Goal: Task Accomplishment & Management: Use online tool/utility

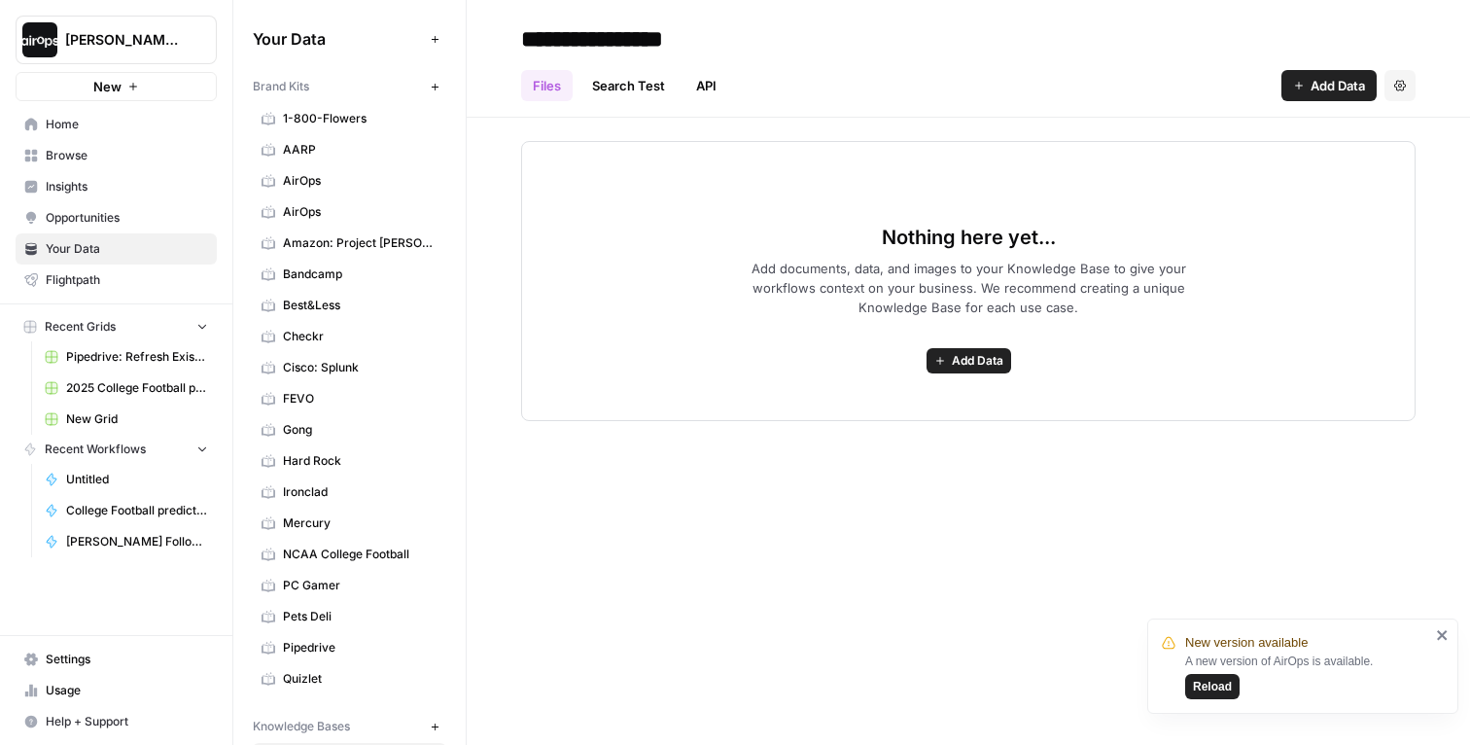
click at [487, 74] on header "**********" at bounding box center [969, 59] width 1004 height 118
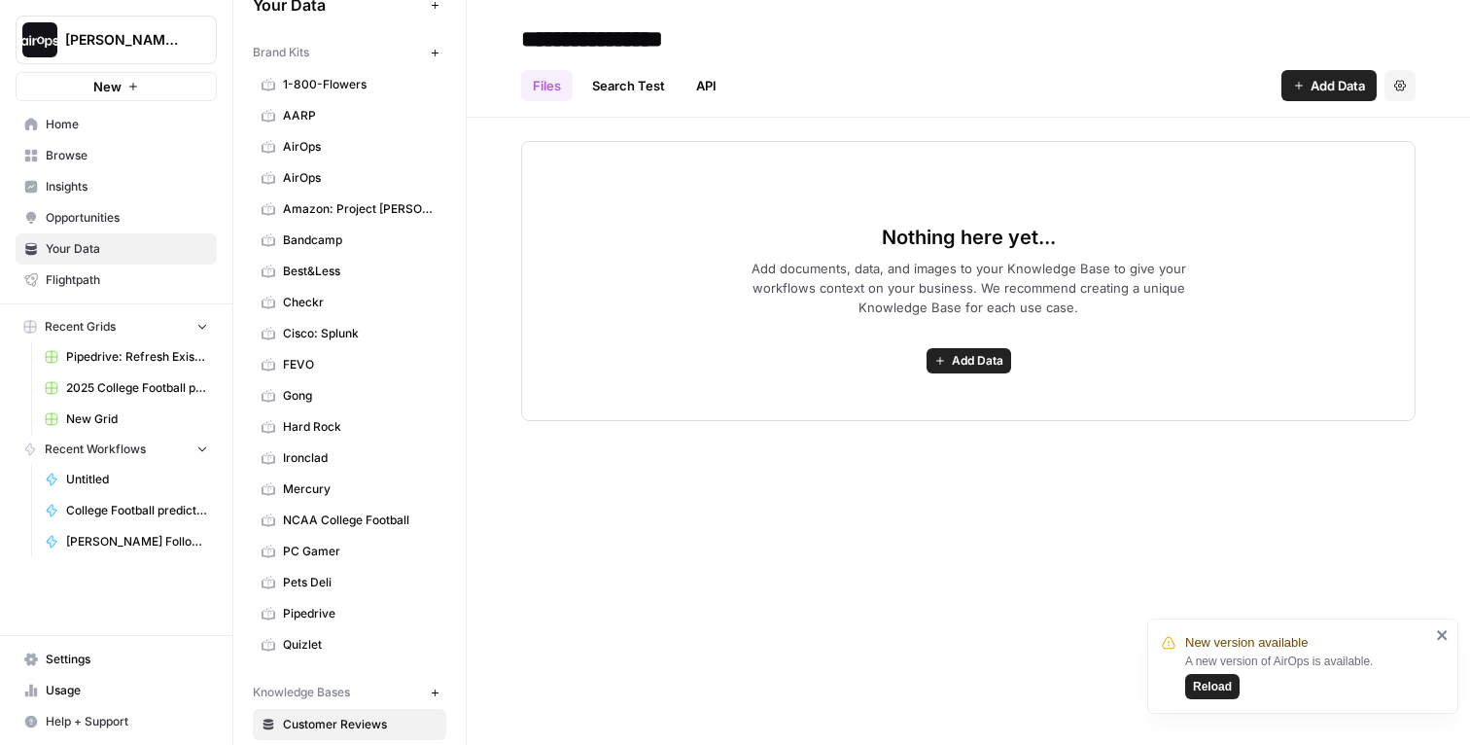
scroll to position [22, 0]
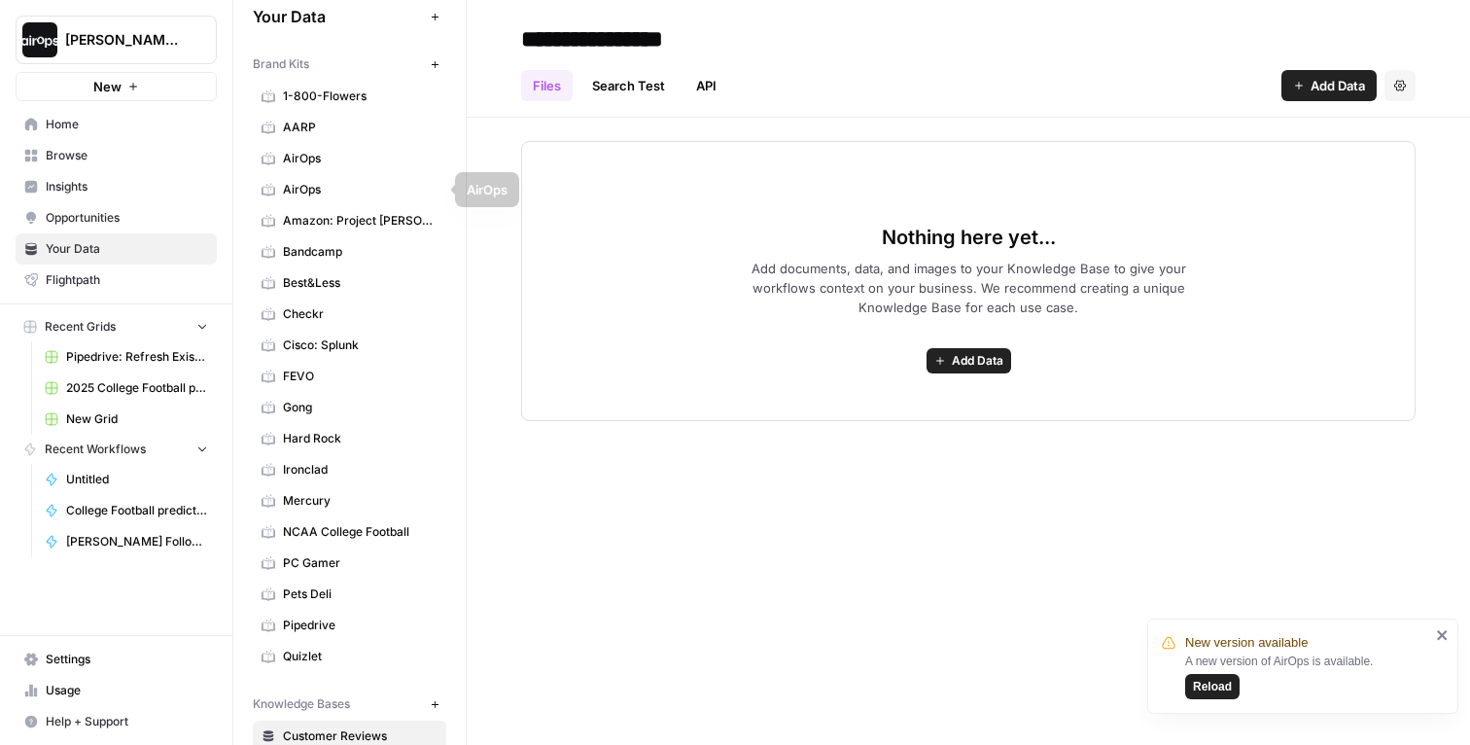
click at [442, 75] on div "Brand Kits New" at bounding box center [350, 64] width 194 height 33
click at [438, 65] on icon "button" at bounding box center [435, 64] width 11 height 11
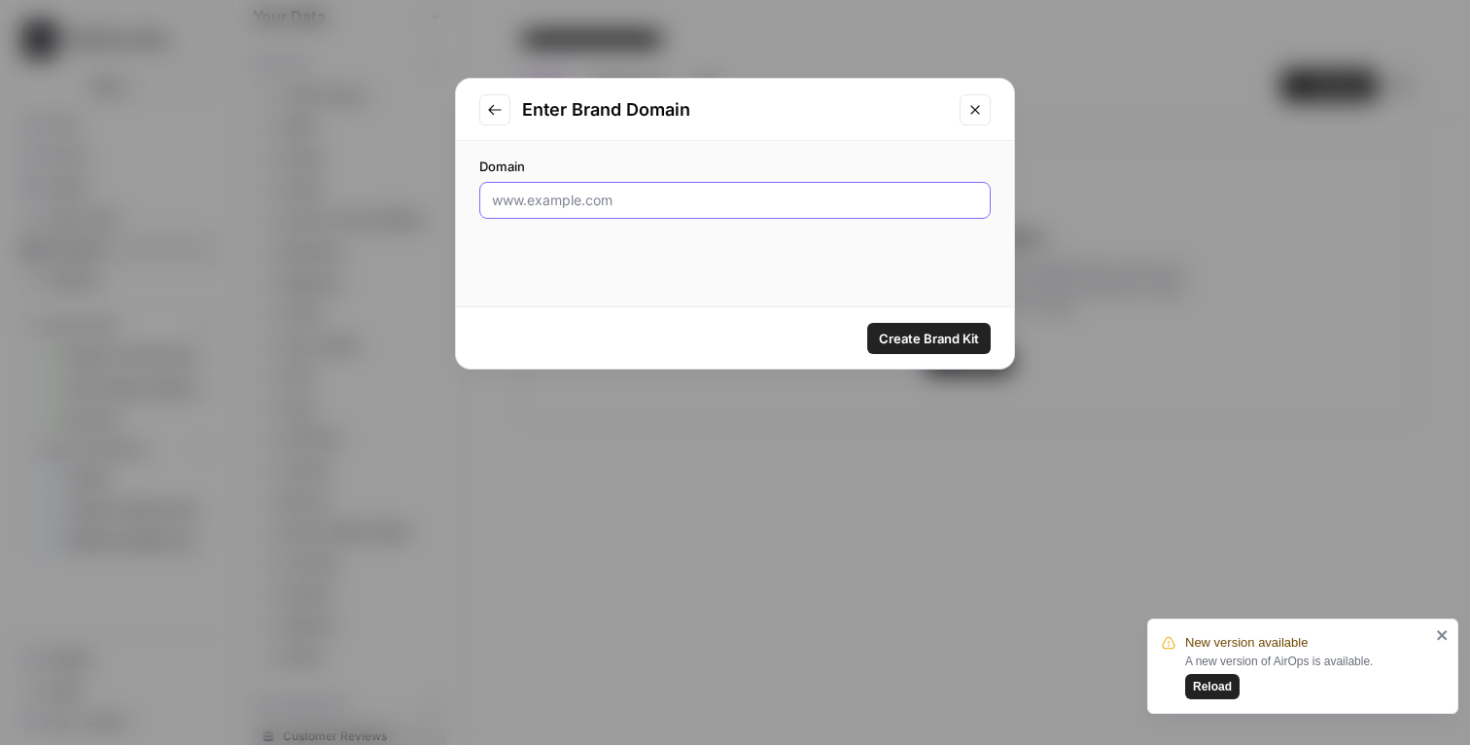
click at [659, 194] on input "Domain" at bounding box center [735, 200] width 486 height 19
paste input "[URL][DOMAIN_NAME]"
type input "[URL][DOMAIN_NAME]"
click button "Create Brand Kit" at bounding box center [929, 338] width 124 height 31
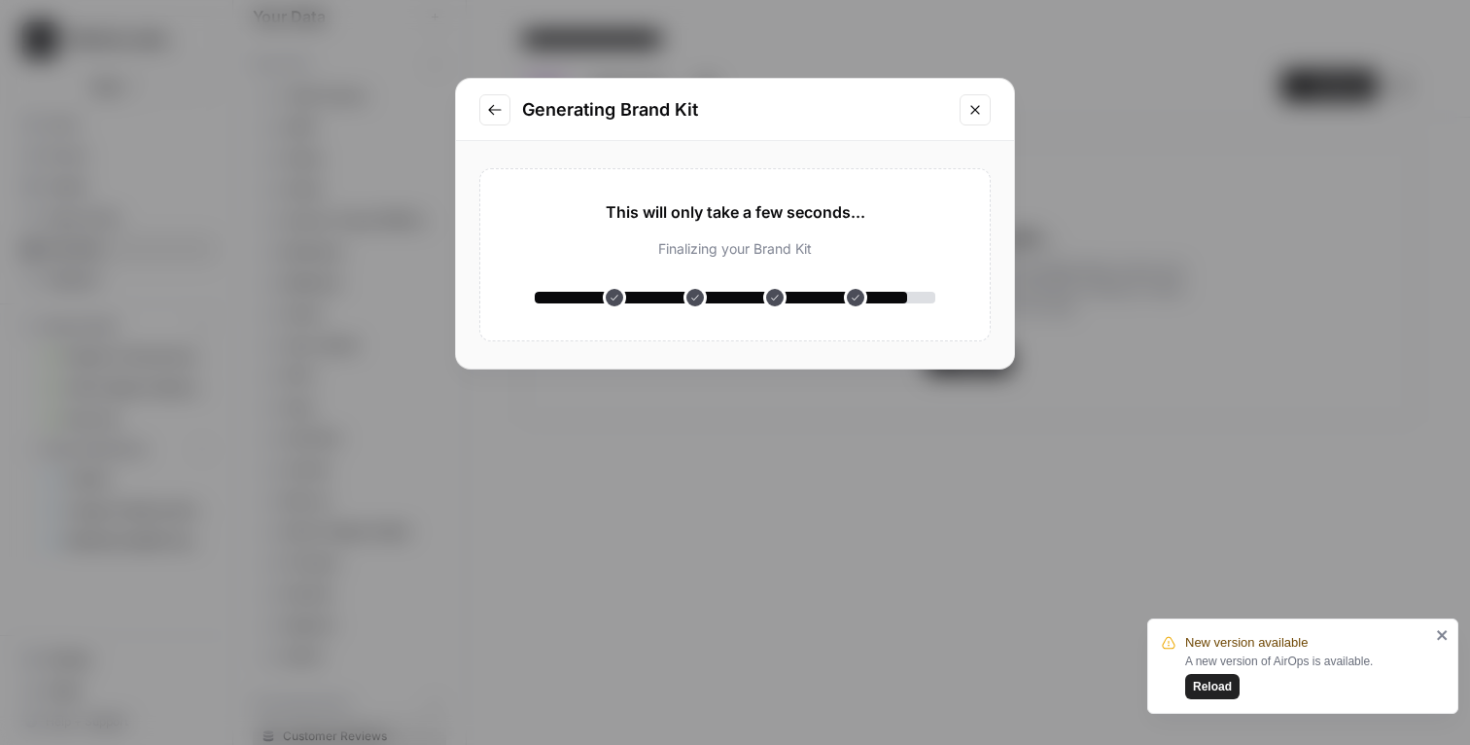
click at [488, 113] on icon "Go to previous step" at bounding box center [495, 110] width 16 height 16
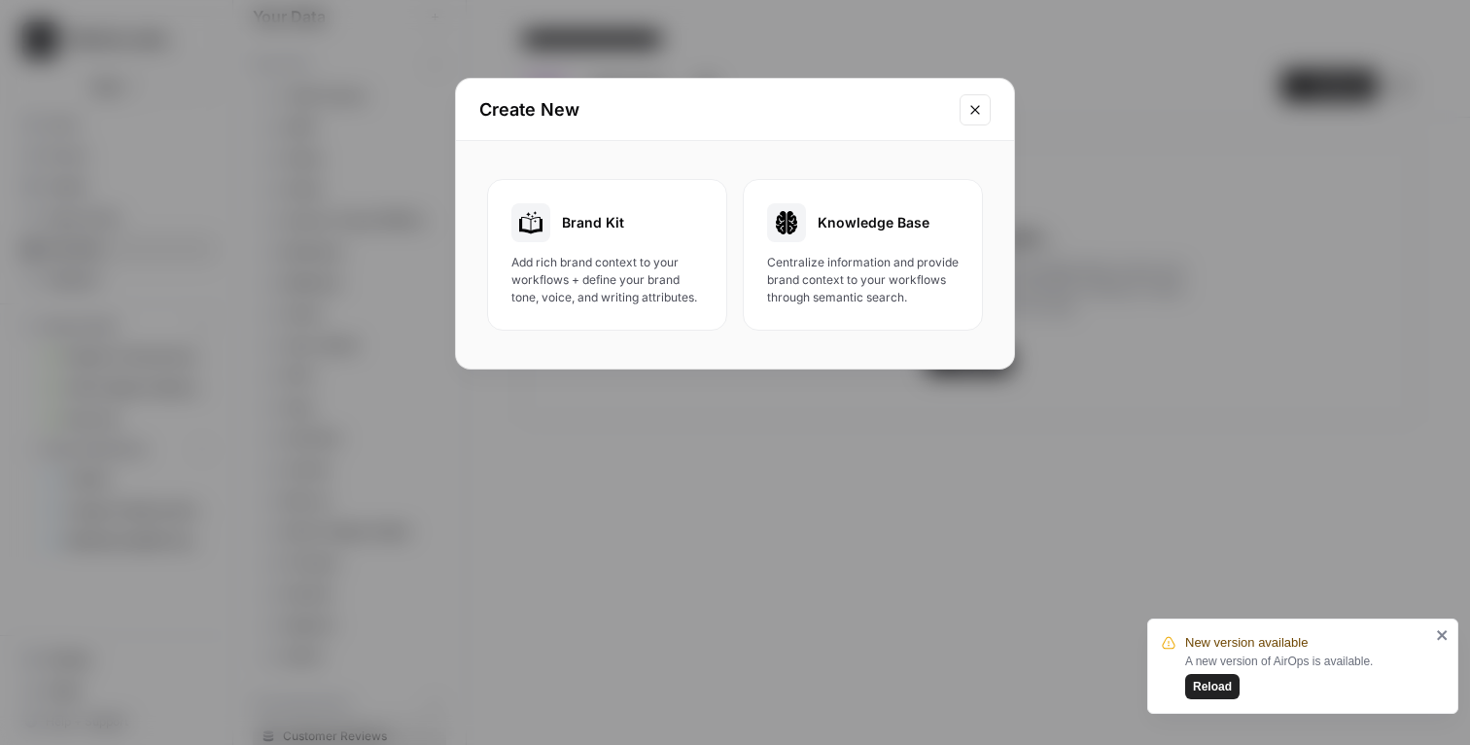
click at [594, 221] on span "Brand Kit" at bounding box center [593, 222] width 62 height 19
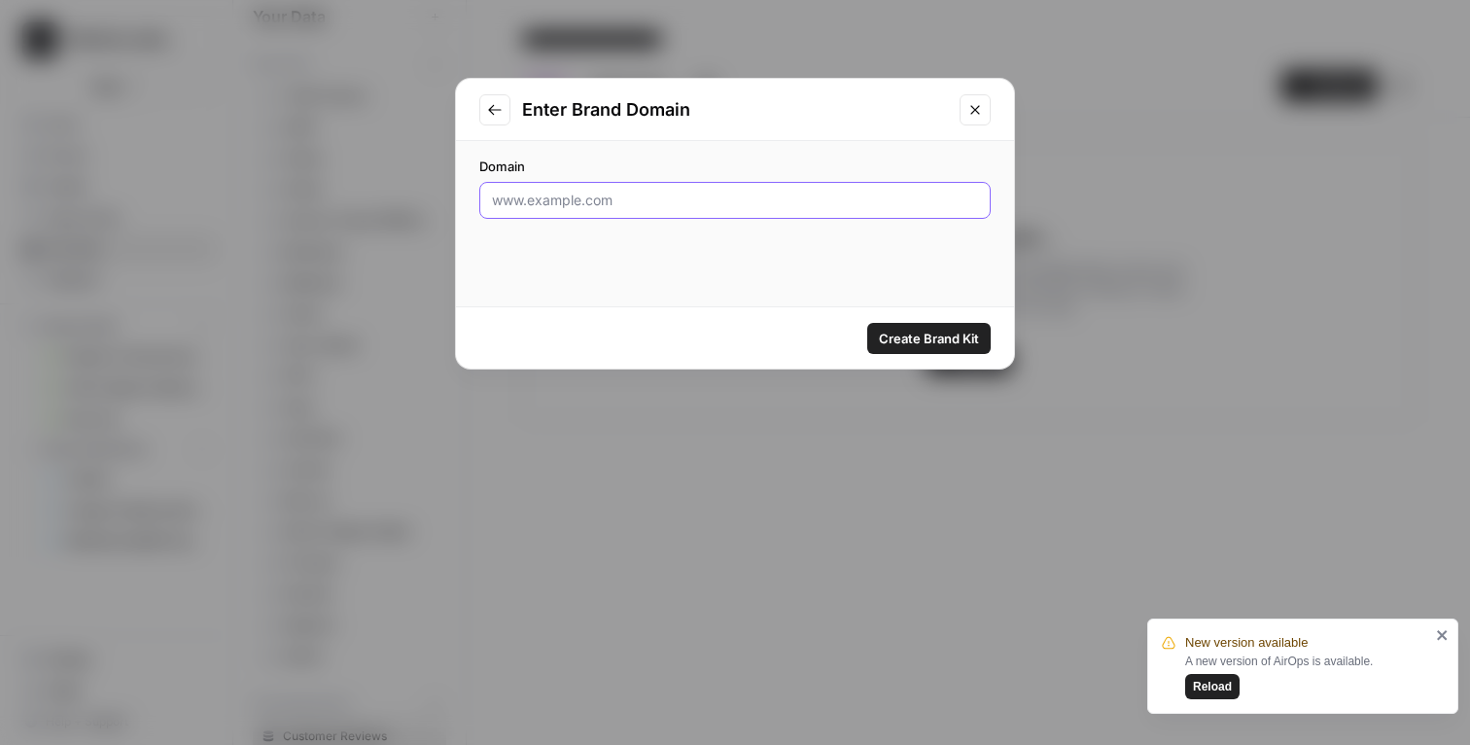
click at [593, 198] on input "Domain" at bounding box center [735, 200] width 486 height 19
paste input "[URL][DOMAIN_NAME]"
type input "[URL][DOMAIN_NAME]"
click button "Create Brand Kit" at bounding box center [929, 338] width 124 height 31
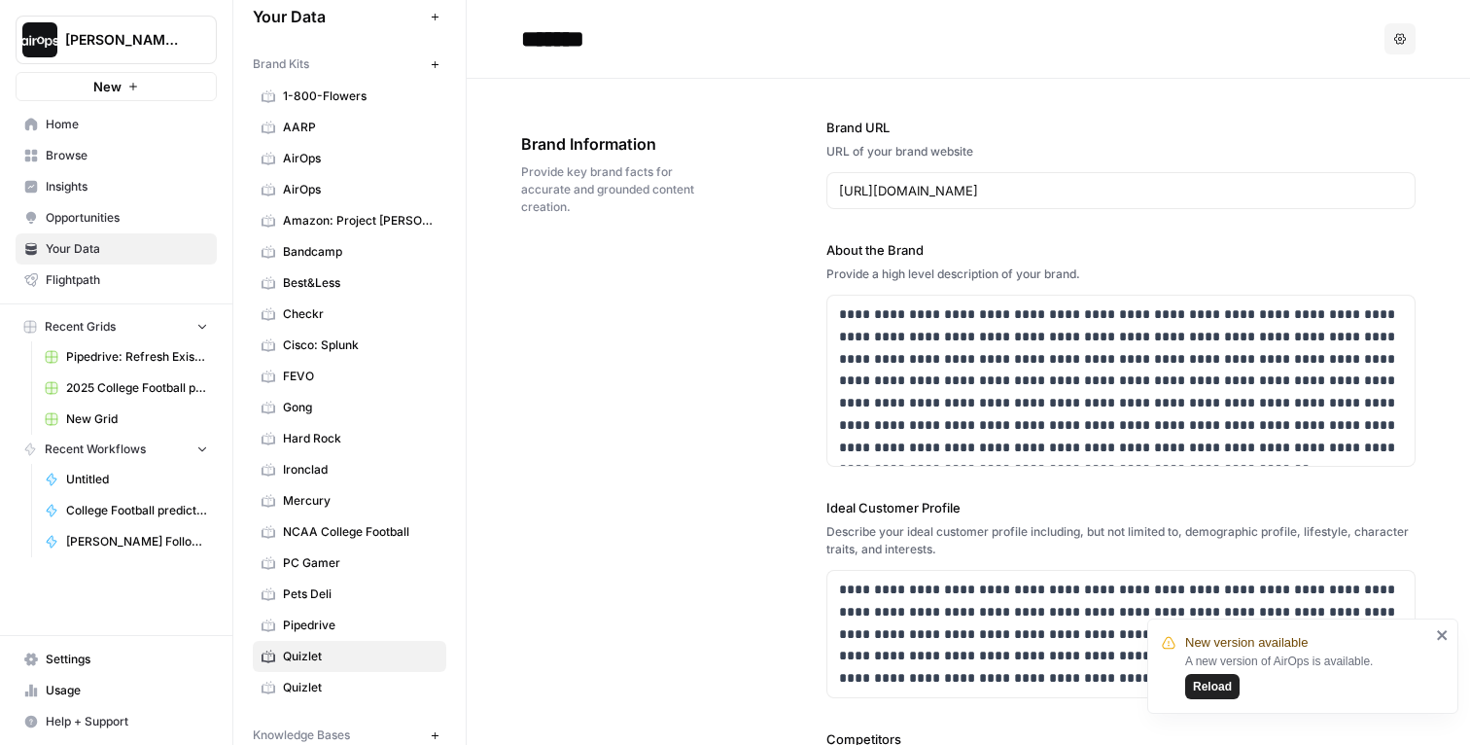
click at [89, 149] on span "Browse" at bounding box center [127, 156] width 162 height 18
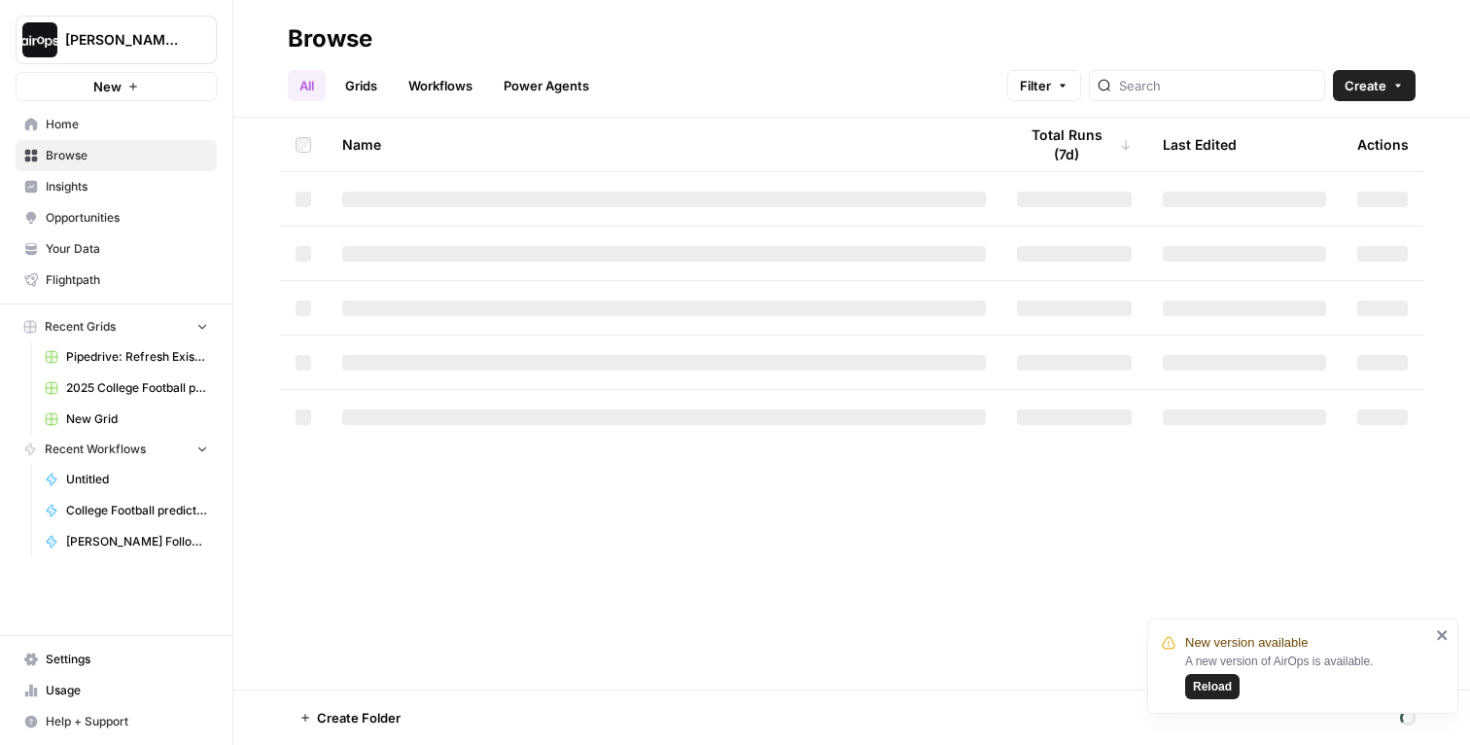
click at [92, 128] on span "Home" at bounding box center [127, 125] width 162 height 18
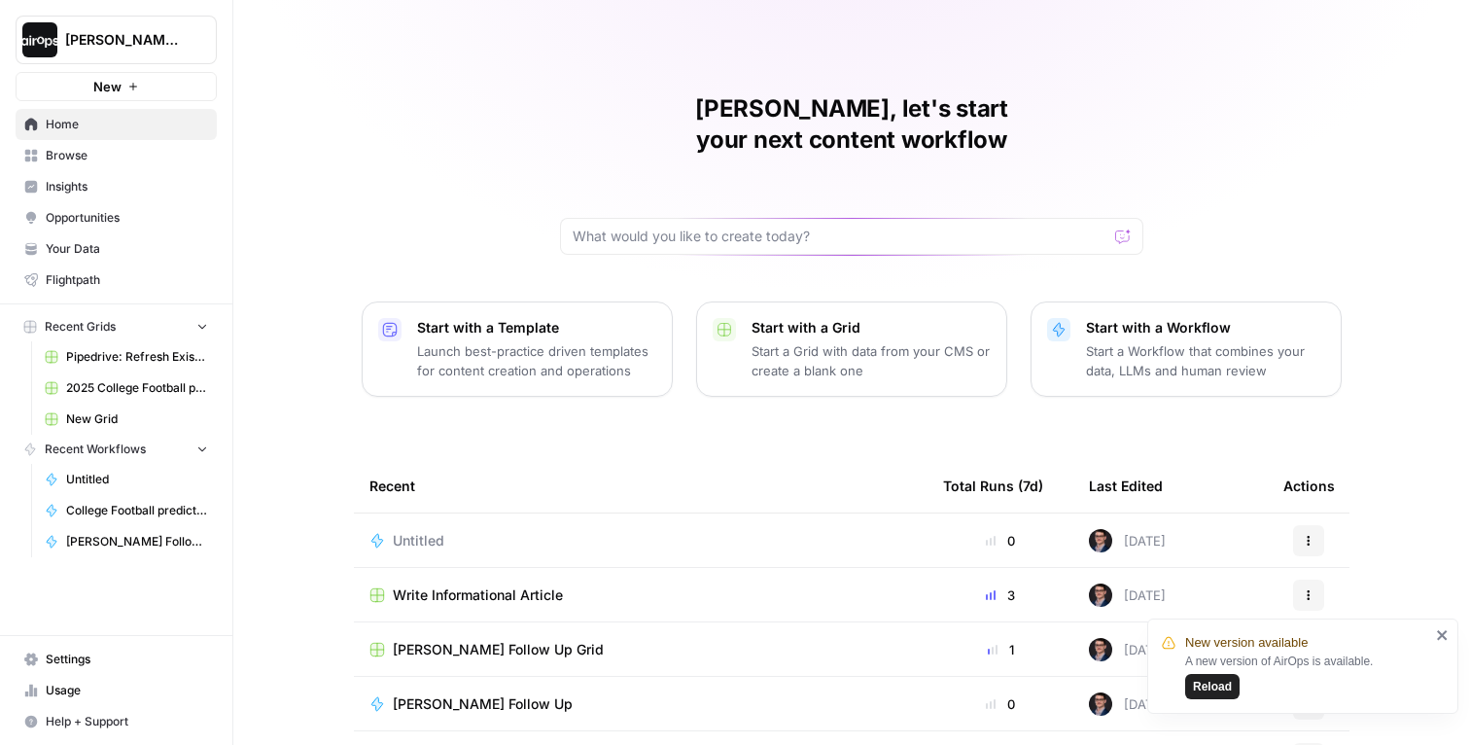
click at [521, 318] on p "Start with a Template" at bounding box center [536, 327] width 239 height 19
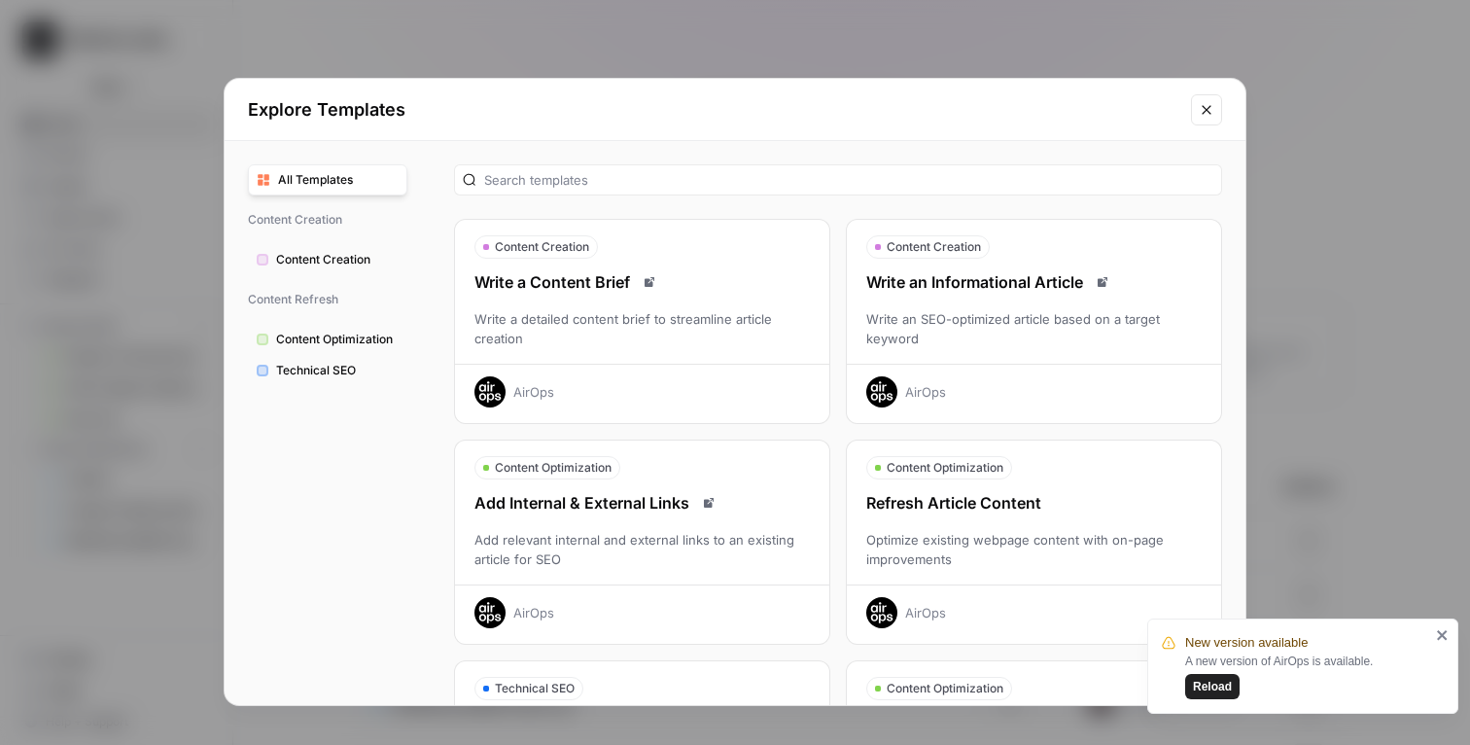
click at [1015, 281] on div "Write an Informational Article" at bounding box center [1034, 281] width 374 height 23
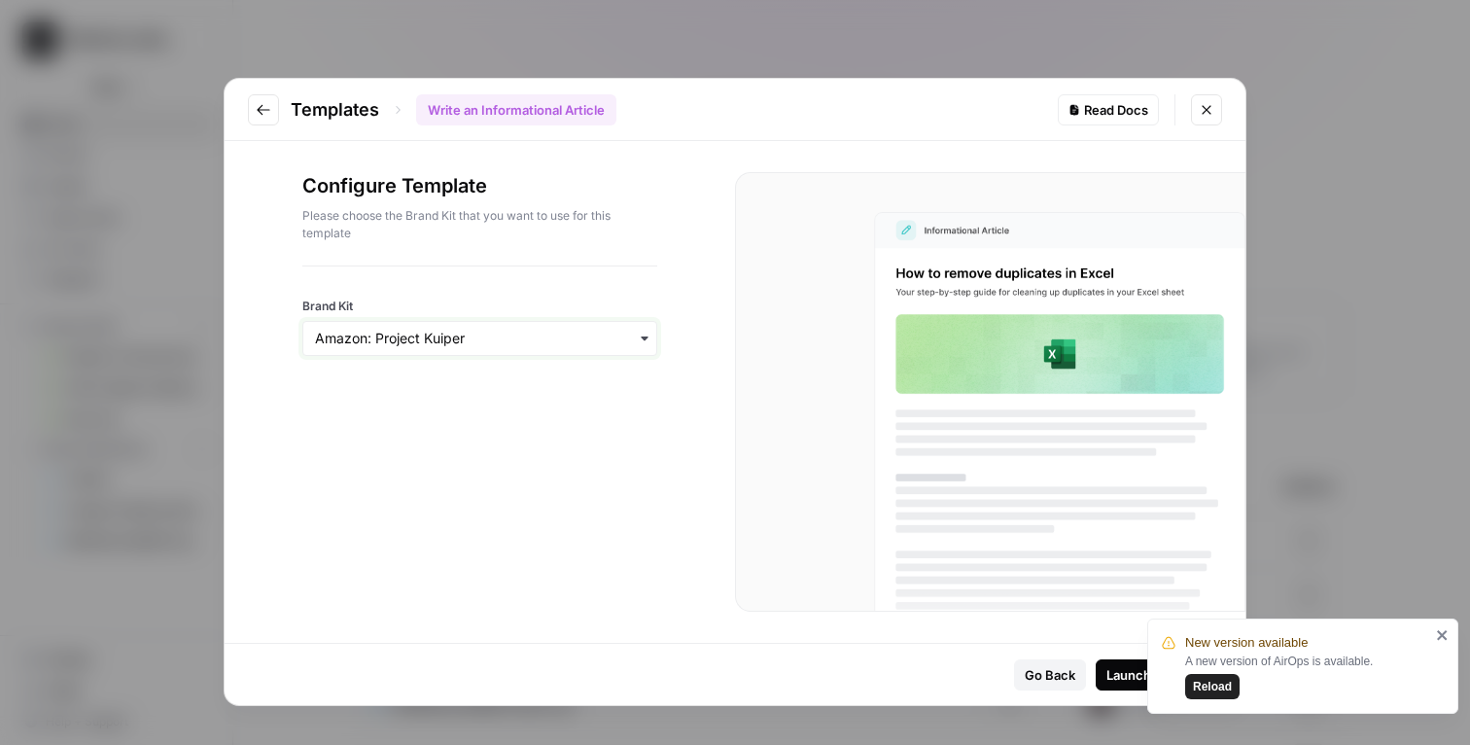
click at [504, 338] on input "Brand Kit" at bounding box center [480, 338] width 330 height 19
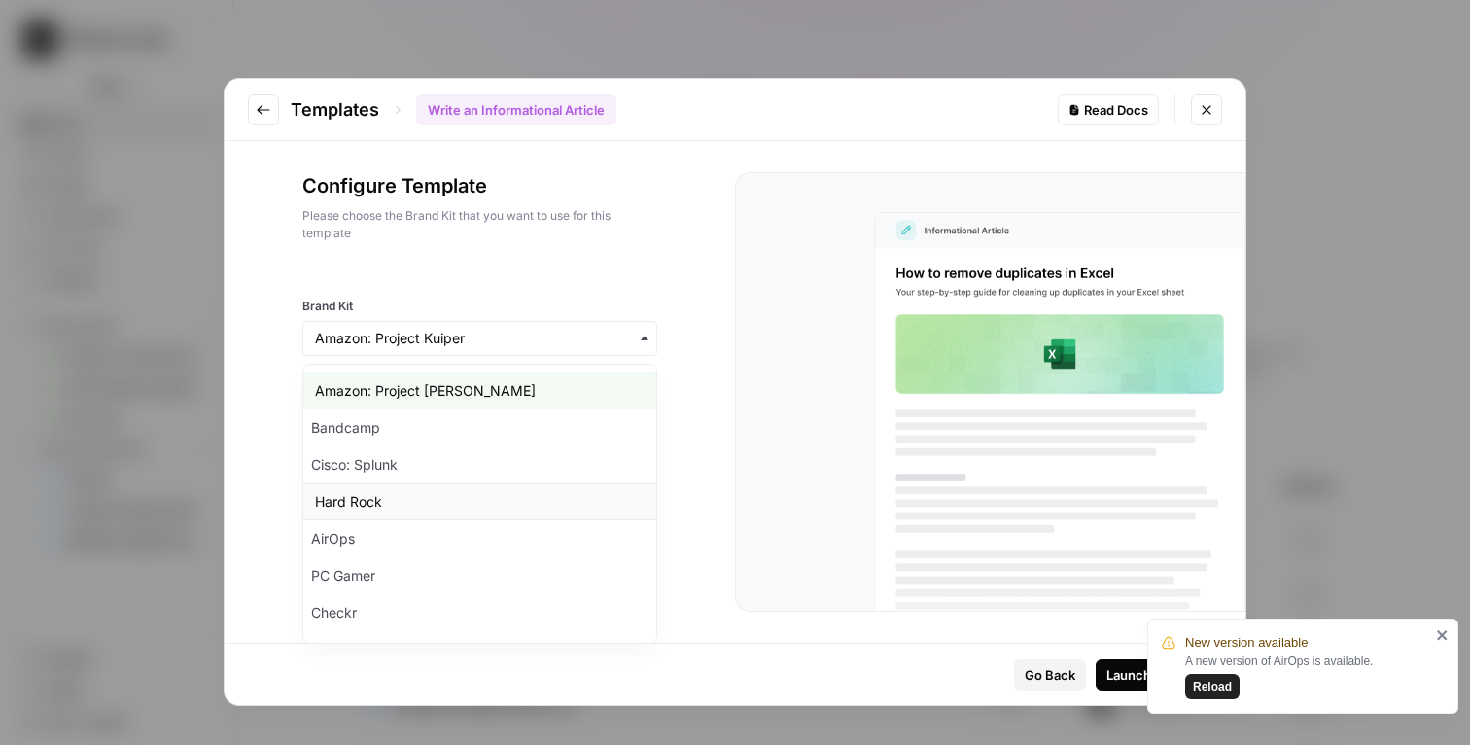
scroll to position [477, 0]
click at [412, 607] on div "Quizlet" at bounding box center [479, 616] width 353 height 37
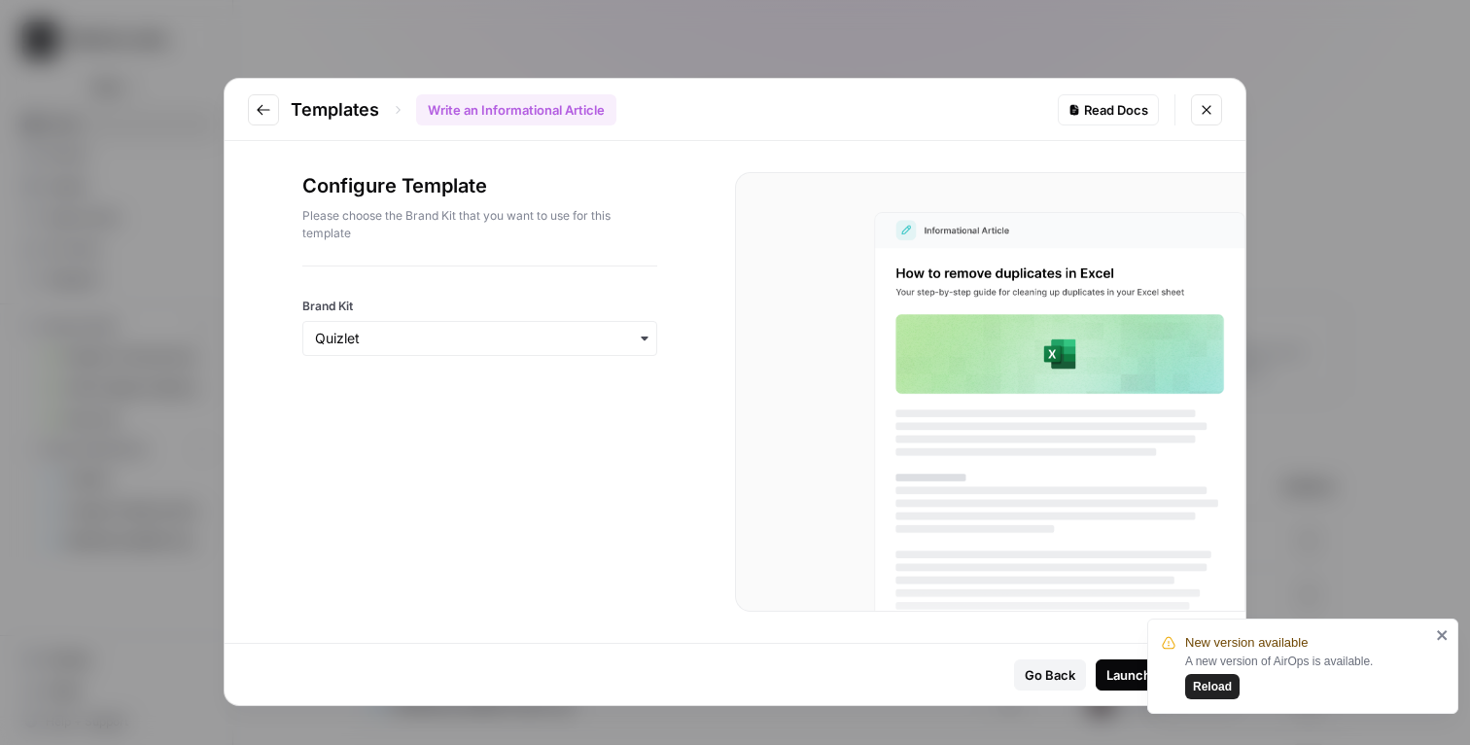
click at [1125, 666] on div "Launch Template" at bounding box center [1159, 674] width 105 height 19
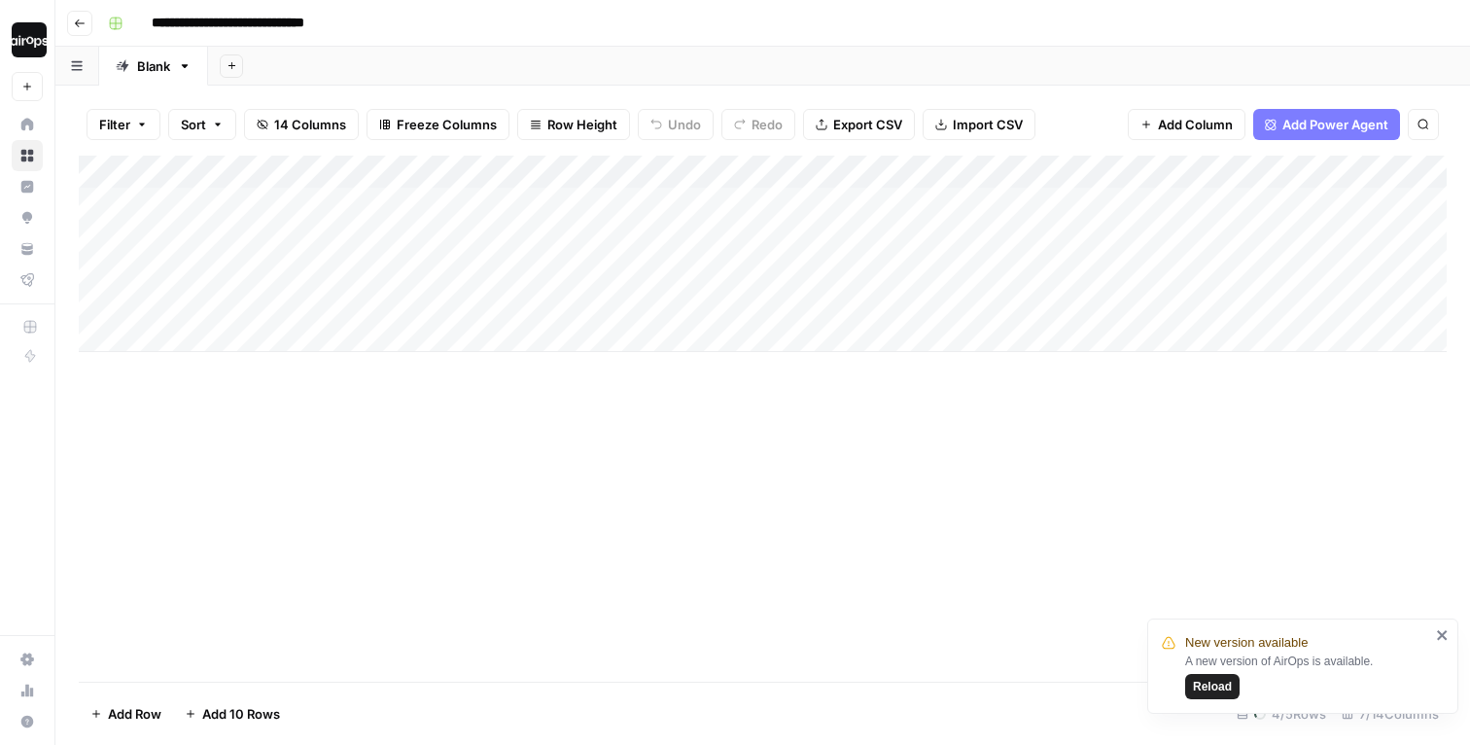
click at [872, 62] on div "Add Sheet" at bounding box center [839, 66] width 1262 height 39
click at [230, 331] on div "Add Column" at bounding box center [763, 254] width 1368 height 196
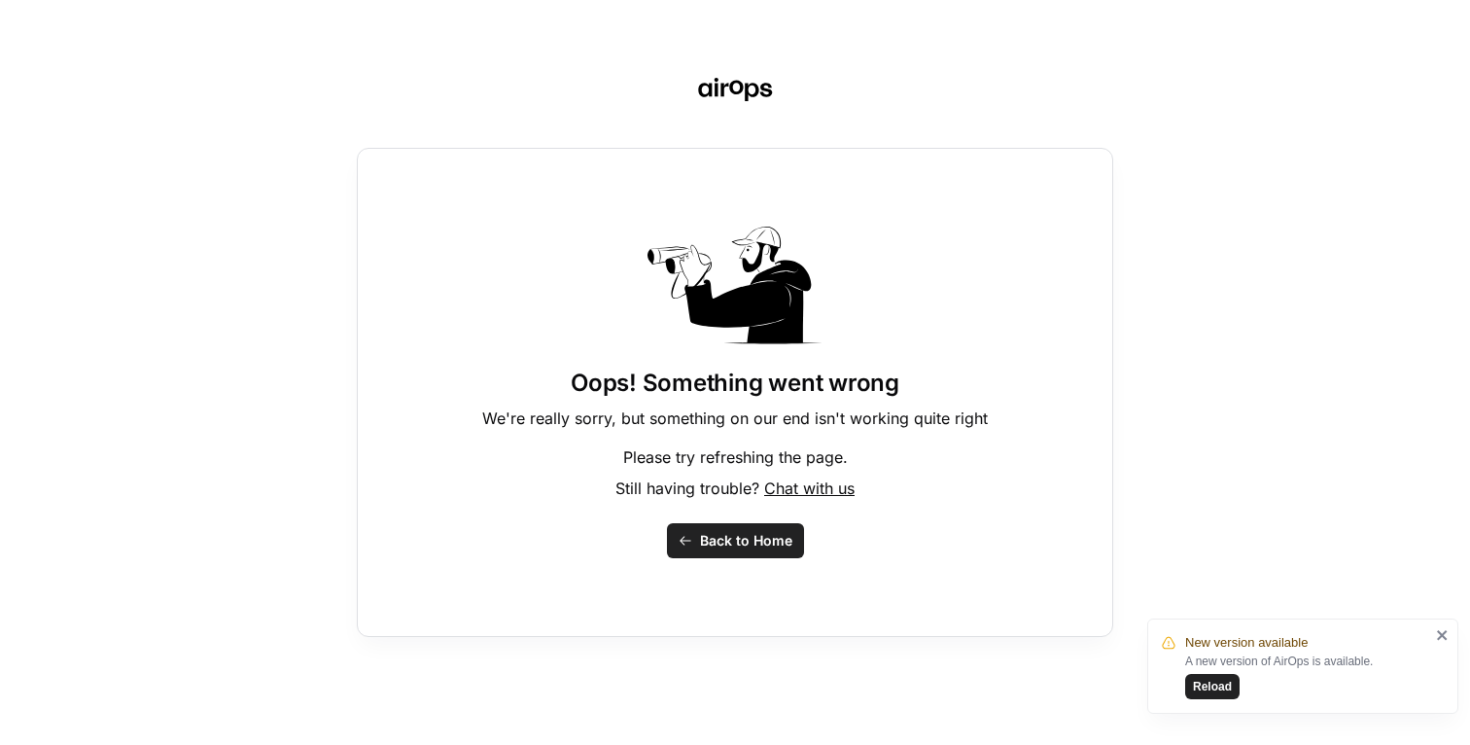
click at [766, 533] on span "Back to Home" at bounding box center [746, 540] width 92 height 19
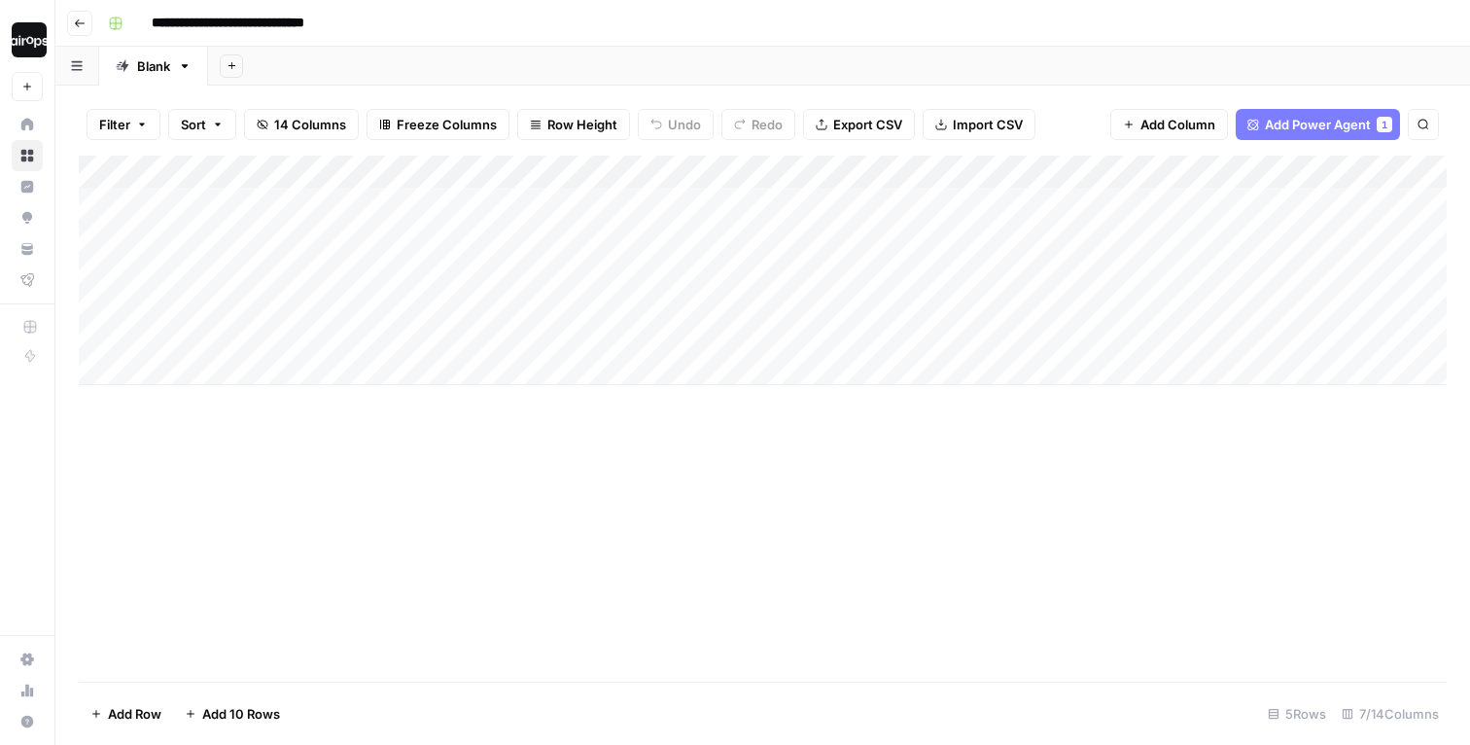
click at [297, 335] on div "Add Column" at bounding box center [763, 271] width 1368 height 230
click at [297, 335] on textarea at bounding box center [301, 337] width 311 height 27
type textarea "**********"
click at [268, 409] on div "Add Column" at bounding box center [763, 419] width 1368 height 526
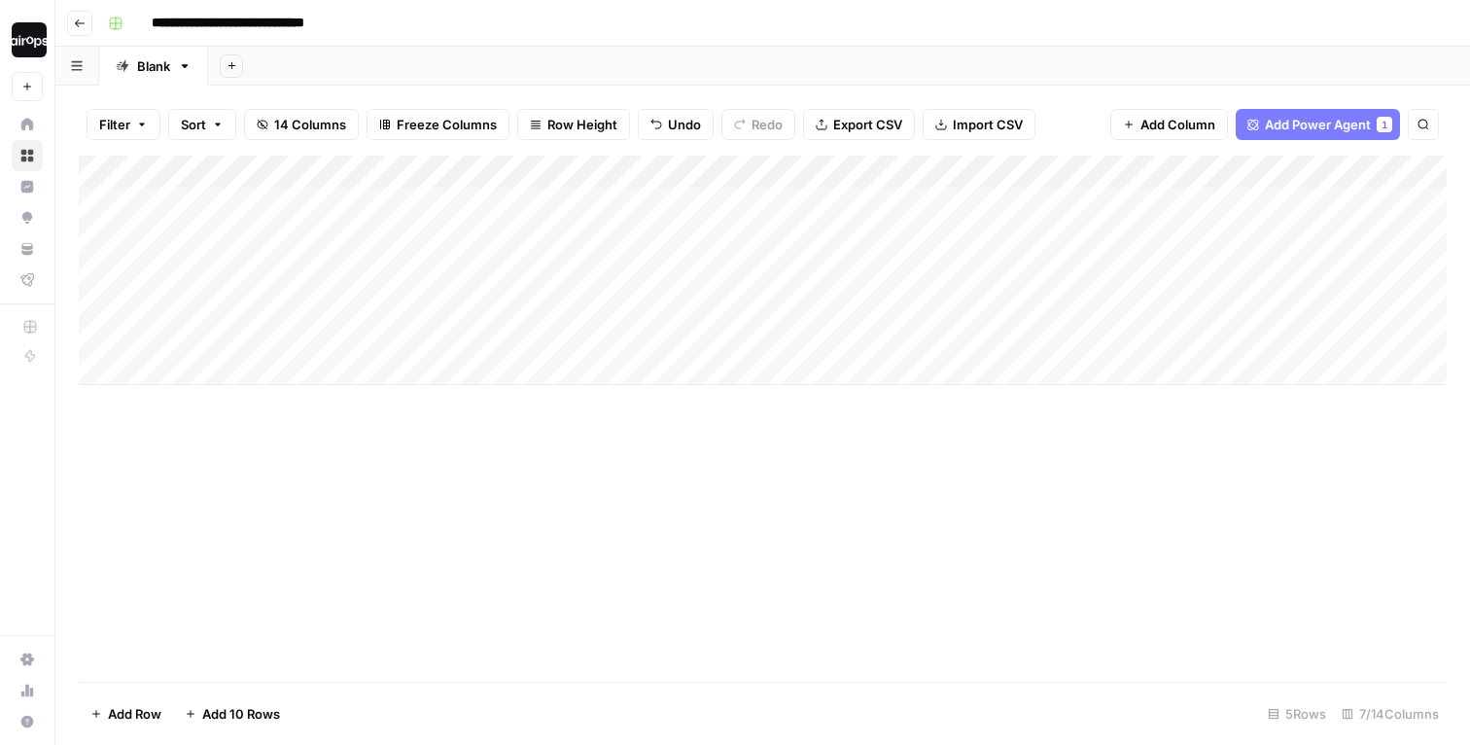
click at [316, 333] on div "Add Column" at bounding box center [763, 271] width 1368 height 230
click at [316, 333] on textarea "**********" at bounding box center [301, 347] width 311 height 47
type textarea "**********"
click at [231, 371] on div "Add Column" at bounding box center [763, 271] width 1368 height 230
paste textarea "**********"
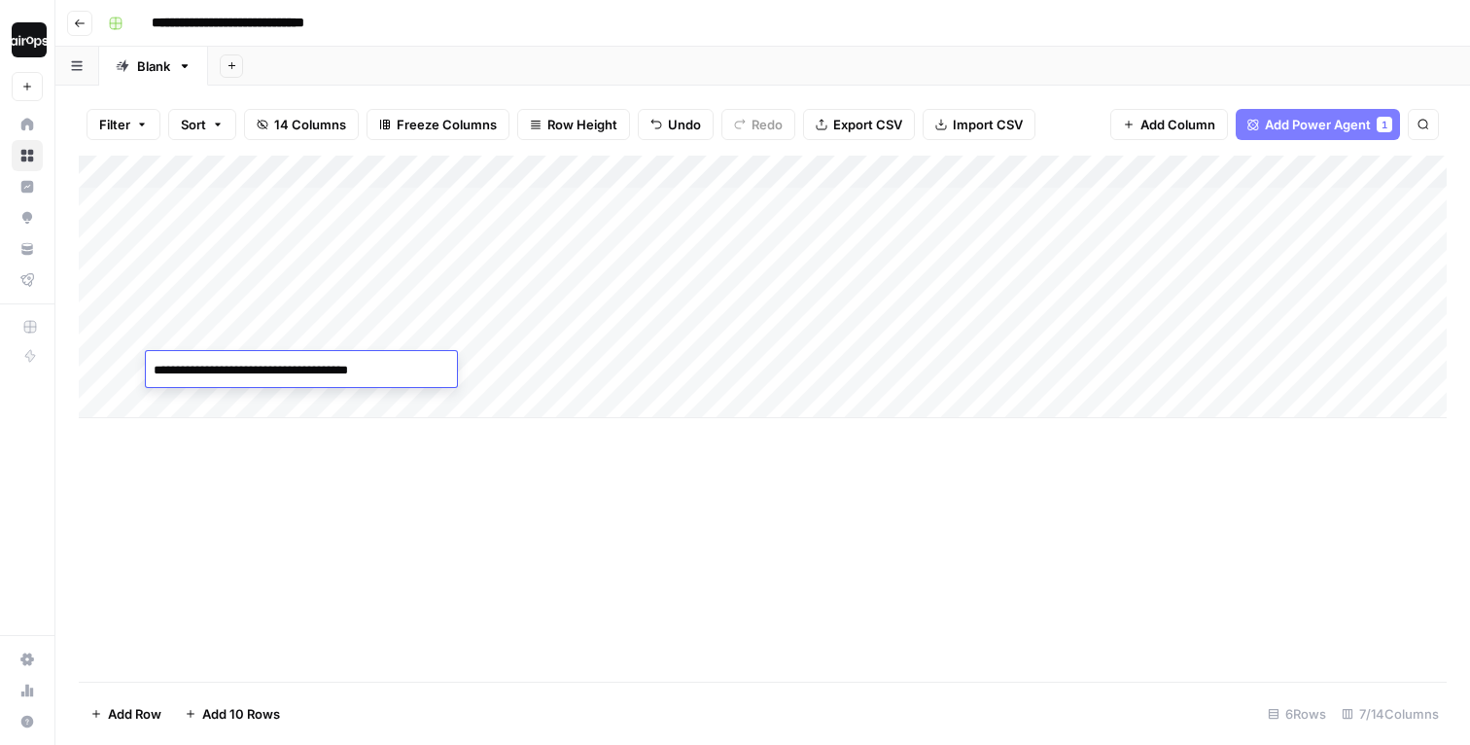
drag, startPoint x: 324, startPoint y: 368, endPoint x: 469, endPoint y: 376, distance: 145.2
click at [464, 374] on body "**********" at bounding box center [735, 372] width 1470 height 745
type textarea "**********"
click at [389, 556] on div "Add Column" at bounding box center [763, 419] width 1368 height 526
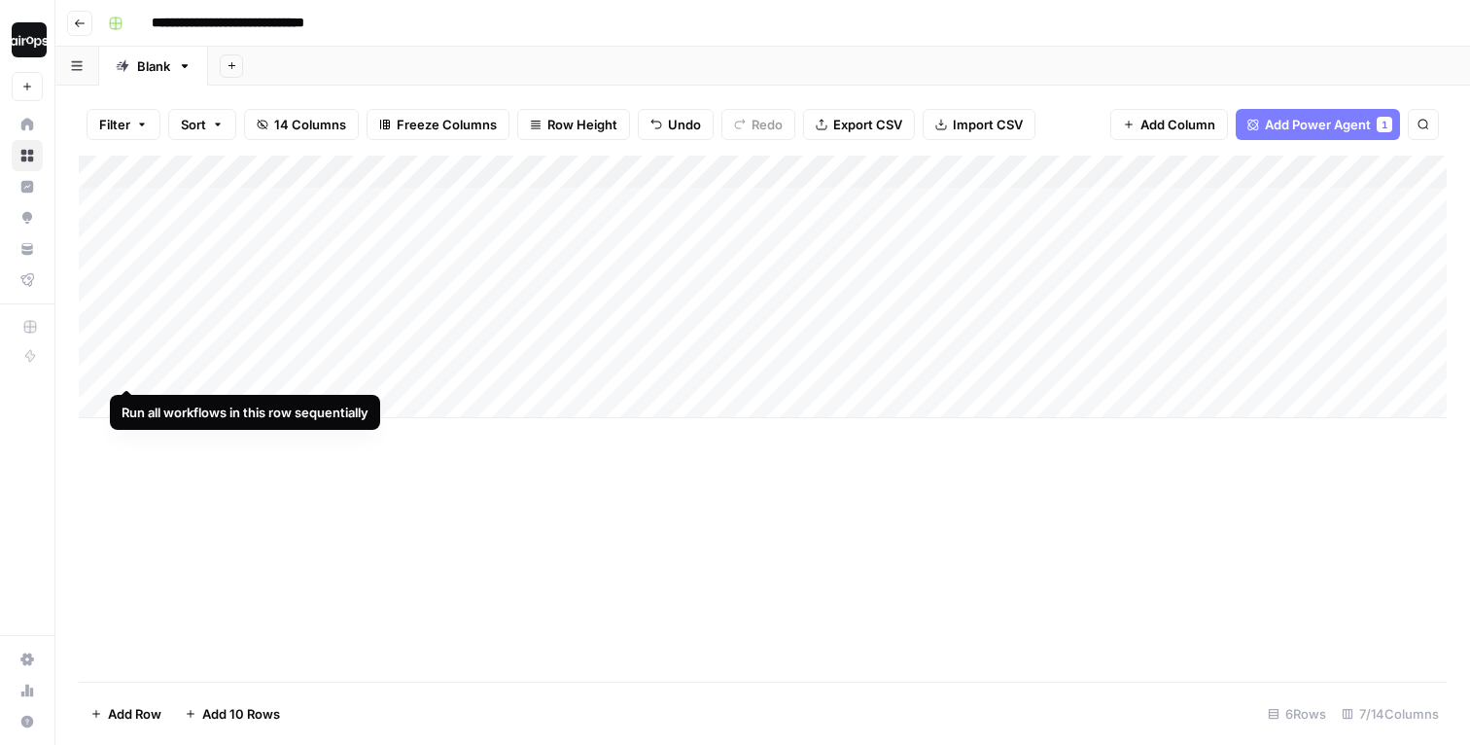
click at [129, 366] on div "Add Column" at bounding box center [763, 287] width 1368 height 263
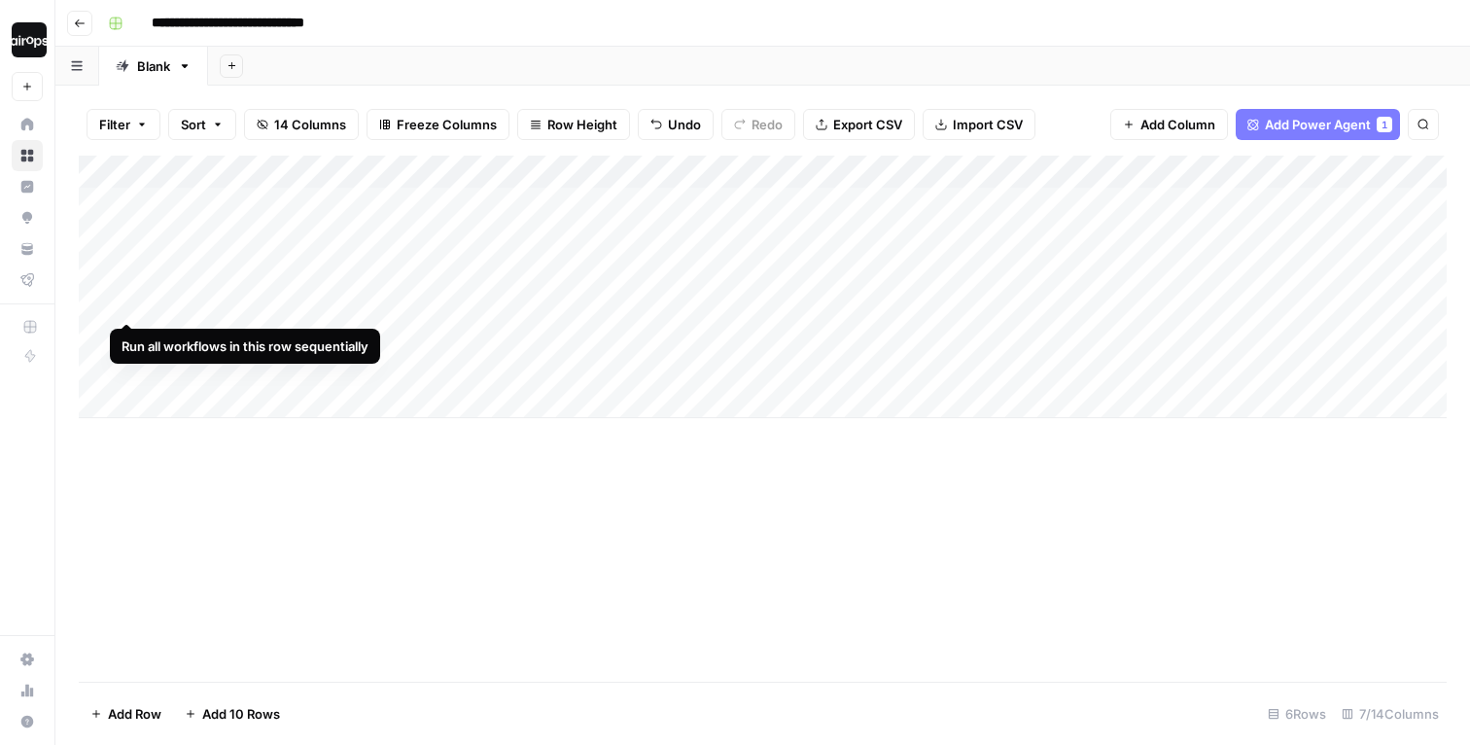
click at [131, 302] on div "Add Column" at bounding box center [763, 287] width 1368 height 263
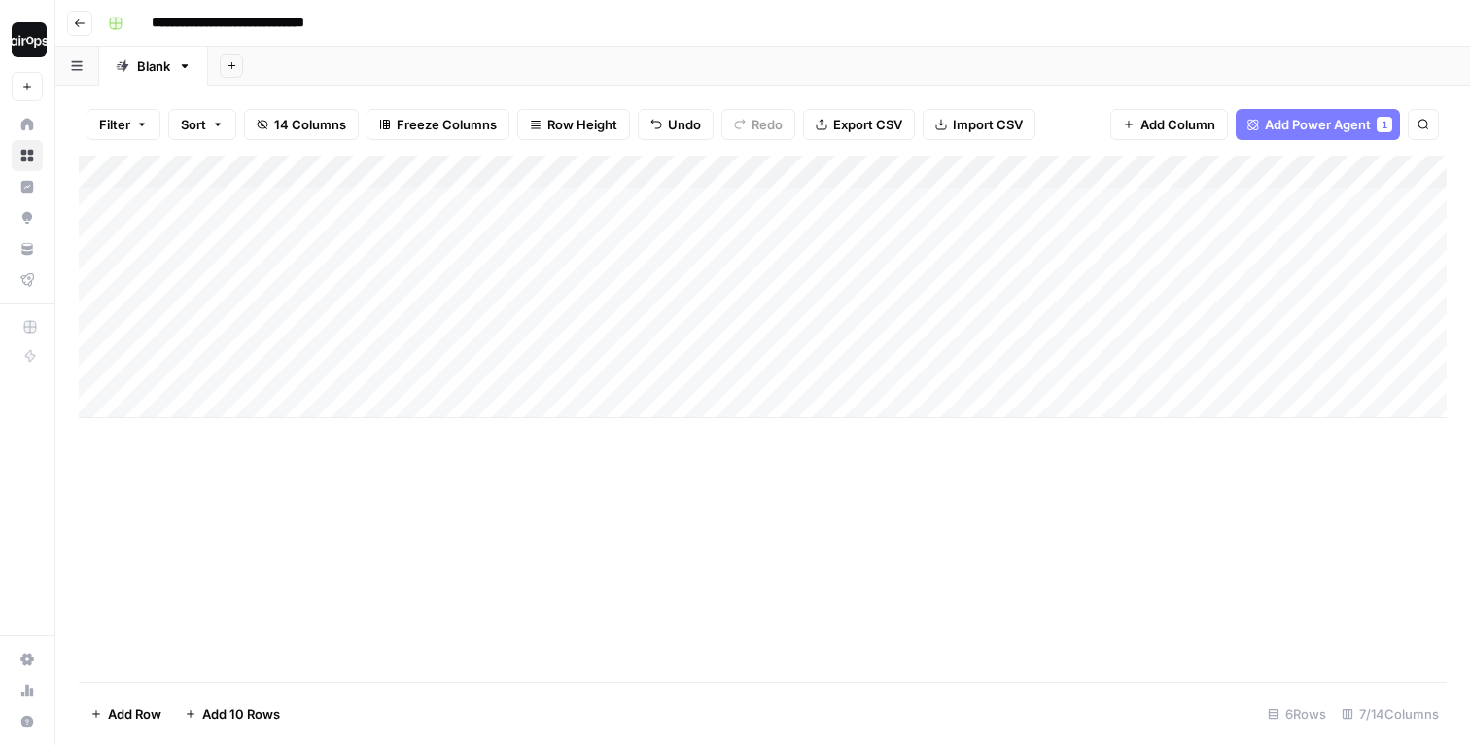
click at [131, 269] on div "Add Column" at bounding box center [763, 287] width 1368 height 263
click at [131, 237] on div "Add Column" at bounding box center [763, 287] width 1368 height 263
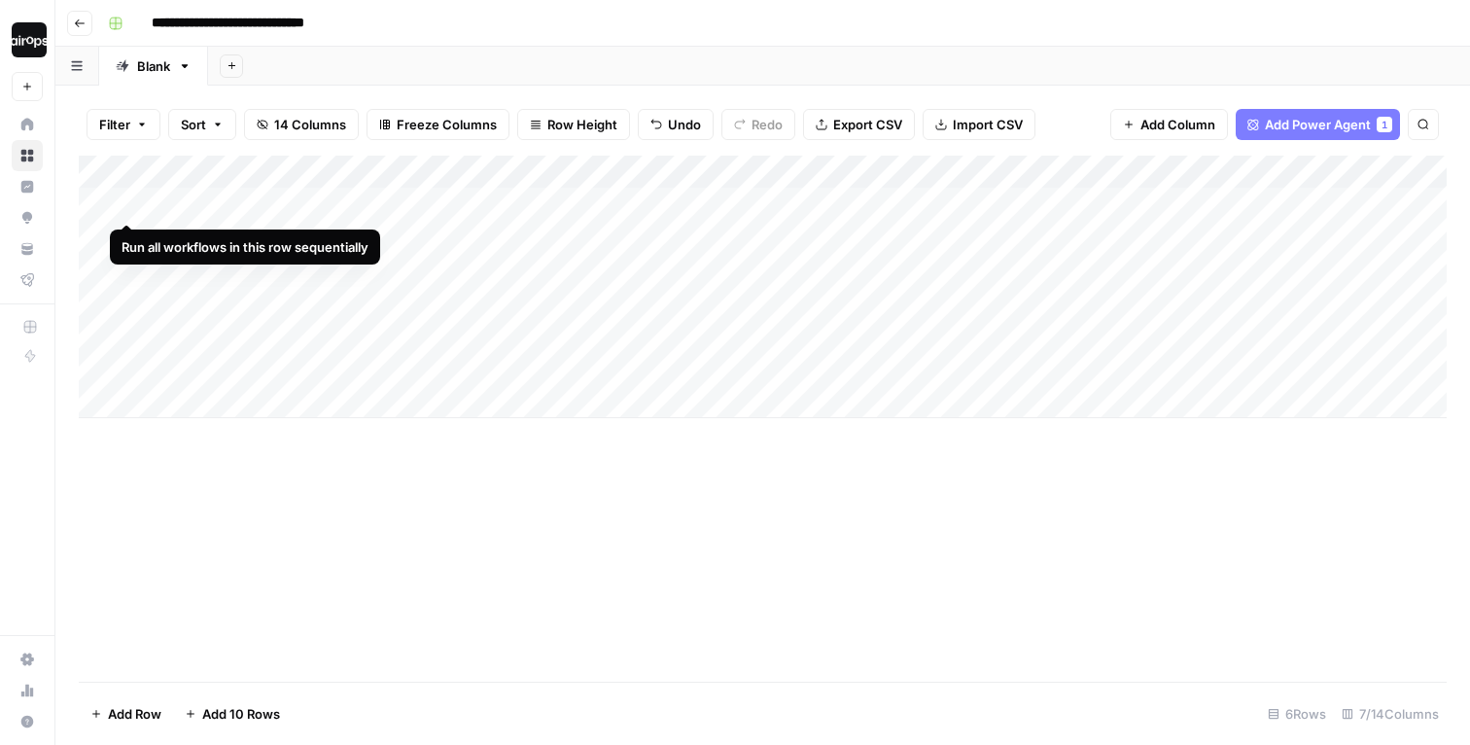
click at [131, 207] on div "Add Column" at bounding box center [763, 287] width 1368 height 263
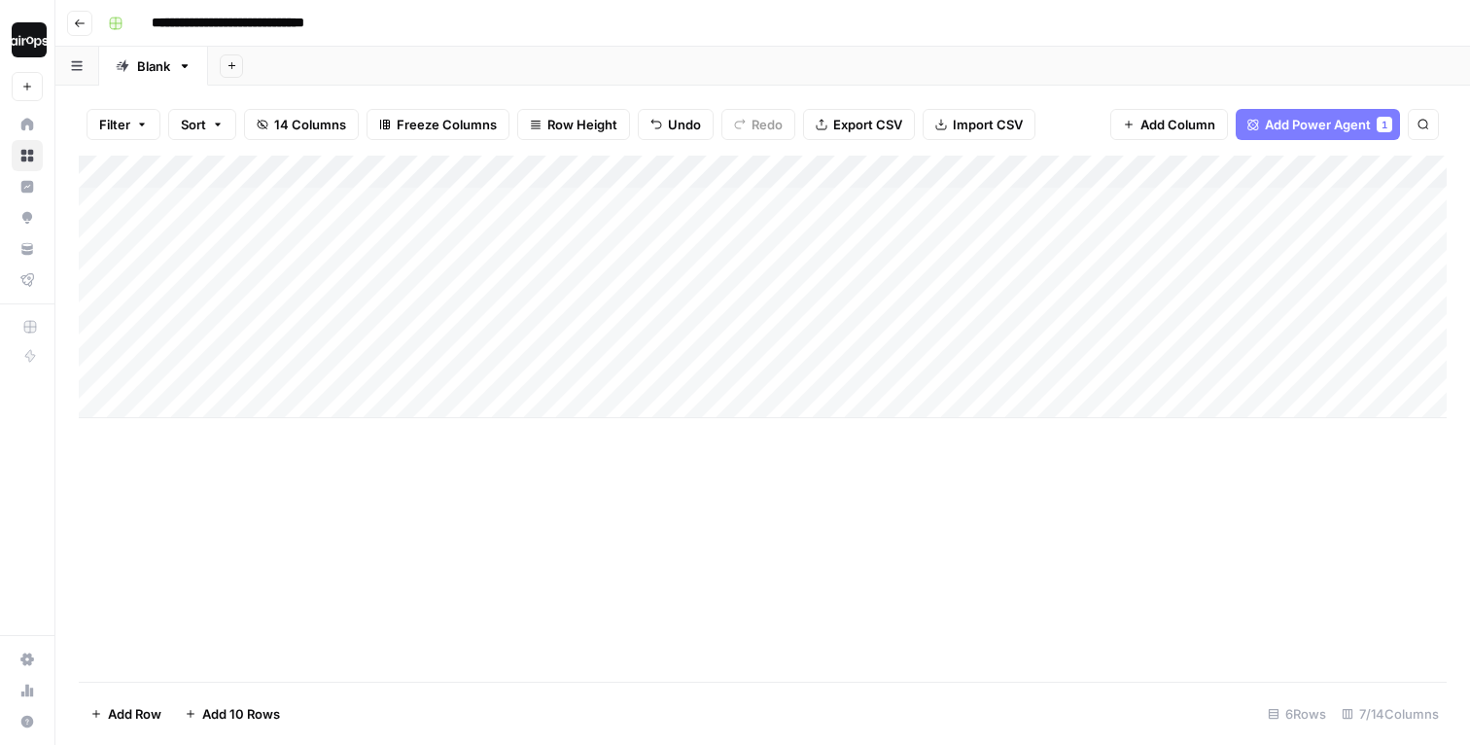
click at [510, 487] on div "Add Column" at bounding box center [763, 419] width 1368 height 526
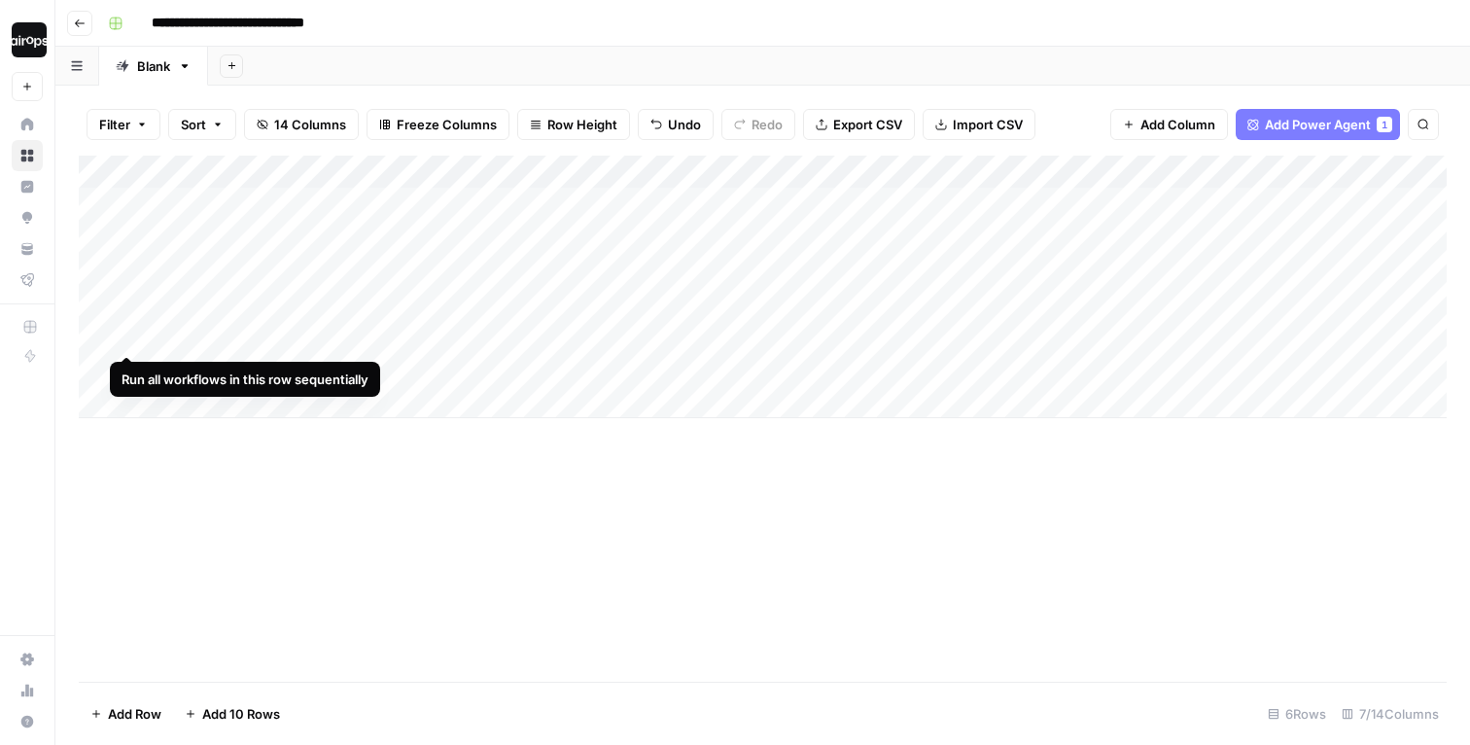
click at [125, 334] on div "Add Column" at bounding box center [763, 287] width 1368 height 263
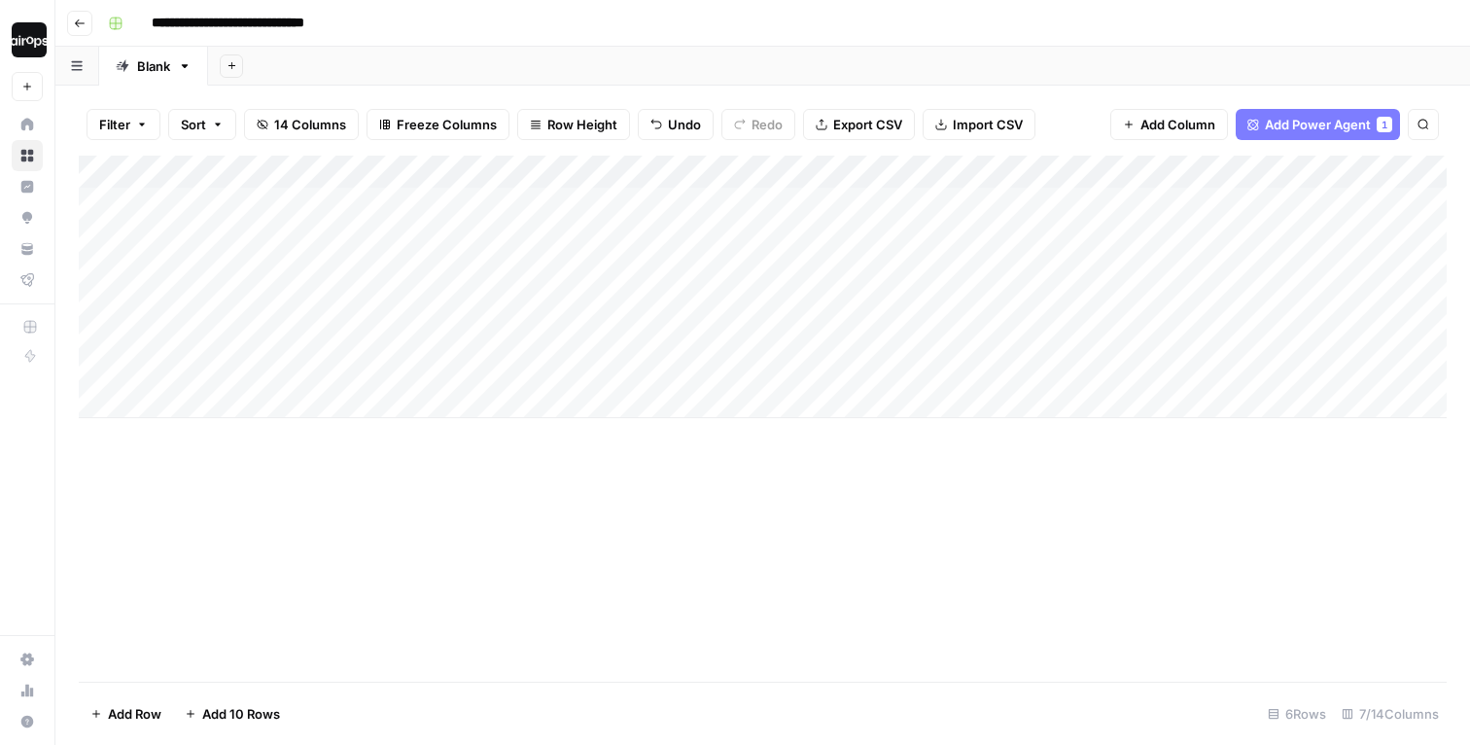
click at [875, 44] on header "**********" at bounding box center [762, 23] width 1415 height 47
click at [285, 21] on input "**********" at bounding box center [248, 23] width 210 height 31
drag, startPoint x: 381, startPoint y: 23, endPoint x: 462, endPoint y: 23, distance: 80.7
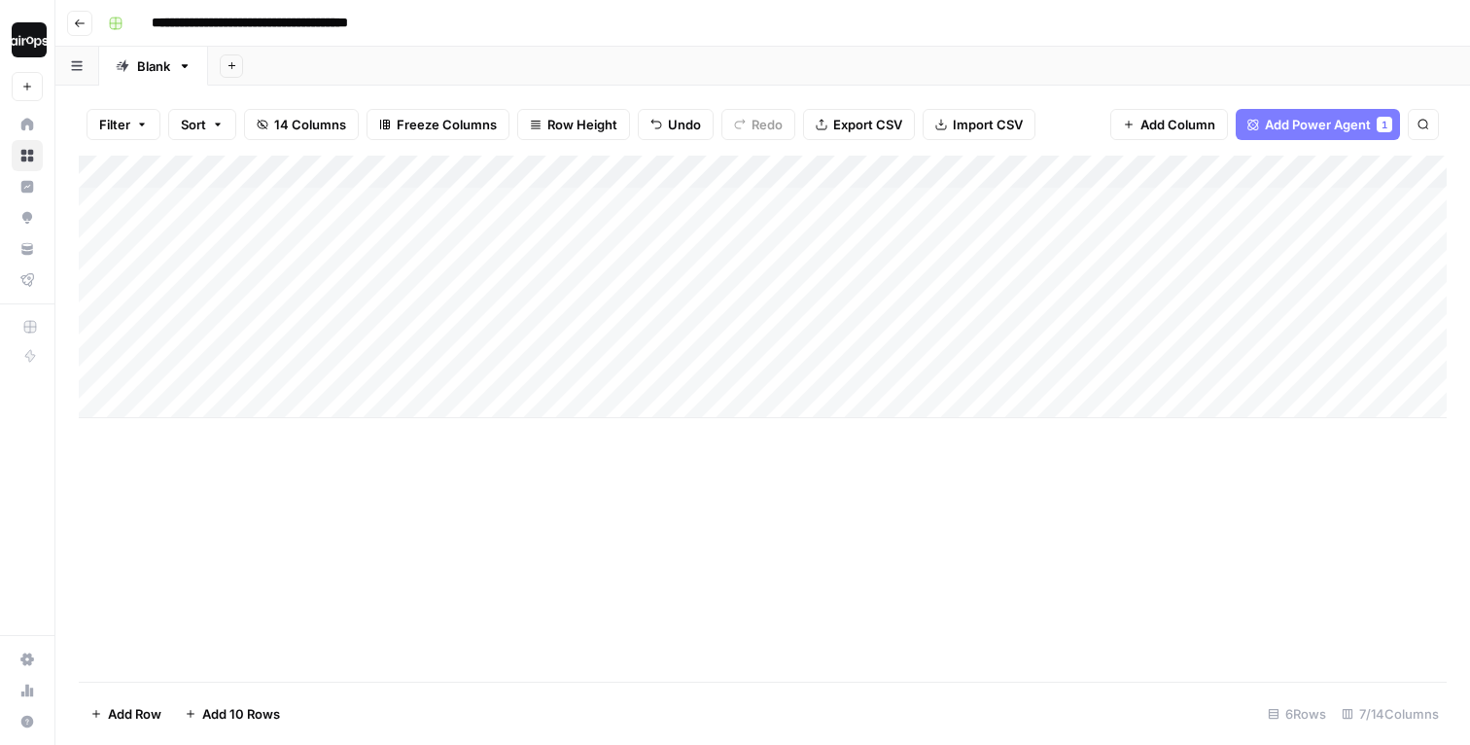
click at [437, 23] on div "**********" at bounding box center [775, 23] width 1351 height 31
type input "**********"
click at [509, 28] on div "**********" at bounding box center [775, 23] width 1351 height 31
click at [462, 20] on div "**********" at bounding box center [775, 23] width 1351 height 31
click at [443, 28] on div "**********" at bounding box center [775, 23] width 1351 height 31
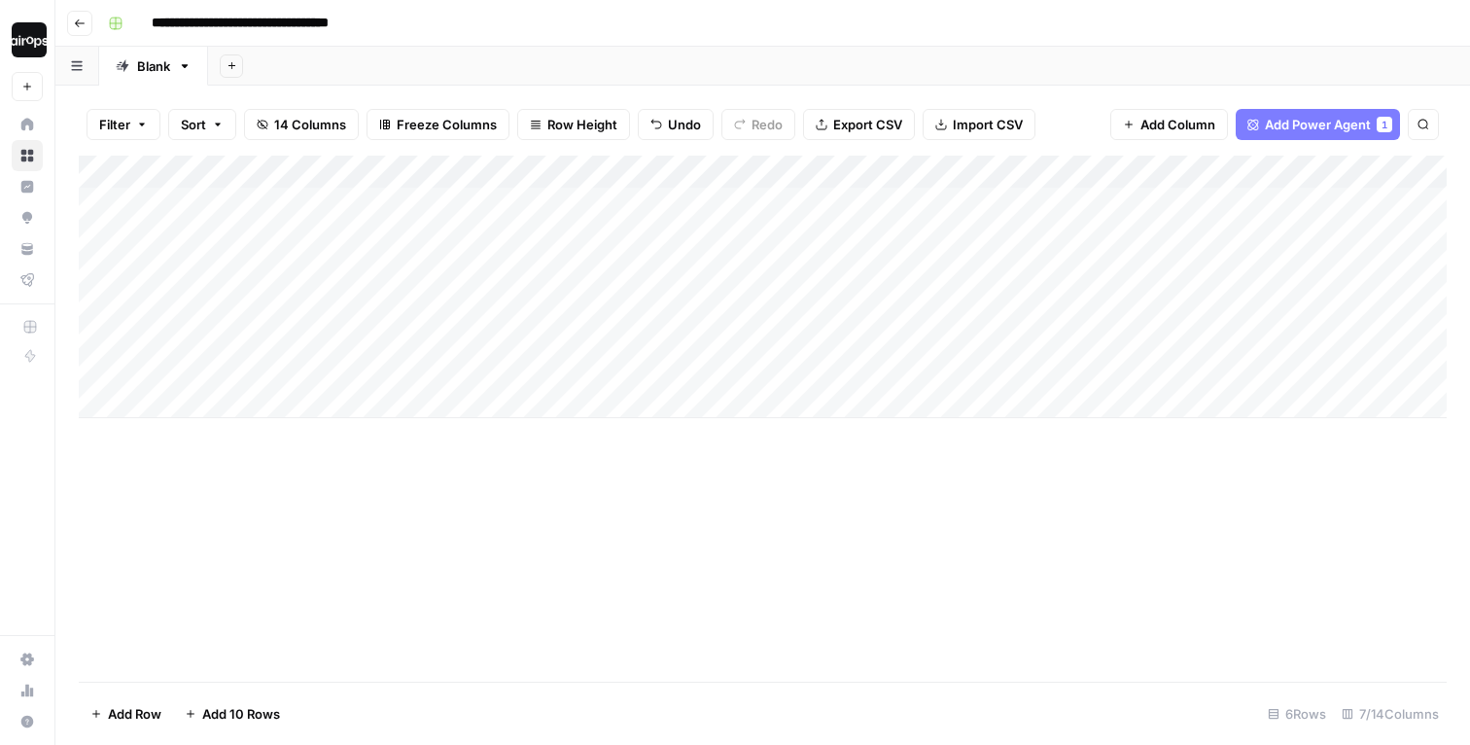
click at [510, 57] on div "Add Sheet" at bounding box center [839, 66] width 1262 height 39
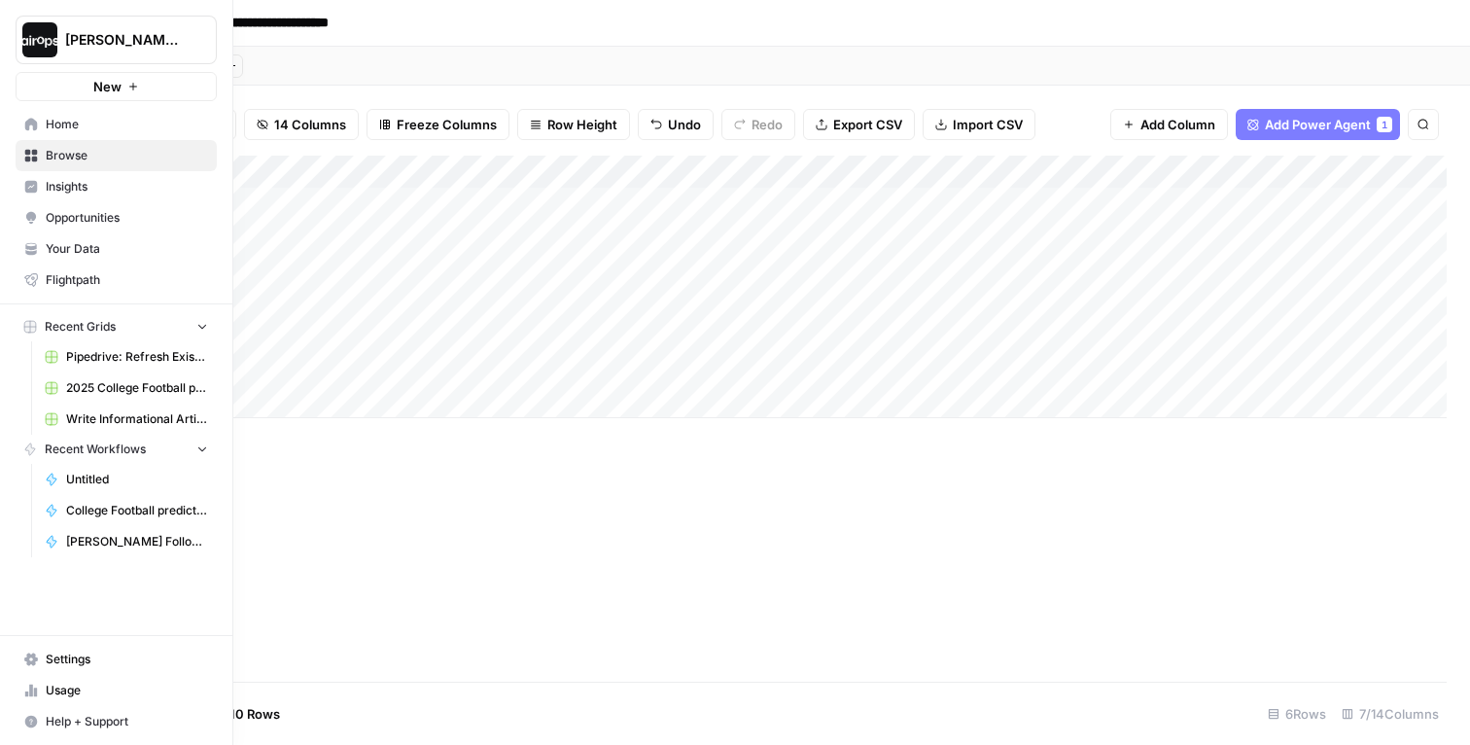
click at [58, 128] on span "Home" at bounding box center [127, 125] width 162 height 18
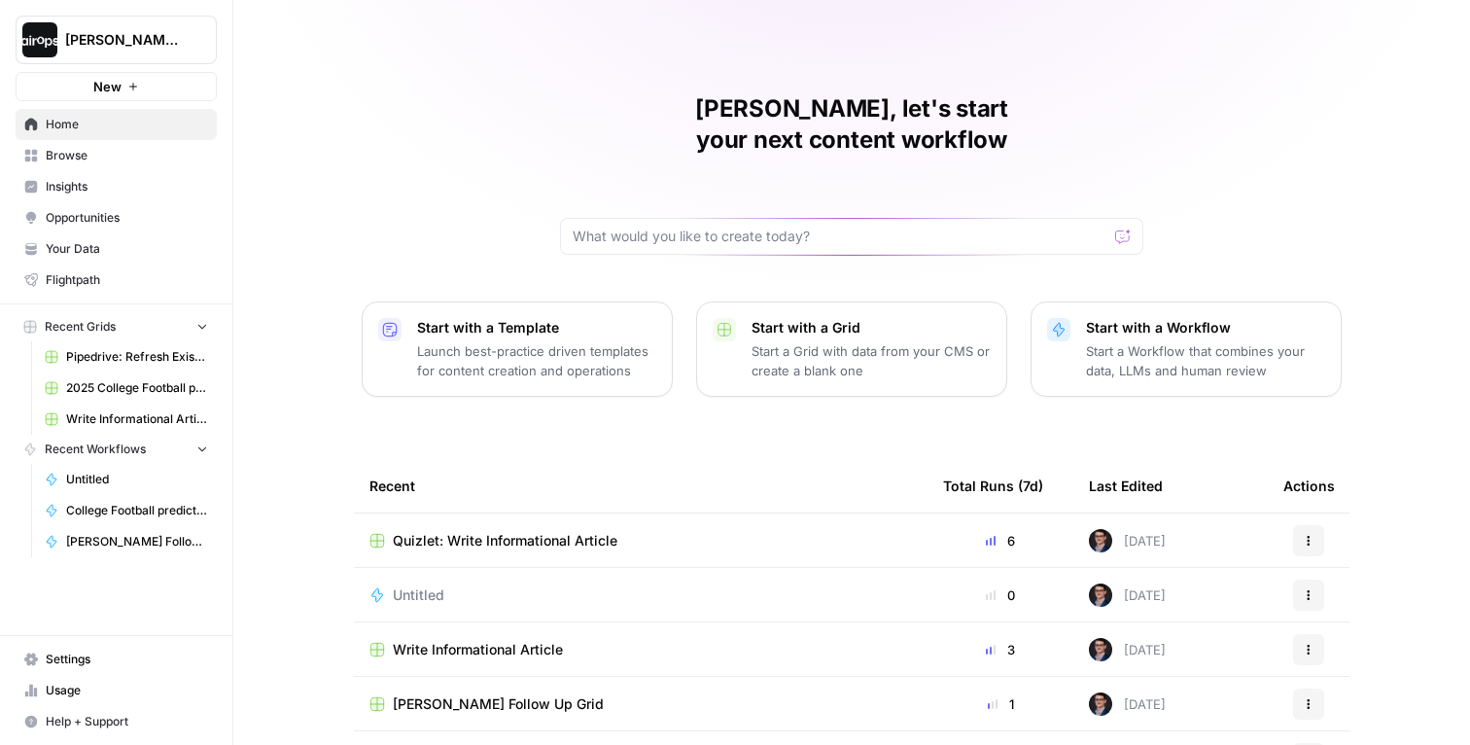
click at [547, 341] on p "Launch best-practice driven templates for content creation and operations" at bounding box center [536, 360] width 239 height 39
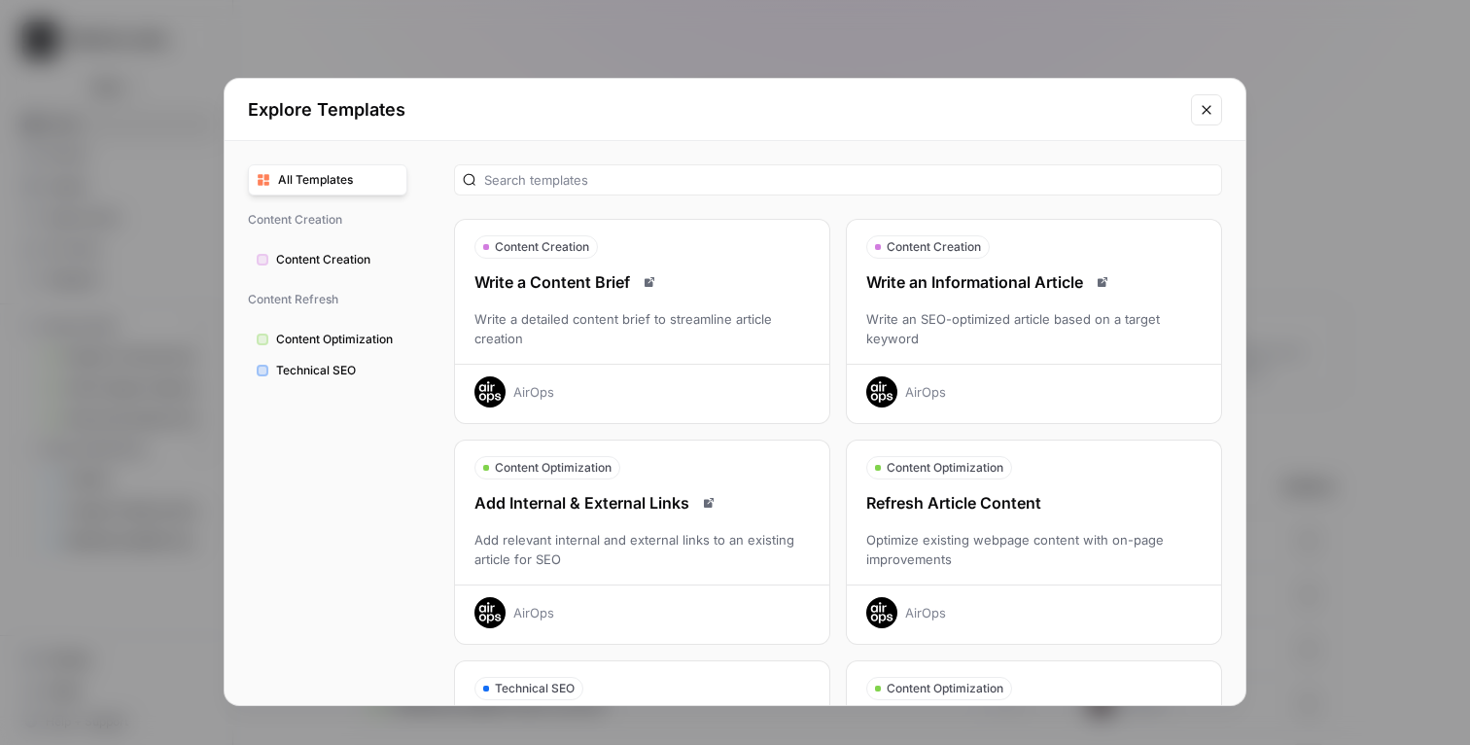
click at [1050, 474] on div "Content Optimization" at bounding box center [1034, 467] width 374 height 23
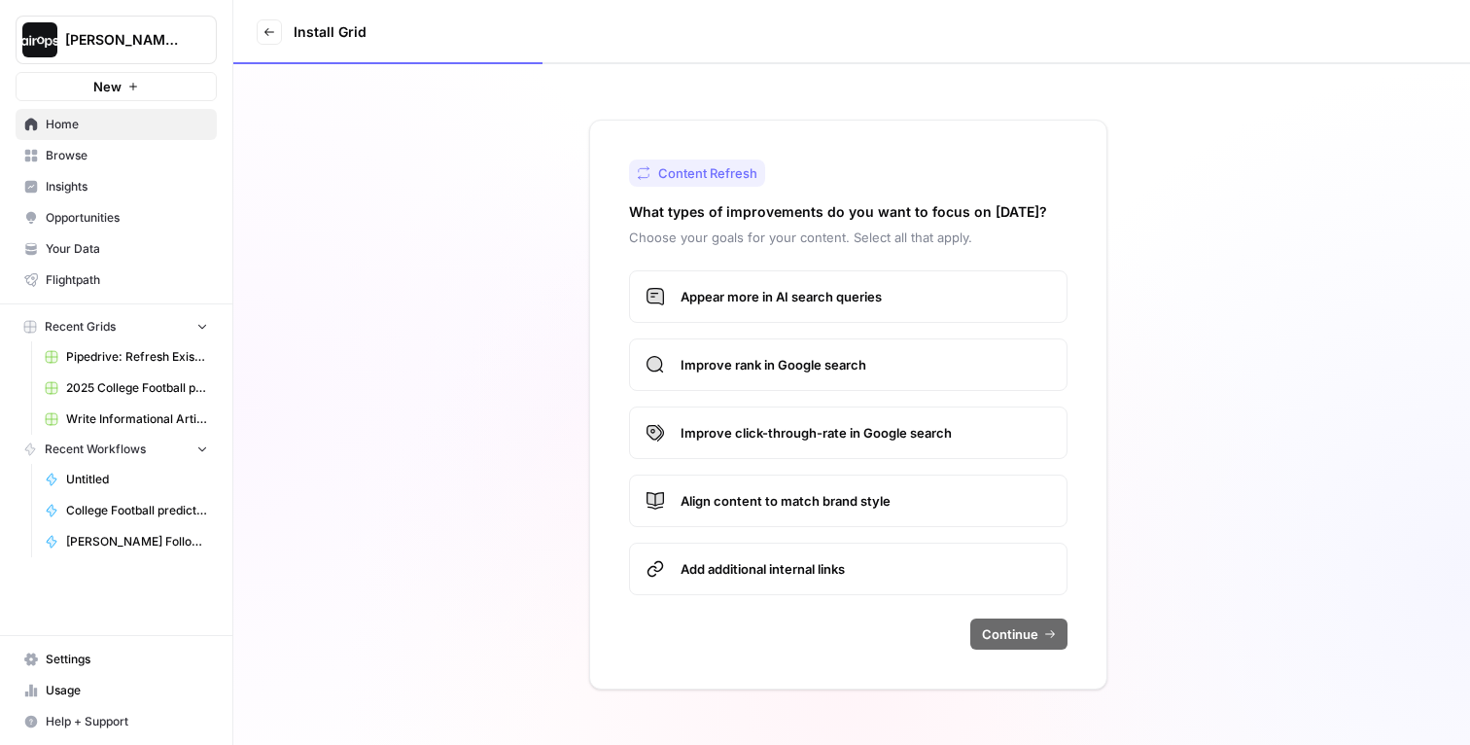
click at [908, 315] on label "Appear more in AI search queries" at bounding box center [848, 296] width 439 height 53
click at [898, 370] on span "Improve rank in Google search" at bounding box center [866, 364] width 371 height 19
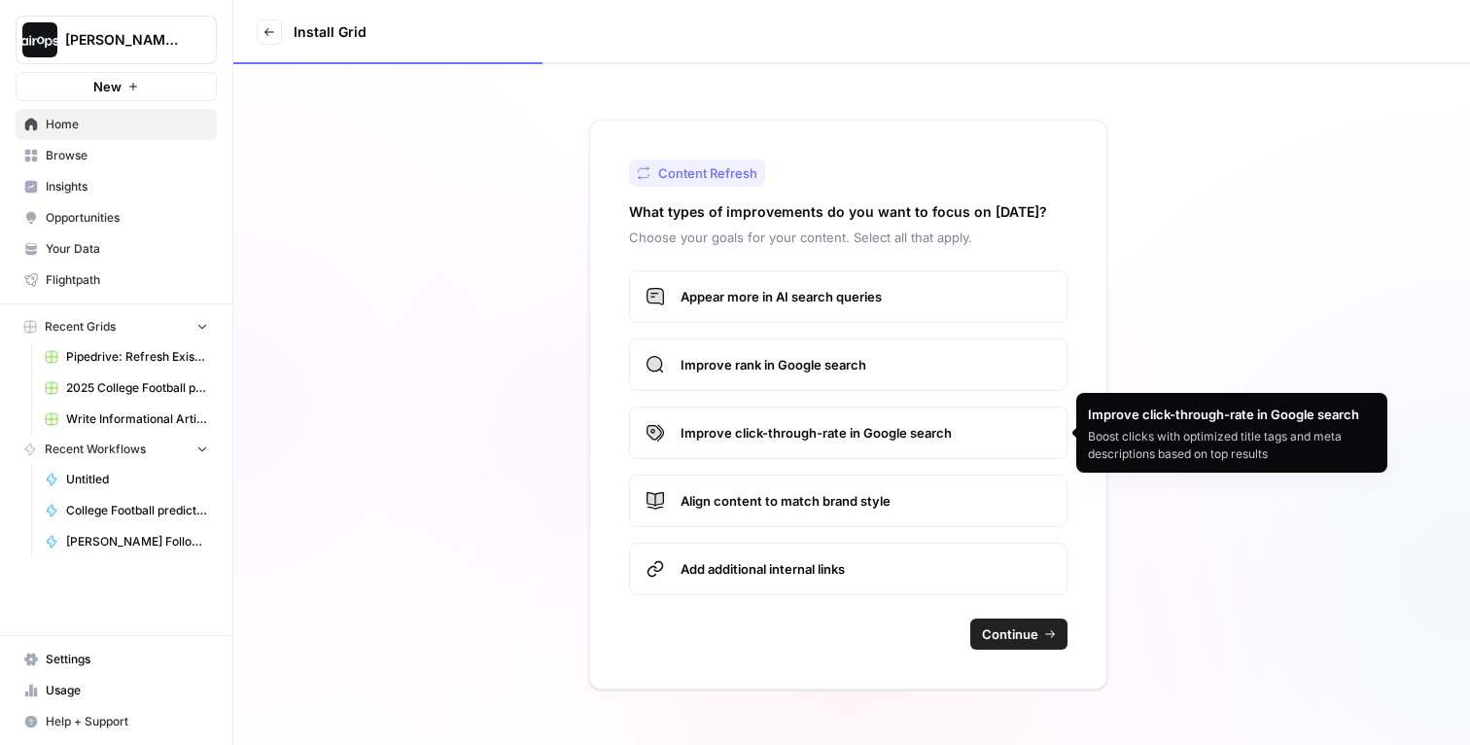
click at [876, 434] on span "Improve click-through-rate in Google search" at bounding box center [866, 432] width 371 height 19
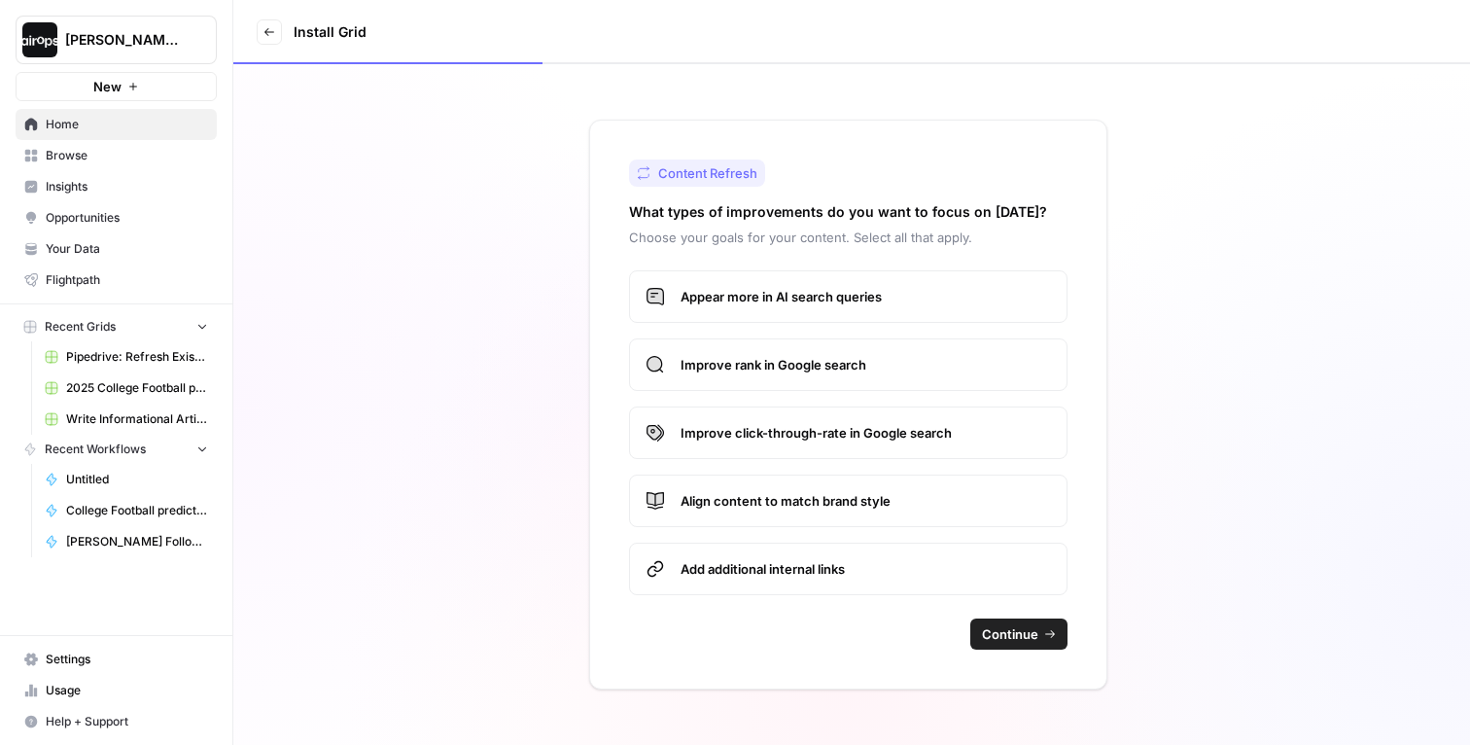
click at [857, 499] on span "Align content to match brand style" at bounding box center [866, 500] width 371 height 19
click at [843, 568] on span "Add additional internal links" at bounding box center [866, 568] width 371 height 19
click at [1013, 640] on span "Continue" at bounding box center [1010, 633] width 56 height 19
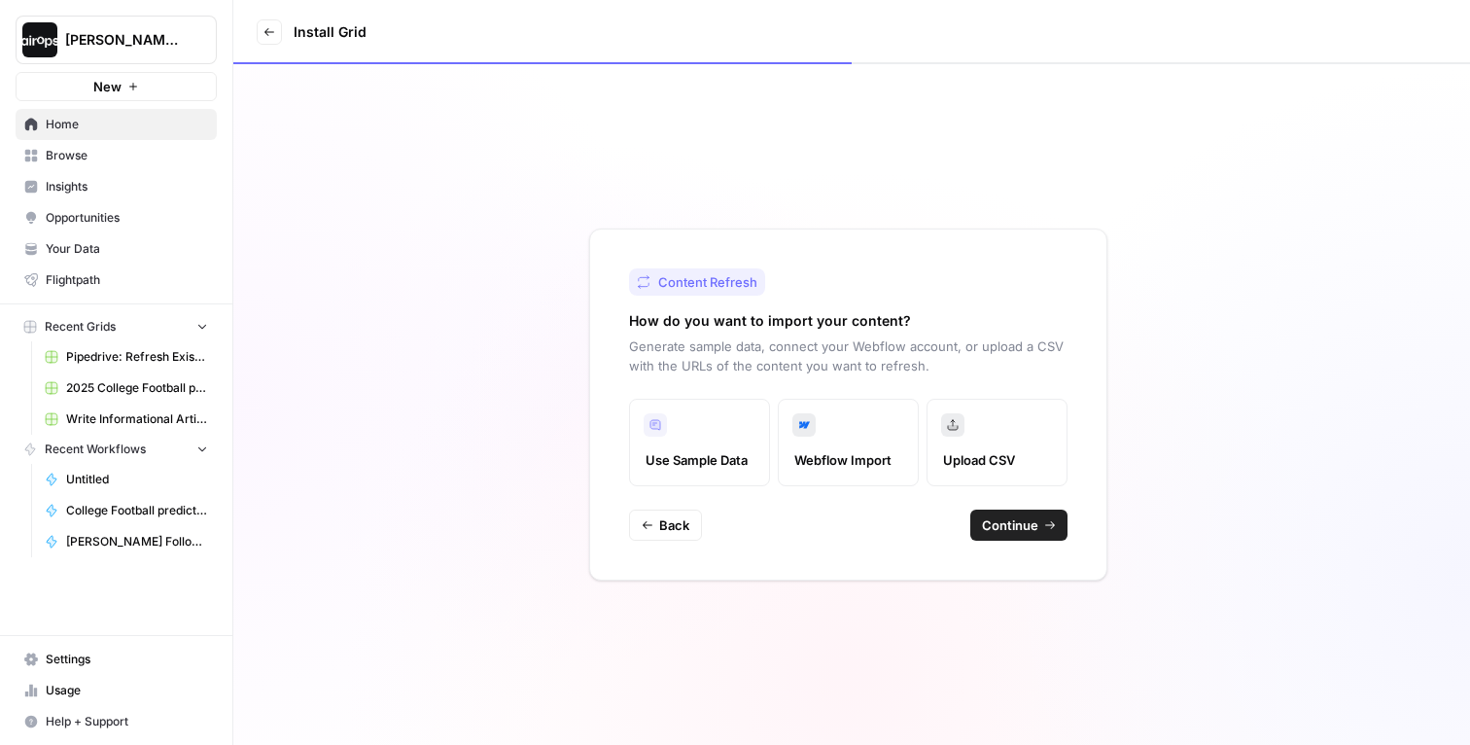
click at [1006, 522] on span "Continue" at bounding box center [1010, 524] width 56 height 19
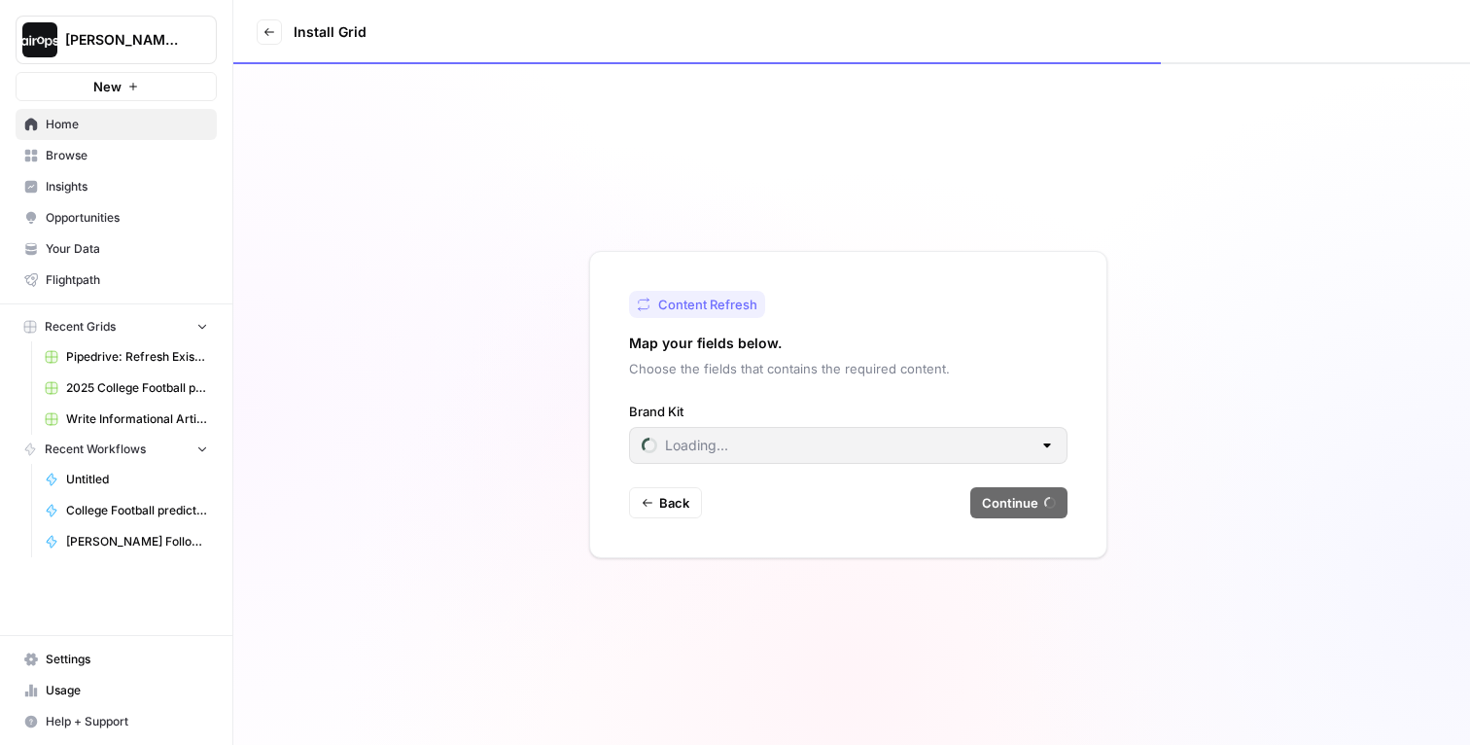
type input "1-800-Flowers"
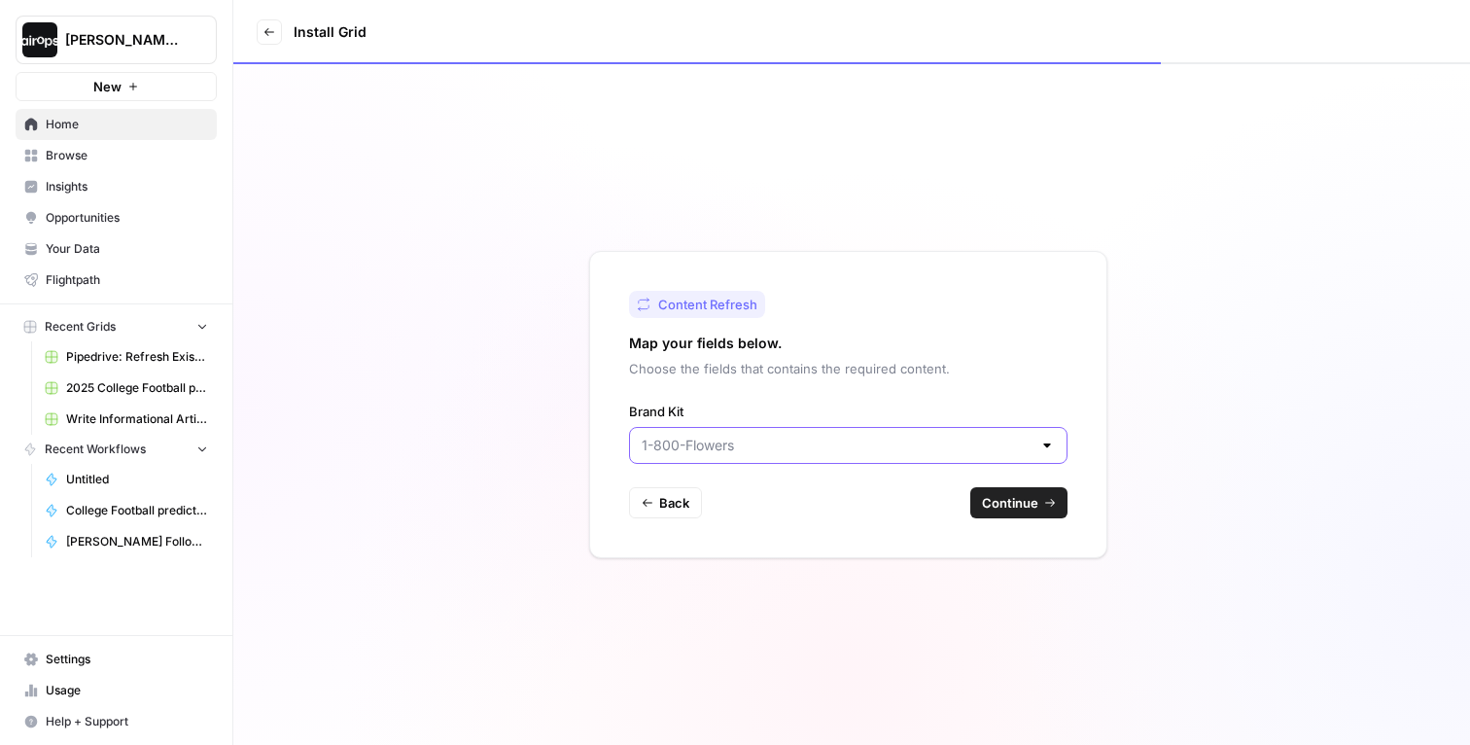
click at [821, 452] on input "Brand Kit" at bounding box center [837, 445] width 390 height 19
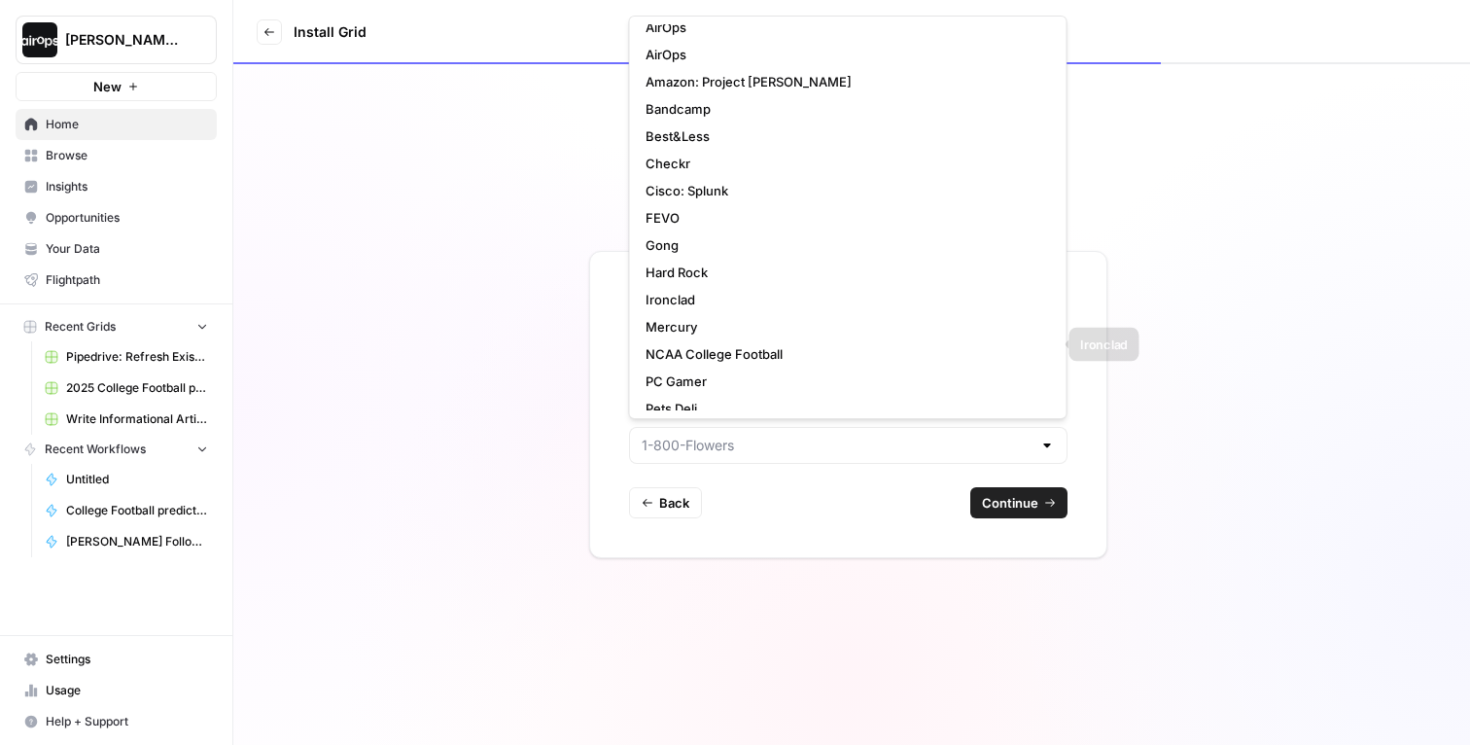
scroll to position [186, 0]
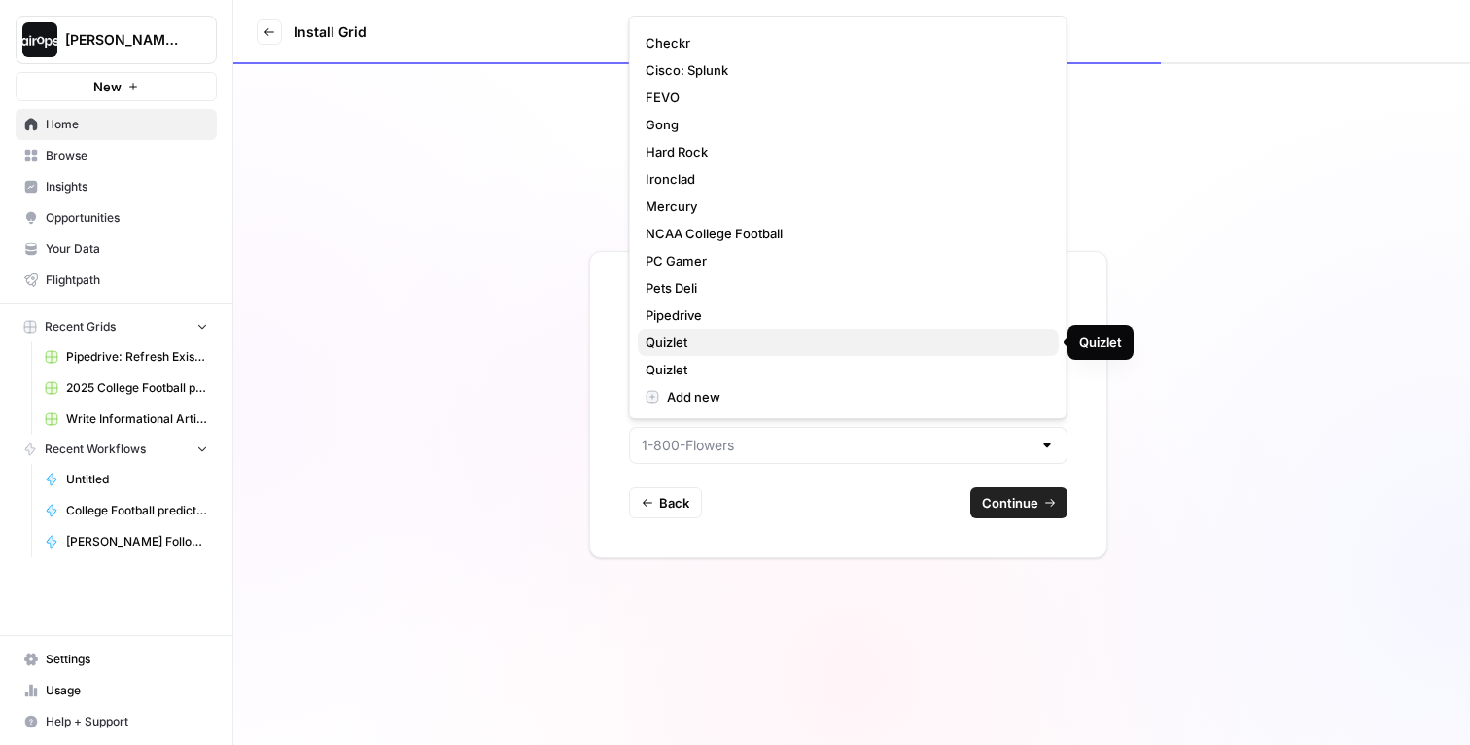
click at [809, 345] on span "Quizlet" at bounding box center [845, 342] width 398 height 19
type input "Quizlet"
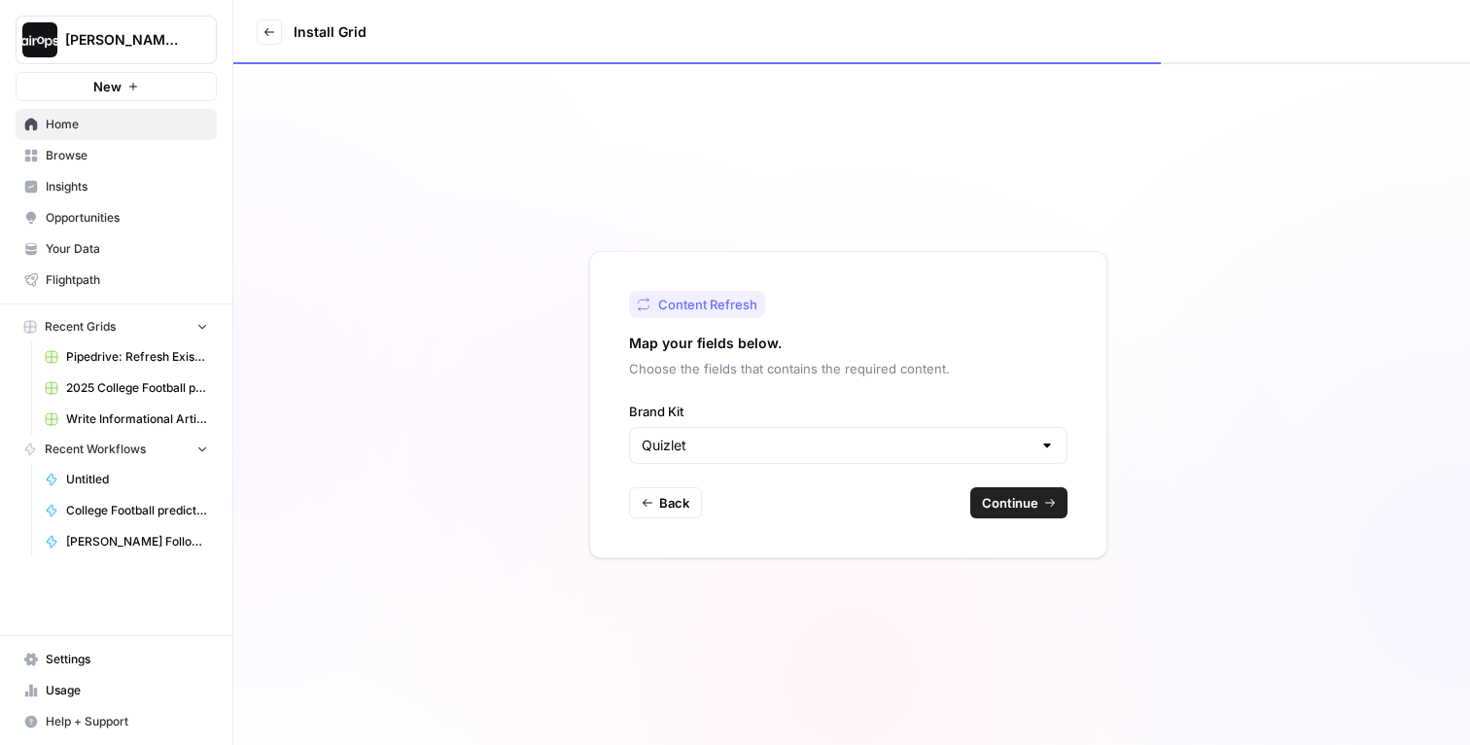
click at [990, 499] on span "Continue" at bounding box center [1010, 502] width 56 height 19
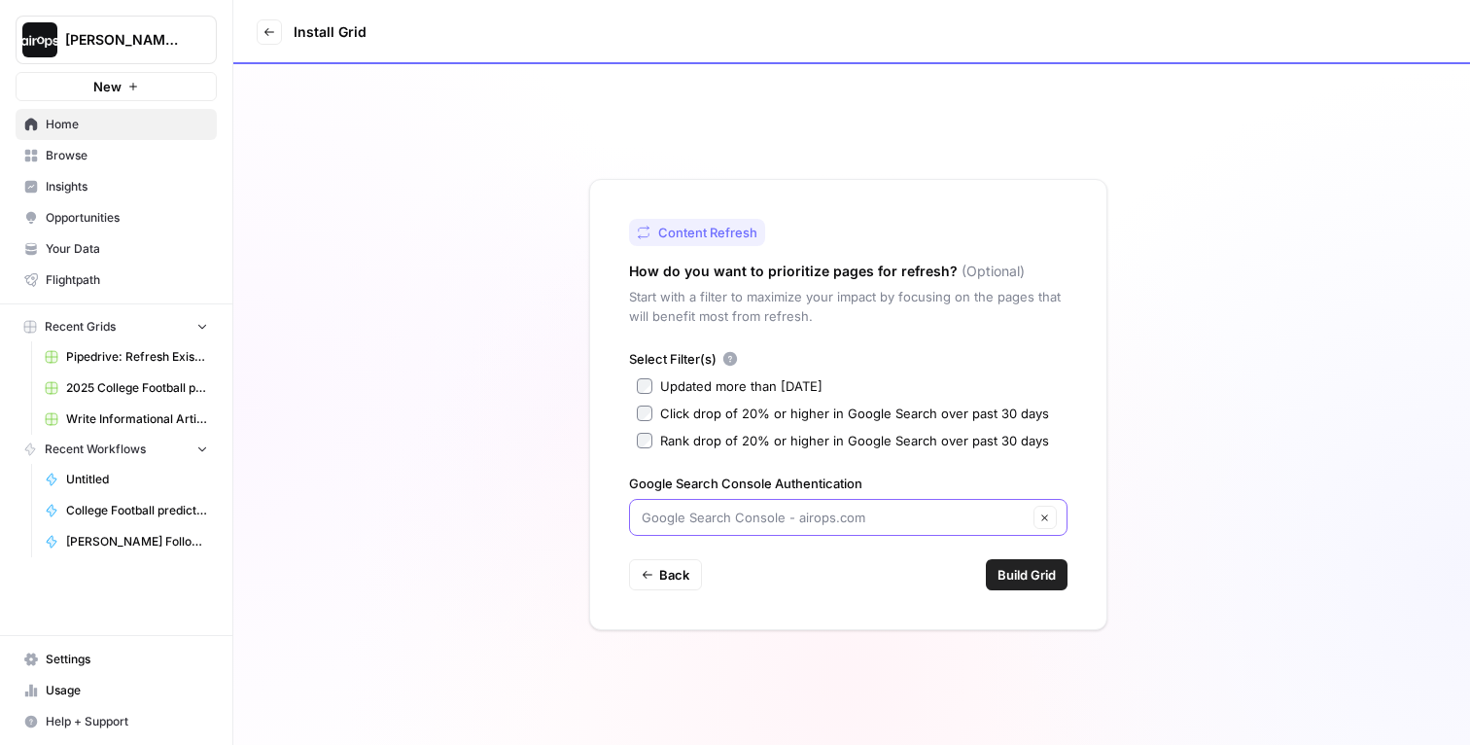
click at [674, 513] on input "Google Search Console Authentication" at bounding box center [835, 517] width 386 height 19
type input "Google Search Console - [DOMAIN_NAME]"
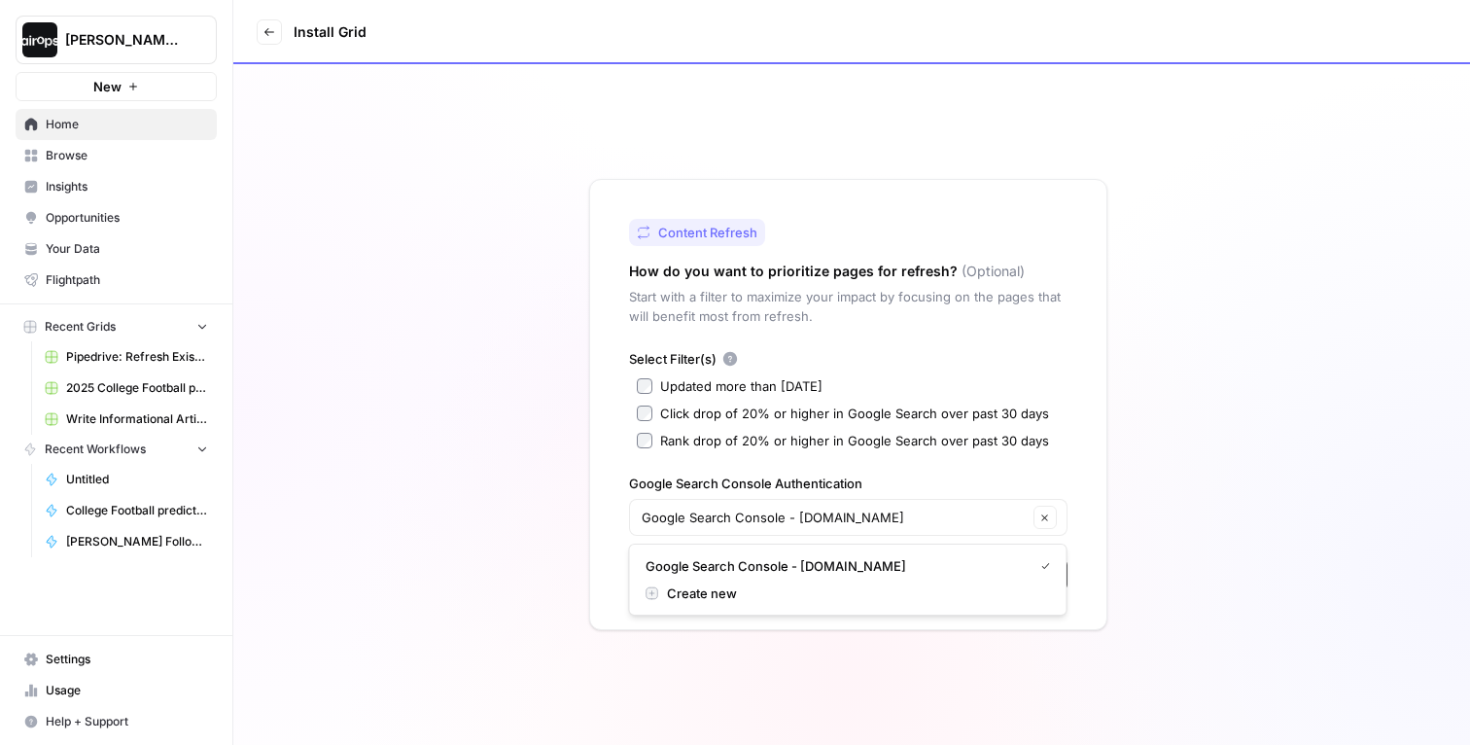
click at [601, 552] on div "Content Refresh How do you want to prioritize pages for refresh? (Optional) Sta…" at bounding box center [848, 404] width 518 height 451
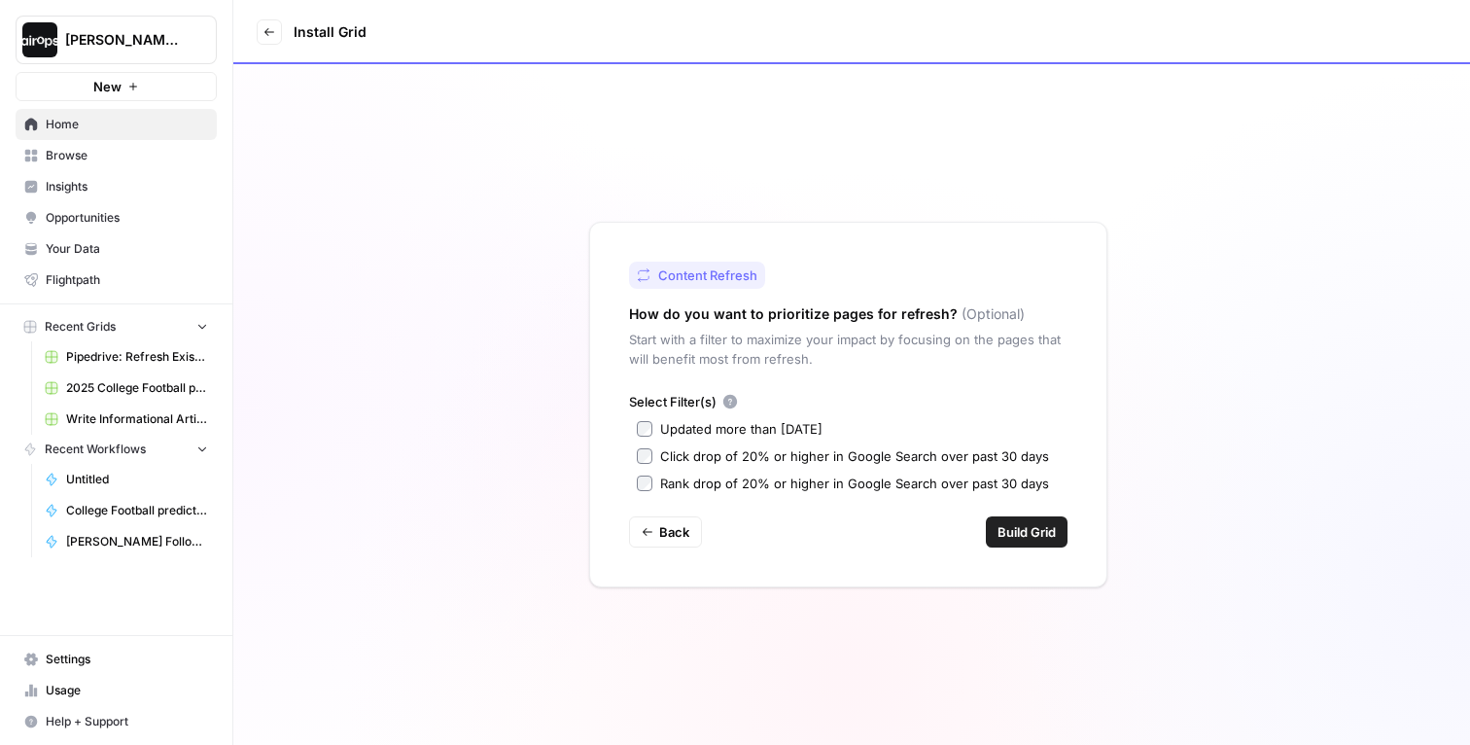
click at [831, 551] on div "Content Refresh How do you want to prioritize pages for refresh? (Optional) Sta…" at bounding box center [848, 405] width 518 height 366
click at [1035, 531] on span "Build Grid" at bounding box center [1027, 531] width 58 height 19
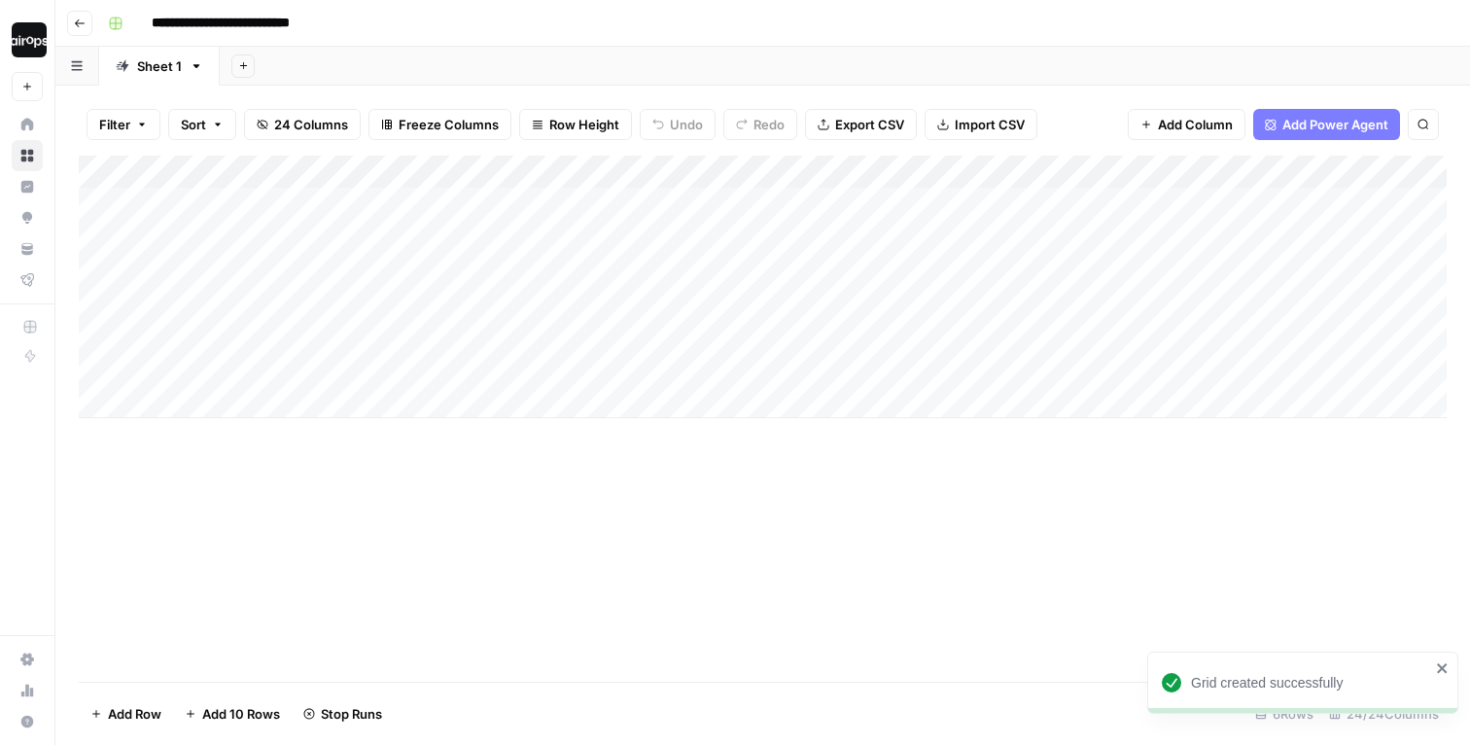
click at [267, 29] on input "**********" at bounding box center [243, 23] width 200 height 31
click at [372, 57] on div "Add Sheet" at bounding box center [845, 66] width 1251 height 39
click at [548, 102] on div "Filter Sort 24 Columns Freeze Columns Row Height Undo Redo Export CSV Import CS…" at bounding box center [763, 124] width 1368 height 62
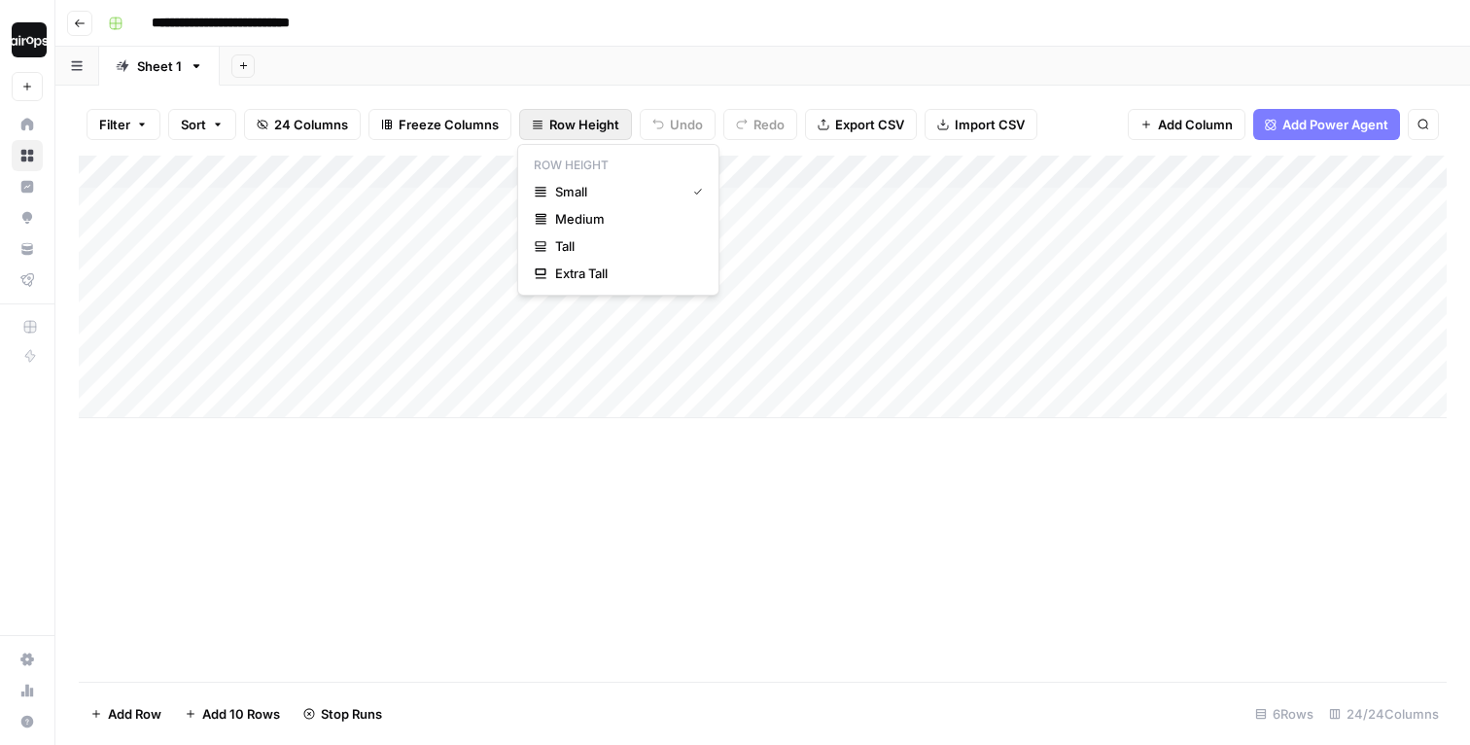
click at [543, 125] on button "Row Height" at bounding box center [575, 124] width 113 height 31
click at [559, 223] on span "Medium" at bounding box center [625, 218] width 140 height 19
drag, startPoint x: 322, startPoint y: 168, endPoint x: 489, endPoint y: 172, distance: 167.3
click at [489, 172] on div "Add Column" at bounding box center [763, 340] width 1368 height 368
click at [538, 90] on div "Filter Sort 24 Columns Freeze Columns Row Height Undo Redo Export CSV Import CS…" at bounding box center [762, 415] width 1415 height 659
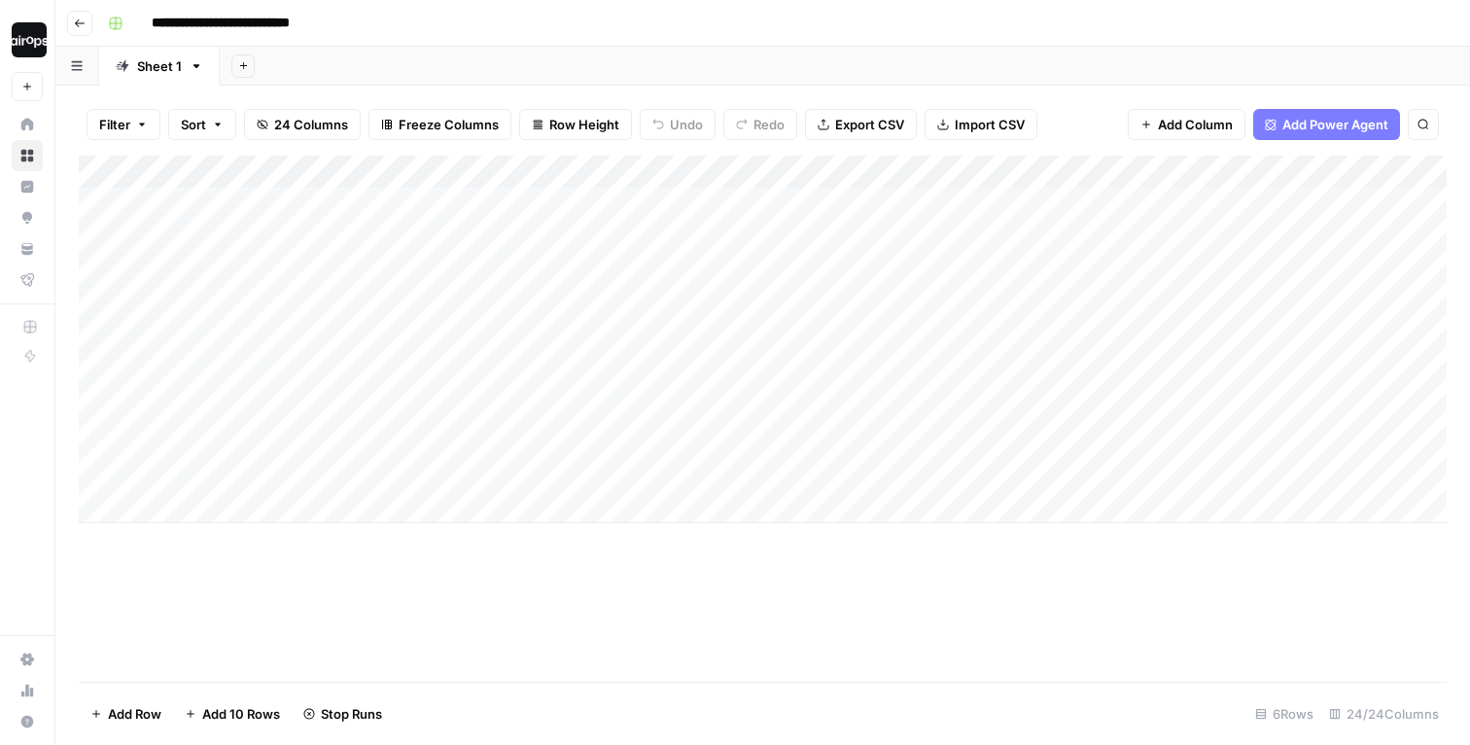
click at [471, 452] on div "Add Column" at bounding box center [763, 340] width 1368 height 368
click at [708, 453] on div "Add Column" at bounding box center [763, 340] width 1368 height 368
click at [473, 405] on div "Add Column" at bounding box center [763, 340] width 1368 height 368
click at [470, 359] on div "Add Column" at bounding box center [763, 340] width 1368 height 368
click at [472, 310] on div "Add Column" at bounding box center [763, 340] width 1368 height 368
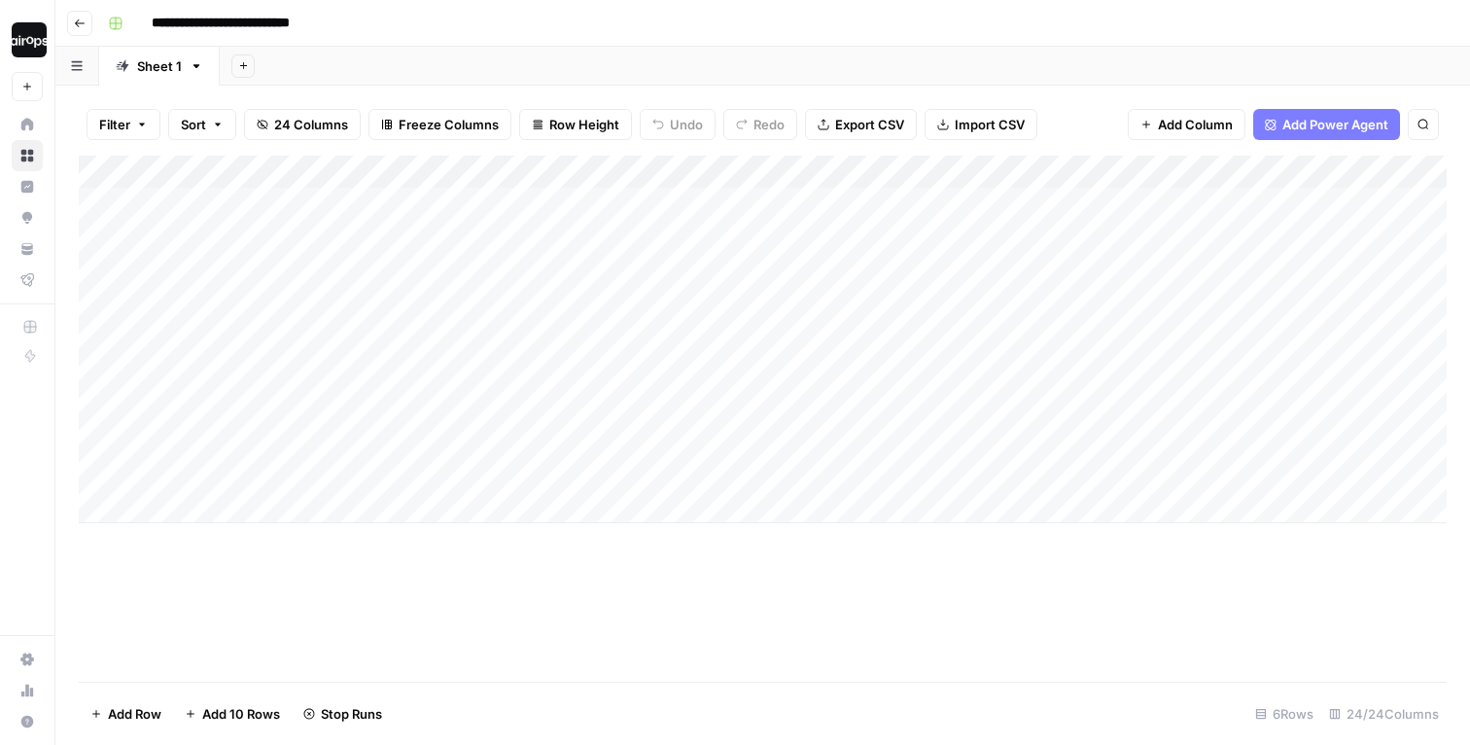
click at [461, 247] on div "Add Column" at bounding box center [763, 340] width 1368 height 368
click at [707, 402] on div "Add Column" at bounding box center [763, 340] width 1368 height 368
click at [710, 402] on div "Add Column" at bounding box center [763, 340] width 1368 height 368
click at [709, 300] on div "Add Column" at bounding box center [763, 340] width 1368 height 368
click at [714, 205] on div "Add Column" at bounding box center [763, 340] width 1368 height 368
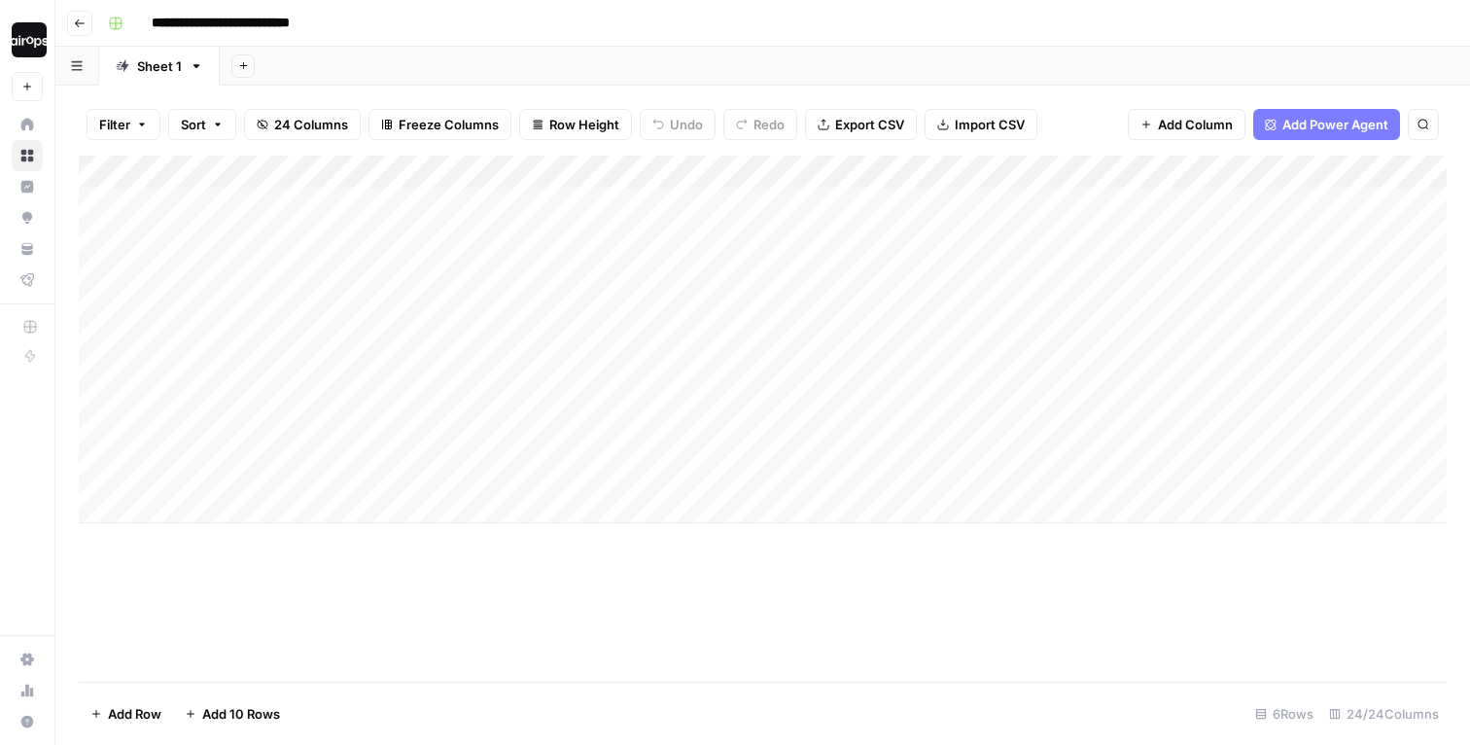
click at [330, 473] on div "Add Column" at bounding box center [763, 340] width 1368 height 368
click at [330, 473] on div "**********" at bounding box center [318, 460] width 345 height 33
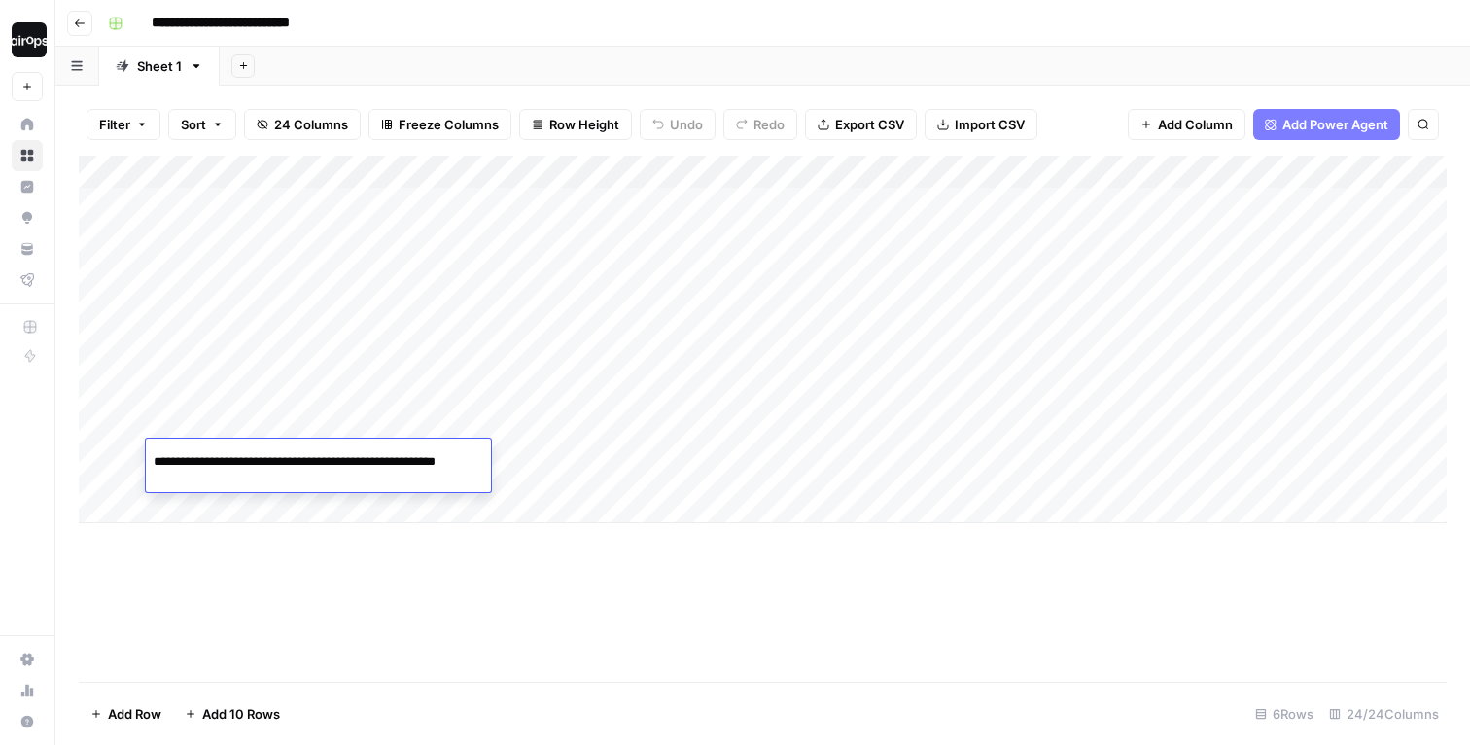
click at [330, 473] on div "**********" at bounding box center [318, 460] width 345 height 33
click at [379, 464] on input "**********" at bounding box center [309, 461] width 311 height 23
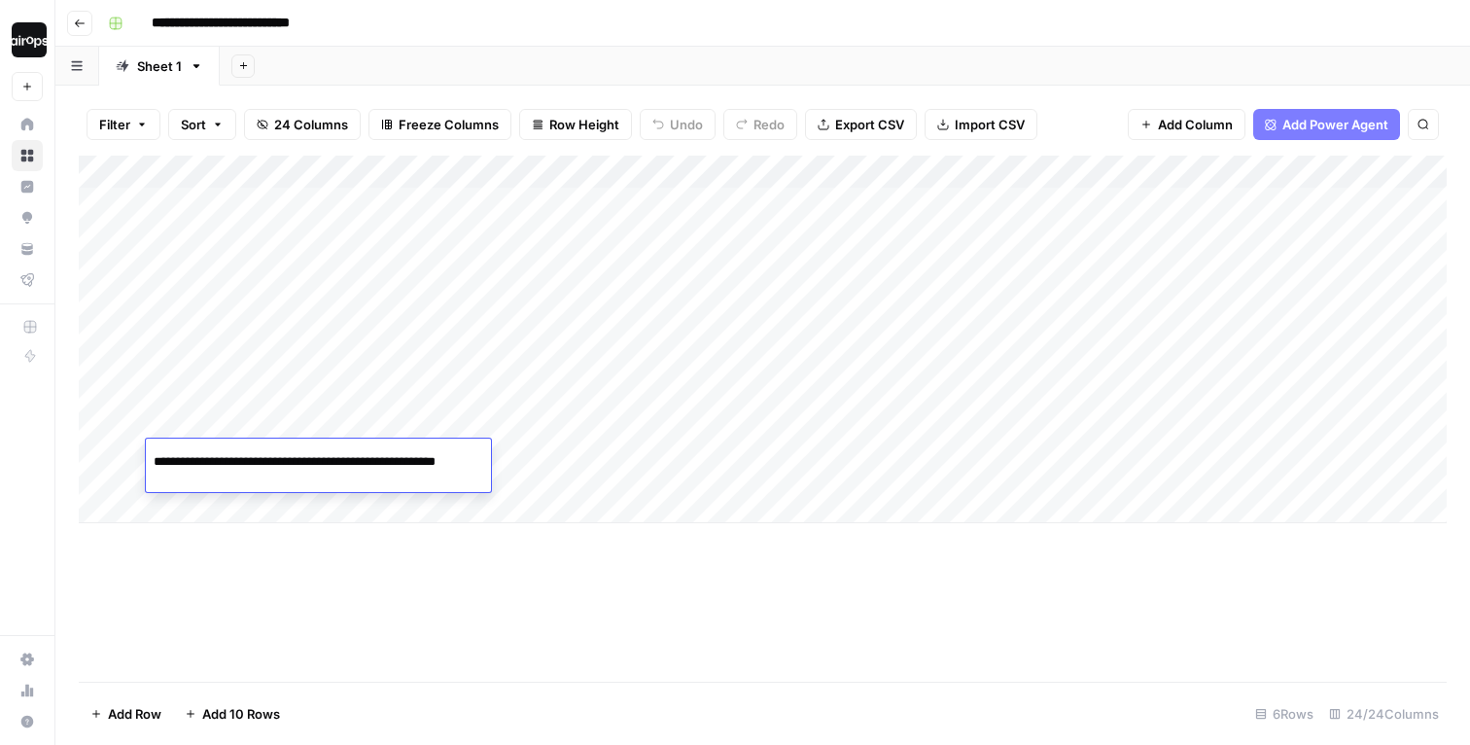
click at [379, 464] on input "**********" at bounding box center [309, 461] width 311 height 23
click at [218, 558] on div "Add Column" at bounding box center [763, 419] width 1368 height 526
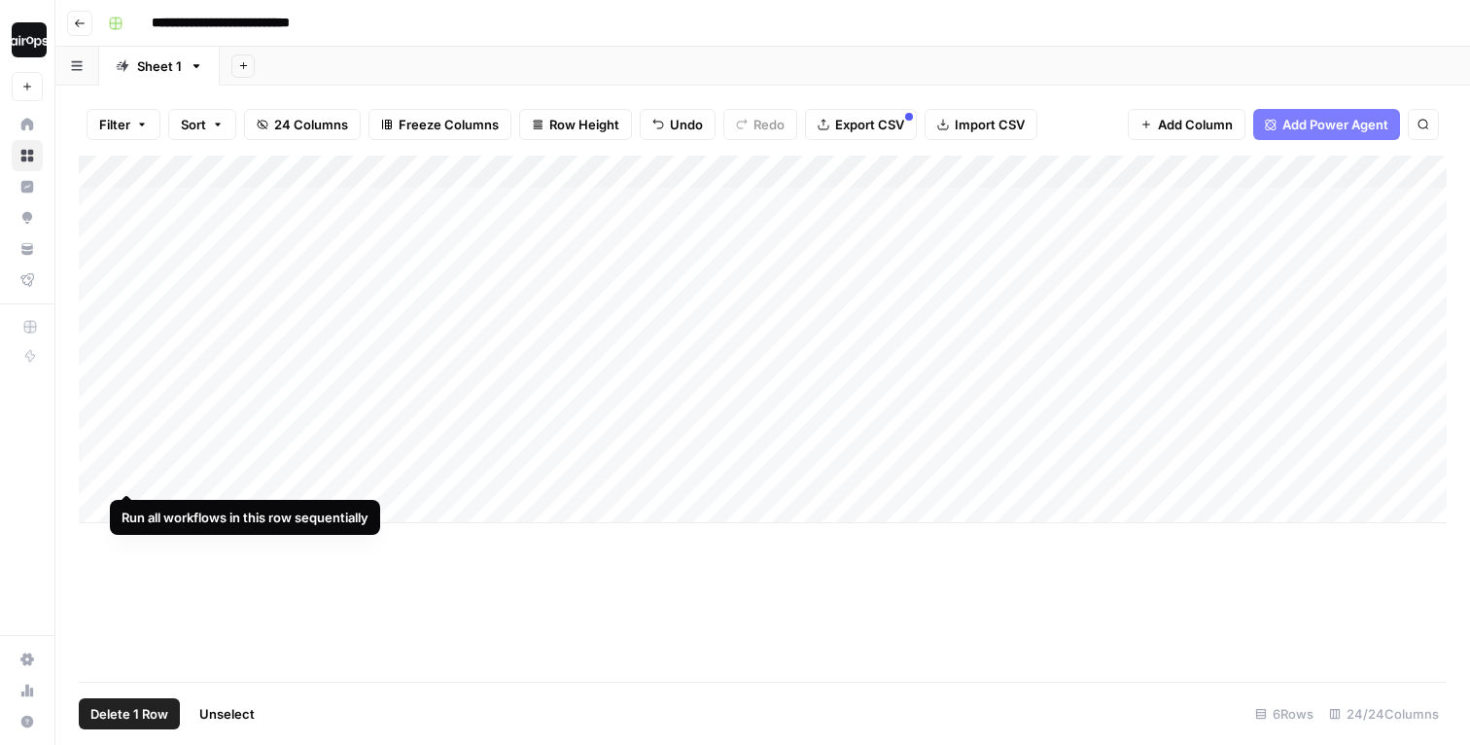
click at [101, 466] on div "Add Column" at bounding box center [763, 340] width 1368 height 368
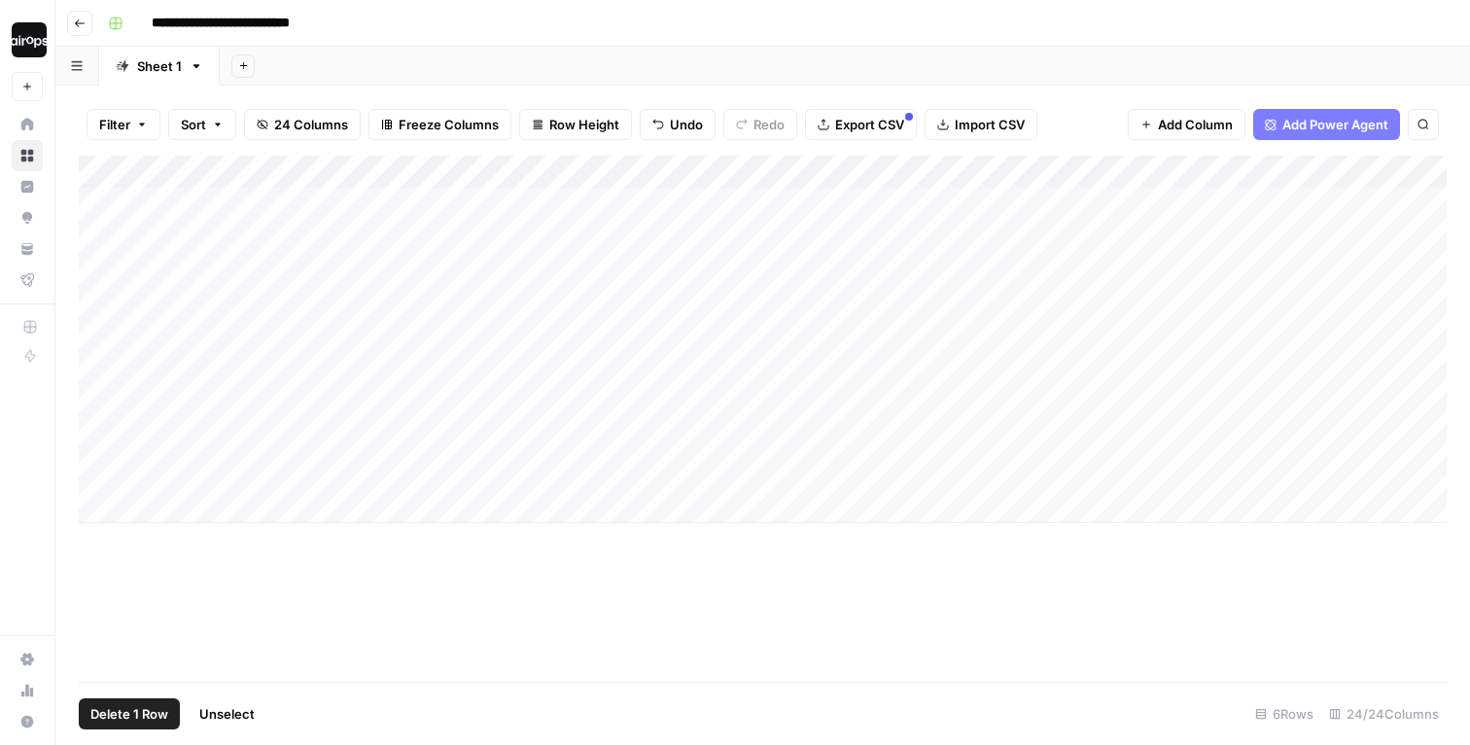
click at [99, 265] on div "Add Column" at bounding box center [763, 340] width 1368 height 368
click at [124, 713] on span "Delete 5 Rows" at bounding box center [133, 713] width 87 height 19
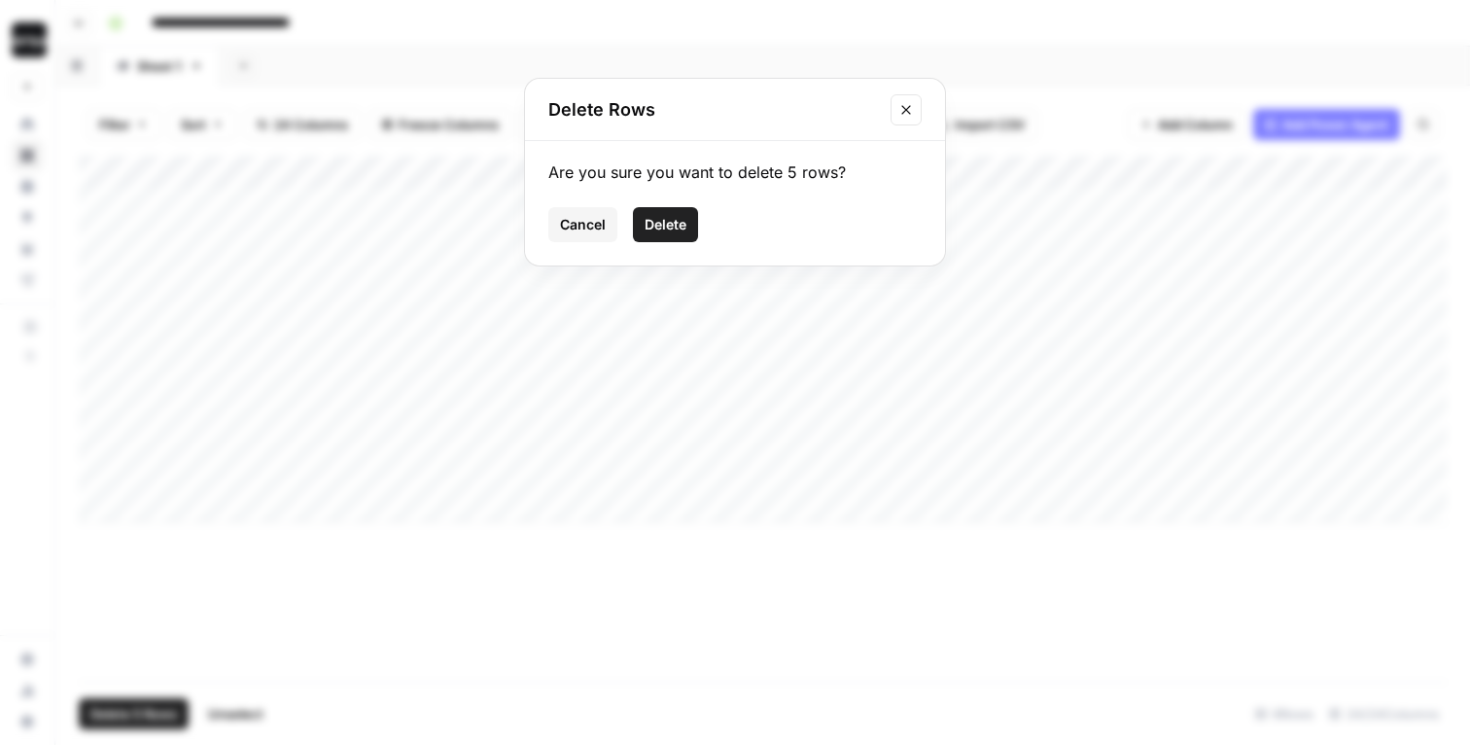
click at [667, 209] on button "Delete" at bounding box center [665, 224] width 65 height 35
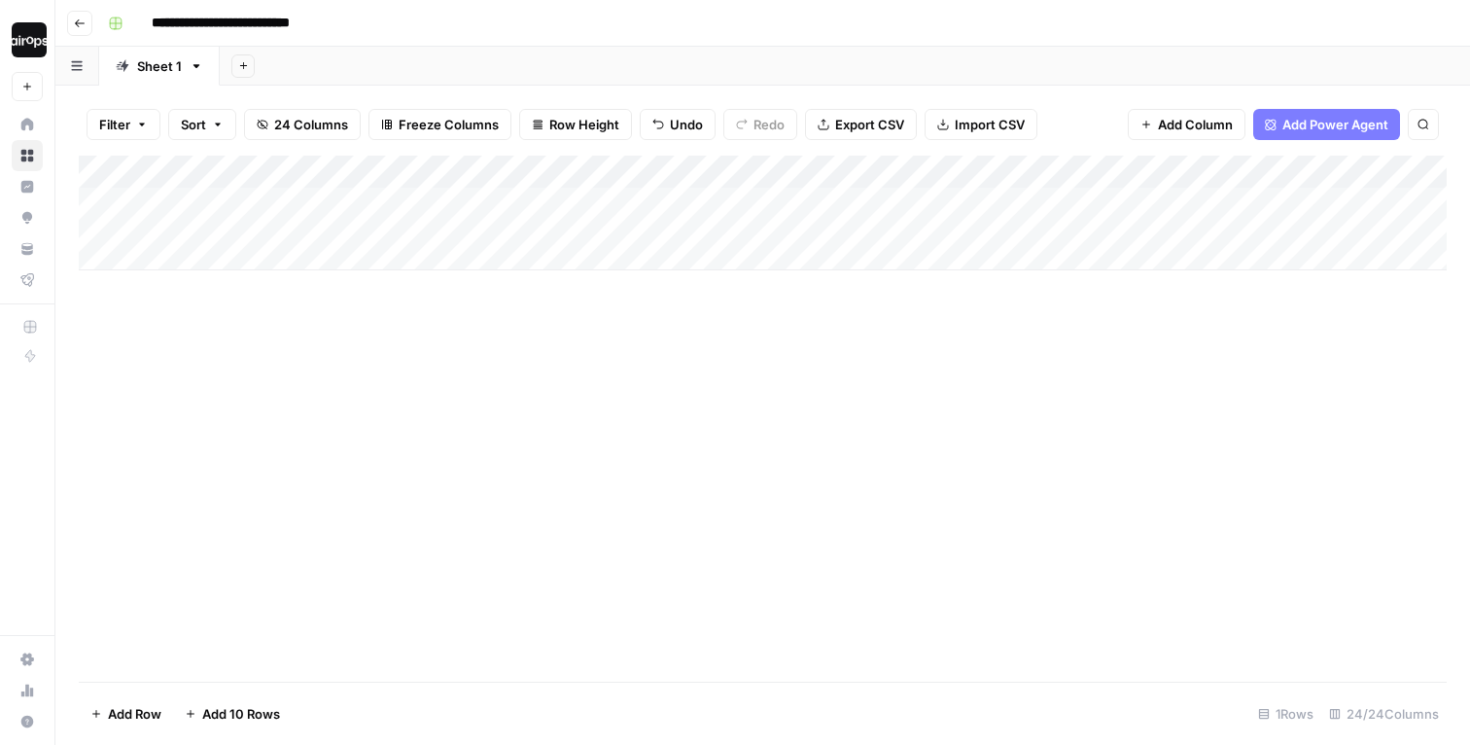
click at [415, 218] on div "Add Column" at bounding box center [763, 213] width 1368 height 115
click at [415, 218] on input "**********" at bounding box center [309, 208] width 311 height 23
type input "**********"
paste input "**********"
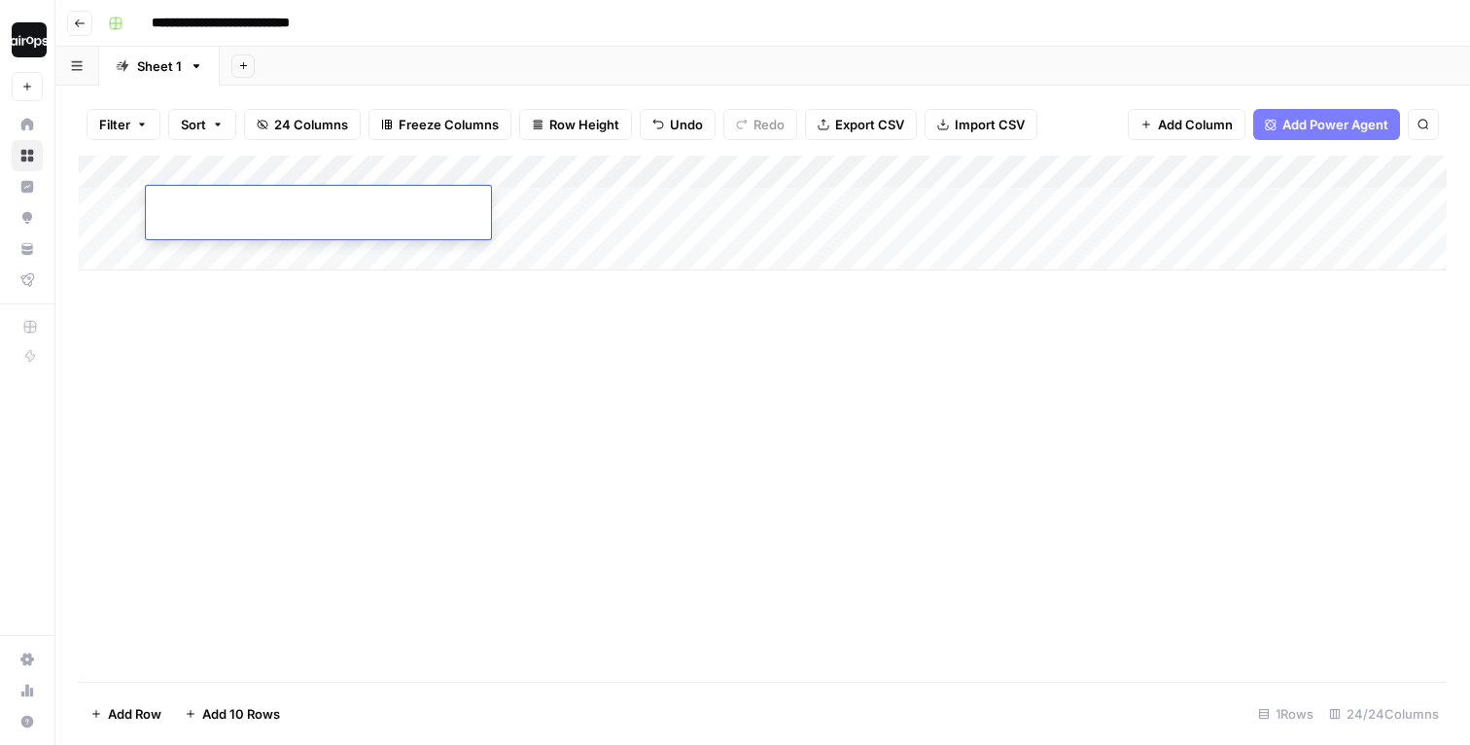
type input "**********"
click at [712, 206] on div "Add Column" at bounding box center [763, 213] width 1368 height 115
click at [867, 47] on div "Add Sheet" at bounding box center [845, 66] width 1251 height 39
click at [271, 246] on div "Add Column" at bounding box center [763, 213] width 1368 height 115
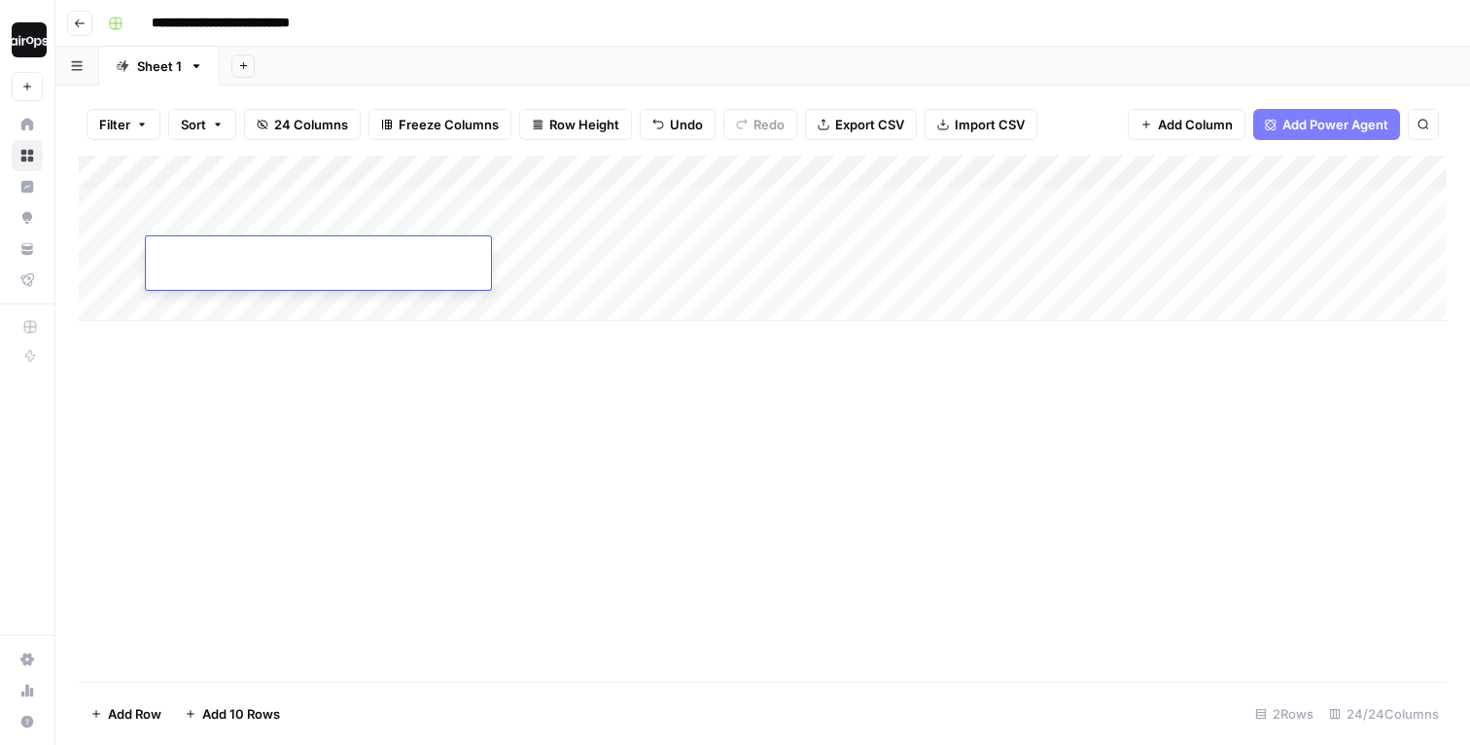
click at [270, 271] on div at bounding box center [318, 258] width 345 height 33
click at [287, 267] on input at bounding box center [309, 259] width 311 height 23
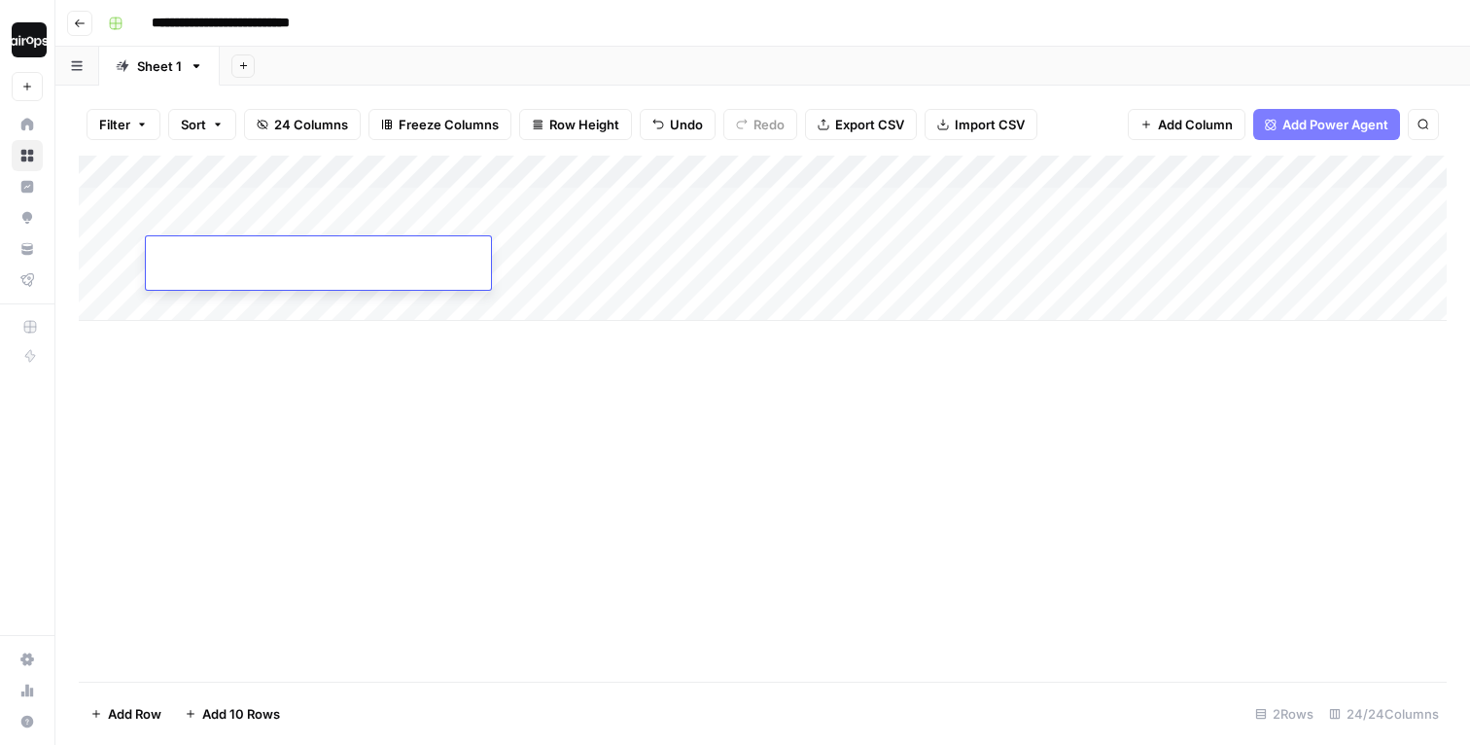
click at [287, 267] on input at bounding box center [309, 259] width 311 height 23
paste input "**********"
type input "**********"
click at [380, 340] on div "Add Column" at bounding box center [763, 419] width 1368 height 526
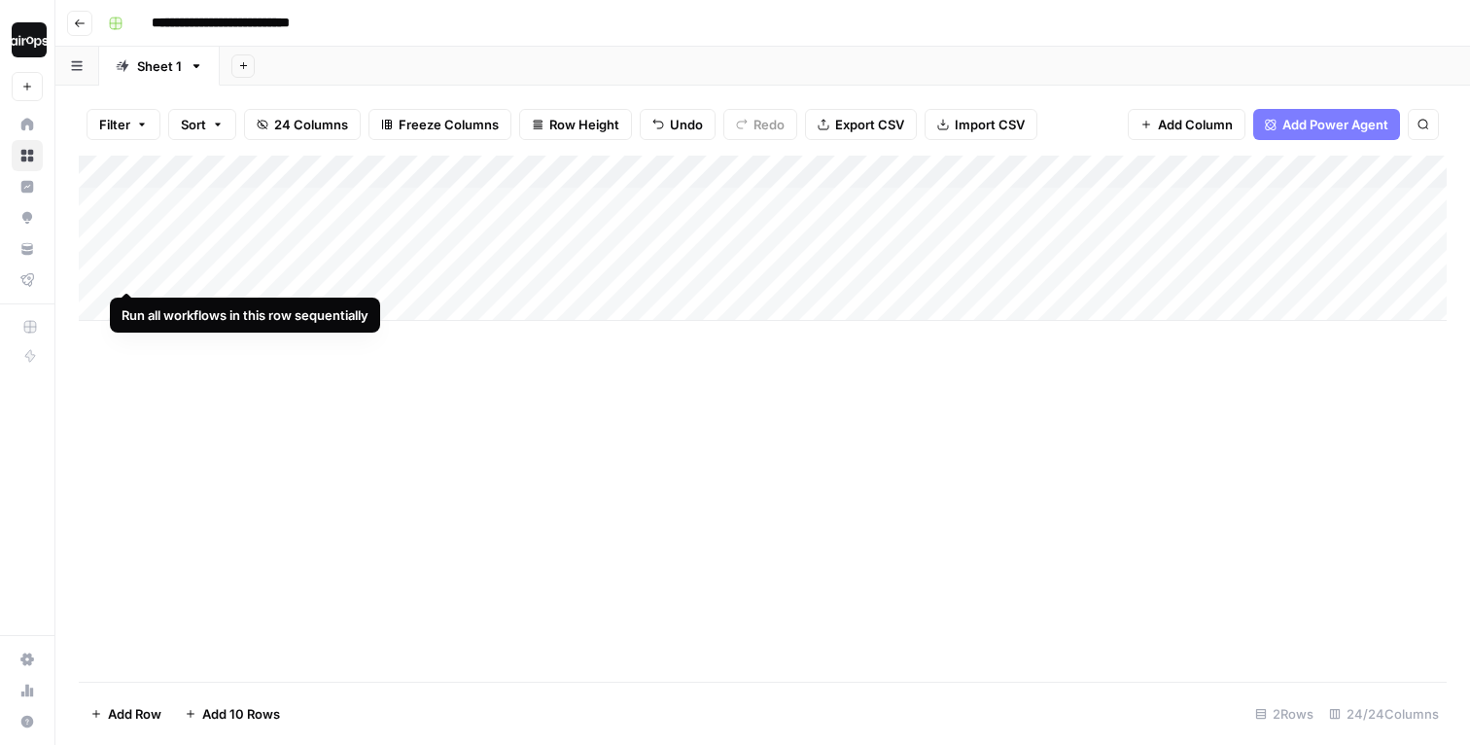
click at [126, 252] on div "Add Column" at bounding box center [763, 238] width 1368 height 165
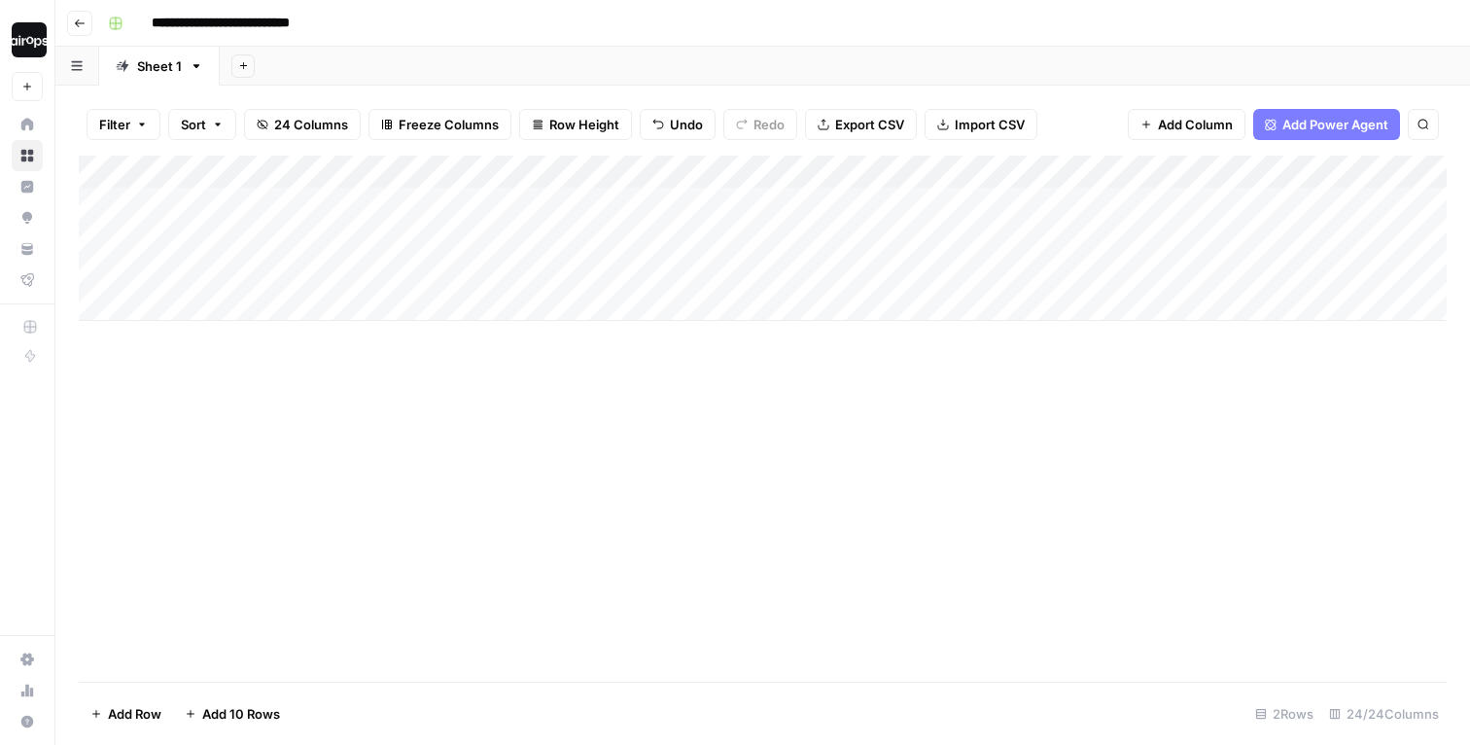
click at [233, 303] on div "Add Column" at bounding box center [763, 238] width 1368 height 165
type input "**********"
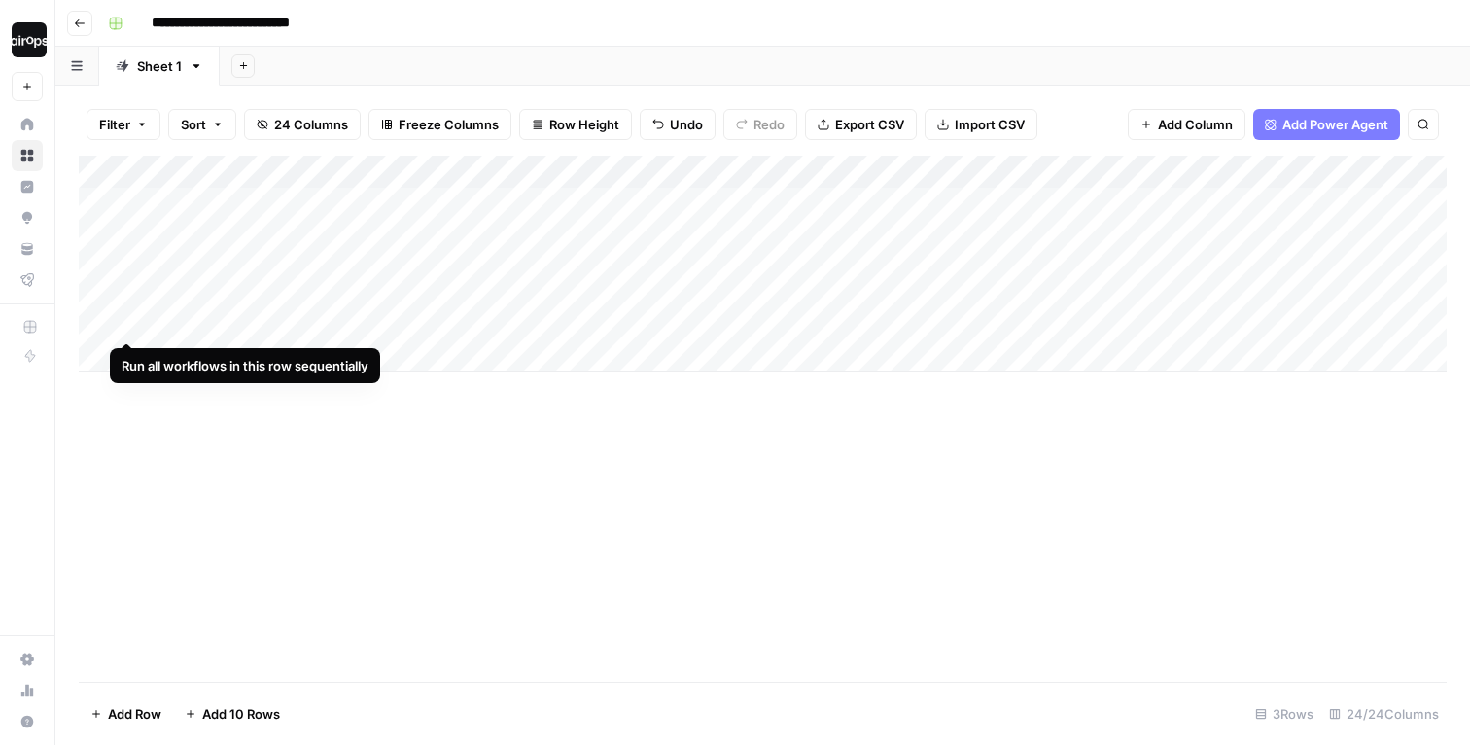
click at [127, 300] on div "Add Column" at bounding box center [763, 264] width 1368 height 216
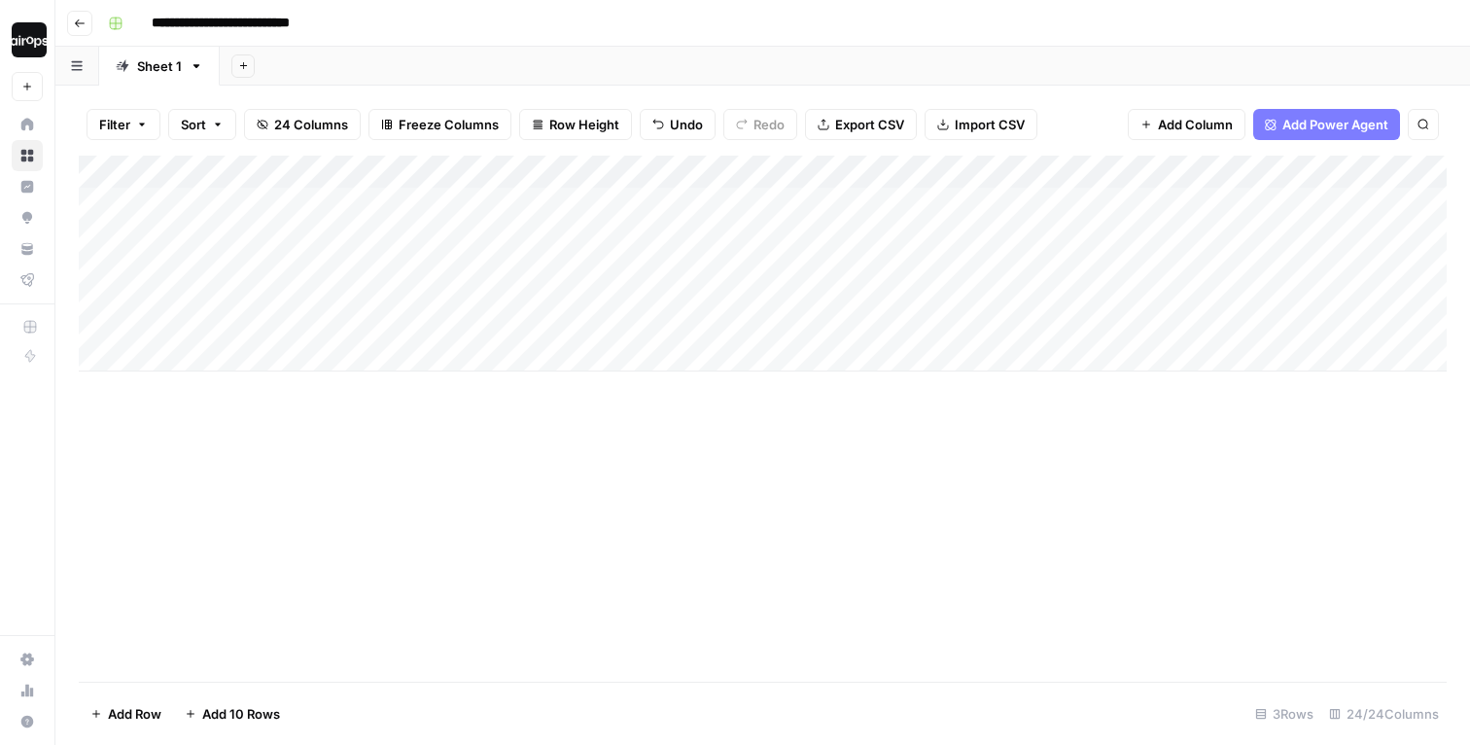
click at [212, 348] on div "Add Column" at bounding box center [763, 264] width 1368 height 216
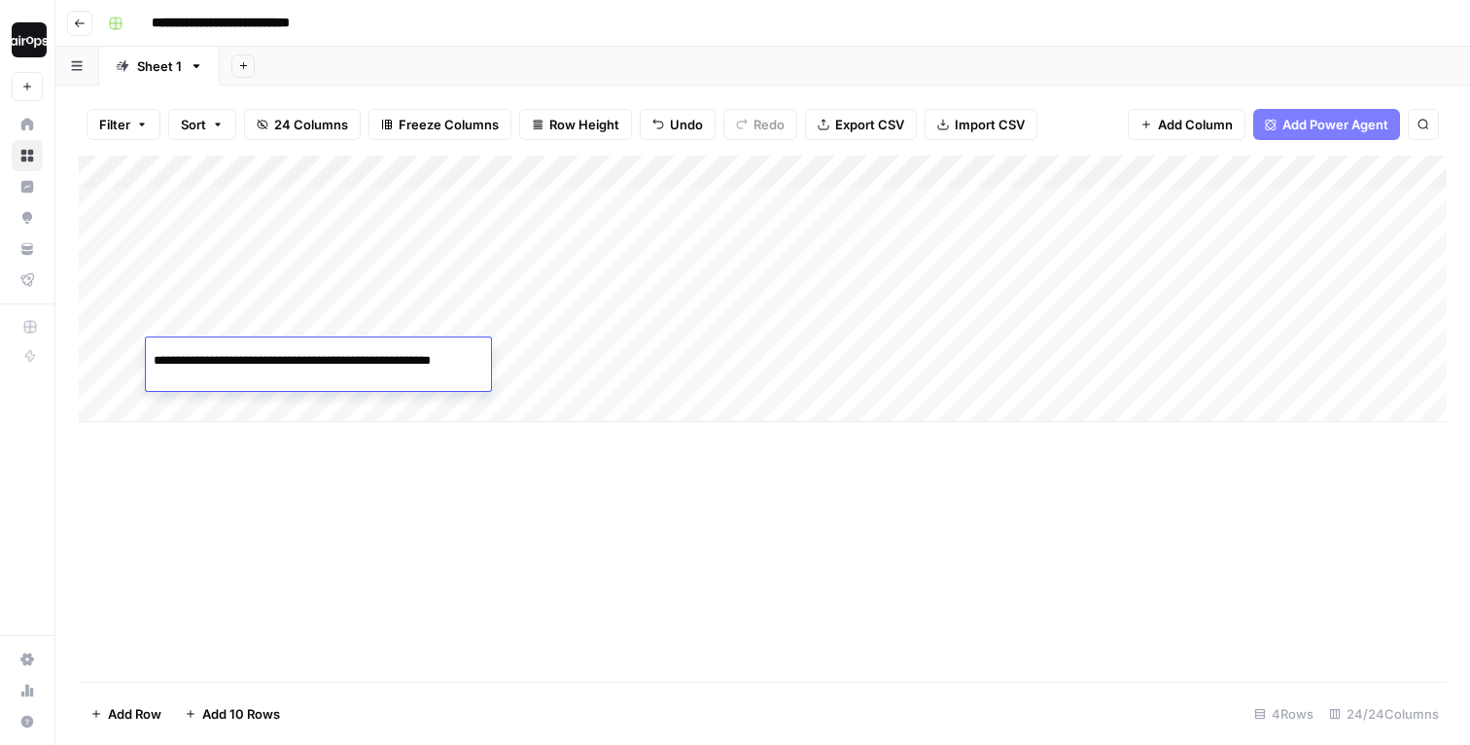
scroll to position [0, 48]
type input "**********"
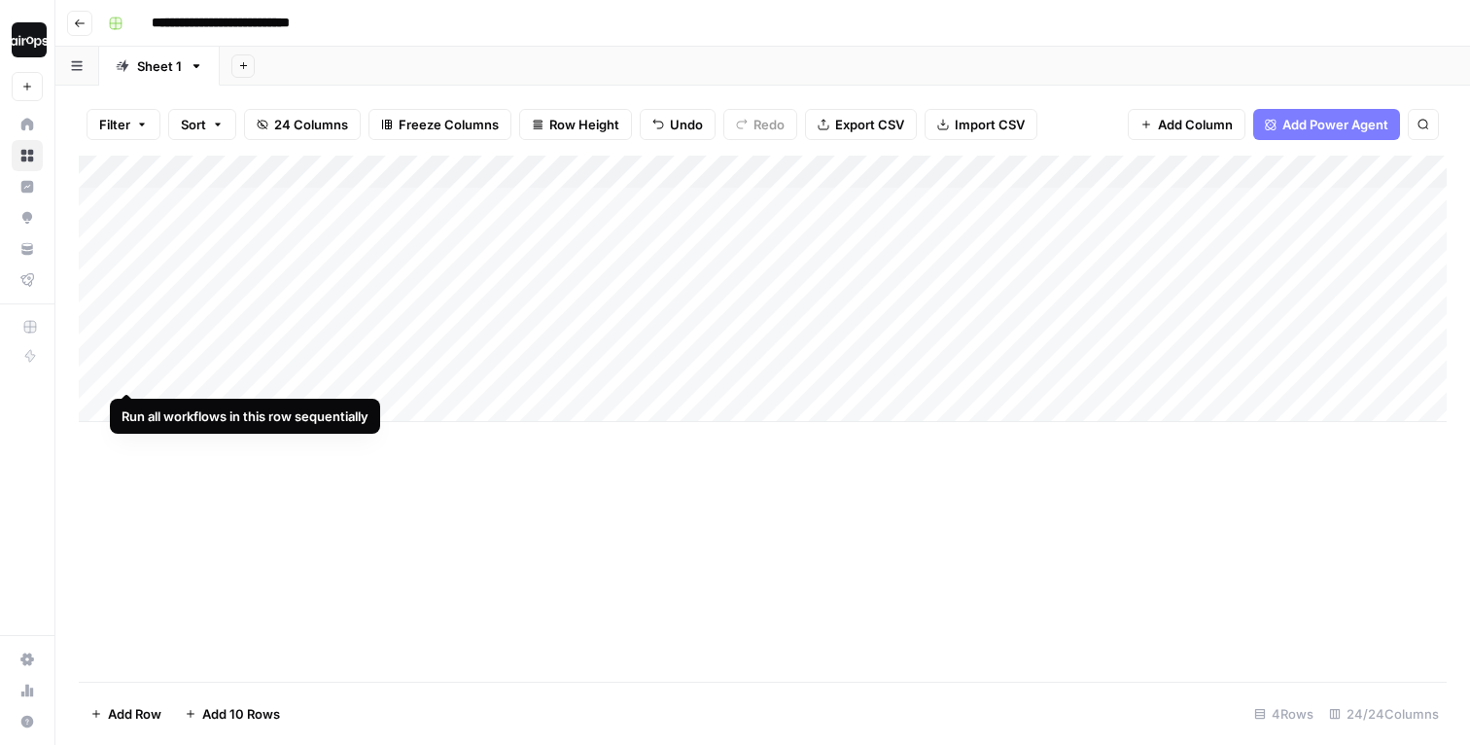
click at [129, 358] on div "Add Column" at bounding box center [763, 289] width 1368 height 266
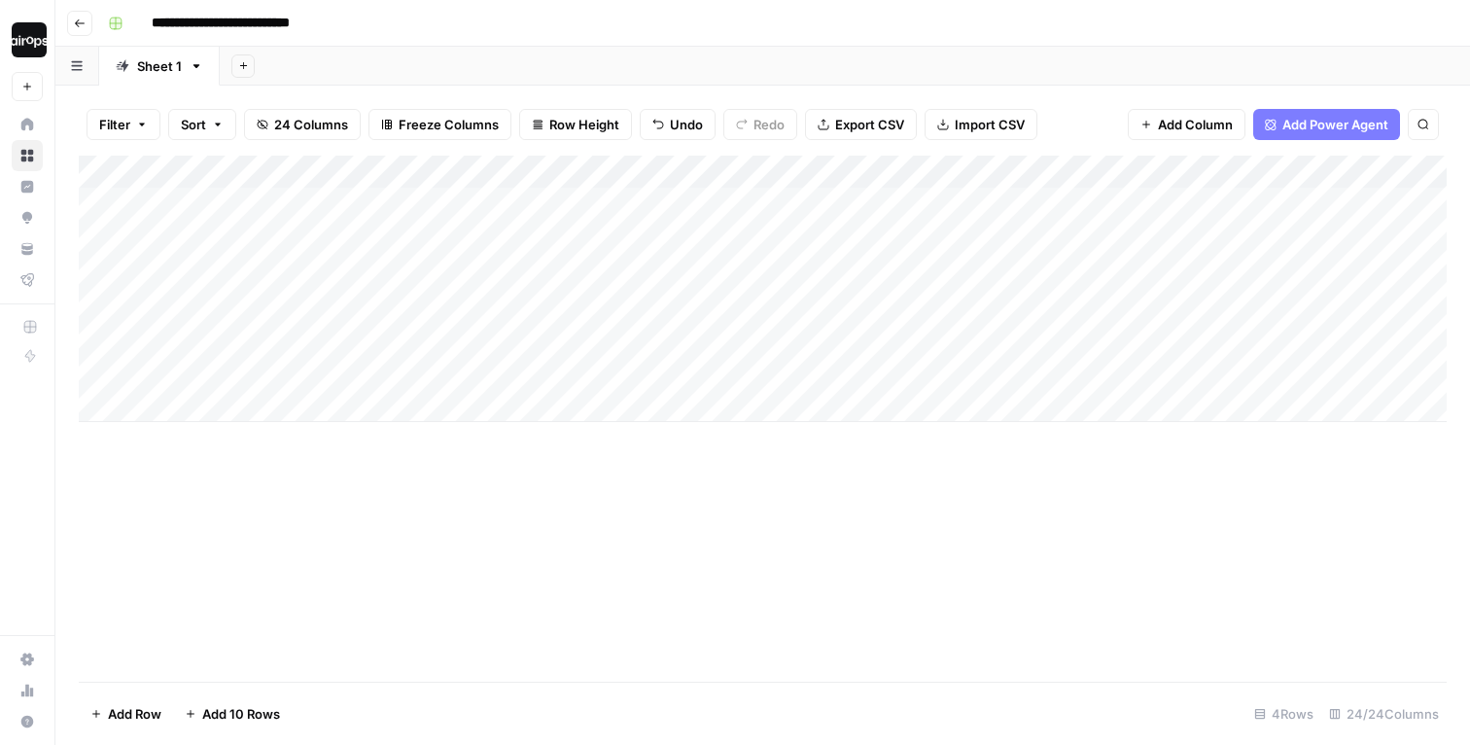
click at [209, 393] on div "Add Column" at bounding box center [763, 289] width 1368 height 266
type input "**********"
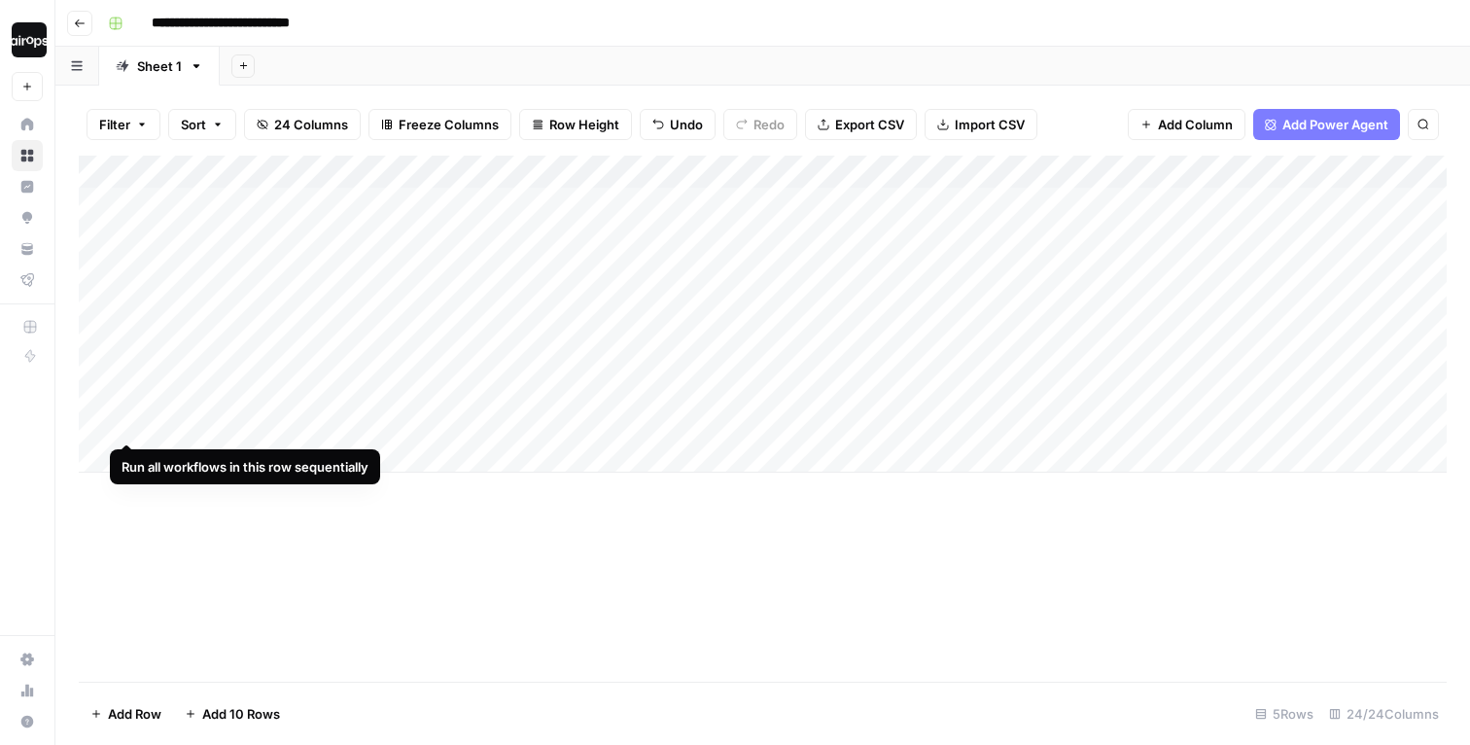
click at [130, 407] on div "Add Column" at bounding box center [763, 314] width 1368 height 317
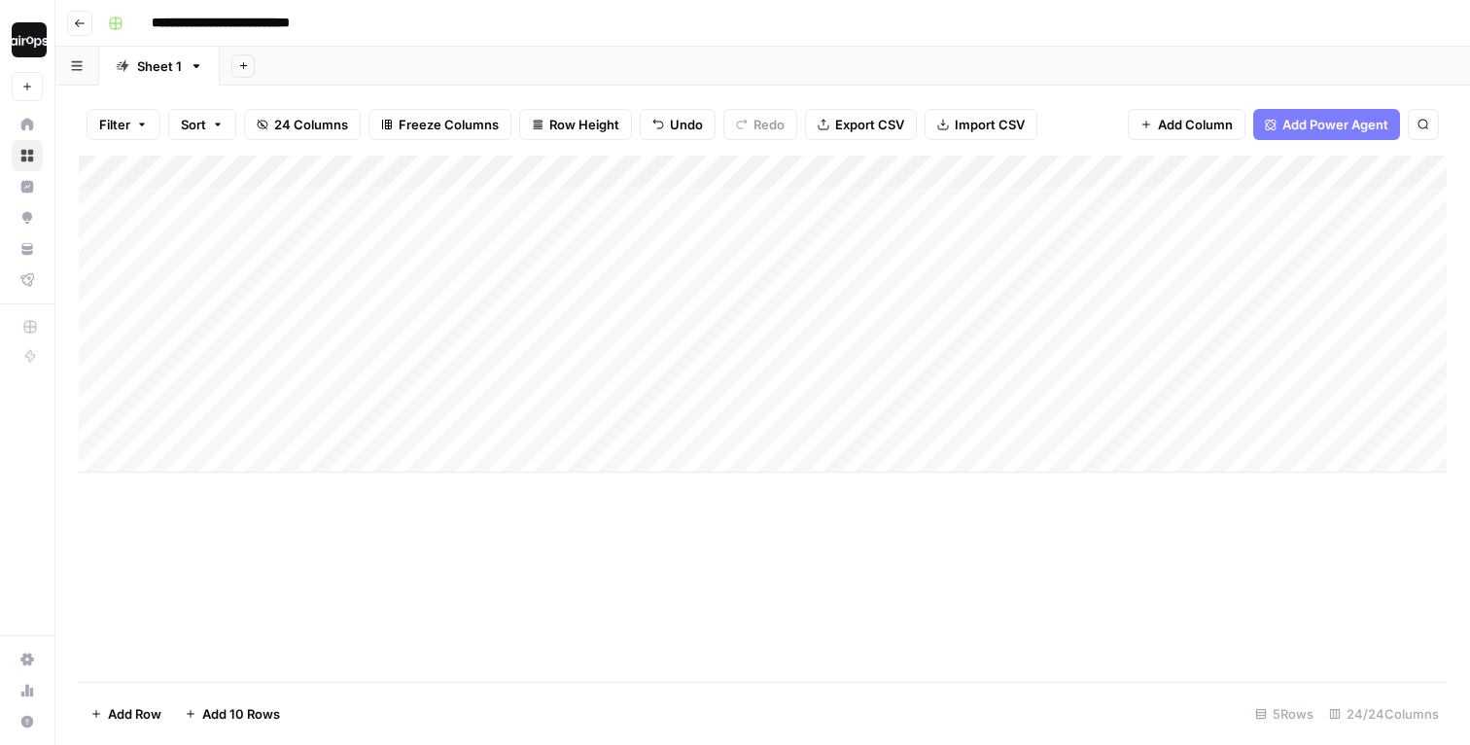
click at [196, 453] on div "Add Column" at bounding box center [763, 314] width 1368 height 317
type input "**********"
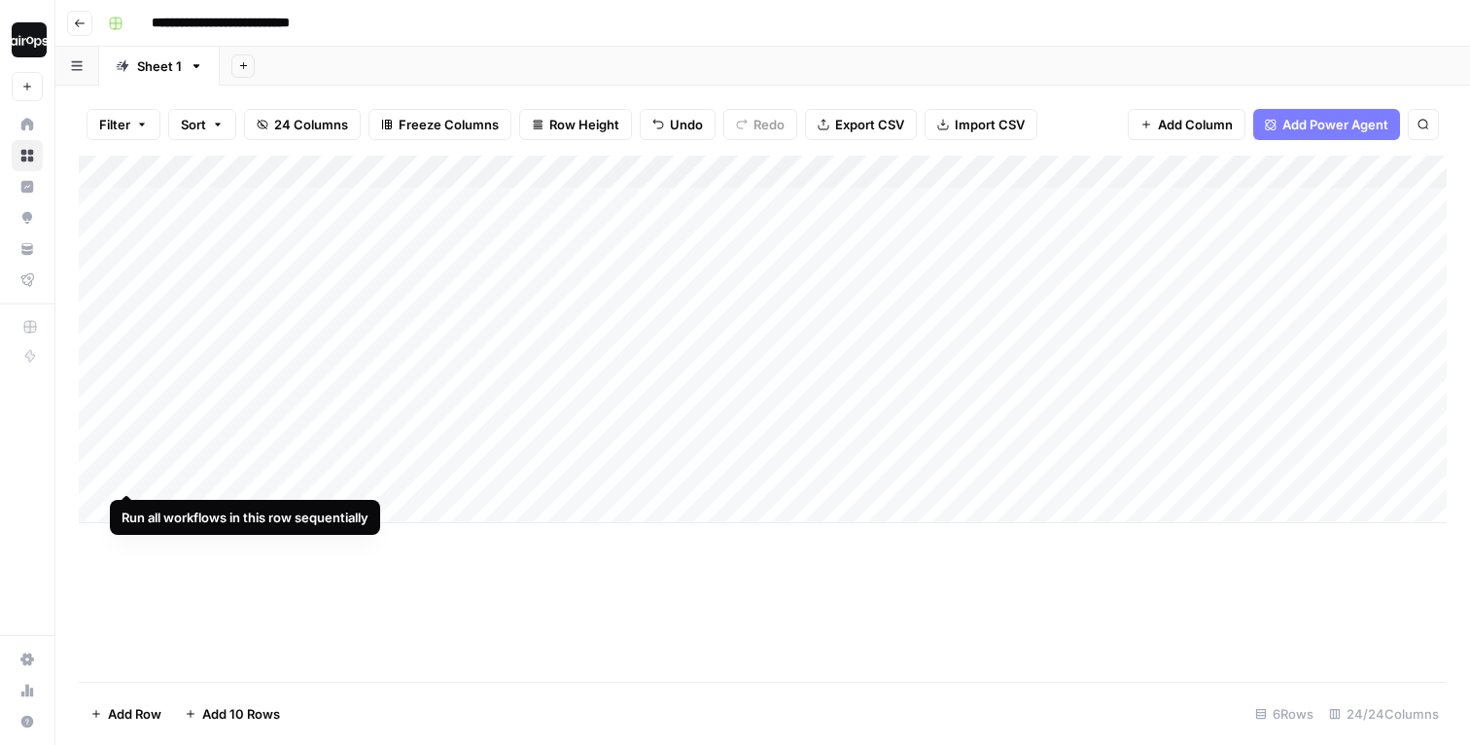
click at [125, 459] on div "Add Column" at bounding box center [763, 340] width 1368 height 368
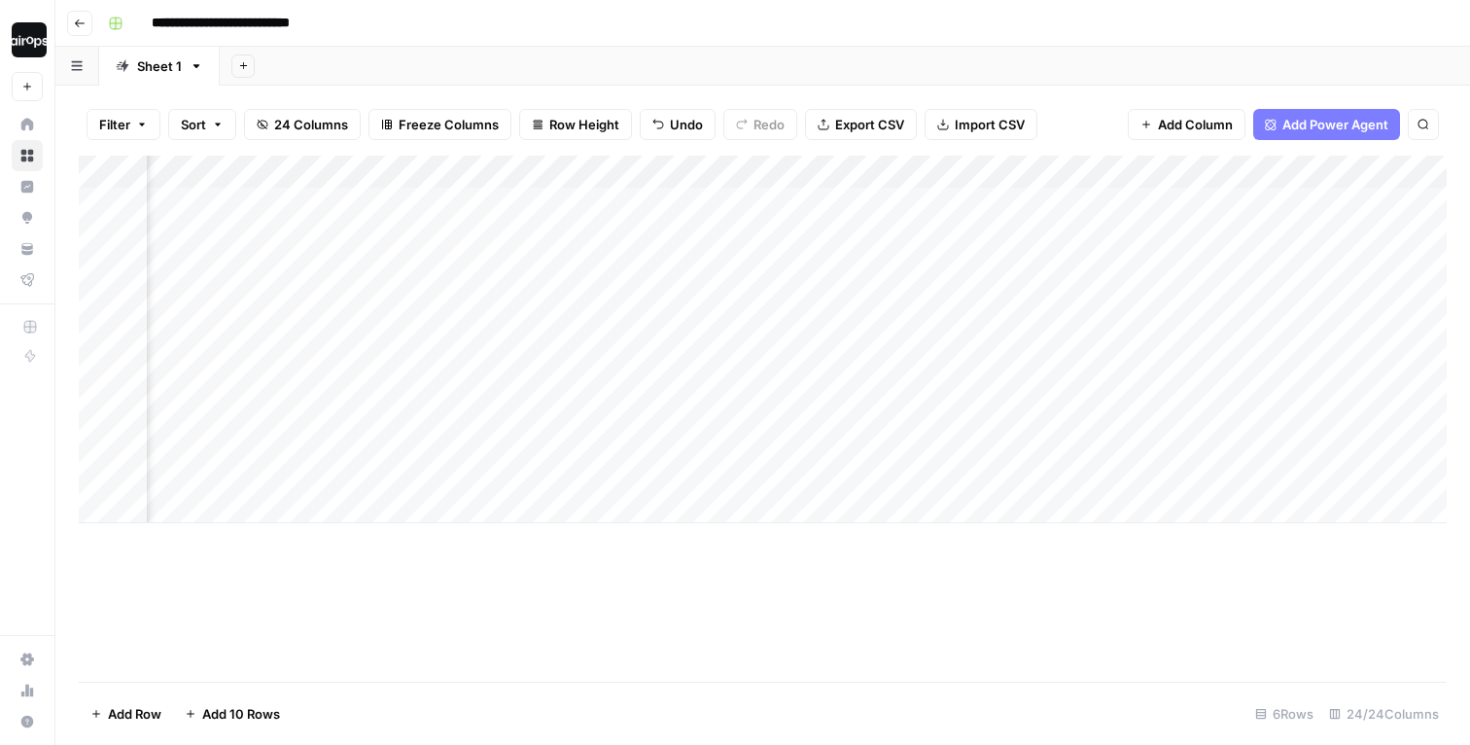
scroll to position [0, 0]
click at [220, 26] on input "**********" at bounding box center [243, 23] width 200 height 31
click at [151, 23] on input "**********" at bounding box center [243, 23] width 200 height 31
drag, startPoint x: 368, startPoint y: 23, endPoint x: 463, endPoint y: 23, distance: 95.3
click at [455, 23] on div "**********" at bounding box center [775, 23] width 1351 height 31
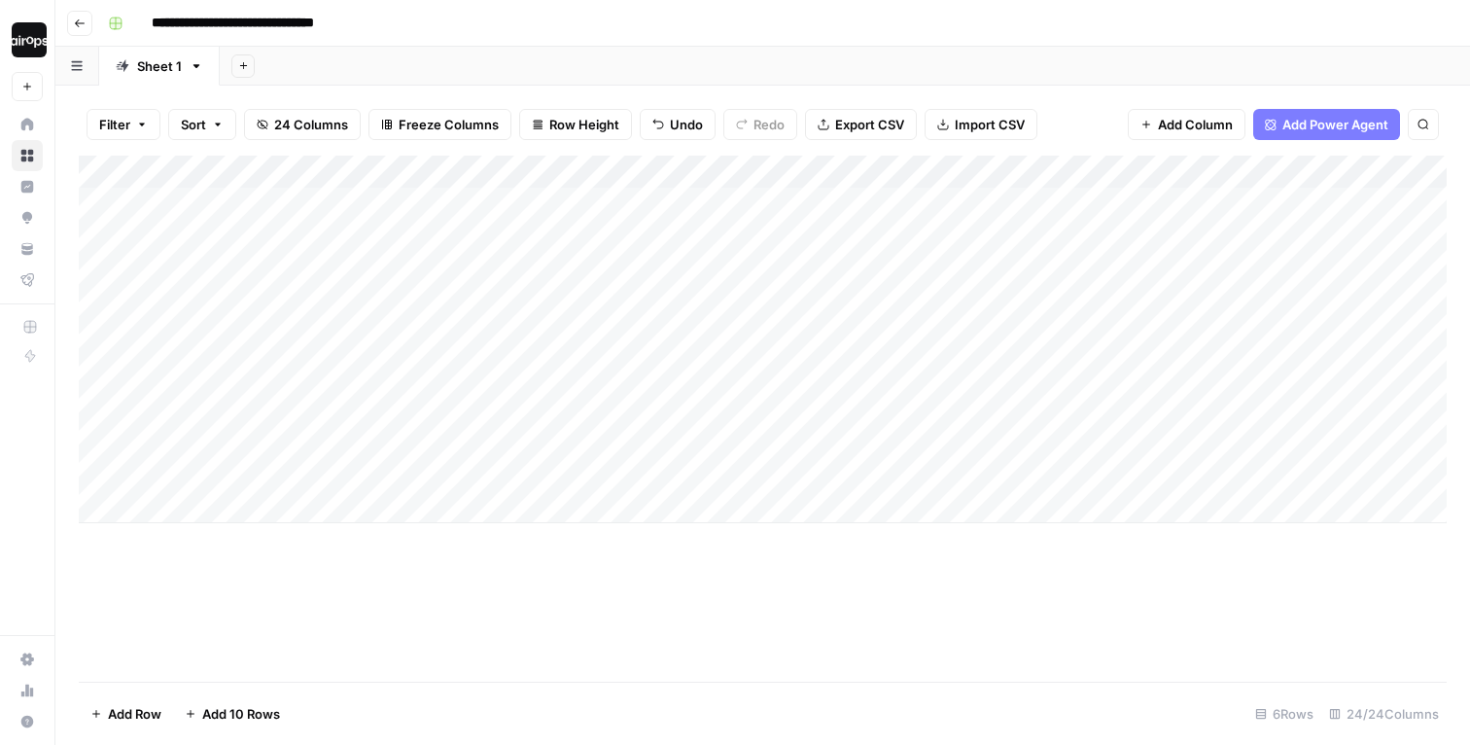
type input "**********"
click at [635, 62] on div "Add Sheet" at bounding box center [845, 66] width 1251 height 39
click at [708, 356] on div "Add Column" at bounding box center [763, 340] width 1368 height 368
click at [710, 308] on div "Add Column" at bounding box center [763, 340] width 1368 height 368
click at [709, 252] on div "Add Column" at bounding box center [763, 340] width 1368 height 368
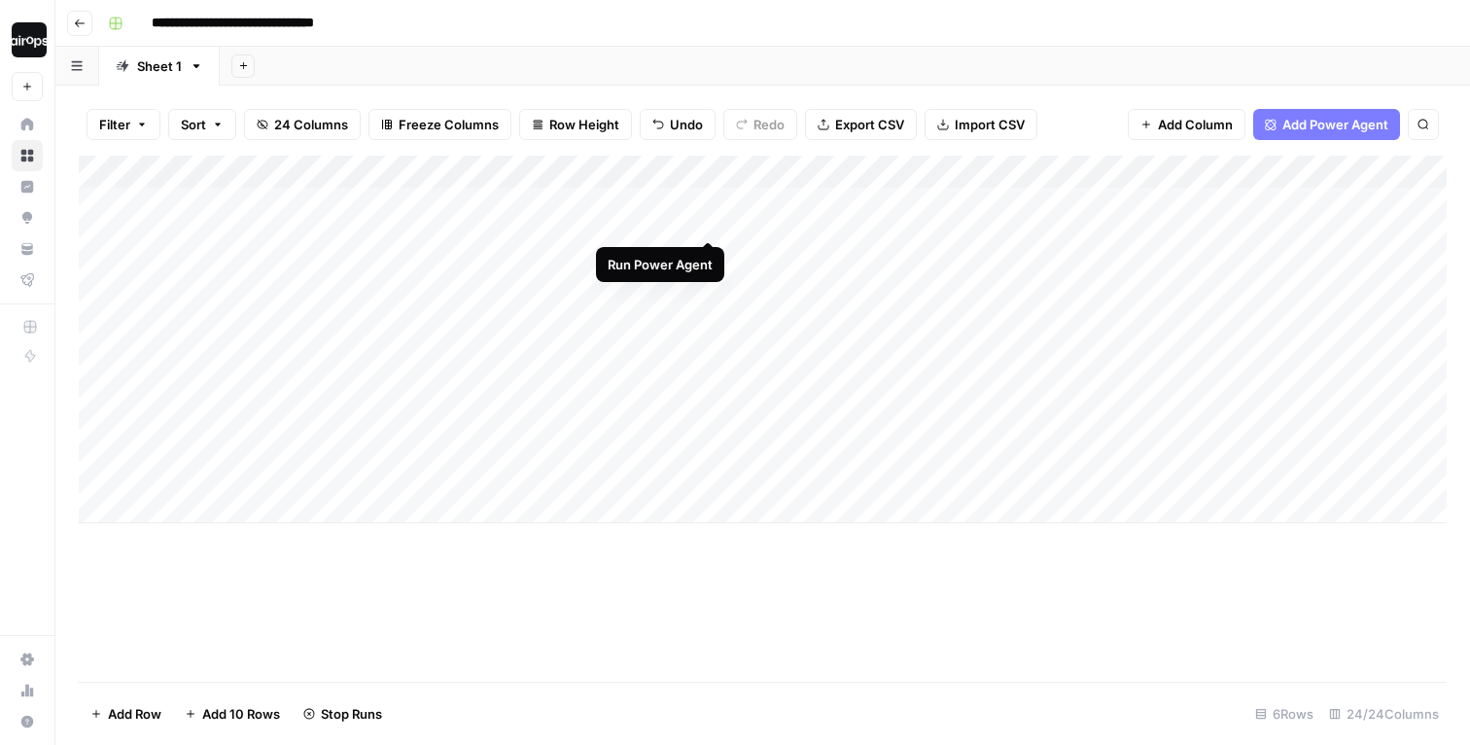
click at [709, 201] on div "Add Column" at bounding box center [763, 340] width 1368 height 368
click at [762, 46] on header "**********" at bounding box center [762, 23] width 1415 height 47
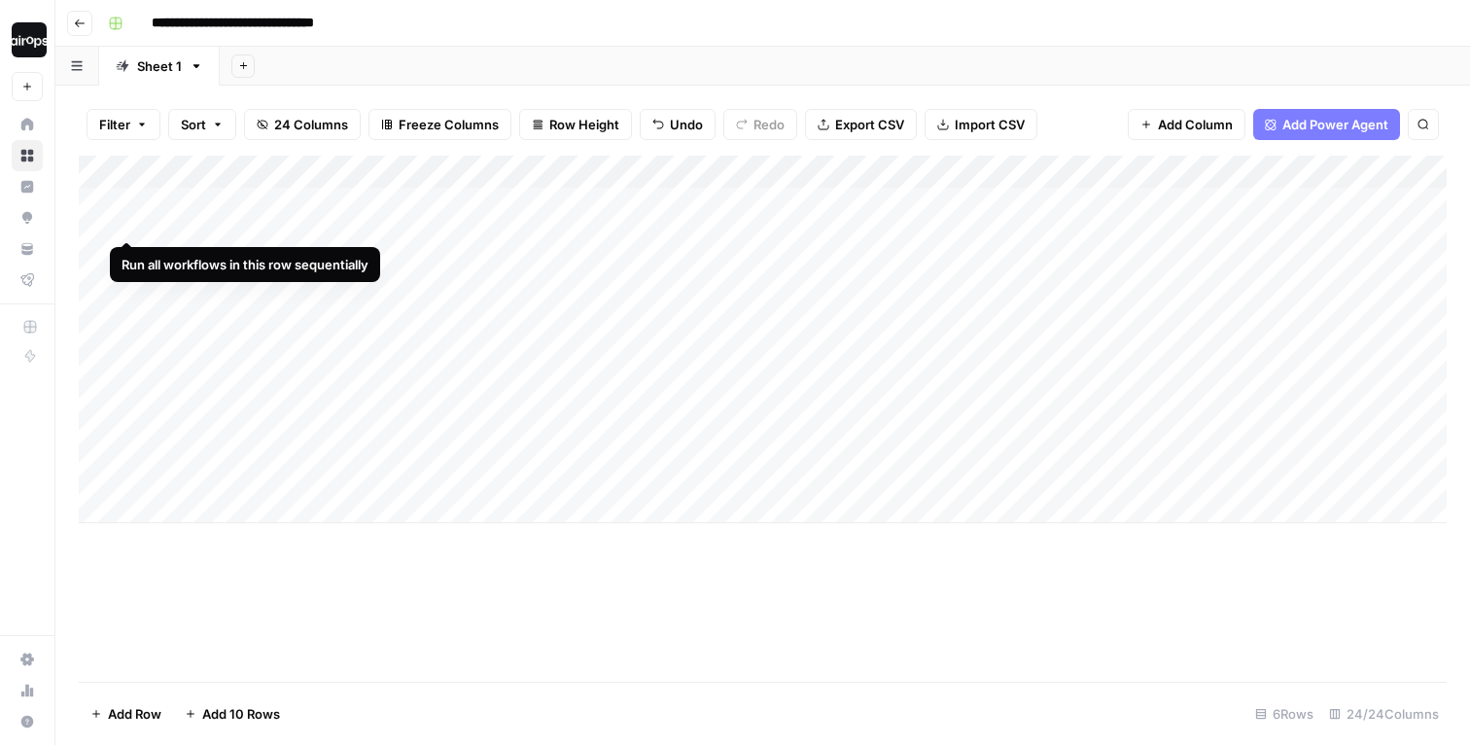
click at [124, 204] on div "Add Column" at bounding box center [763, 340] width 1368 height 368
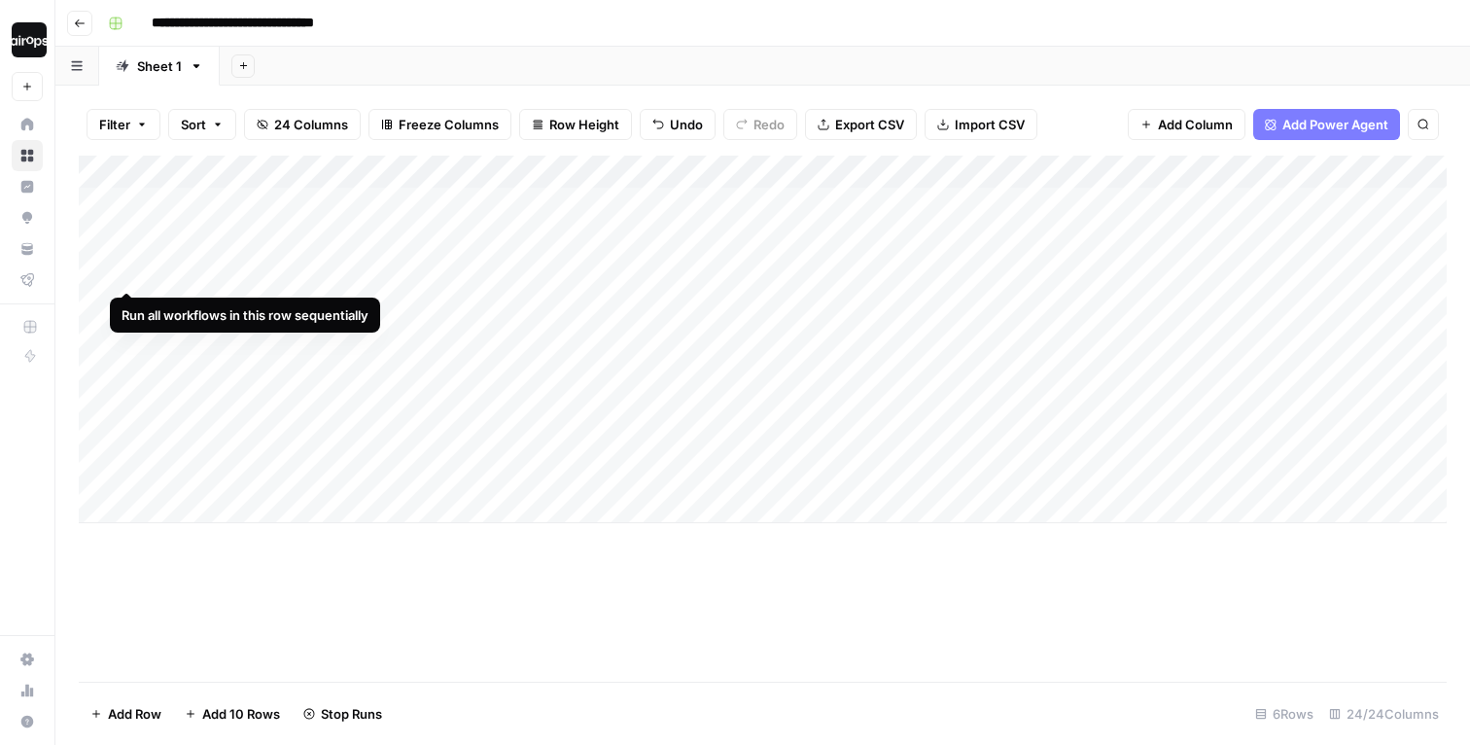
click at [127, 252] on div "Add Column" at bounding box center [763, 340] width 1368 height 368
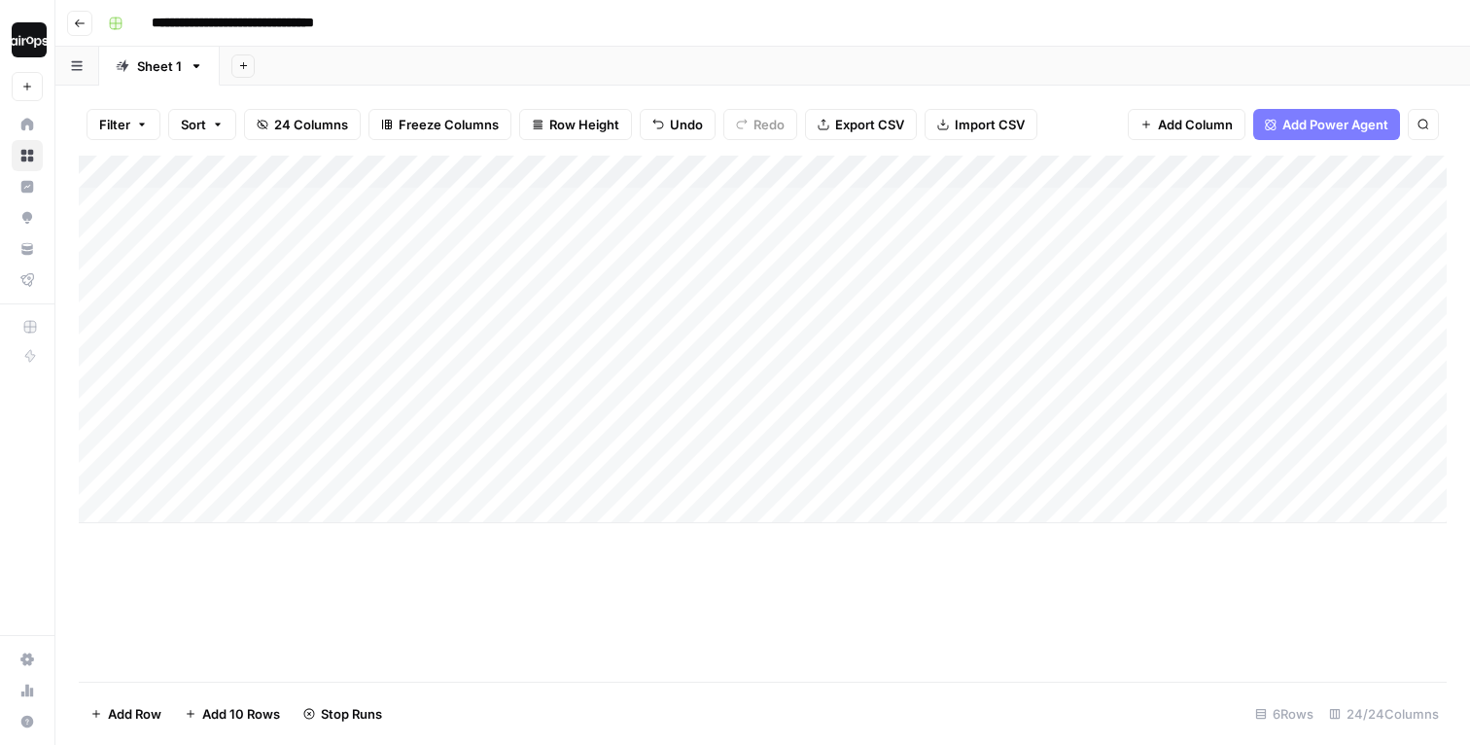
click at [124, 293] on div "Add Column" at bounding box center [763, 340] width 1368 height 368
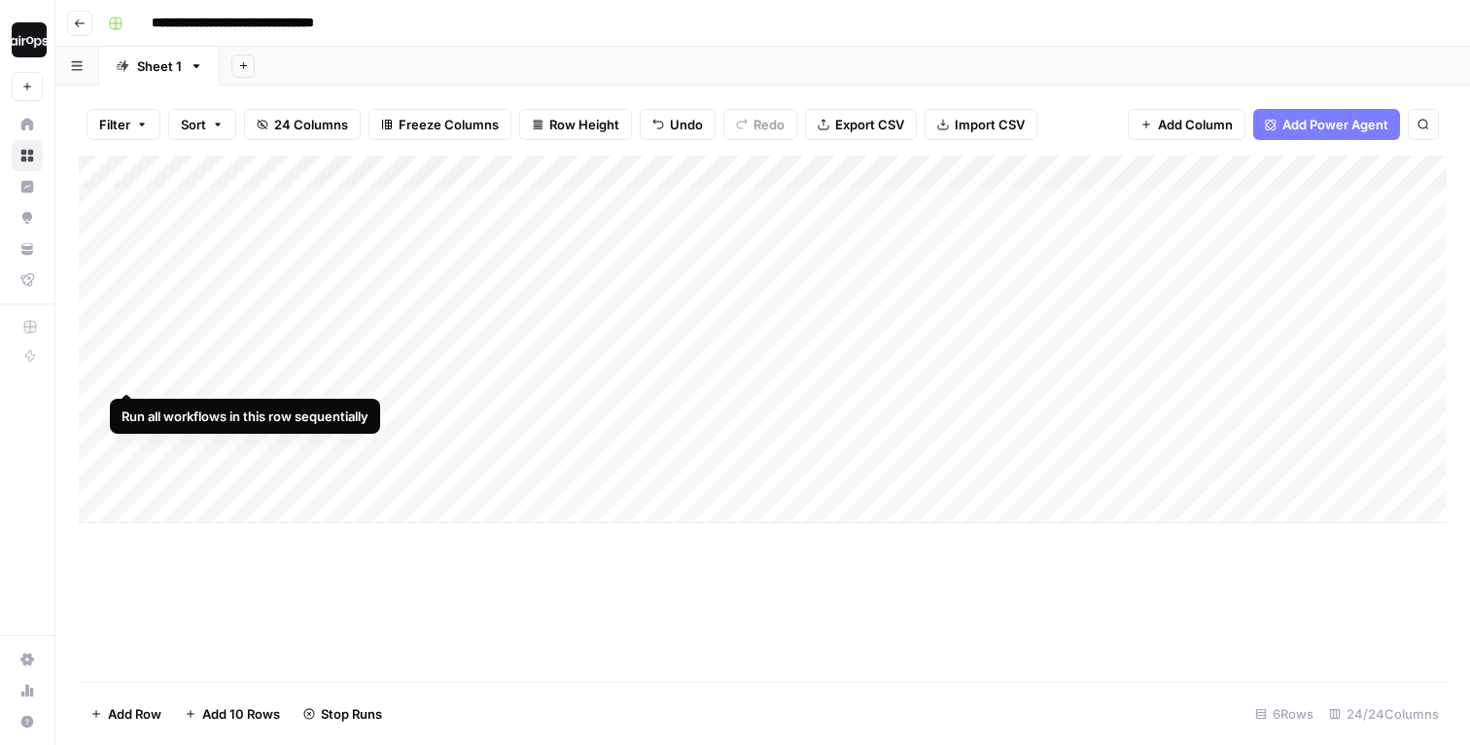
click at [125, 356] on div "Add Column" at bounding box center [763, 340] width 1368 height 368
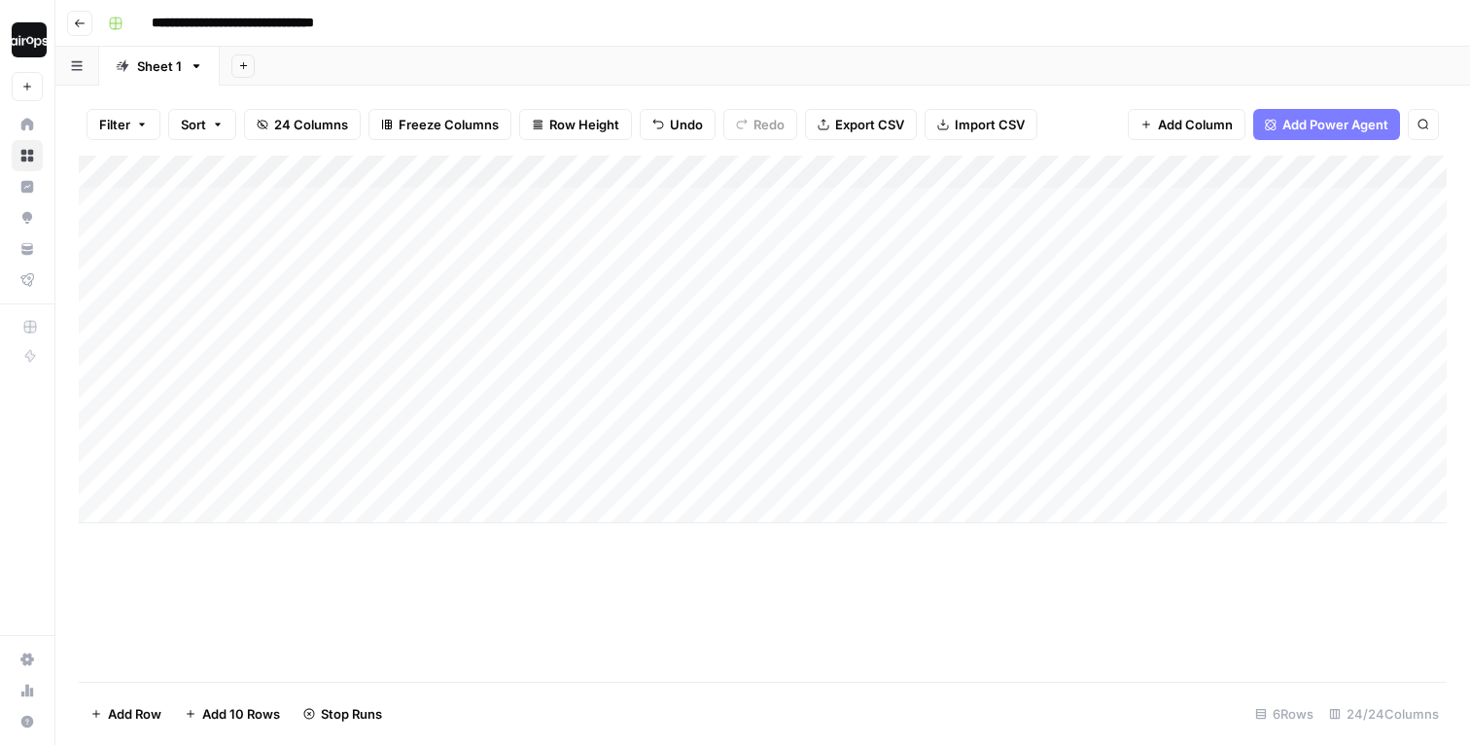
click at [424, 39] on header "**********" at bounding box center [762, 23] width 1415 height 47
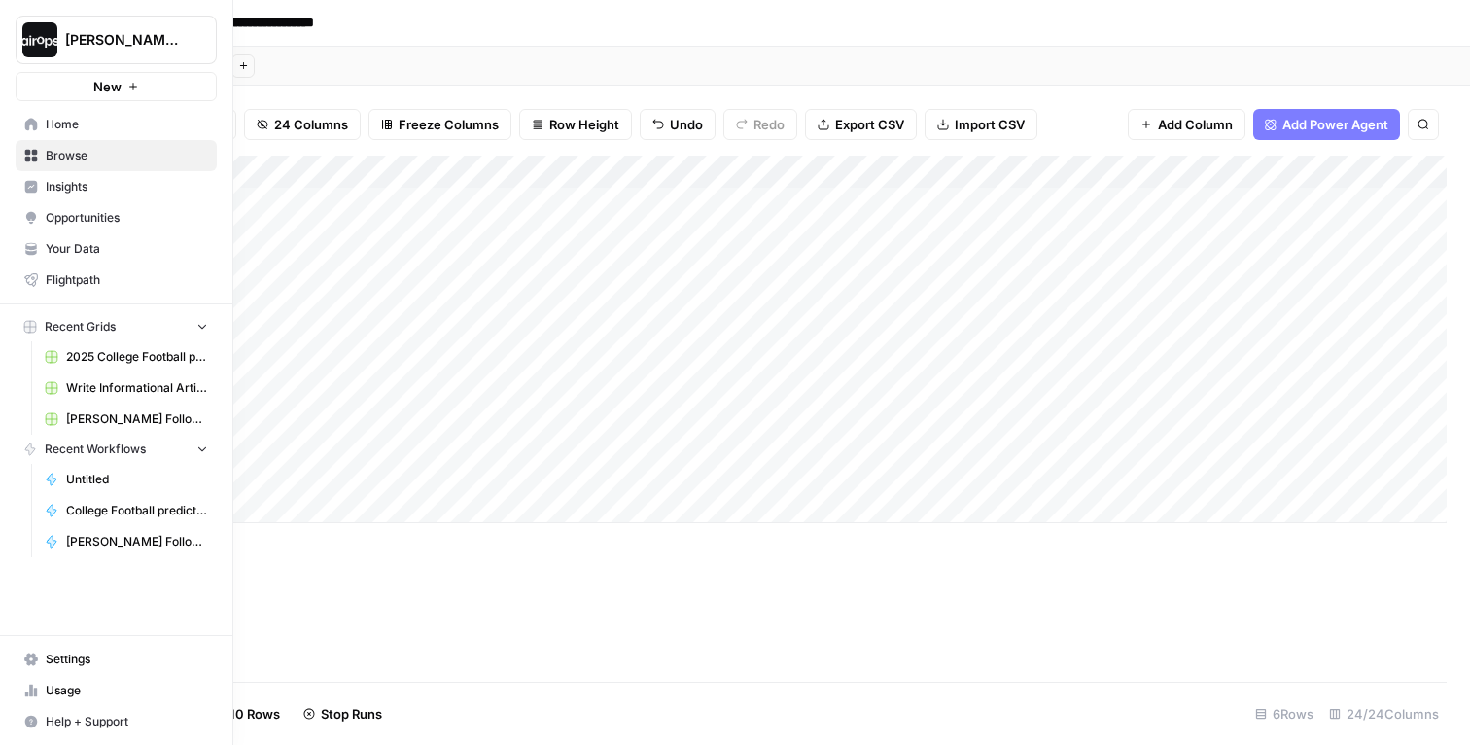
click at [48, 126] on span "Home" at bounding box center [127, 125] width 162 height 18
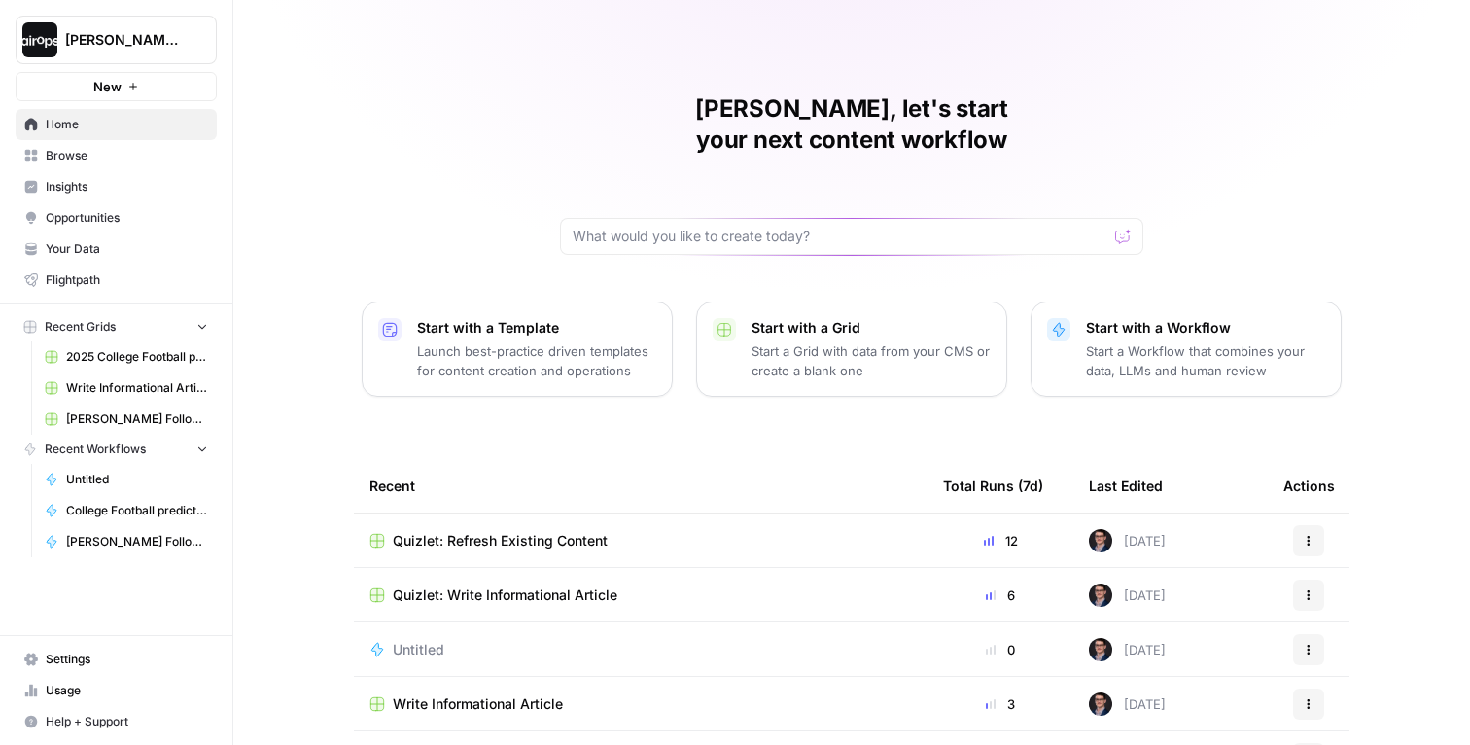
click at [499, 341] on p "Launch best-practice driven templates for content creation and operations" at bounding box center [536, 360] width 239 height 39
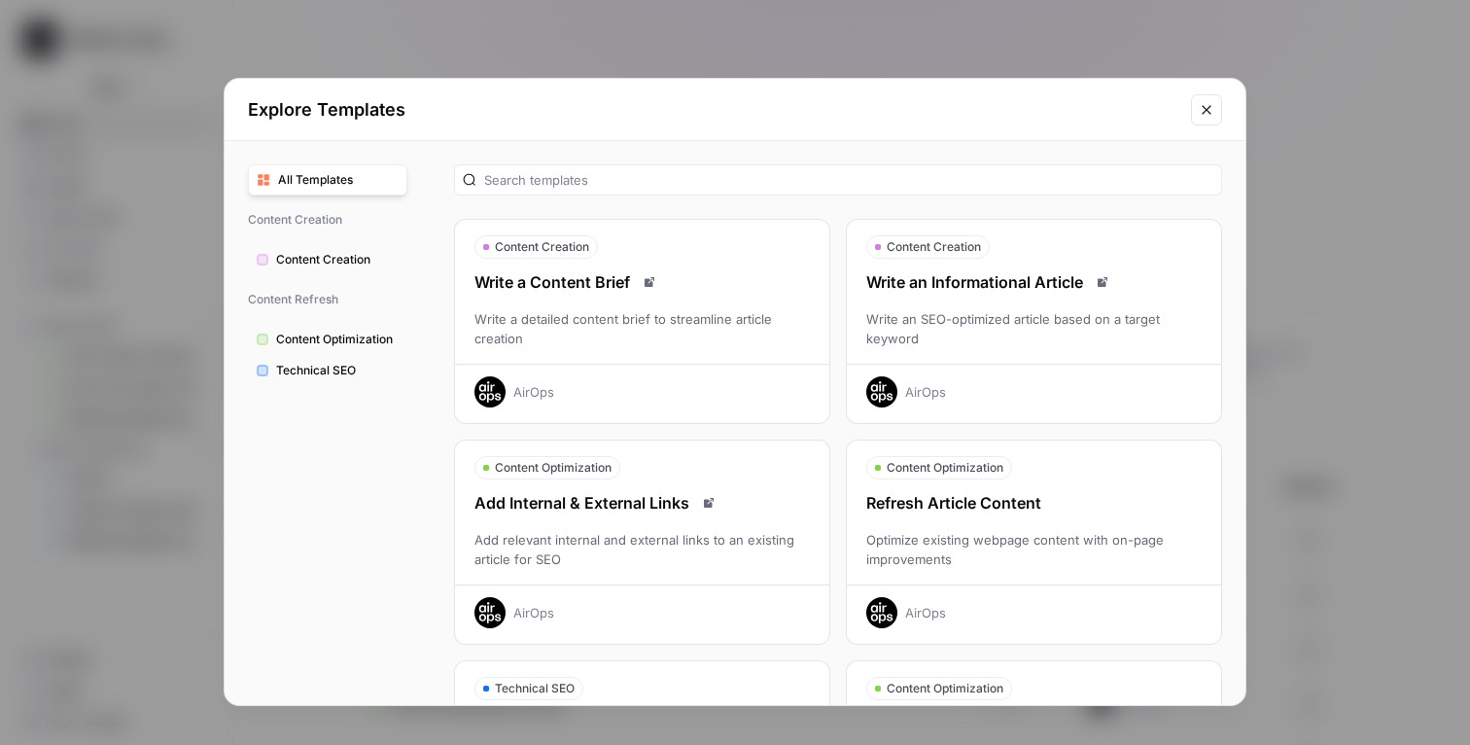
click at [313, 264] on span "Content Creation" at bounding box center [337, 260] width 123 height 18
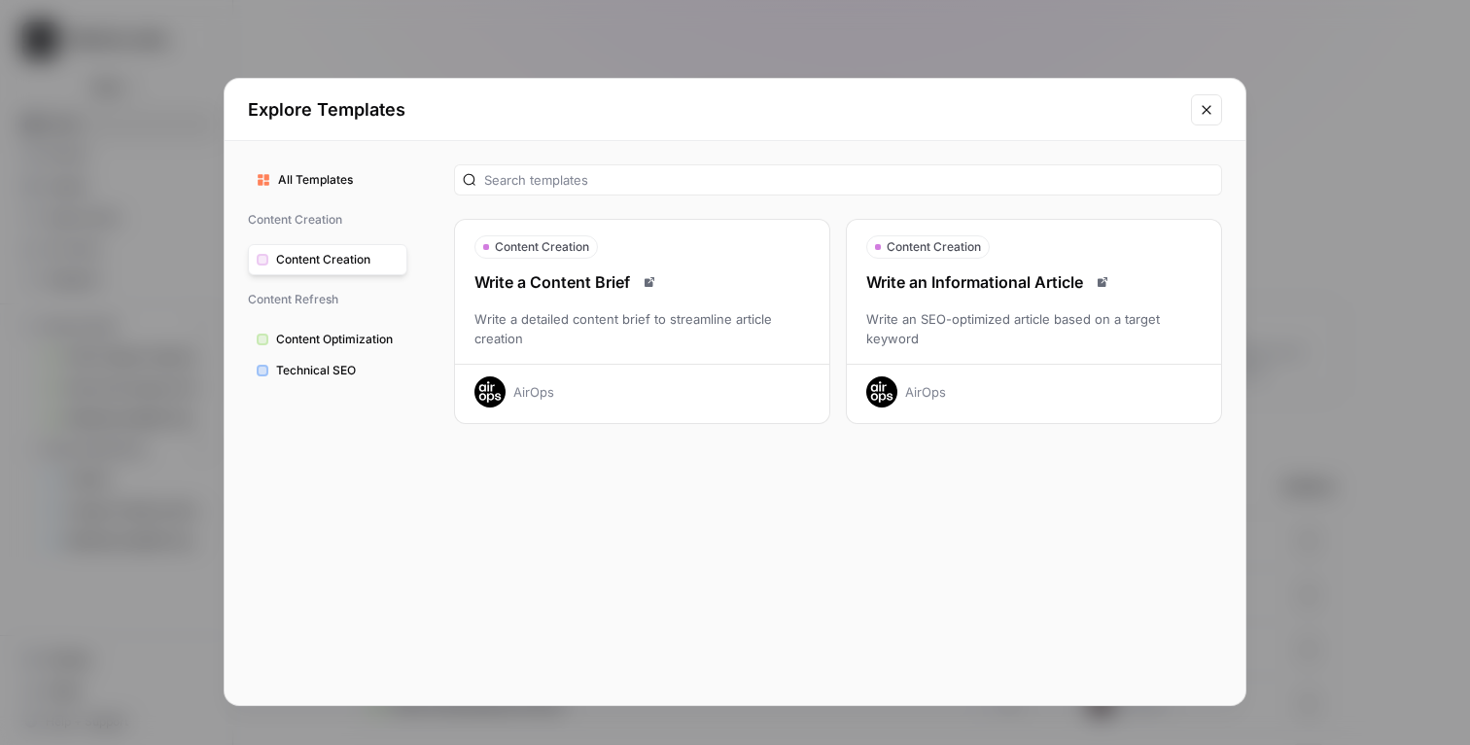
click at [808, 142] on div "Content Creation Write a Content Brief Write a detailed content brief to stream…" at bounding box center [838, 430] width 815 height 578
click at [1207, 113] on icon "Close modal" at bounding box center [1207, 110] width 16 height 16
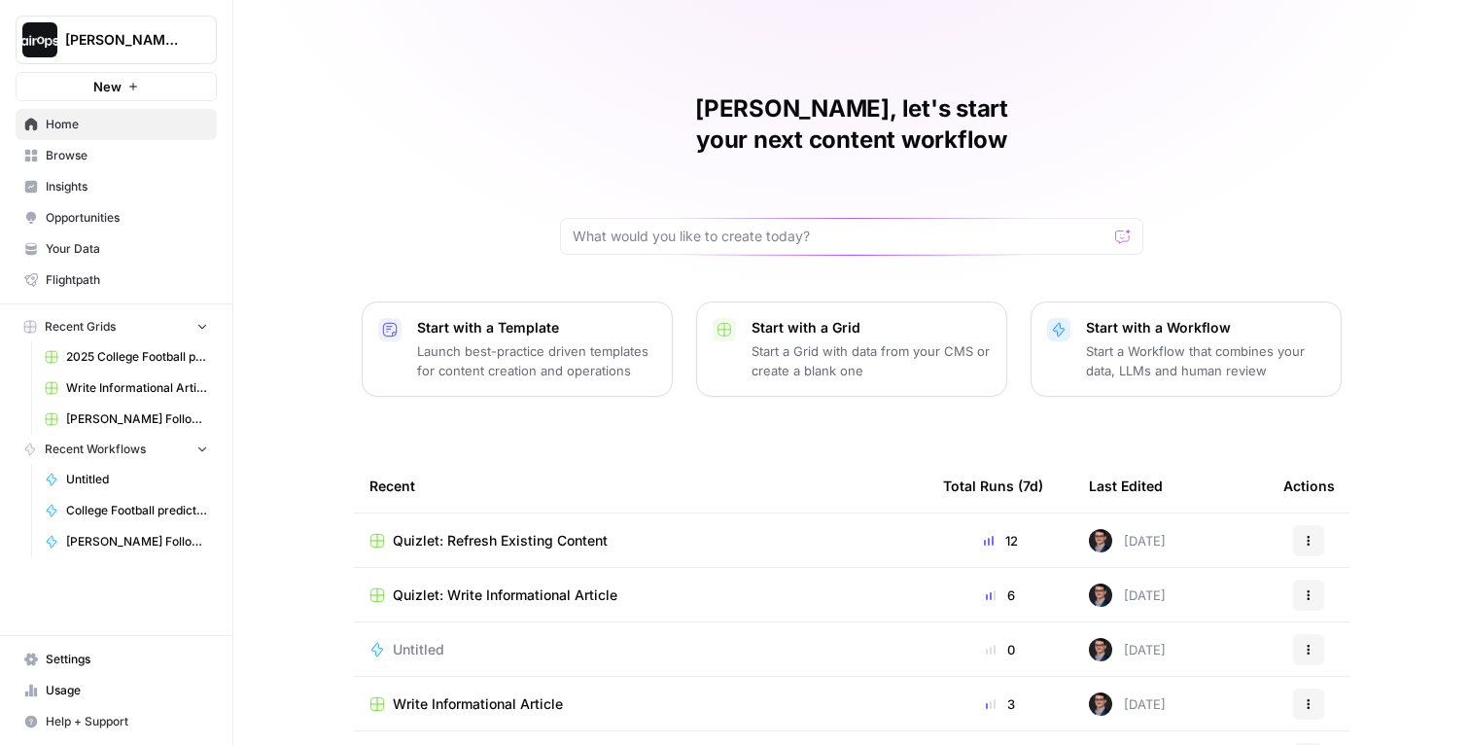
click at [470, 585] on span "Quizlet: Write Informational Article" at bounding box center [505, 594] width 225 height 19
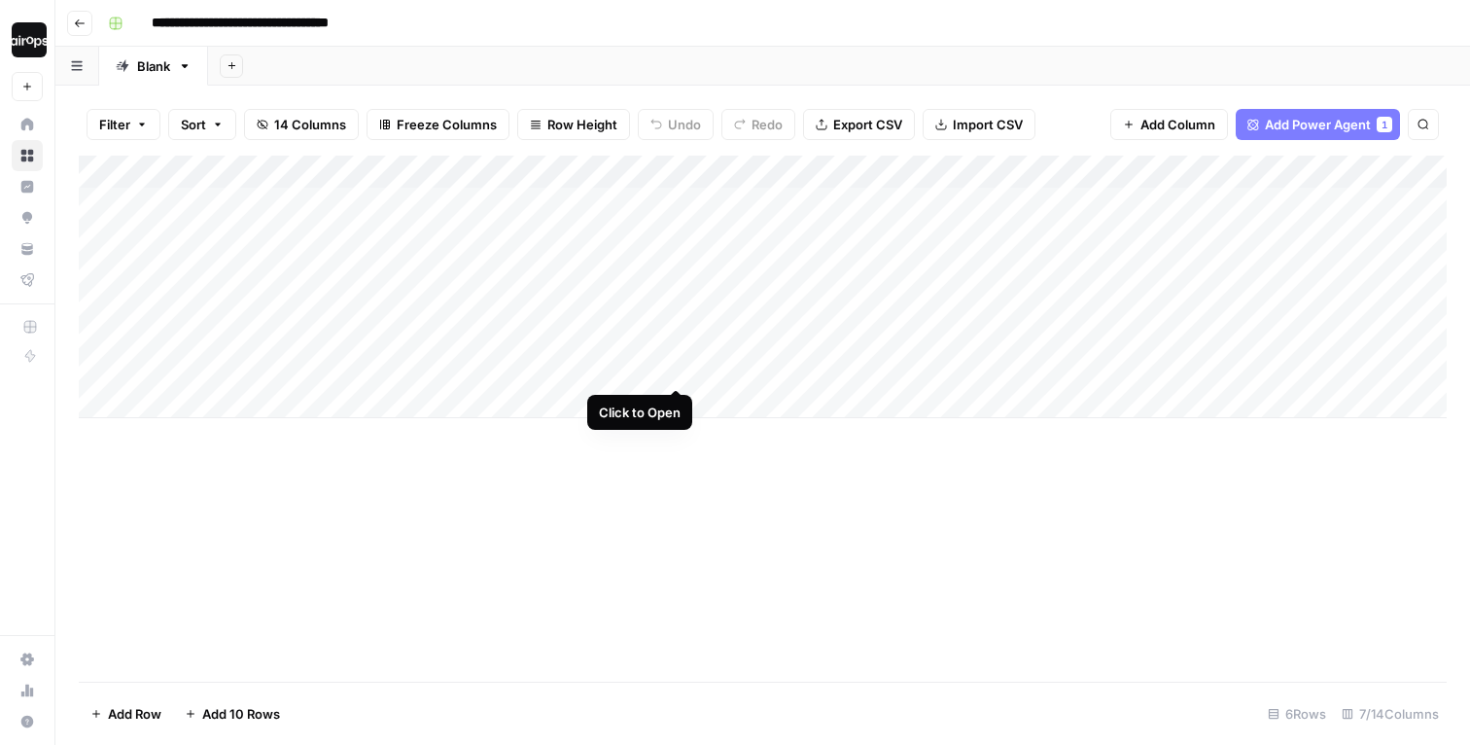
click at [677, 368] on div "Add Column" at bounding box center [763, 287] width 1368 height 263
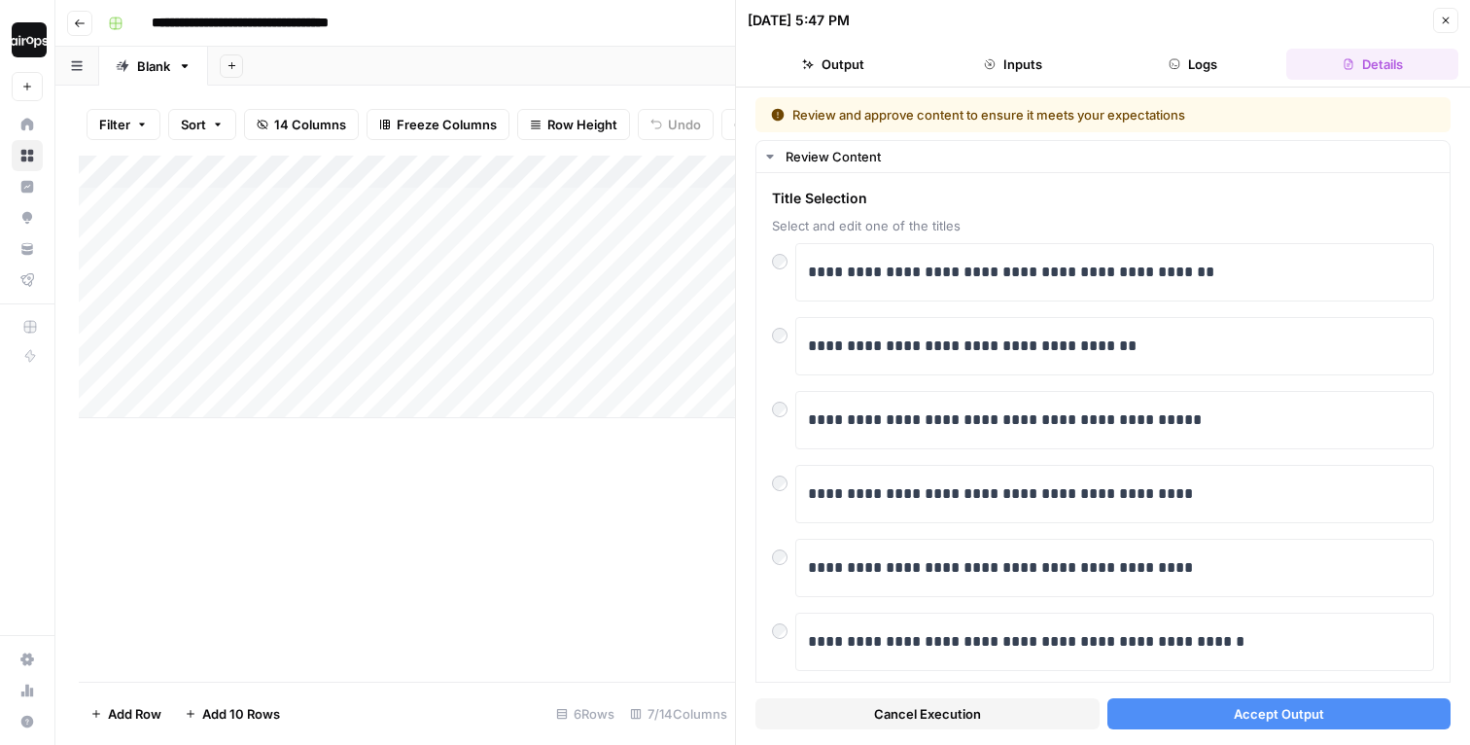
click at [1198, 703] on button "Accept Output" at bounding box center [1280, 713] width 344 height 31
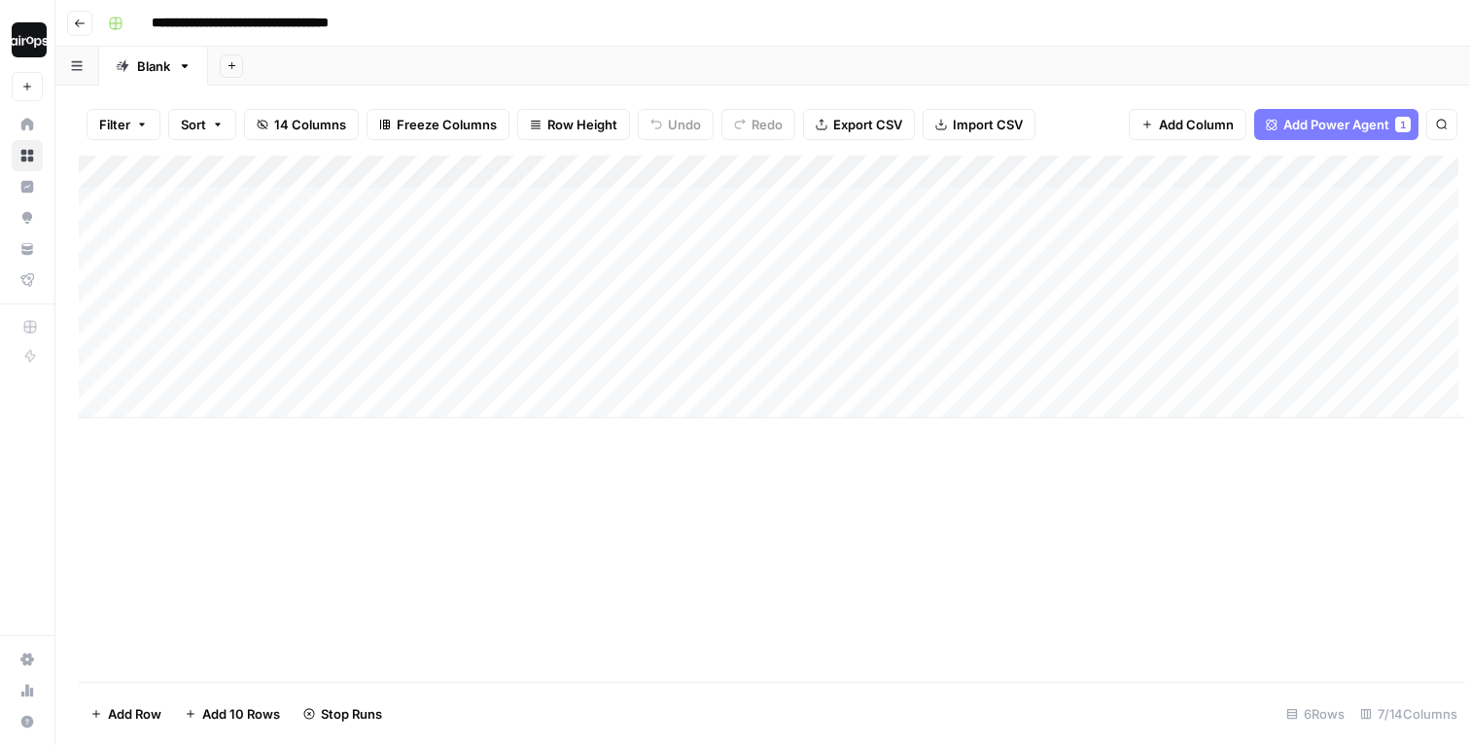
click at [655, 458] on div "Add Column" at bounding box center [772, 419] width 1387 height 526
click at [675, 303] on div "Add Column" at bounding box center [763, 287] width 1368 height 263
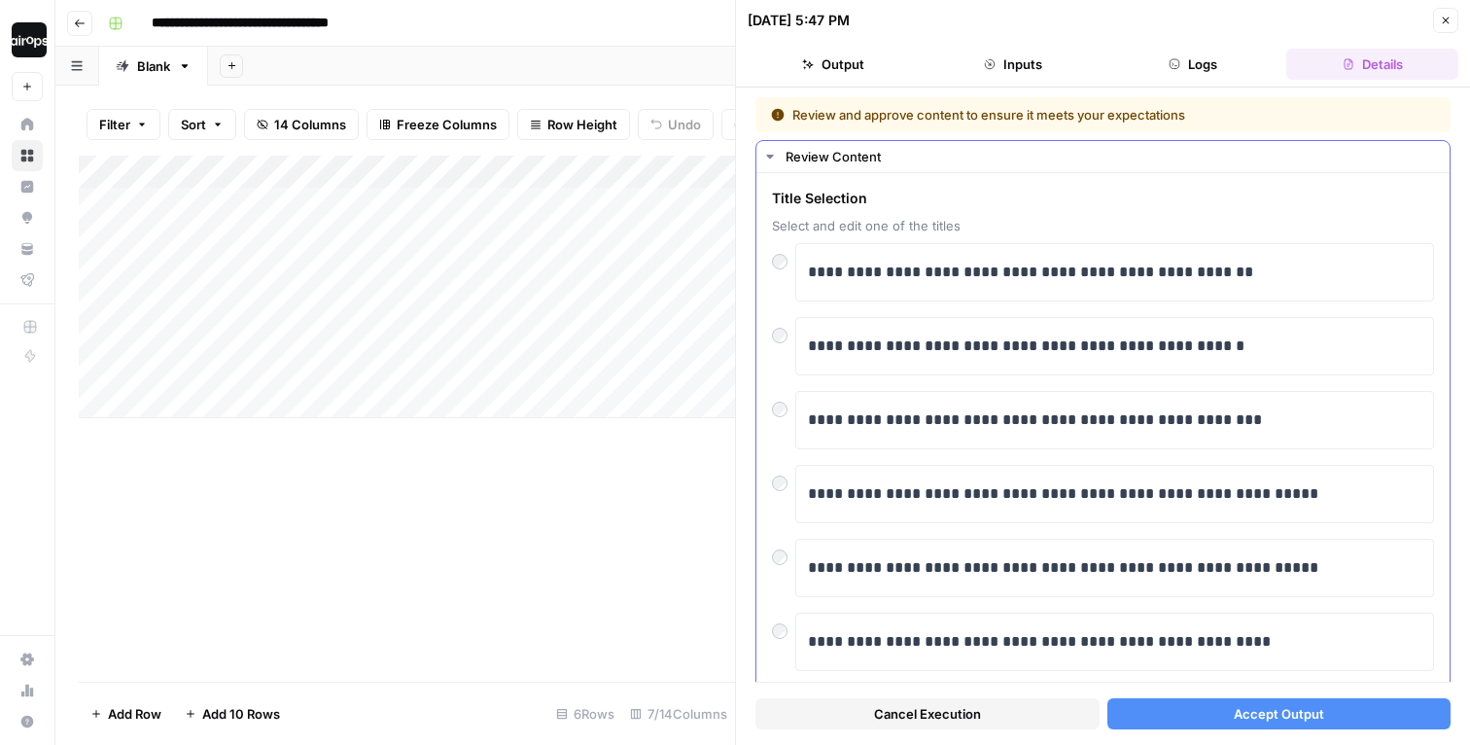
click at [772, 436] on div "**********" at bounding box center [1103, 420] width 662 height 58
click at [1178, 708] on button "Accept Output" at bounding box center [1280, 713] width 344 height 31
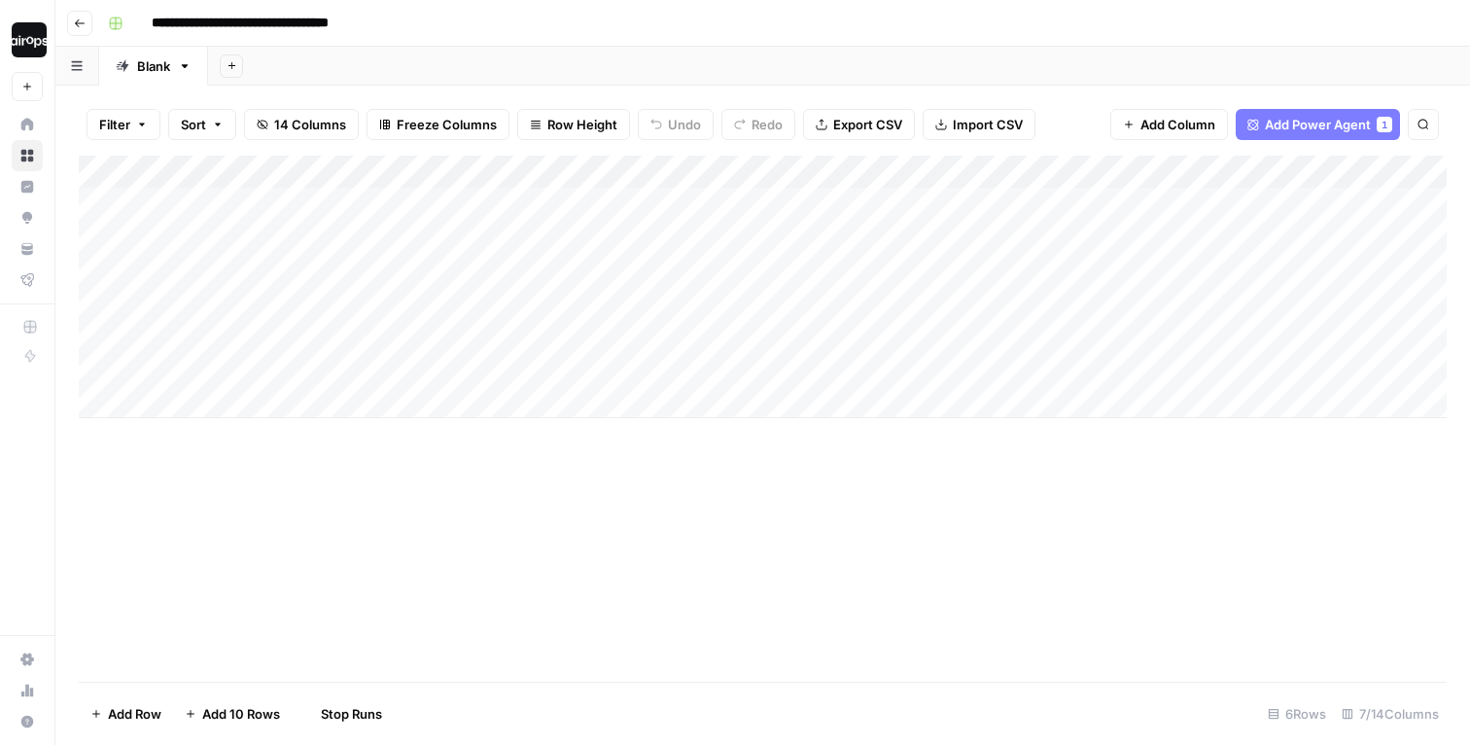
click at [799, 38] on div "**********" at bounding box center [775, 23] width 1351 height 31
click at [612, 267] on div "Add Column" at bounding box center [763, 287] width 1368 height 263
click at [681, 272] on div "Add Column" at bounding box center [763, 287] width 1368 height 263
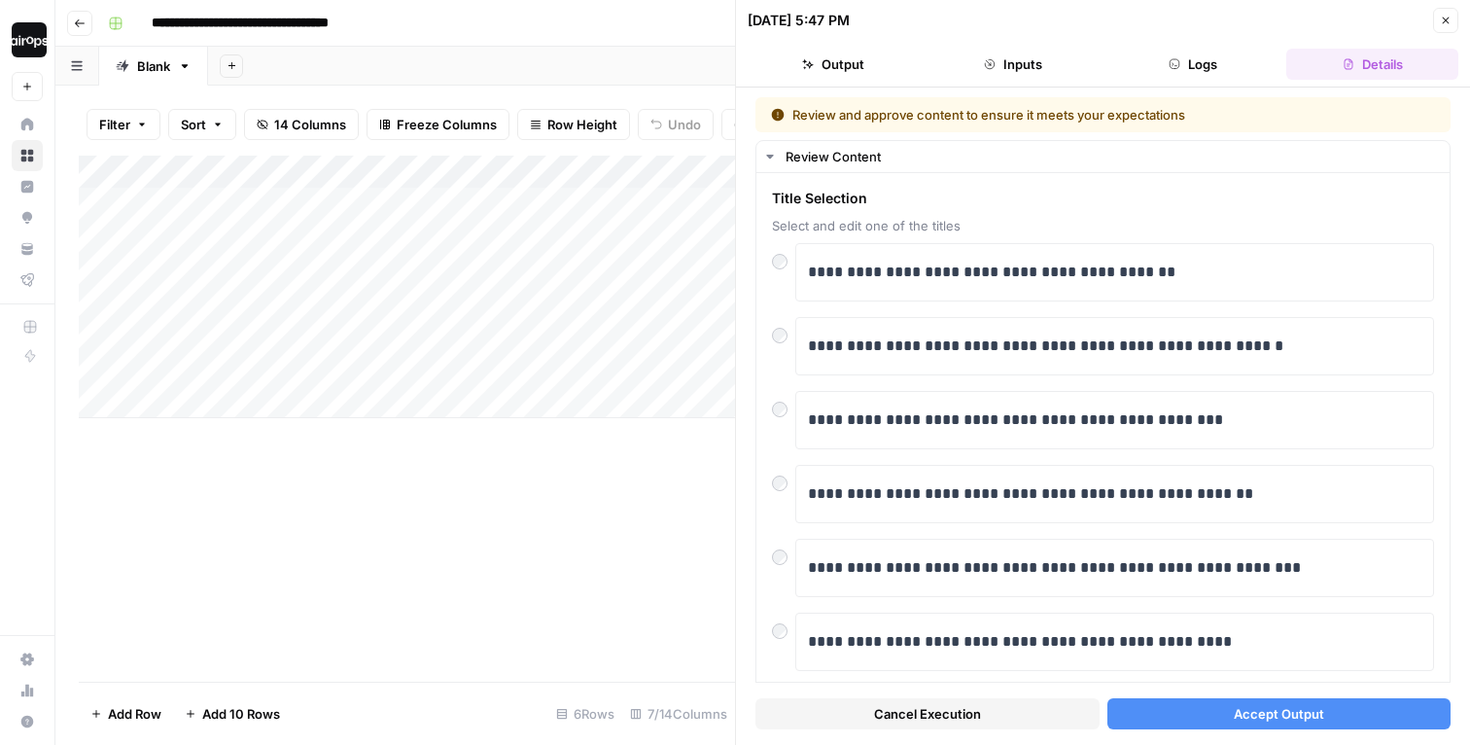
click at [1162, 713] on button "Accept Output" at bounding box center [1280, 713] width 344 height 31
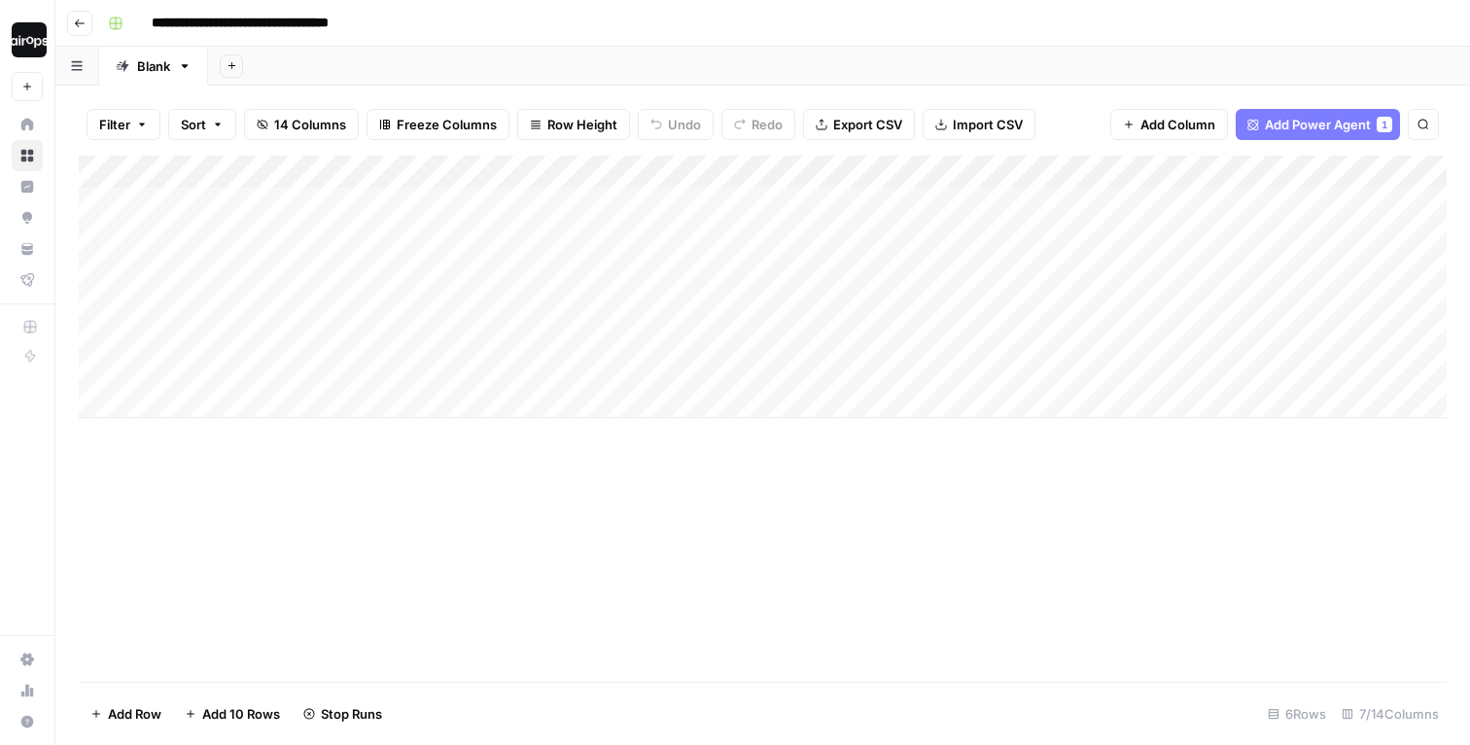
click at [980, 35] on div "**********" at bounding box center [775, 23] width 1351 height 31
click at [671, 236] on div "Add Column" at bounding box center [763, 287] width 1368 height 263
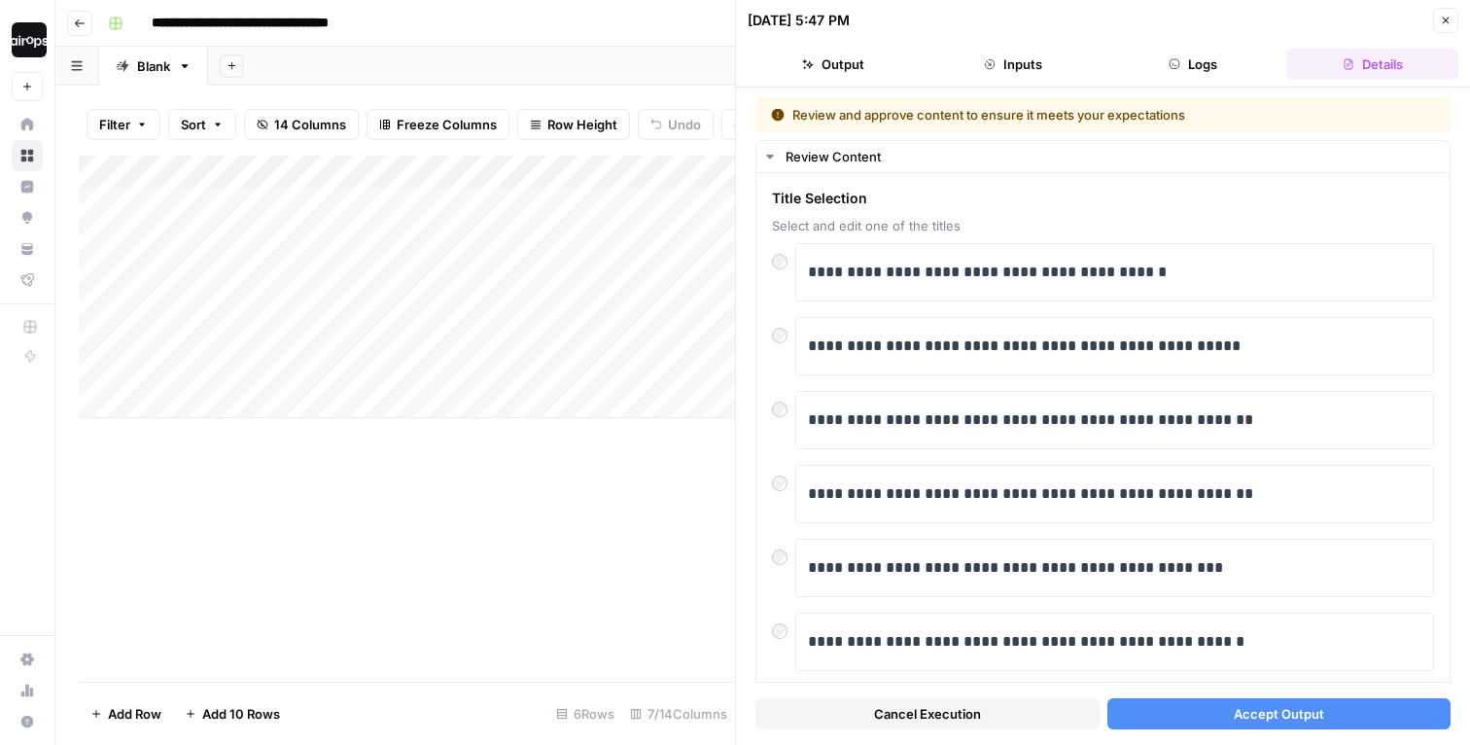
click at [1214, 718] on button "Accept Output" at bounding box center [1280, 713] width 344 height 31
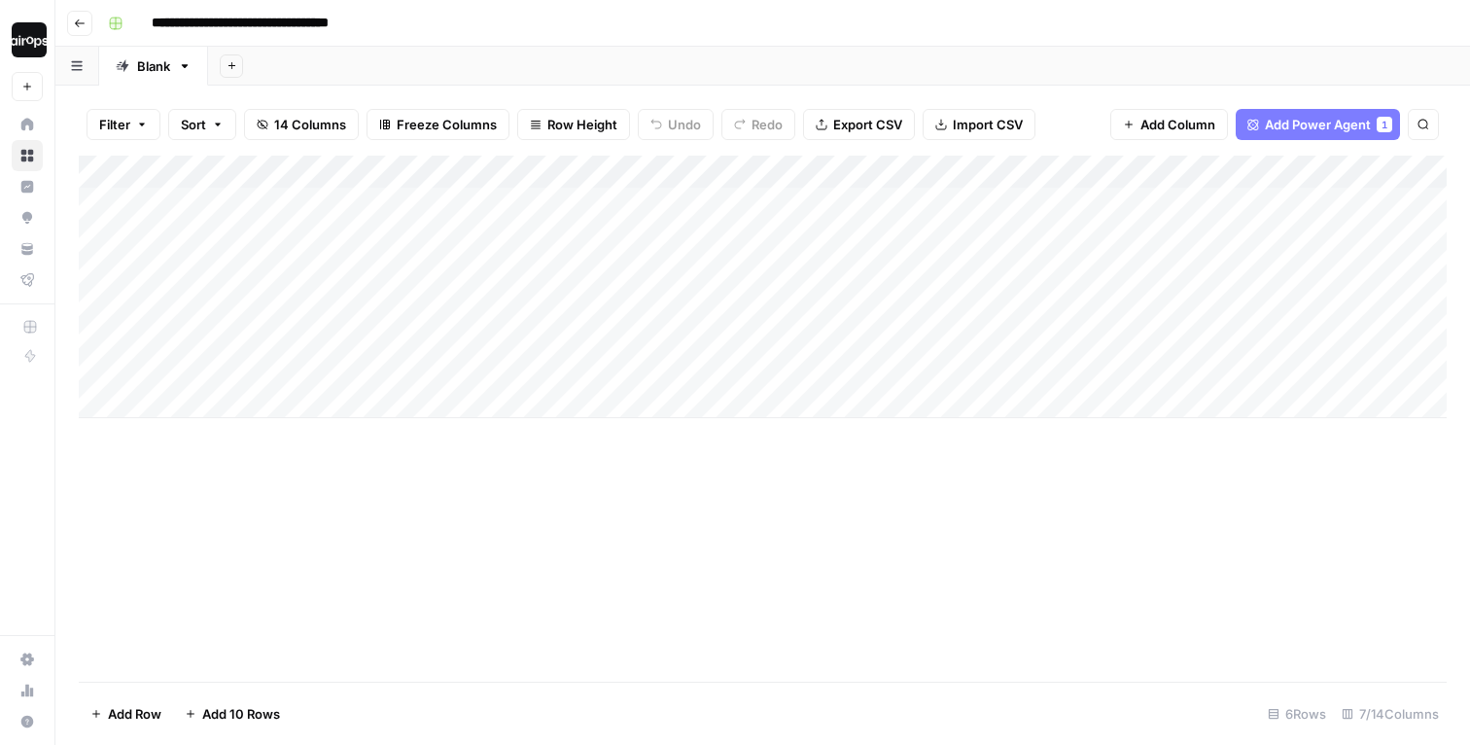
click at [792, 63] on div "Add Sheet" at bounding box center [839, 66] width 1262 height 39
click at [580, 114] on button "Row Height" at bounding box center [573, 124] width 113 height 31
click at [569, 204] on button "Small" at bounding box center [616, 191] width 185 height 27
click at [578, 117] on span "Row Height" at bounding box center [583, 124] width 70 height 19
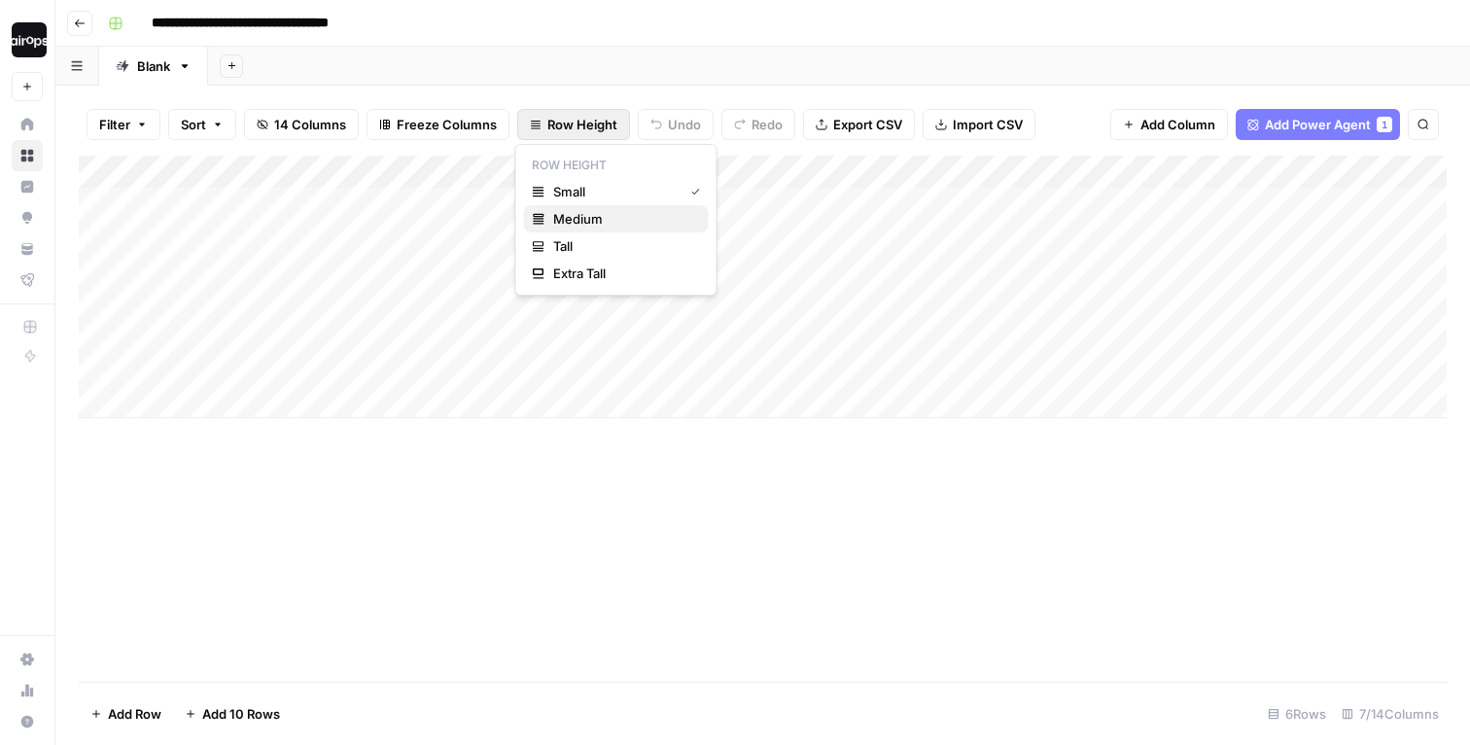
click at [575, 220] on span "Medium" at bounding box center [623, 218] width 140 height 19
click at [583, 68] on div "Add Sheet" at bounding box center [839, 66] width 1262 height 39
click at [569, 18] on div "**********" at bounding box center [775, 23] width 1351 height 31
click at [424, 22] on div "**********" at bounding box center [775, 23] width 1351 height 31
click at [813, 26] on div "**********" at bounding box center [775, 23] width 1351 height 31
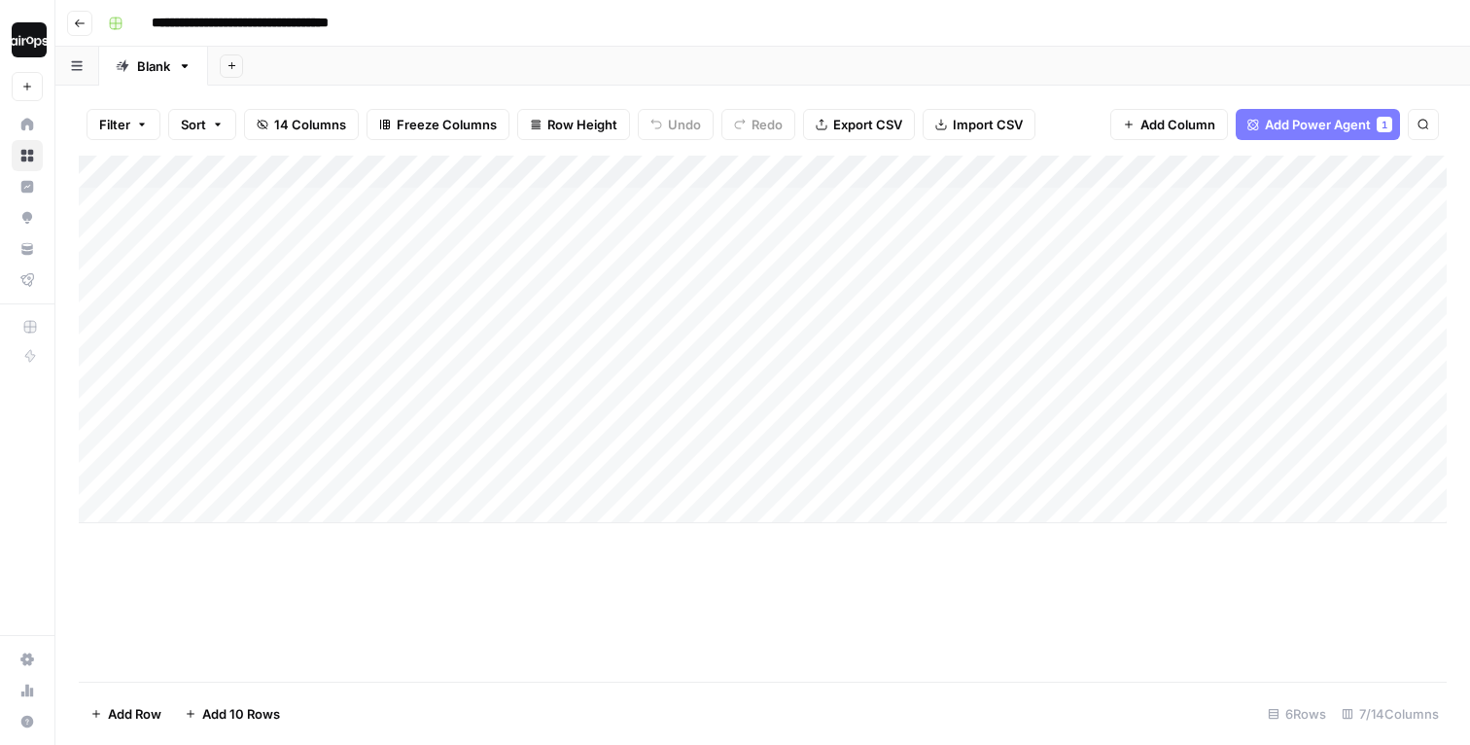
click at [1115, 16] on div "**********" at bounding box center [775, 23] width 1351 height 31
click at [1119, 18] on div "**********" at bounding box center [775, 23] width 1351 height 31
click at [675, 60] on div "Add Sheet" at bounding box center [839, 66] width 1262 height 39
click at [690, 17] on div "**********" at bounding box center [775, 23] width 1351 height 31
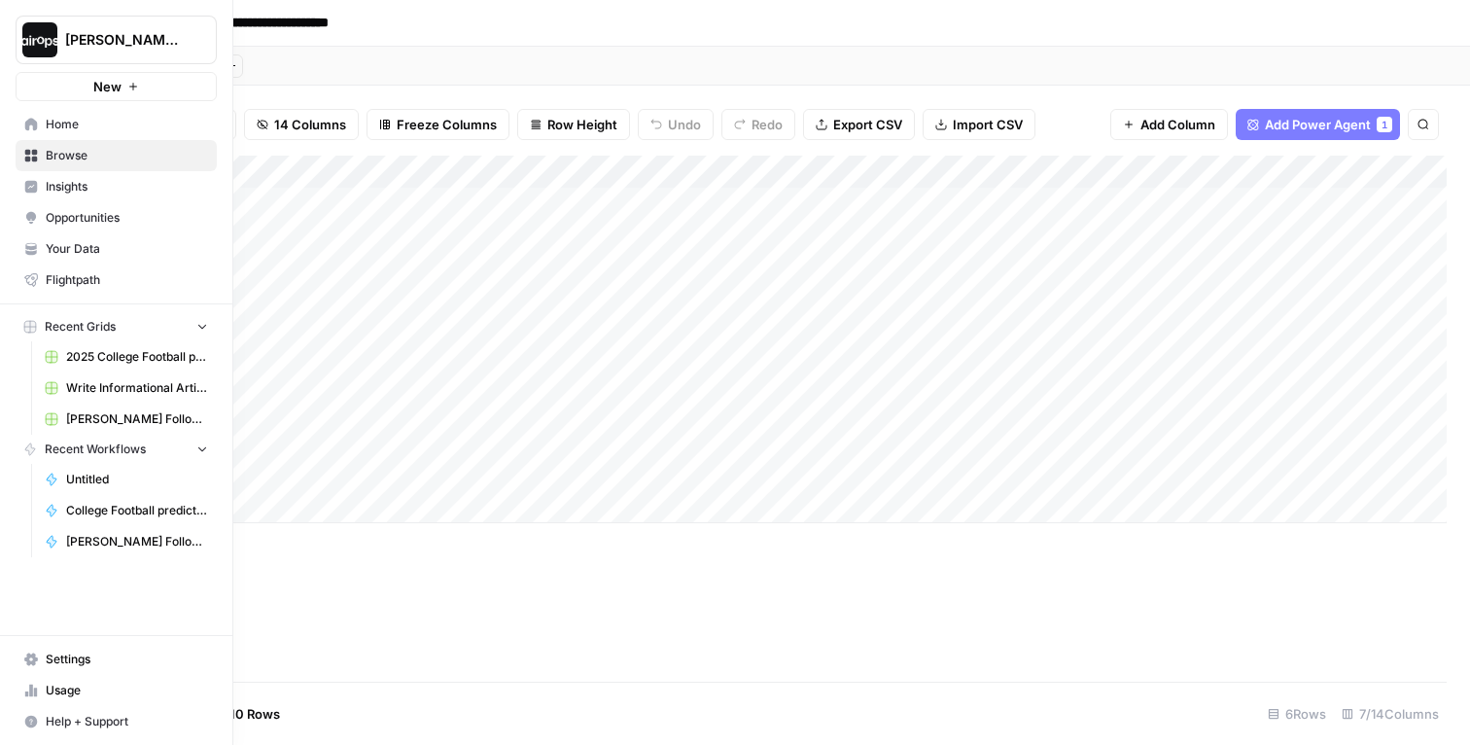
click at [70, 124] on span "Home" at bounding box center [127, 125] width 162 height 18
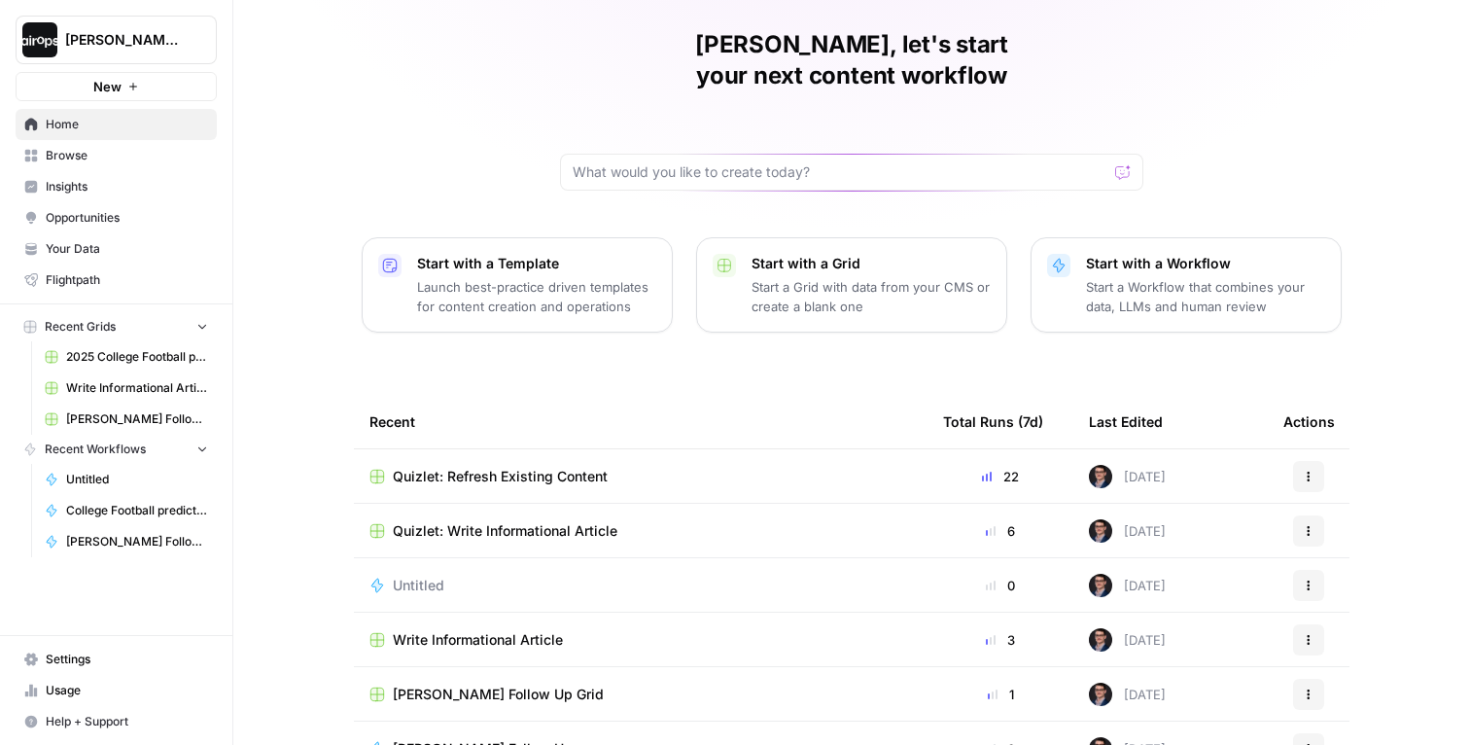
scroll to position [51, 0]
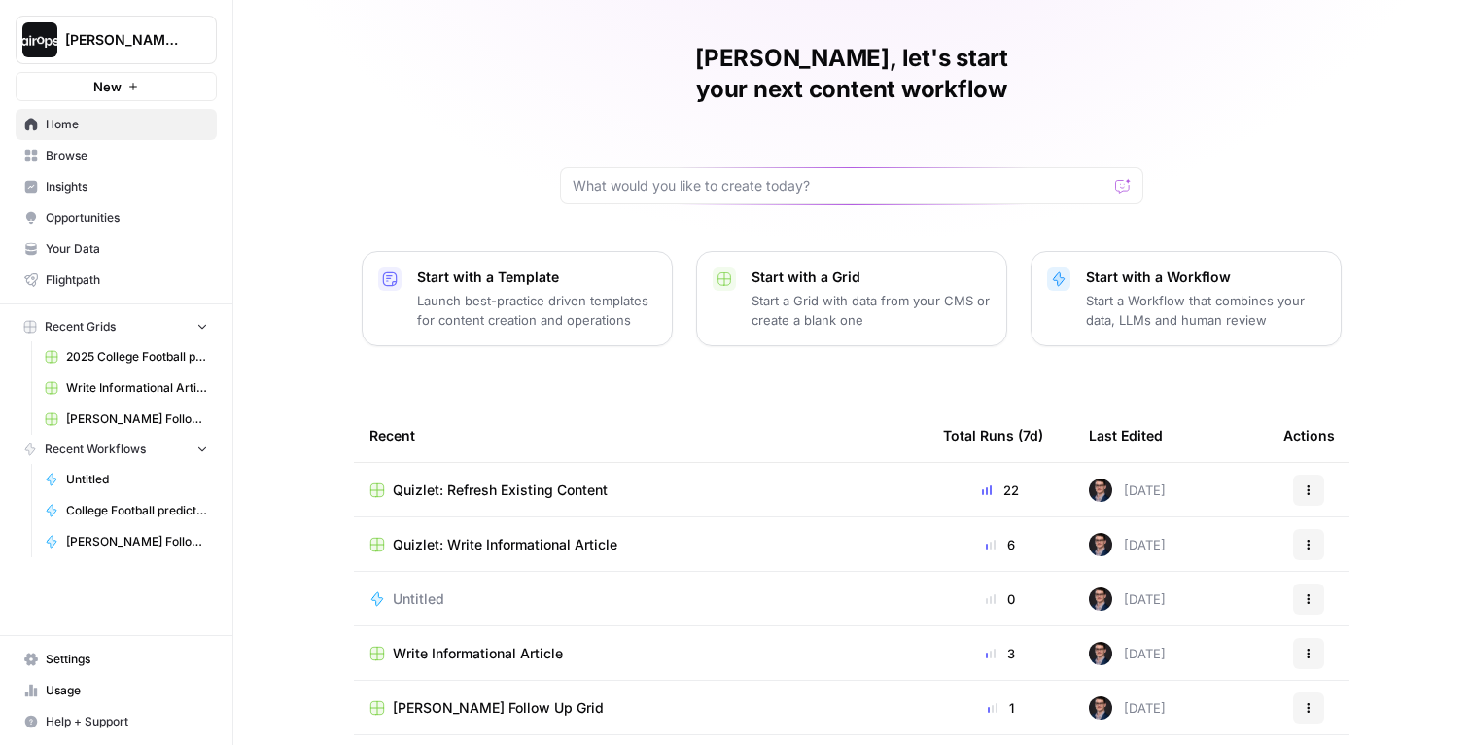
click at [505, 480] on span "Quizlet: Refresh Existing Content" at bounding box center [500, 489] width 215 height 19
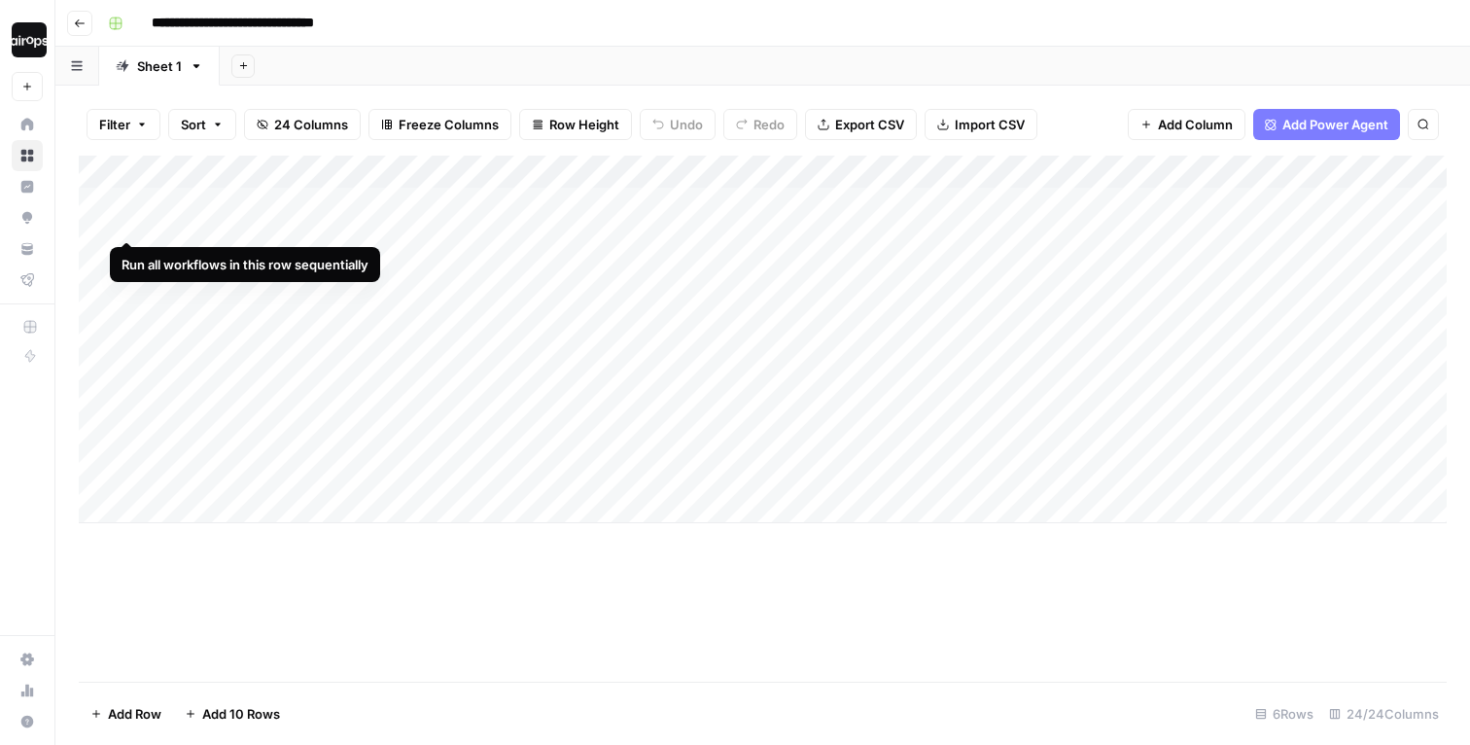
click at [123, 201] on div "Add Column" at bounding box center [763, 340] width 1368 height 368
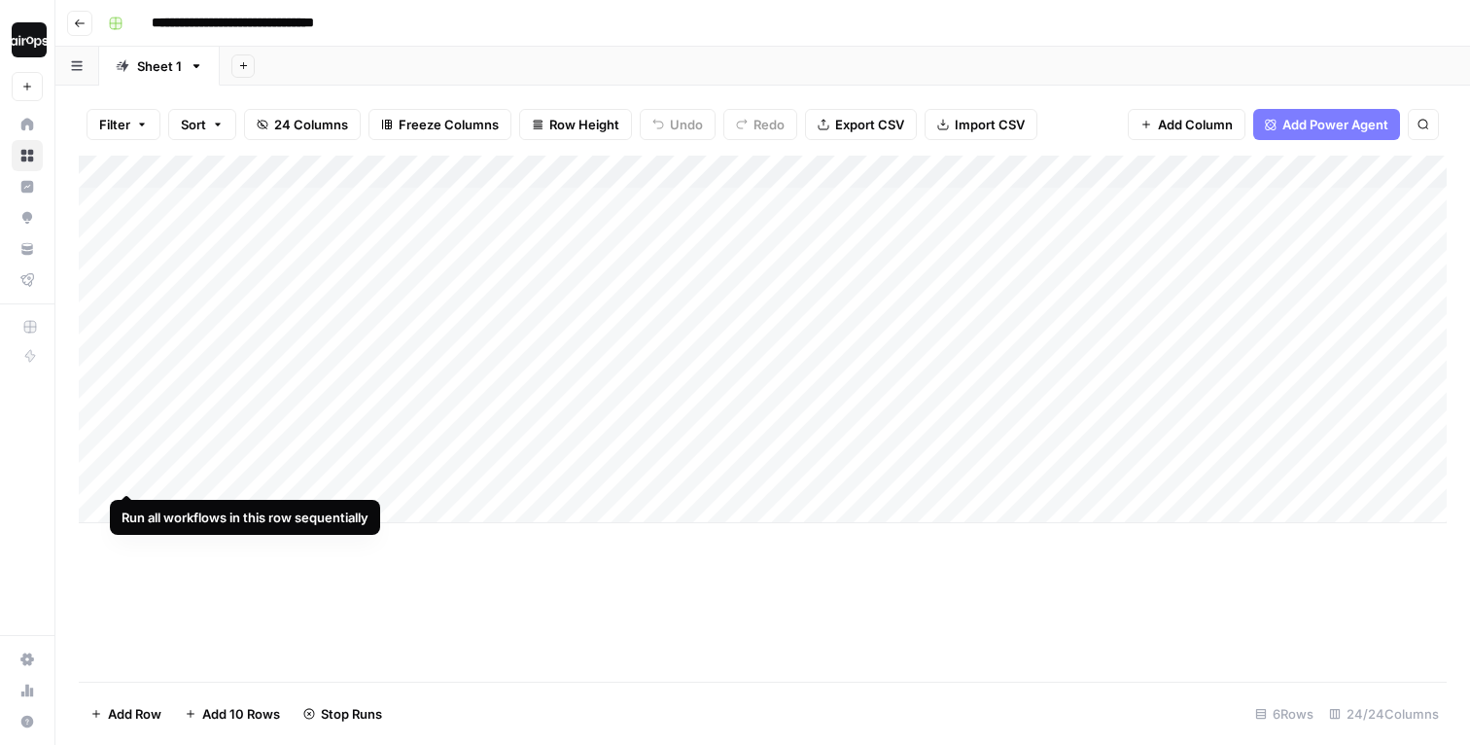
click at [131, 462] on div "Add Column" at bounding box center [763, 340] width 1368 height 368
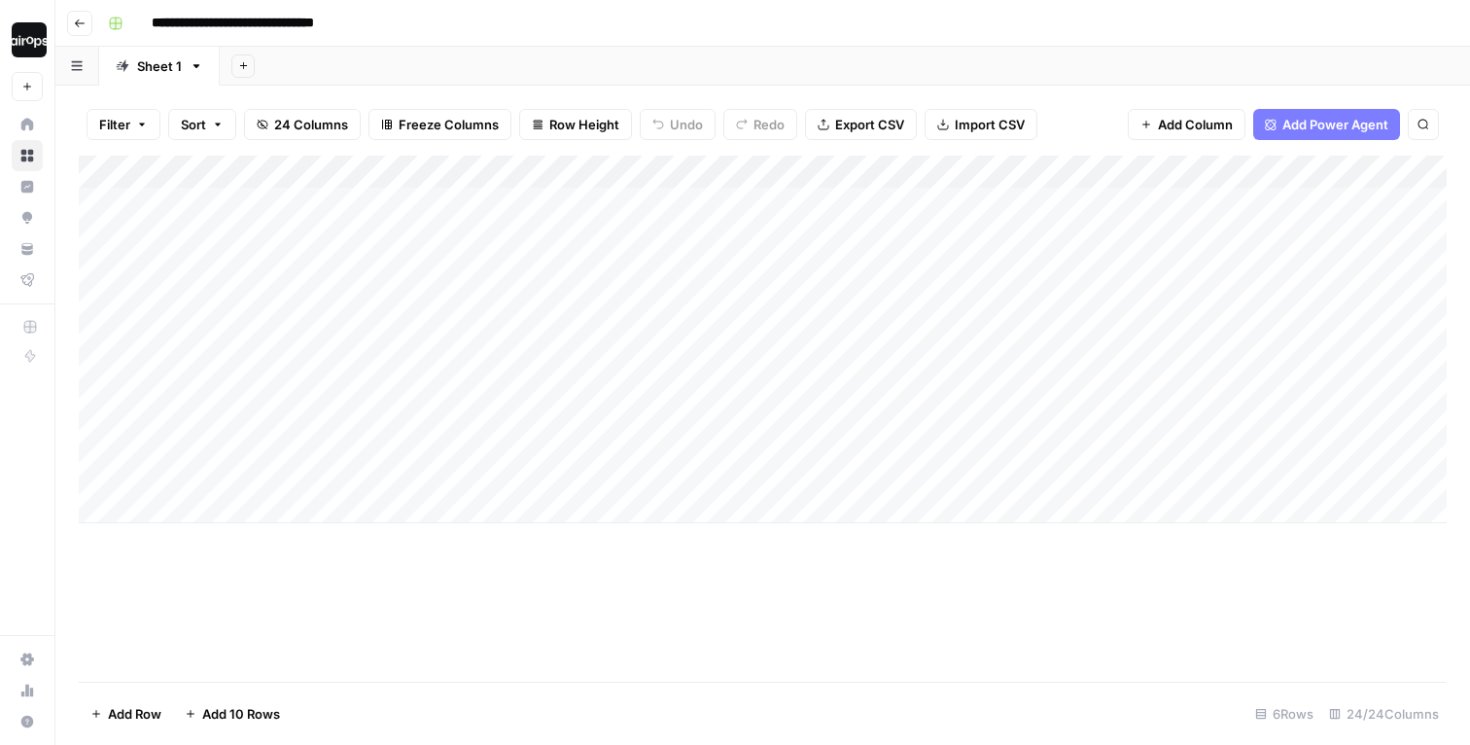
click at [860, 48] on div "Add Sheet" at bounding box center [845, 66] width 1251 height 39
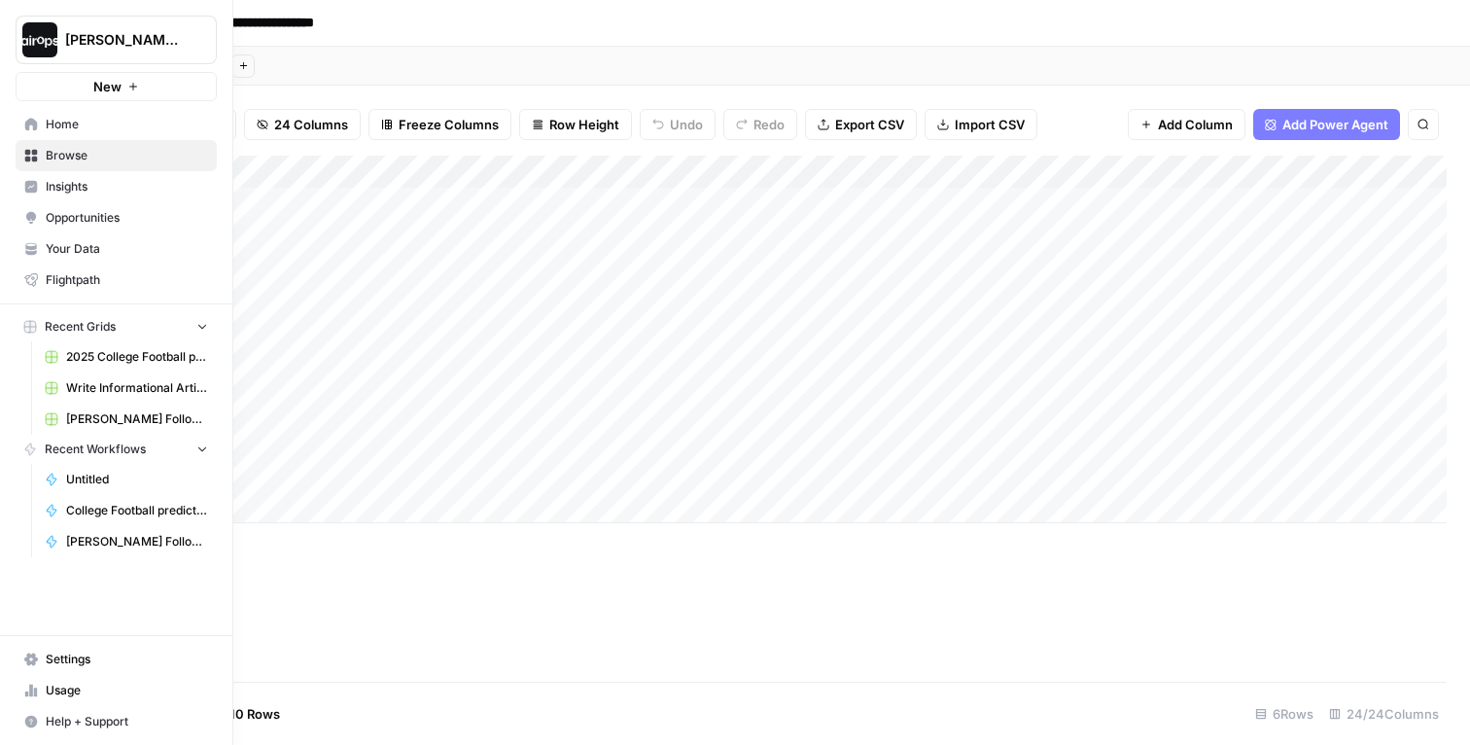
click at [81, 124] on span "Home" at bounding box center [127, 125] width 162 height 18
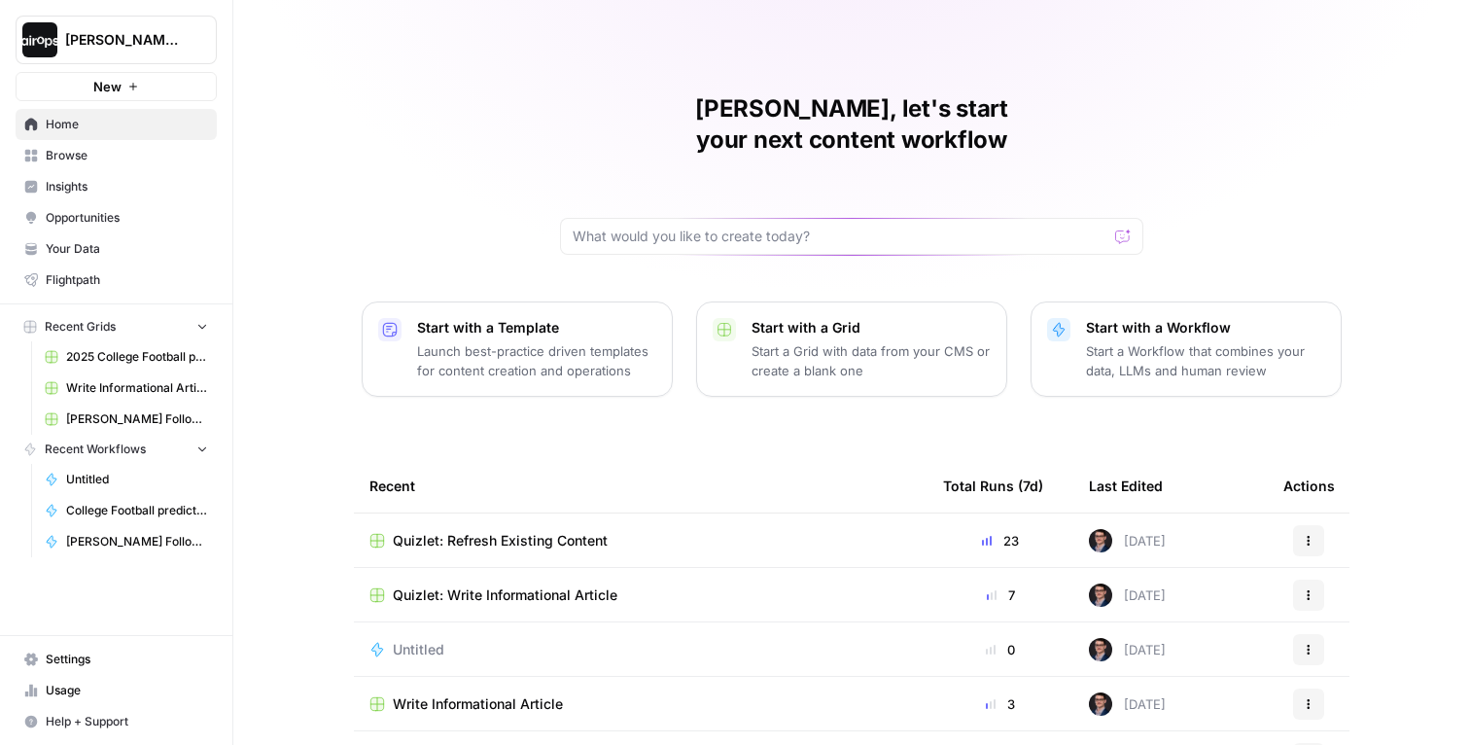
click at [556, 585] on span "Quizlet: Write Informational Article" at bounding box center [505, 594] width 225 height 19
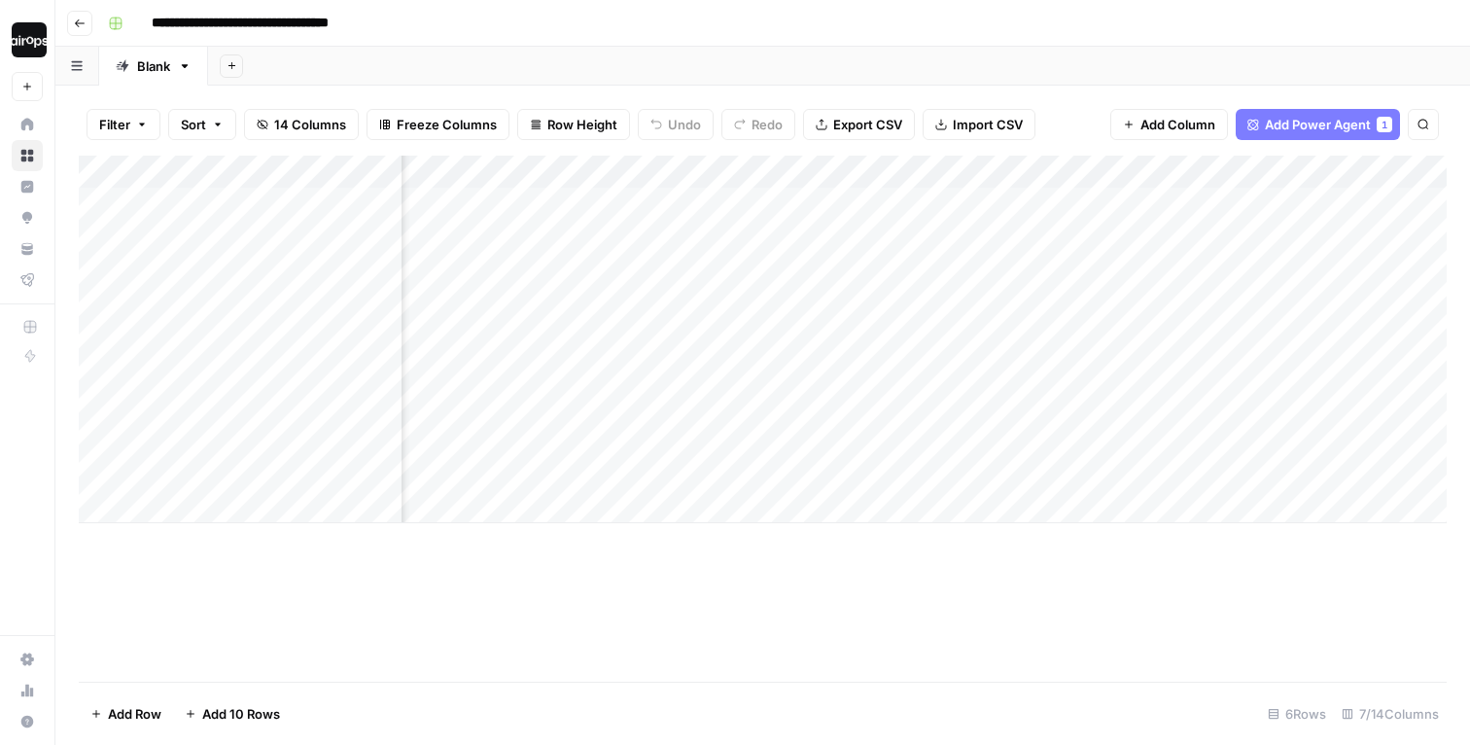
scroll to position [0, 147]
click at [992, 54] on div "Add Sheet" at bounding box center [839, 66] width 1262 height 39
click at [1353, 176] on div "Add Column" at bounding box center [763, 340] width 1368 height 368
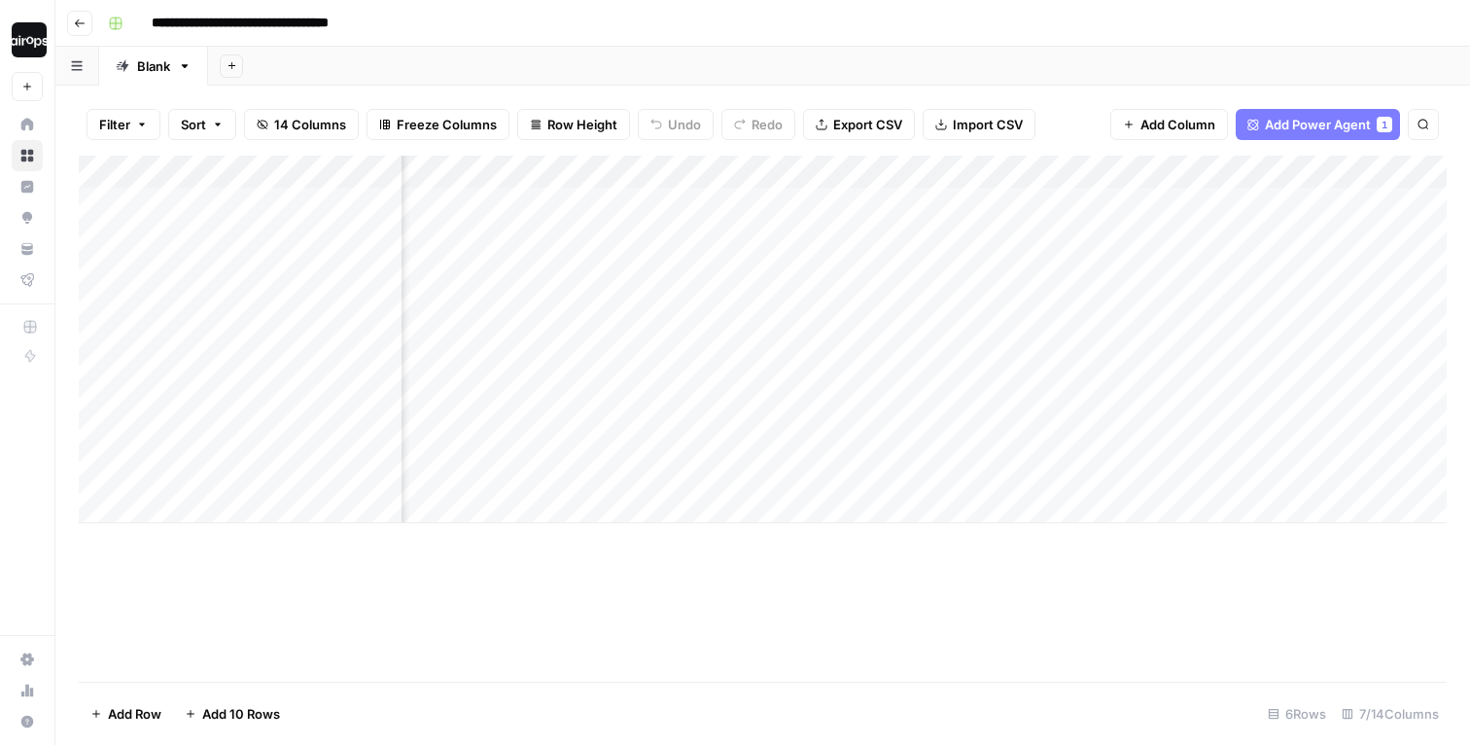
click at [1298, 69] on div "Add Sheet" at bounding box center [839, 66] width 1262 height 39
click at [1371, 254] on div "Add Column" at bounding box center [763, 340] width 1368 height 368
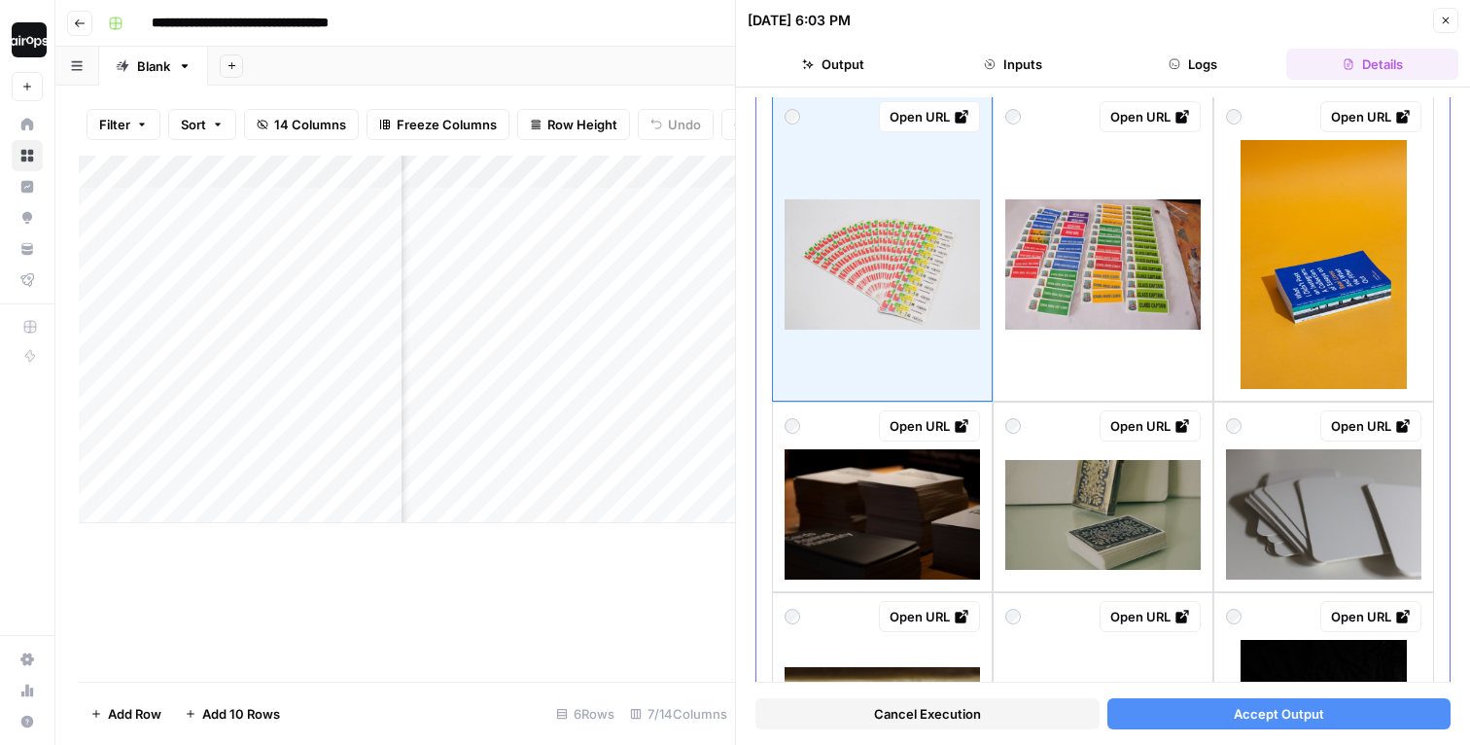
scroll to position [166, 0]
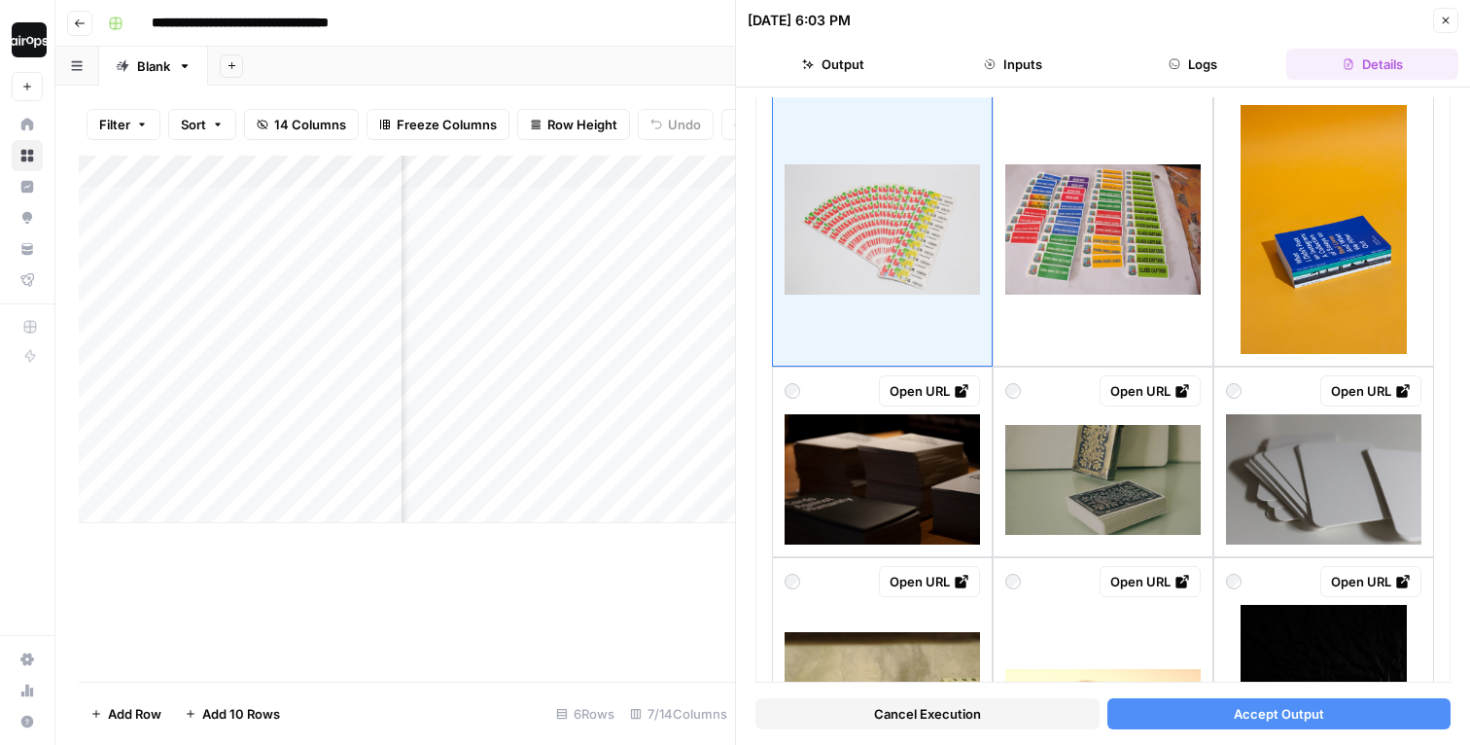
click at [1452, 18] on button "Close" at bounding box center [1445, 20] width 25 height 25
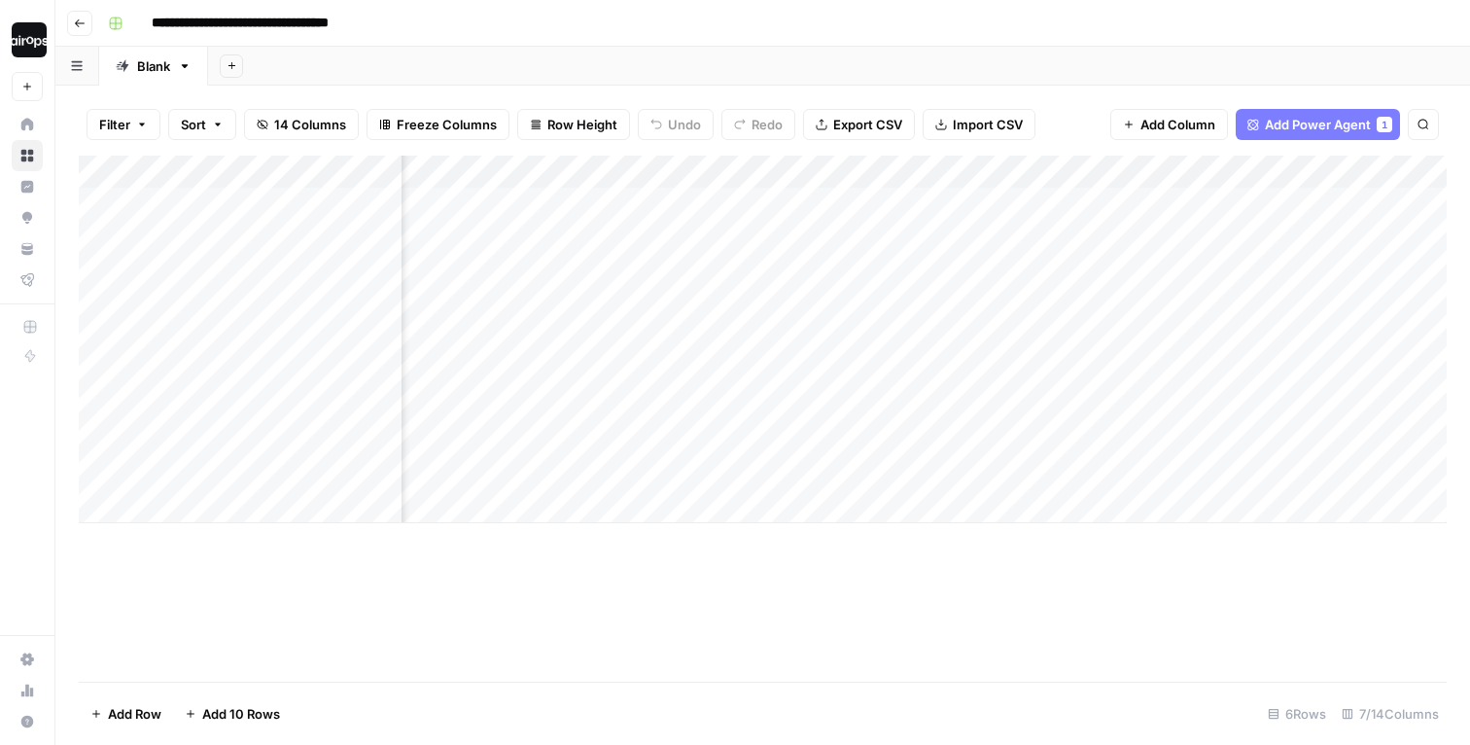
click at [1372, 303] on div "Add Column" at bounding box center [763, 340] width 1368 height 368
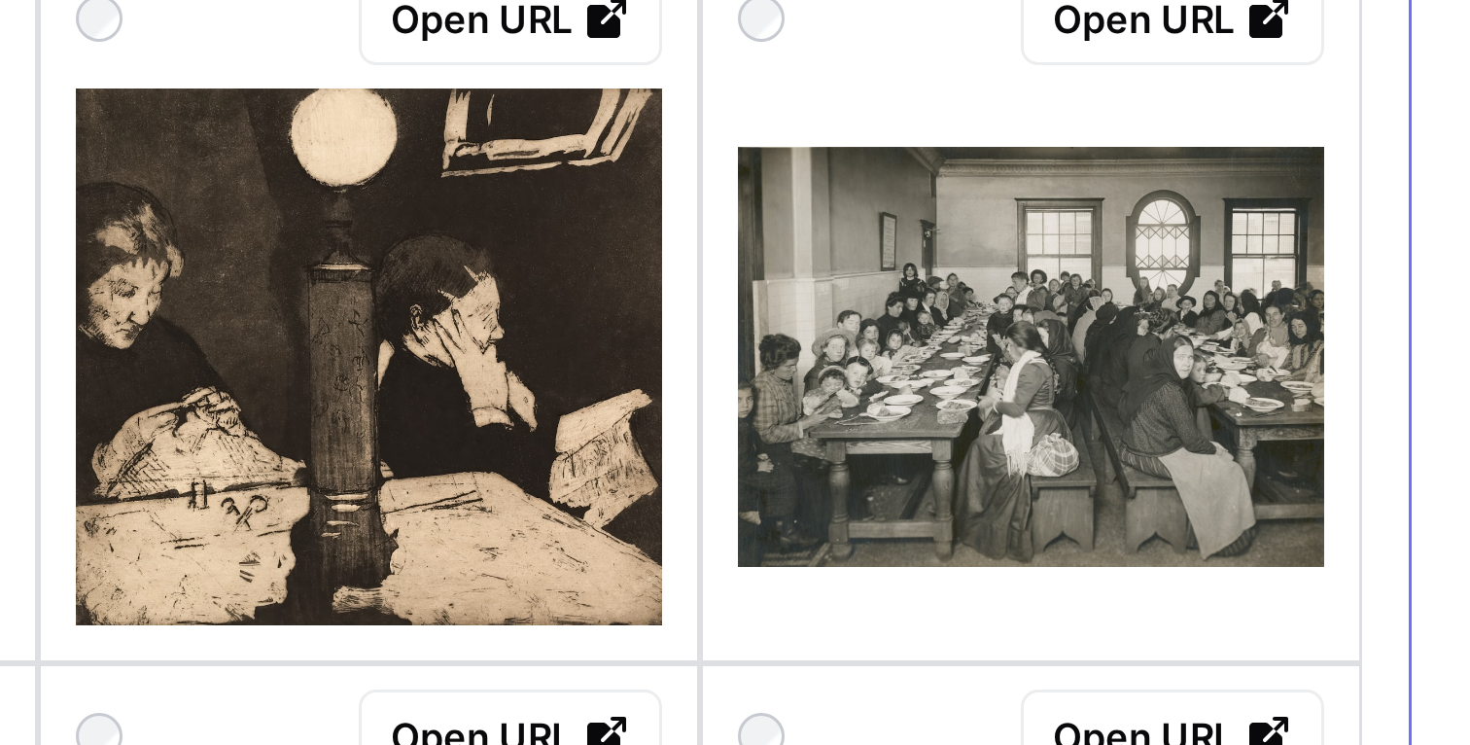
scroll to position [301, 0]
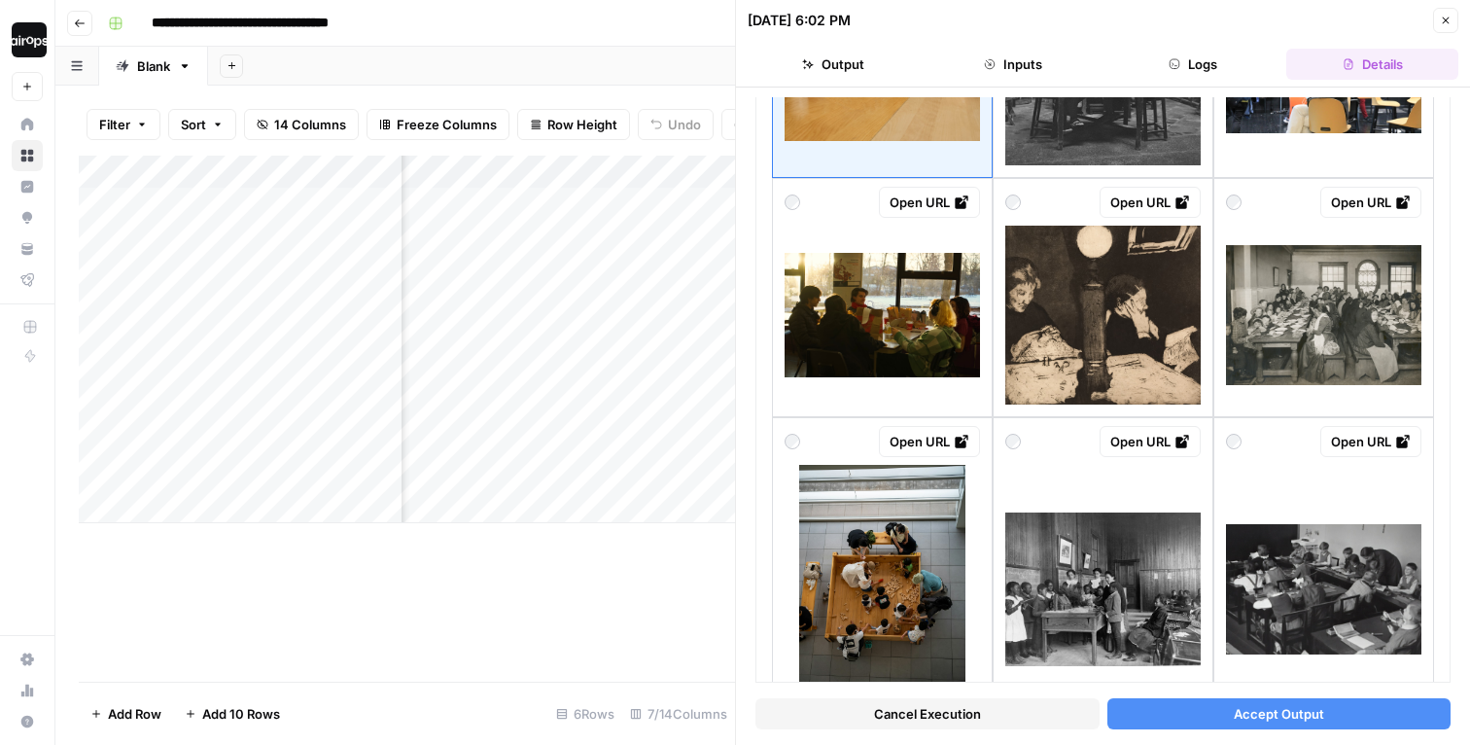
click at [1466, 20] on header "09/14/25 at 6:02 PM Close Output Inputs Logs Details" at bounding box center [1103, 44] width 734 height 88
click at [1454, 20] on button "Close" at bounding box center [1445, 20] width 25 height 25
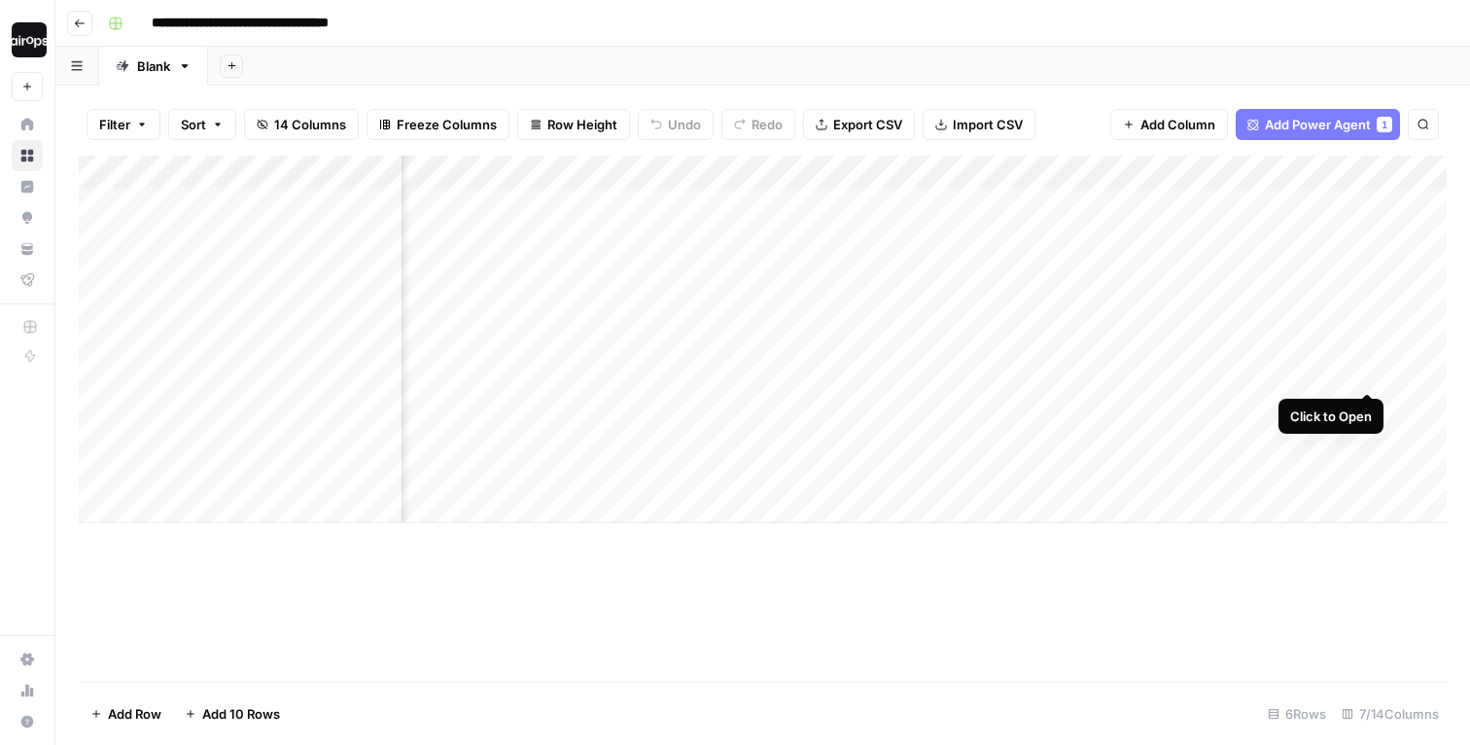
click at [1369, 354] on div "Add Column" at bounding box center [763, 340] width 1368 height 368
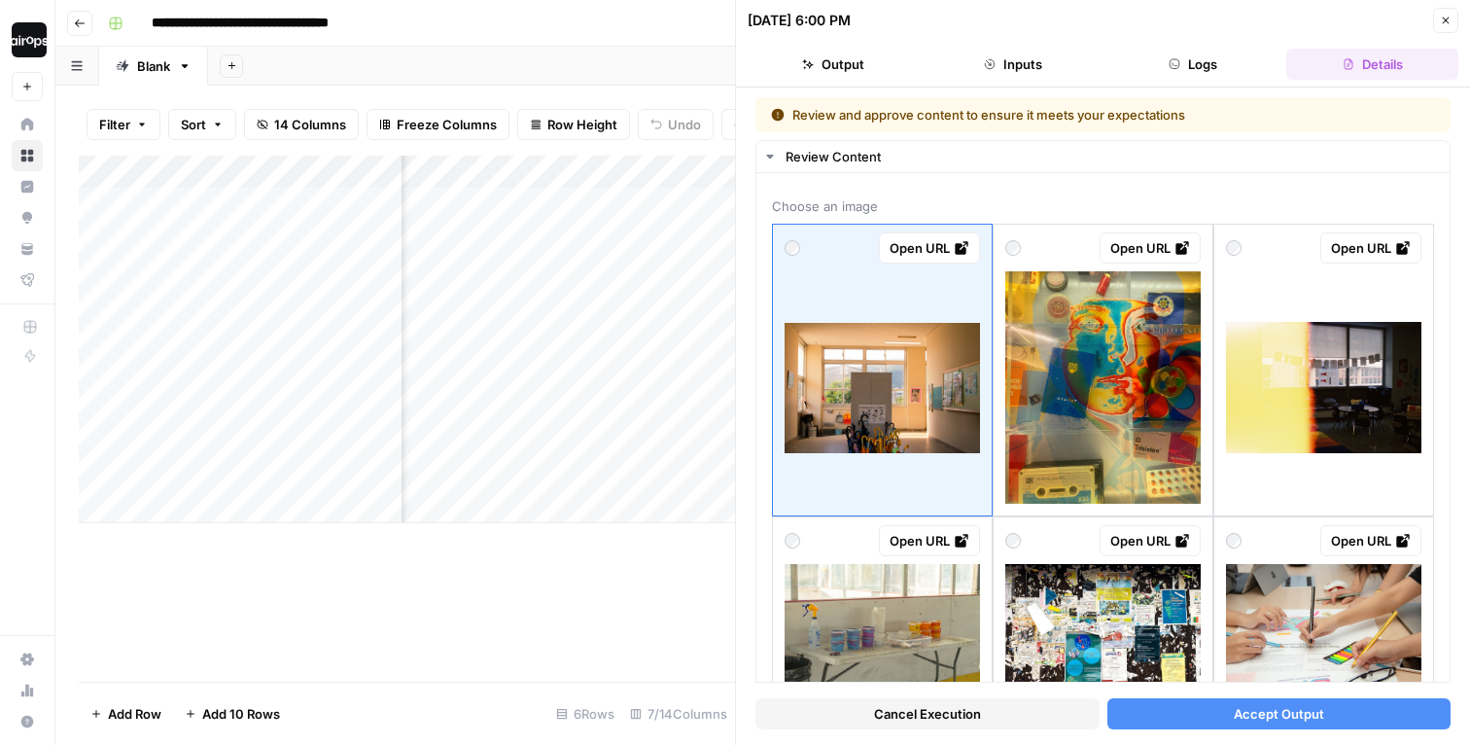
click at [1452, 20] on button "Close" at bounding box center [1445, 20] width 25 height 25
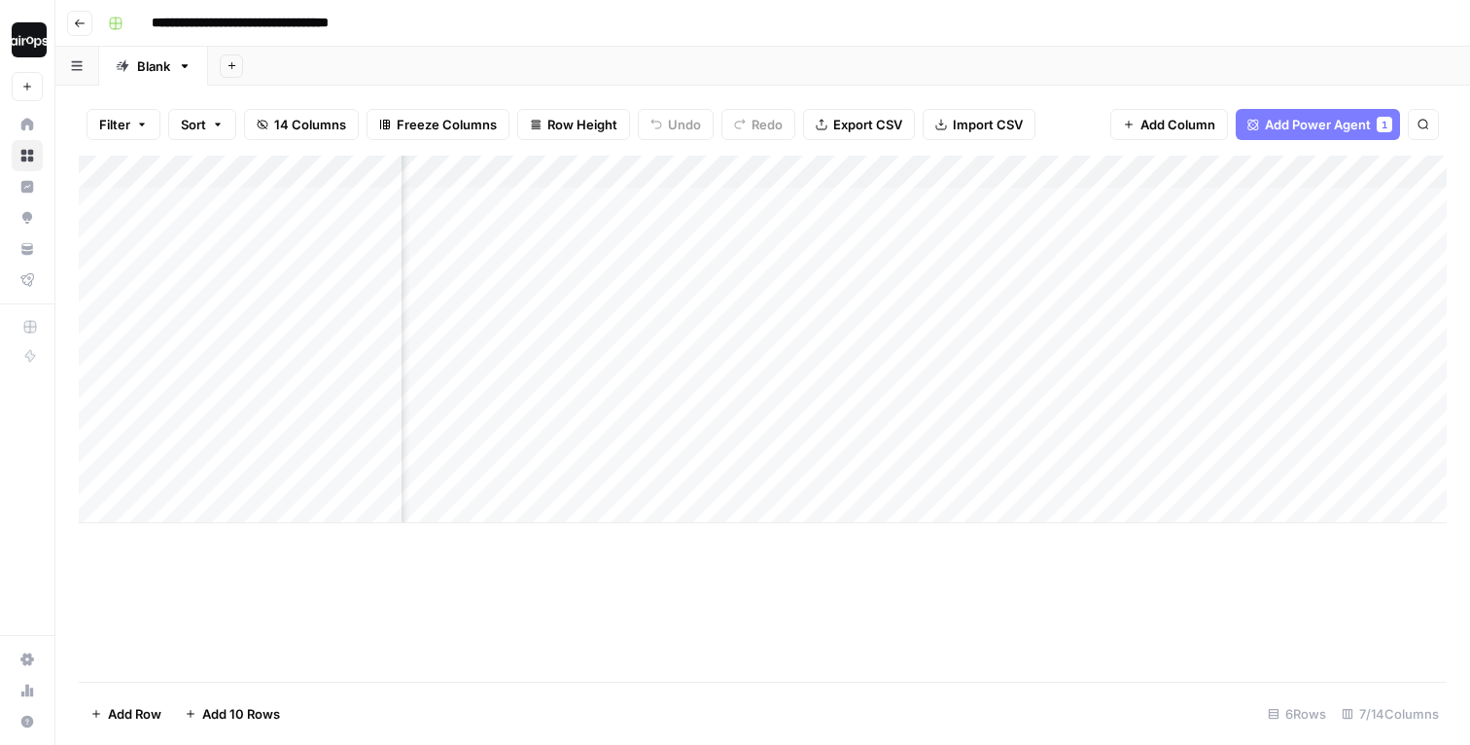
click at [1348, 168] on div "Add Column" at bounding box center [763, 340] width 1368 height 368
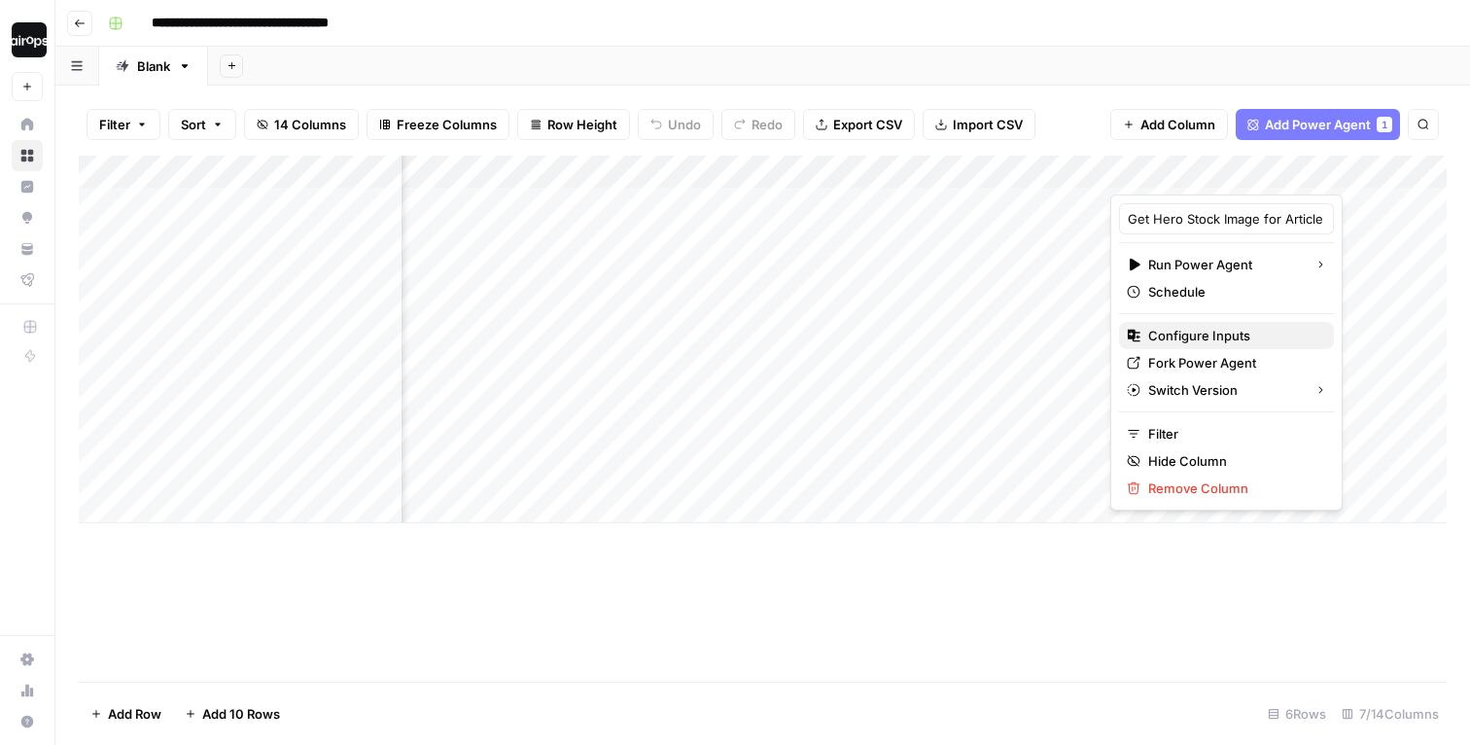
click at [1208, 344] on span "Configure Inputs" at bounding box center [1234, 335] width 170 height 19
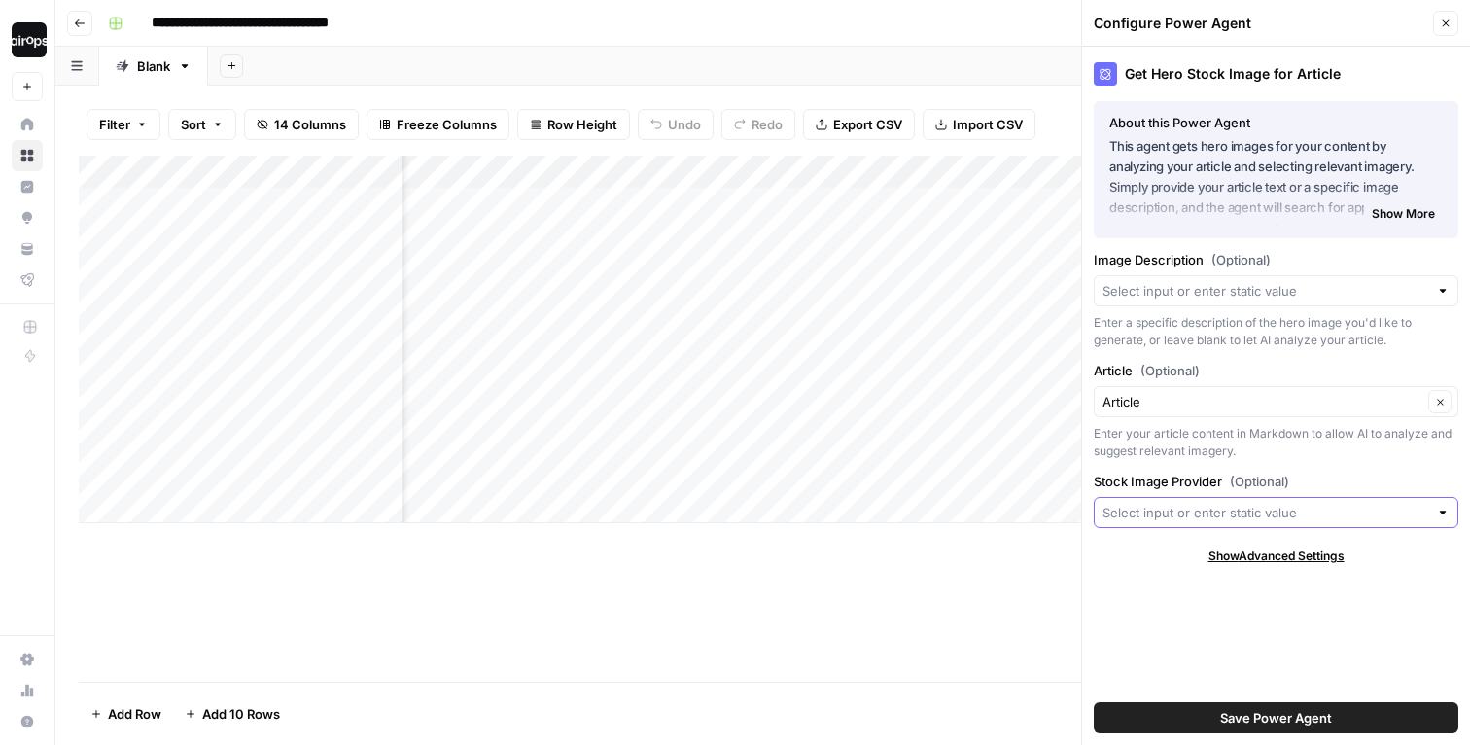
click at [1188, 518] on input "Stock Image Provider (Optional)" at bounding box center [1266, 512] width 326 height 19
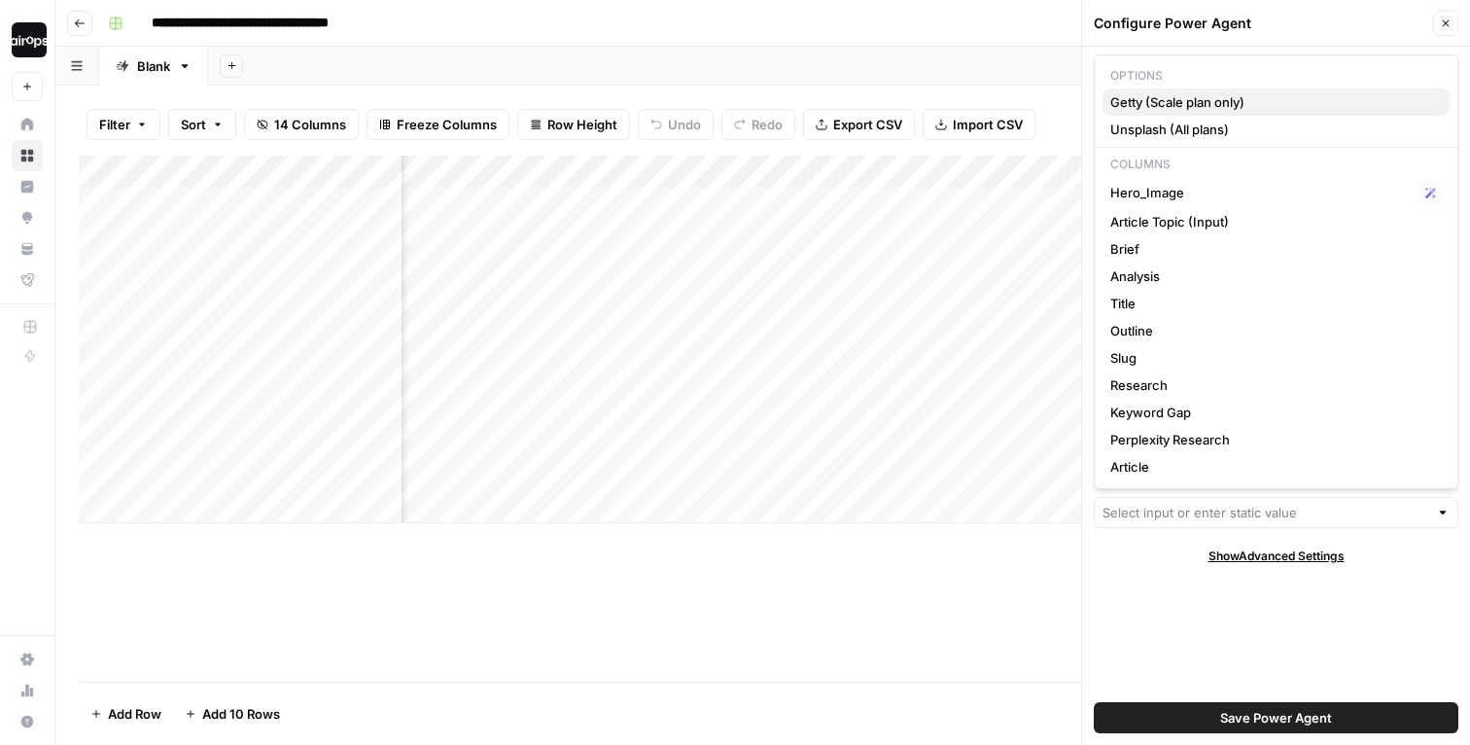
click at [1235, 108] on span "Getty (Scale plan only)" at bounding box center [1273, 101] width 324 height 19
type input "Getty (Scale plan only)"
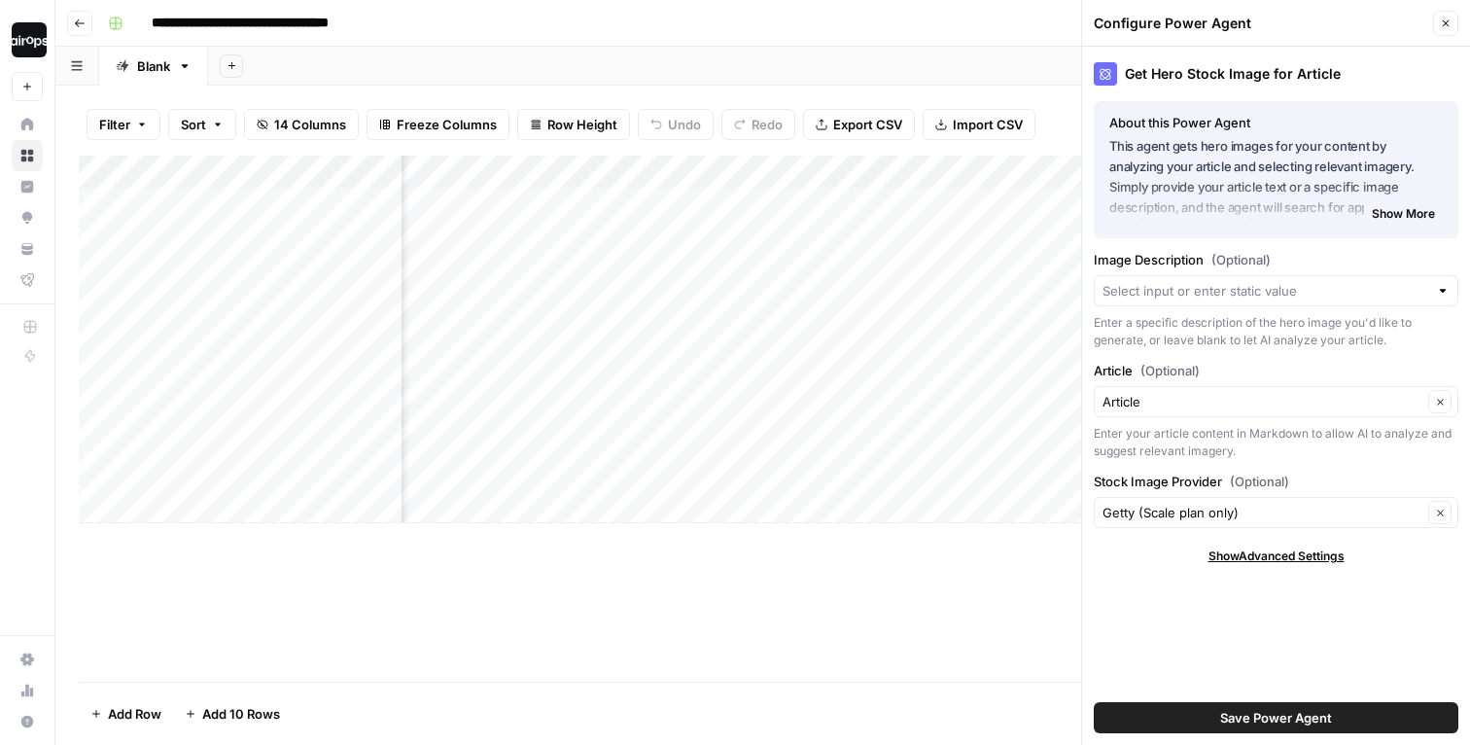
click at [1260, 712] on span "Save Power Agent" at bounding box center [1276, 717] width 112 height 19
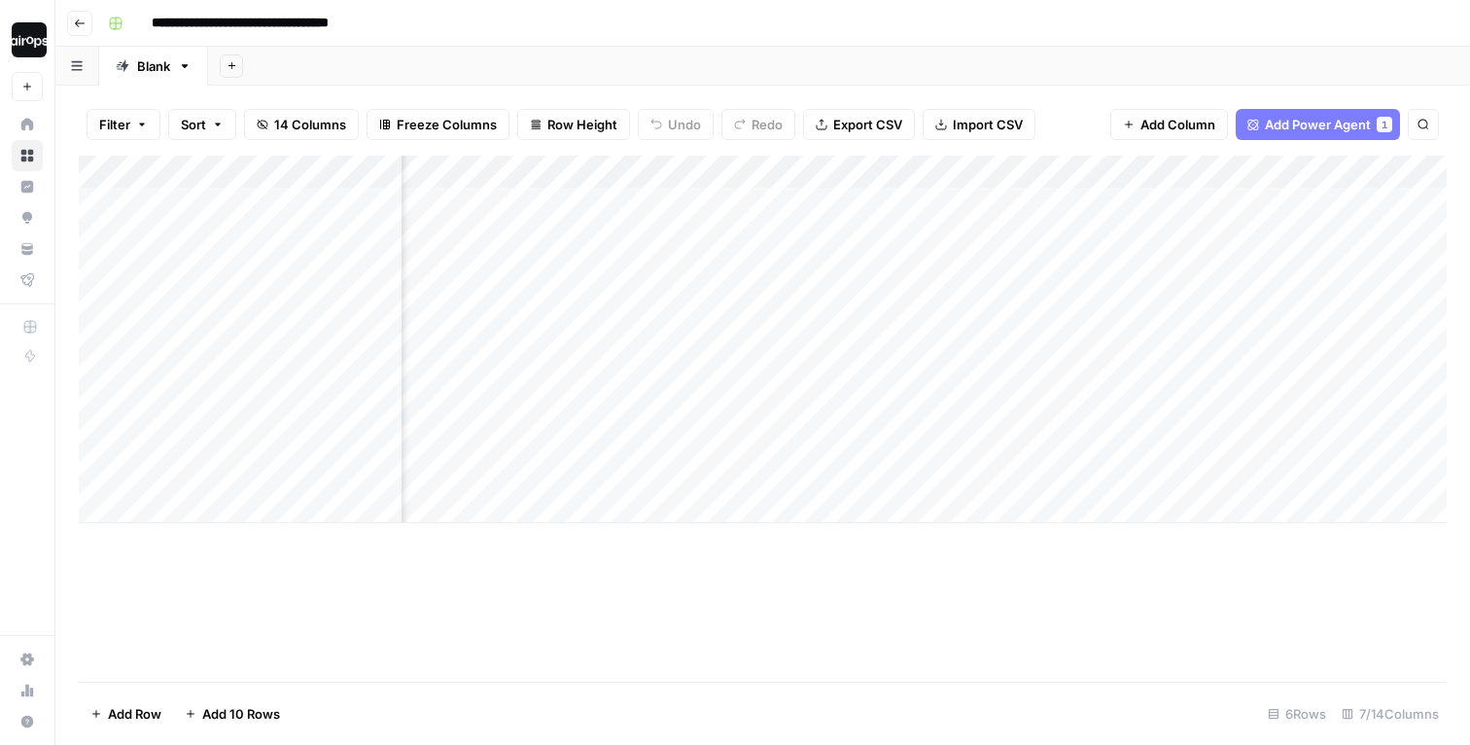
click at [1328, 267] on div "Add Column" at bounding box center [763, 340] width 1368 height 368
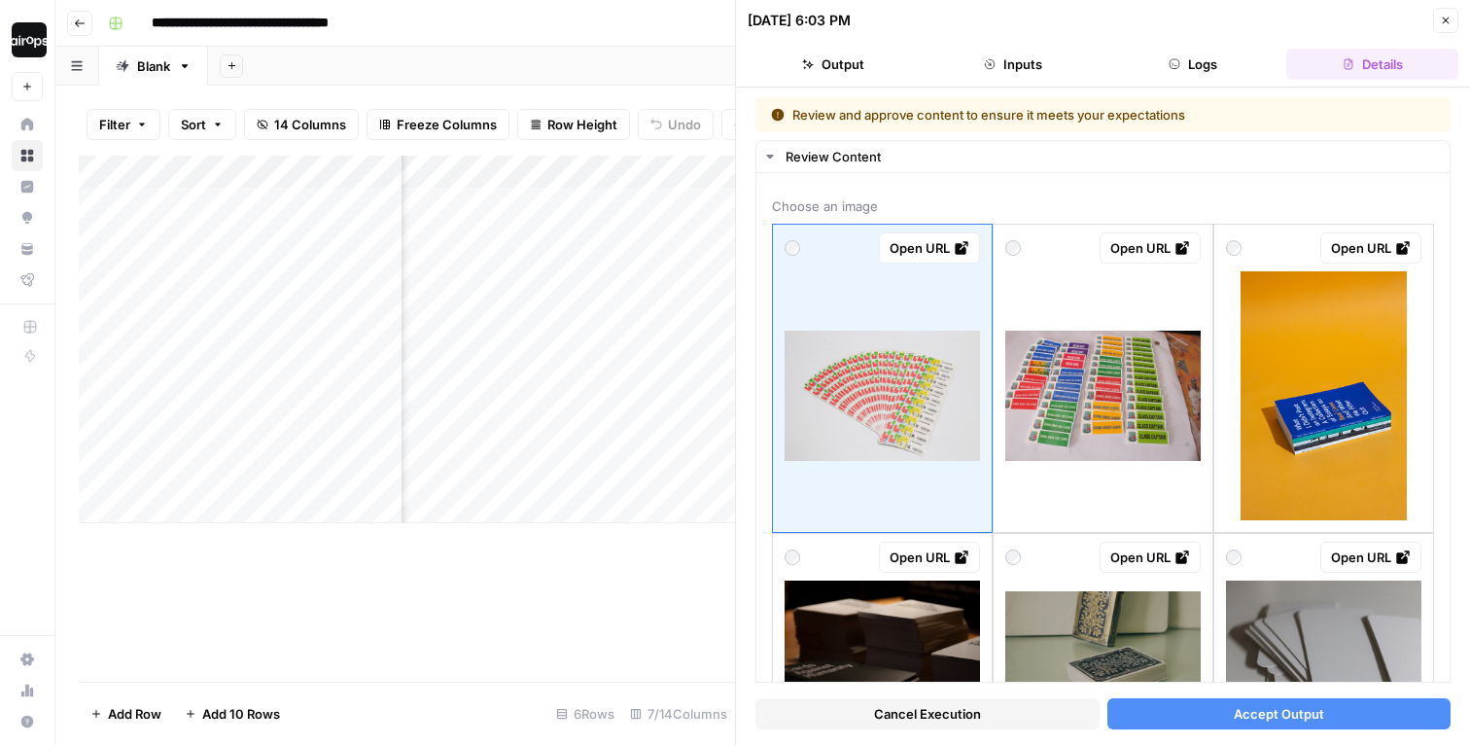
click at [1450, 15] on icon "button" at bounding box center [1446, 21] width 12 height 12
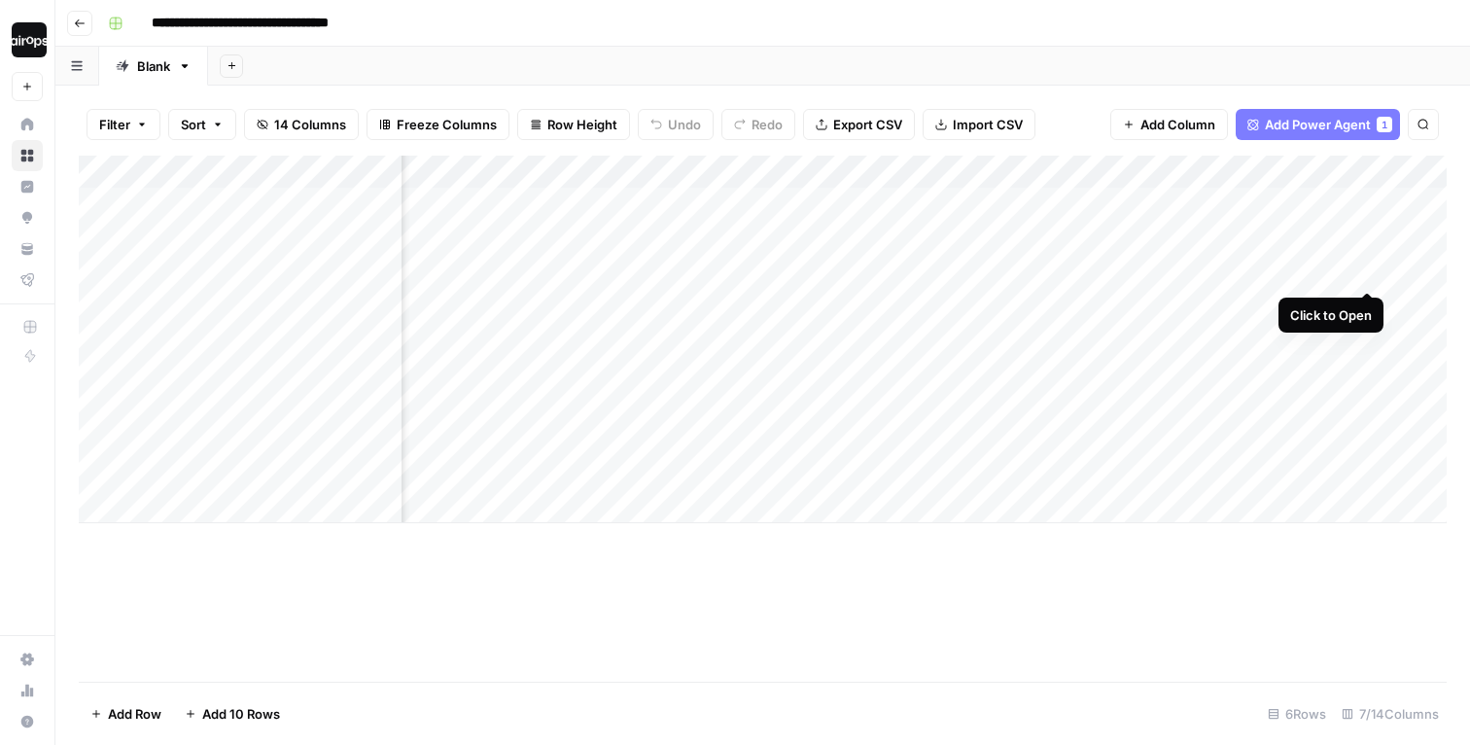
click at [1368, 257] on div "Add Column" at bounding box center [763, 340] width 1368 height 368
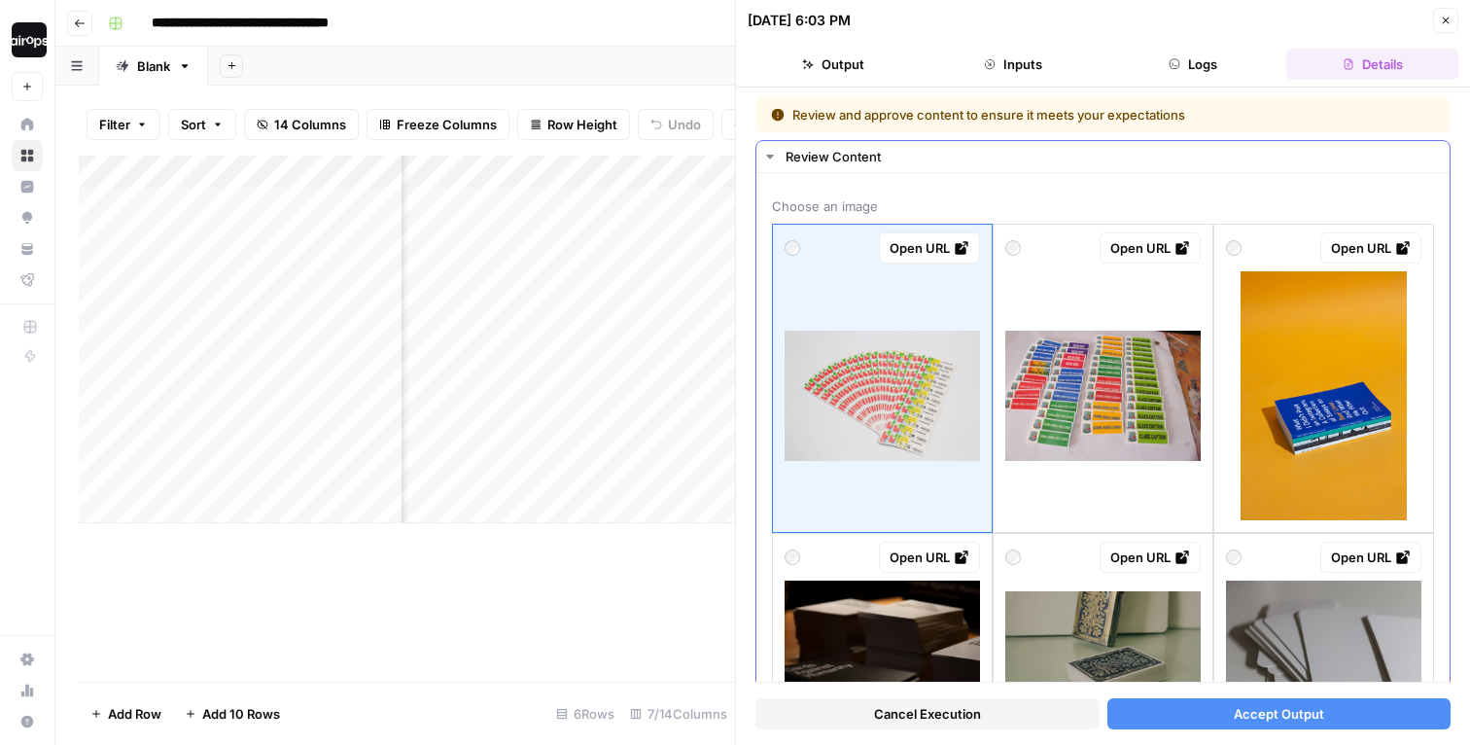
click at [1321, 295] on img at bounding box center [1324, 395] width 166 height 249
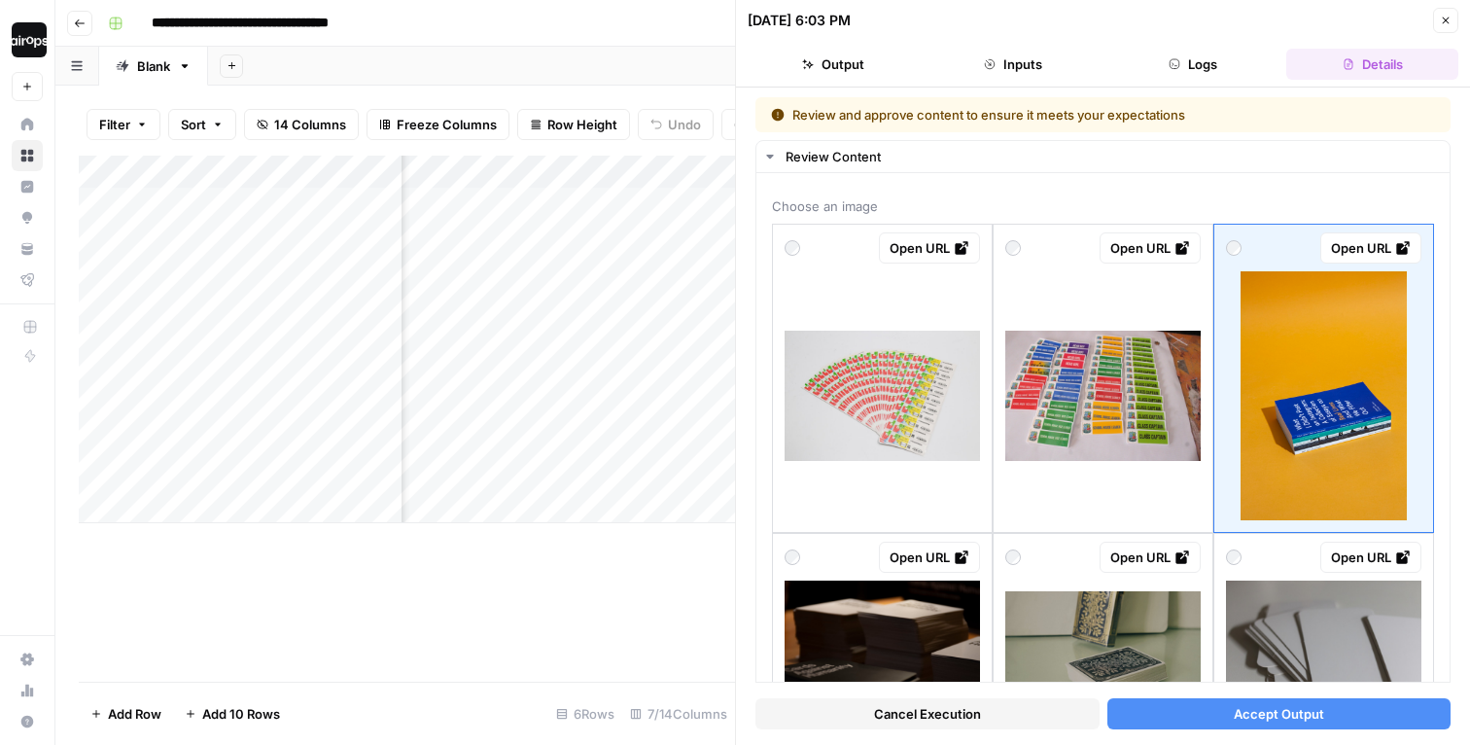
click at [1270, 711] on span "Accept Output" at bounding box center [1279, 713] width 90 height 19
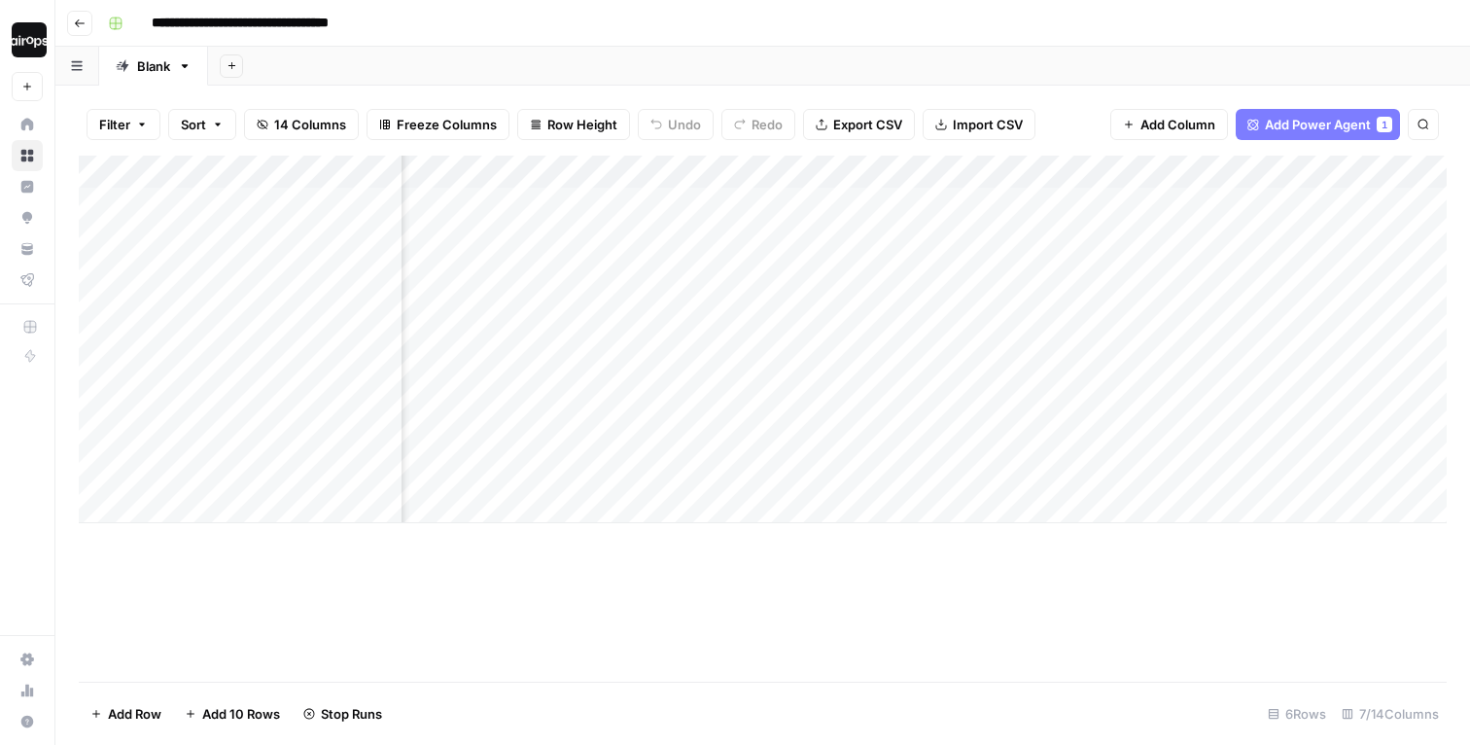
click at [1368, 306] on div "Add Column" at bounding box center [763, 340] width 1368 height 368
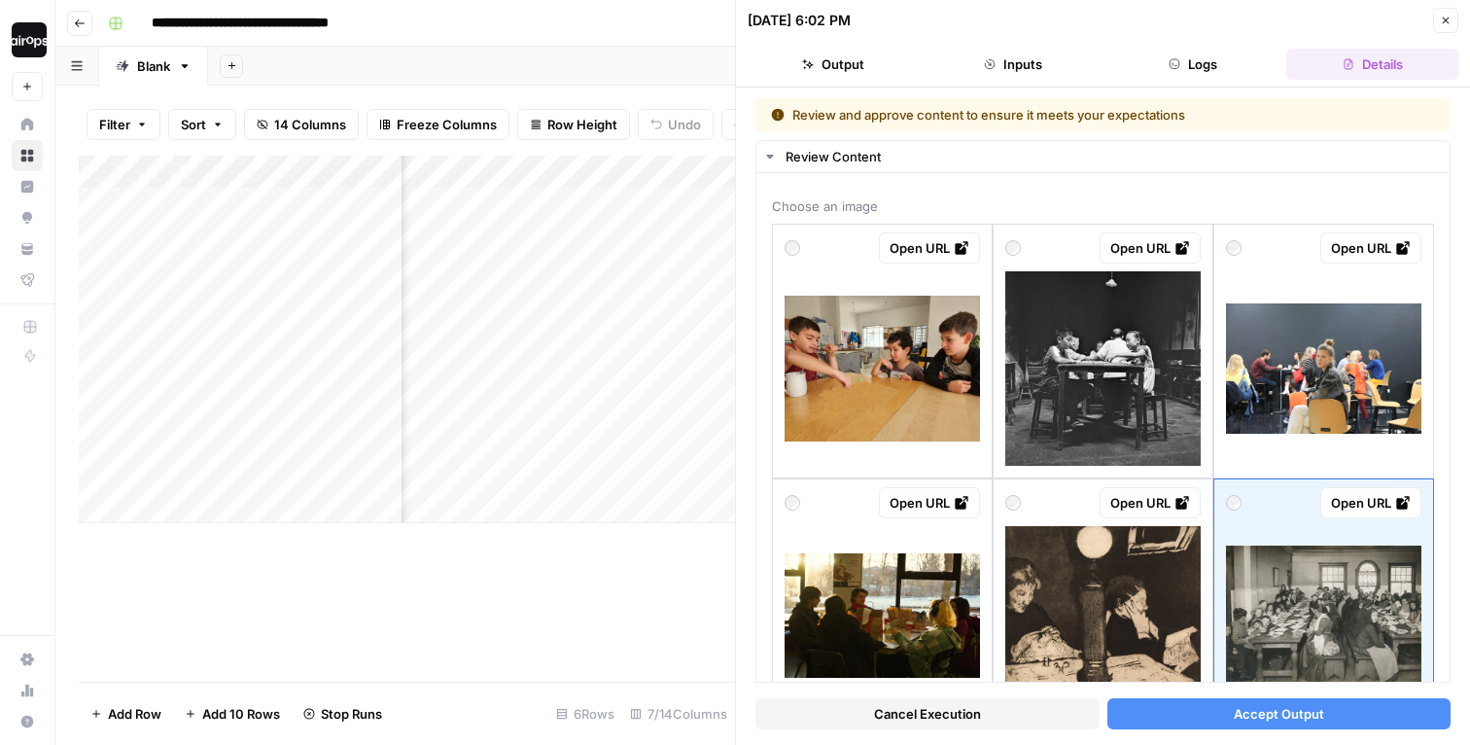
click at [1215, 718] on button "Accept Output" at bounding box center [1280, 713] width 344 height 31
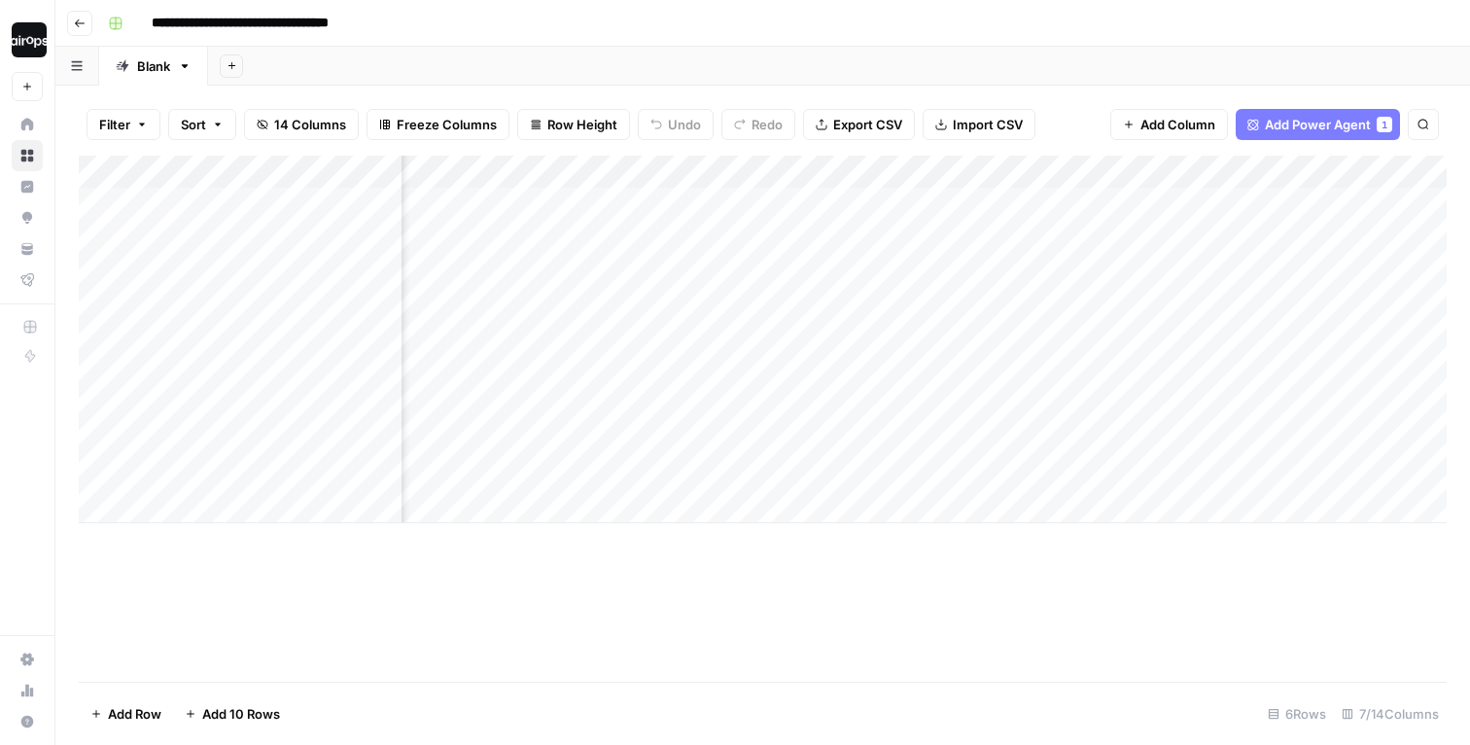
click at [1369, 354] on div "Add Column" at bounding box center [763, 340] width 1368 height 368
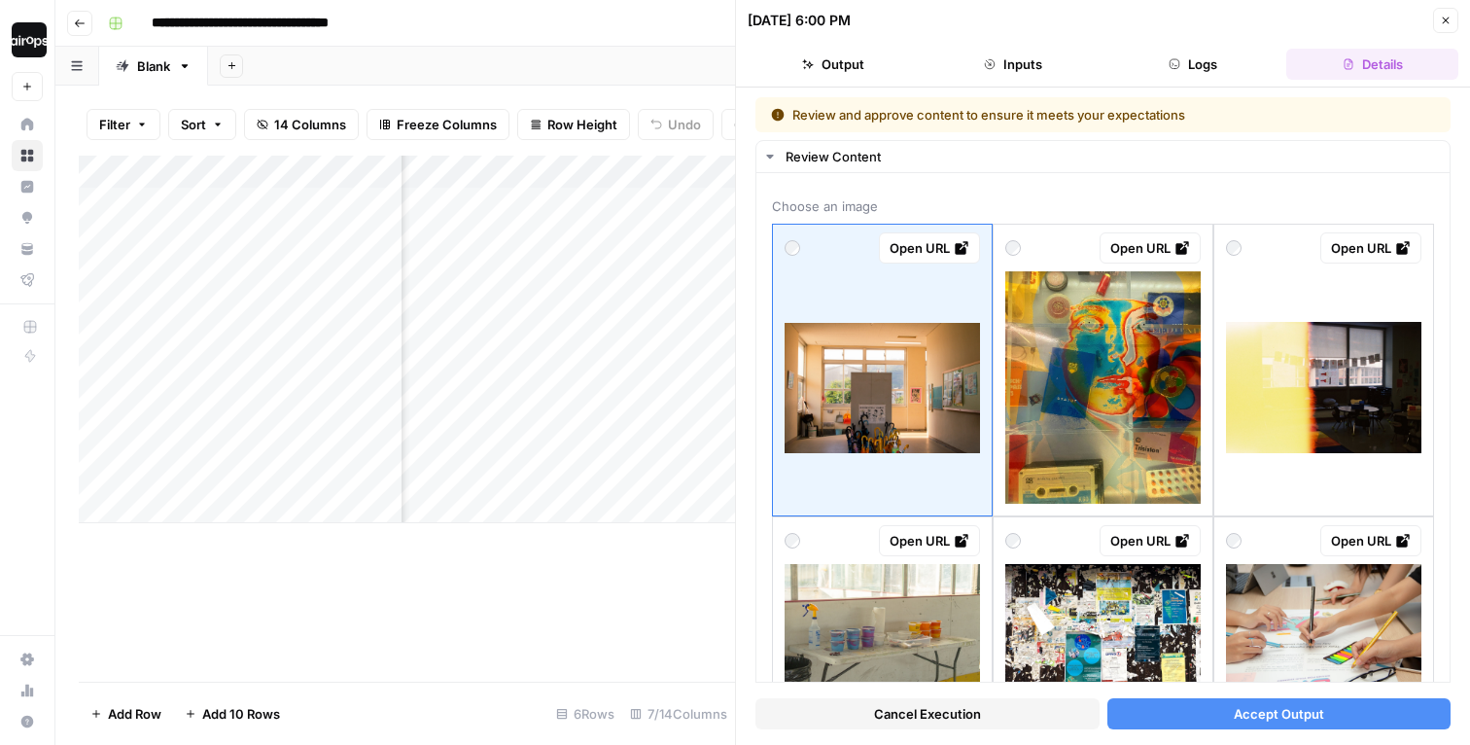
click at [1300, 718] on span "Accept Output" at bounding box center [1279, 713] width 90 height 19
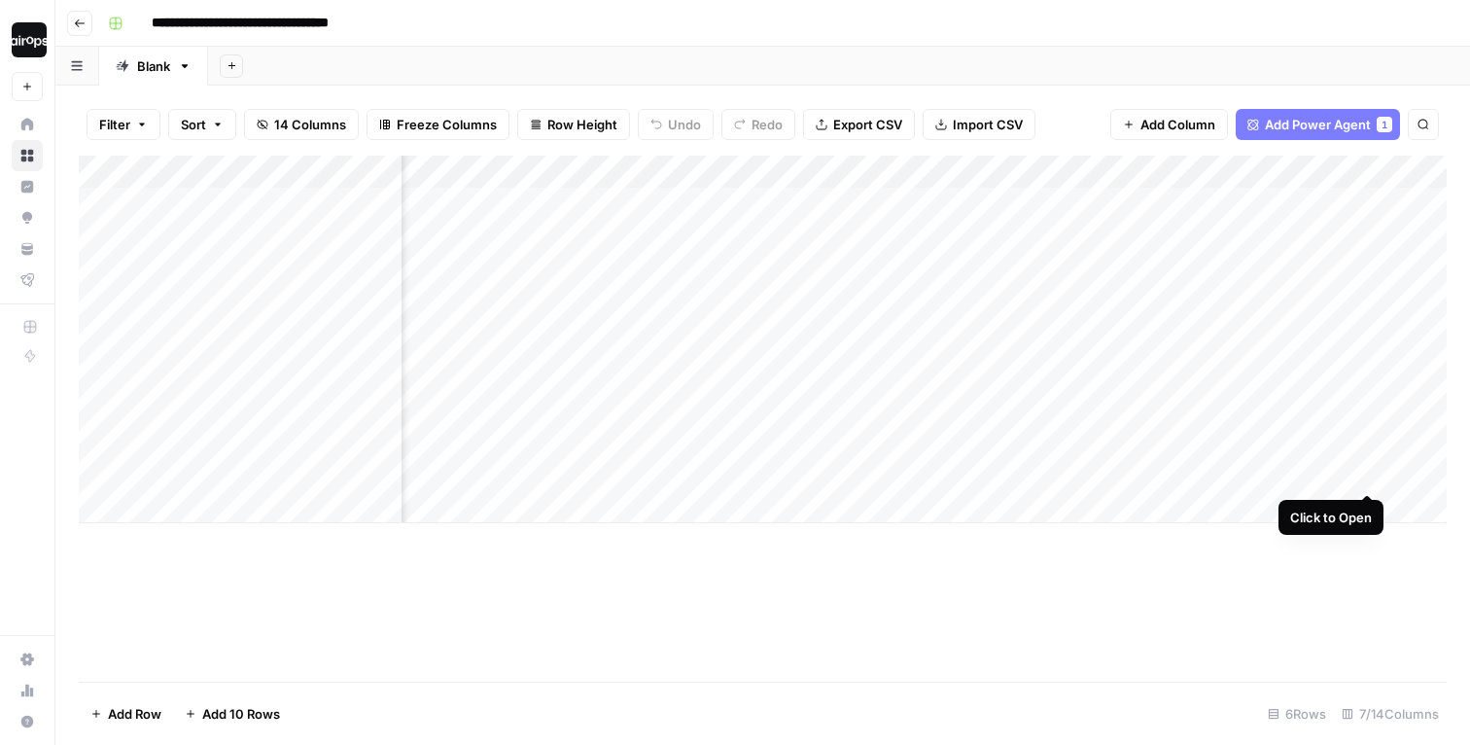
click at [1369, 458] on div "Add Column" at bounding box center [763, 340] width 1368 height 368
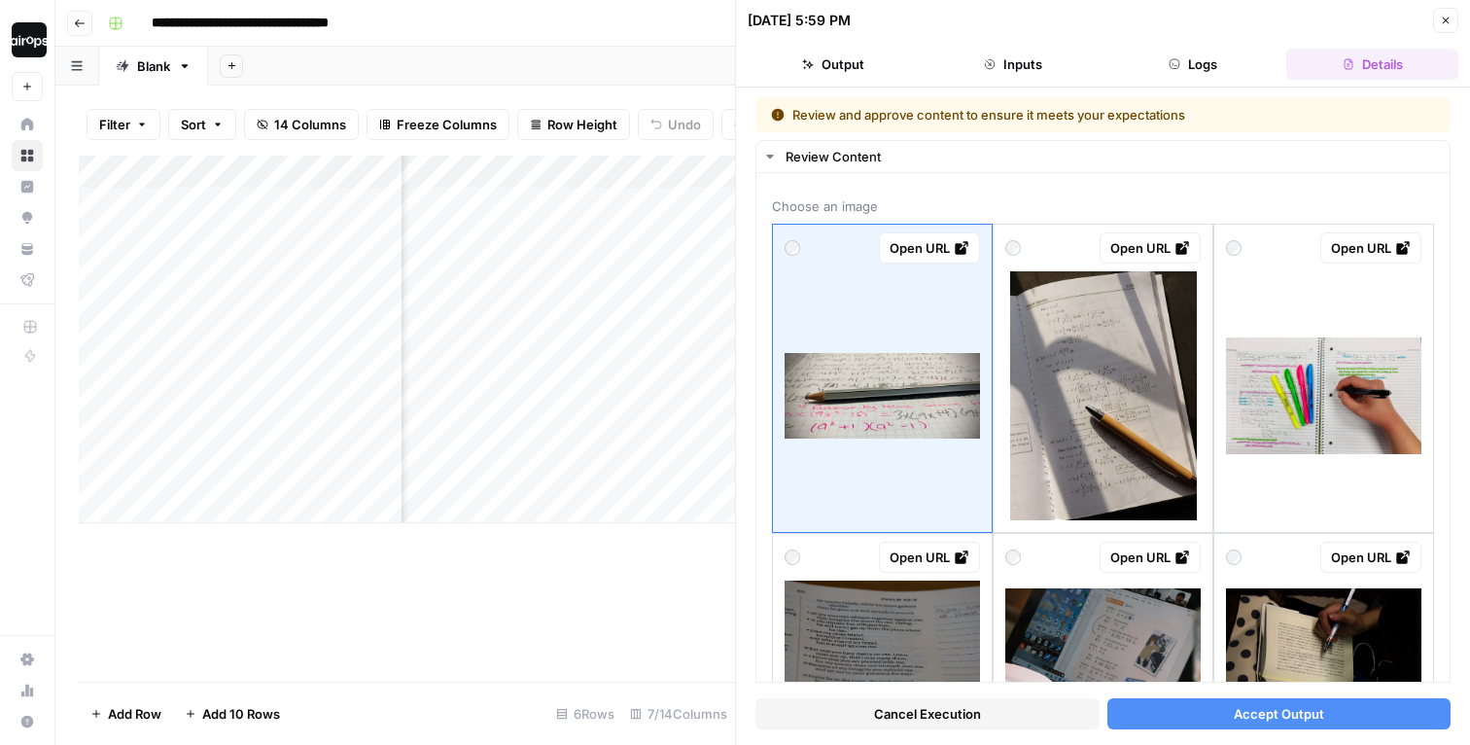
click at [1190, 714] on button "Accept Output" at bounding box center [1280, 713] width 344 height 31
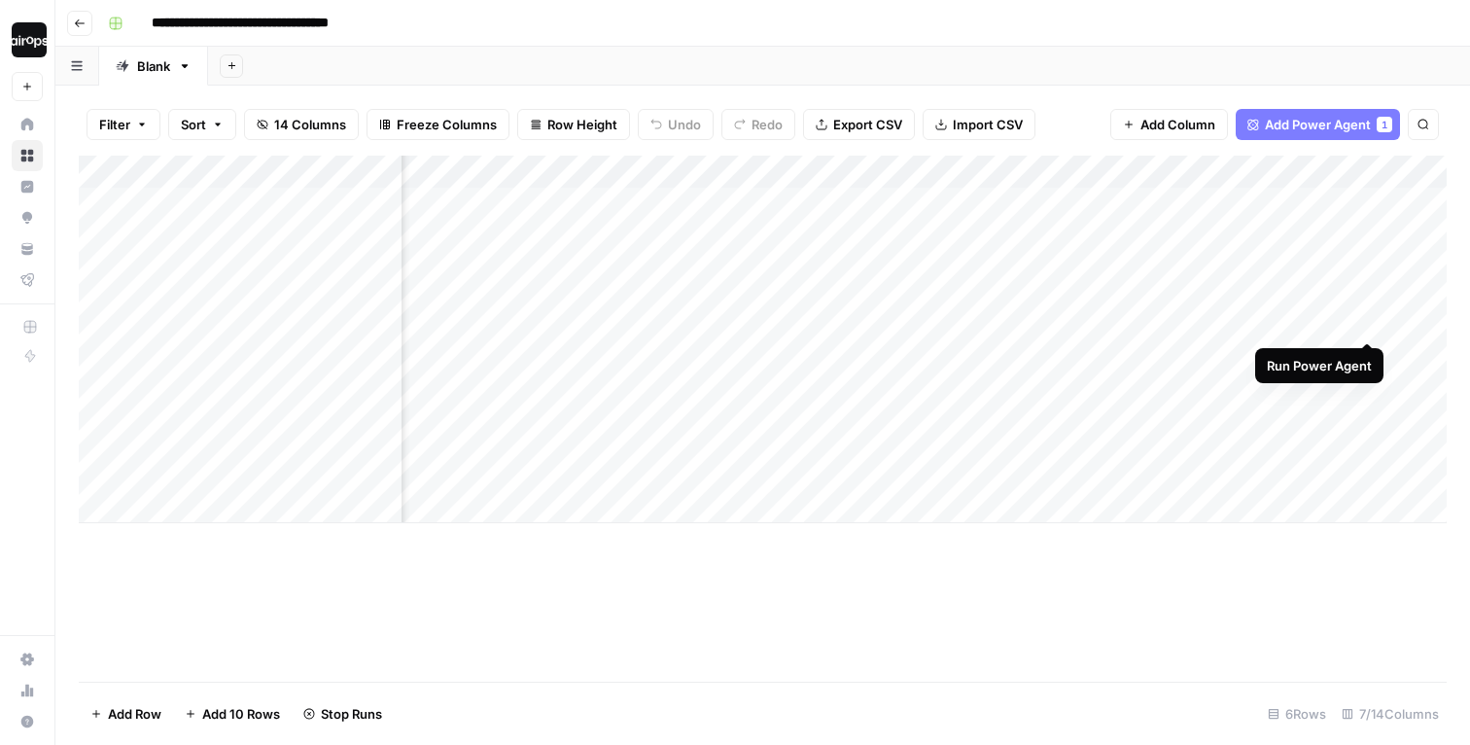
click at [1367, 306] on div "Add Column" at bounding box center [763, 340] width 1368 height 368
click at [1369, 258] on div "Add Column" at bounding box center [763, 340] width 1368 height 368
click at [1338, 18] on div "**********" at bounding box center [775, 23] width 1351 height 31
click at [1304, 47] on div "Add Sheet" at bounding box center [839, 66] width 1262 height 39
click at [32, 123] on icon at bounding box center [27, 124] width 13 height 13
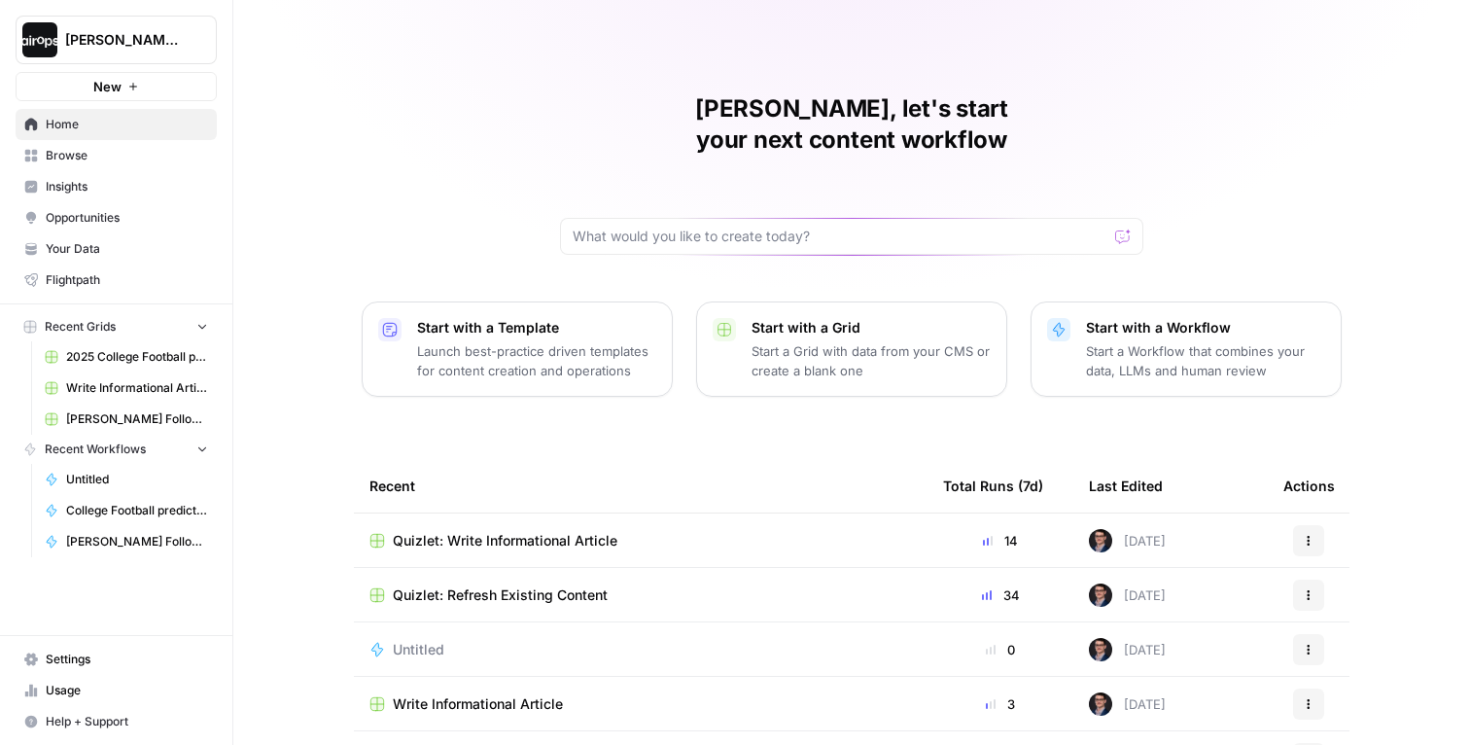
click at [495, 585] on span "Quizlet: Refresh Existing Content" at bounding box center [500, 594] width 215 height 19
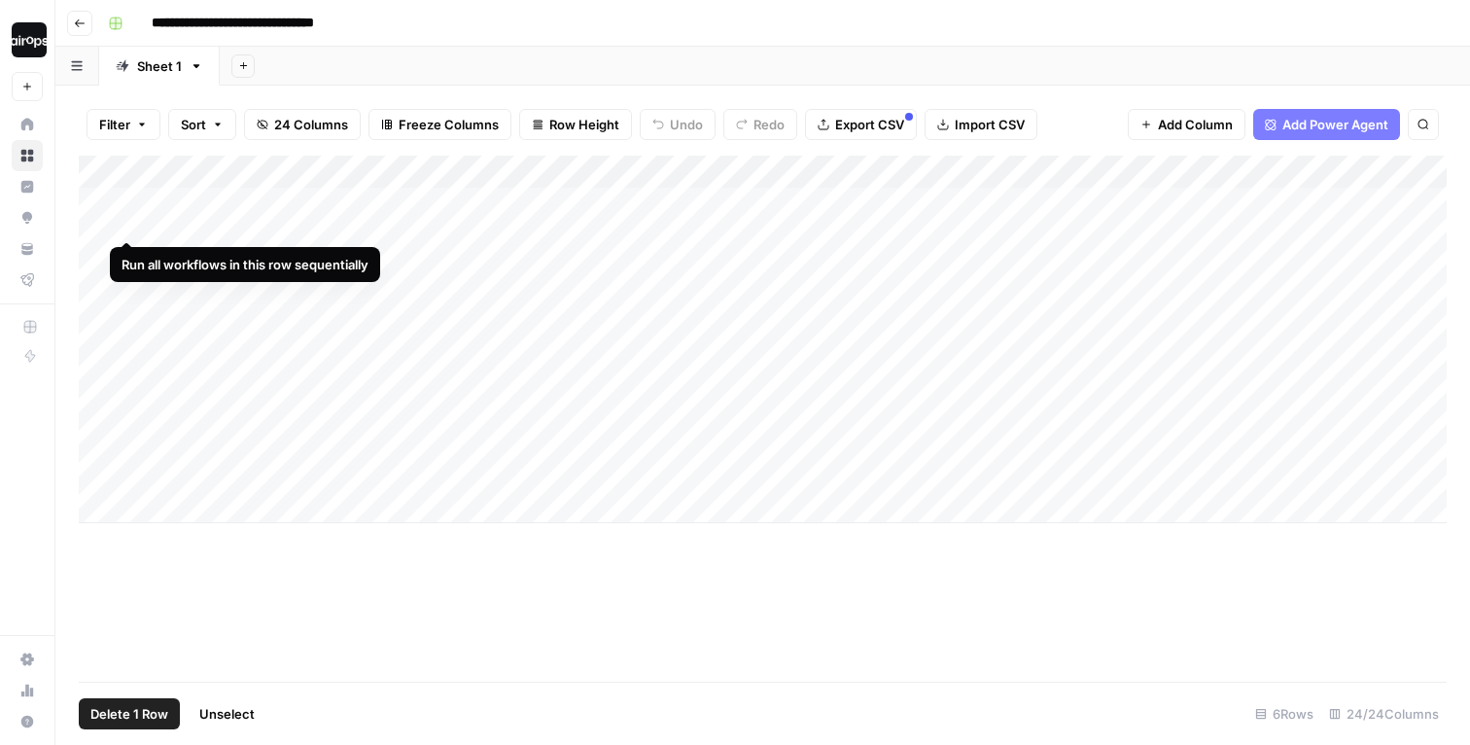
click at [100, 212] on div "Add Column" at bounding box center [763, 340] width 1368 height 368
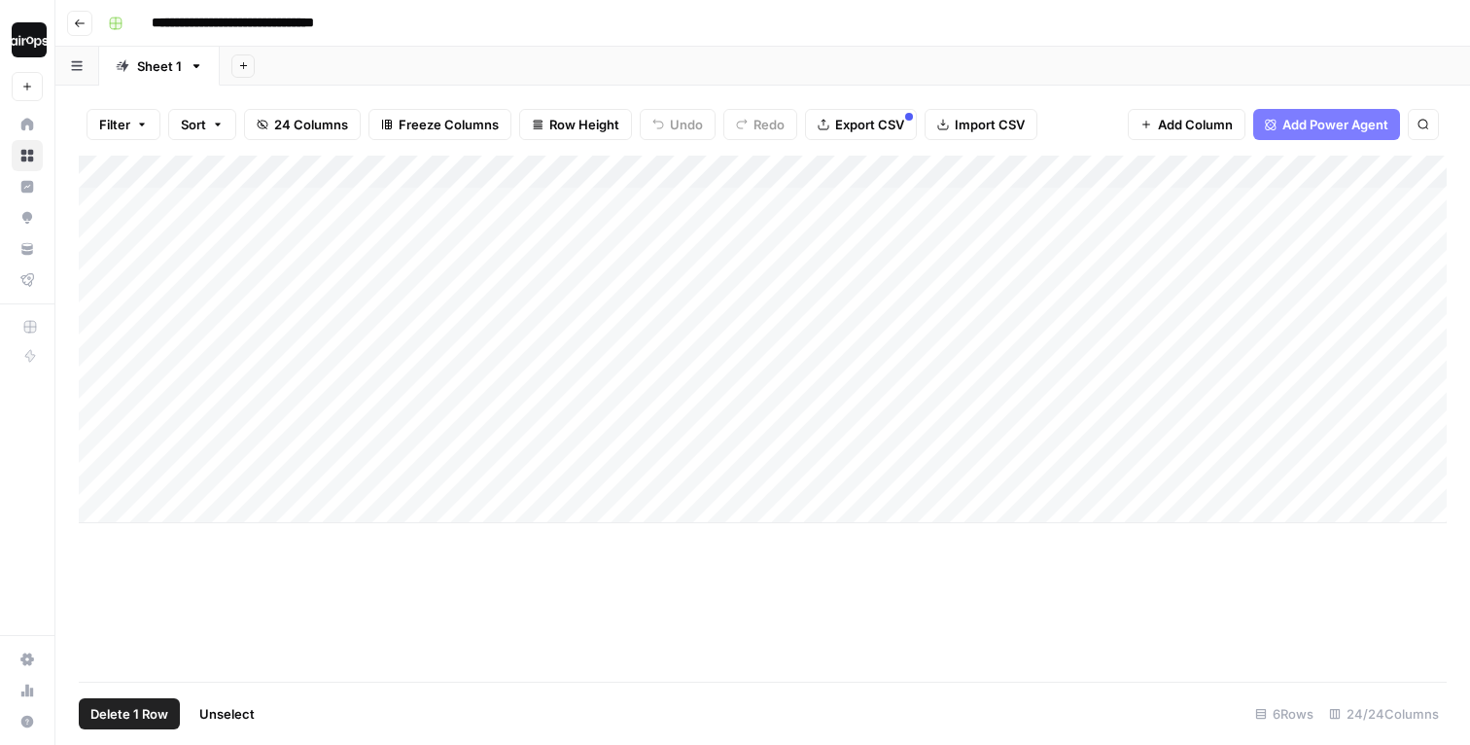
click at [104, 466] on div "Add Column" at bounding box center [763, 340] width 1368 height 368
click at [113, 719] on span "Delete 2 Rows" at bounding box center [133, 713] width 87 height 19
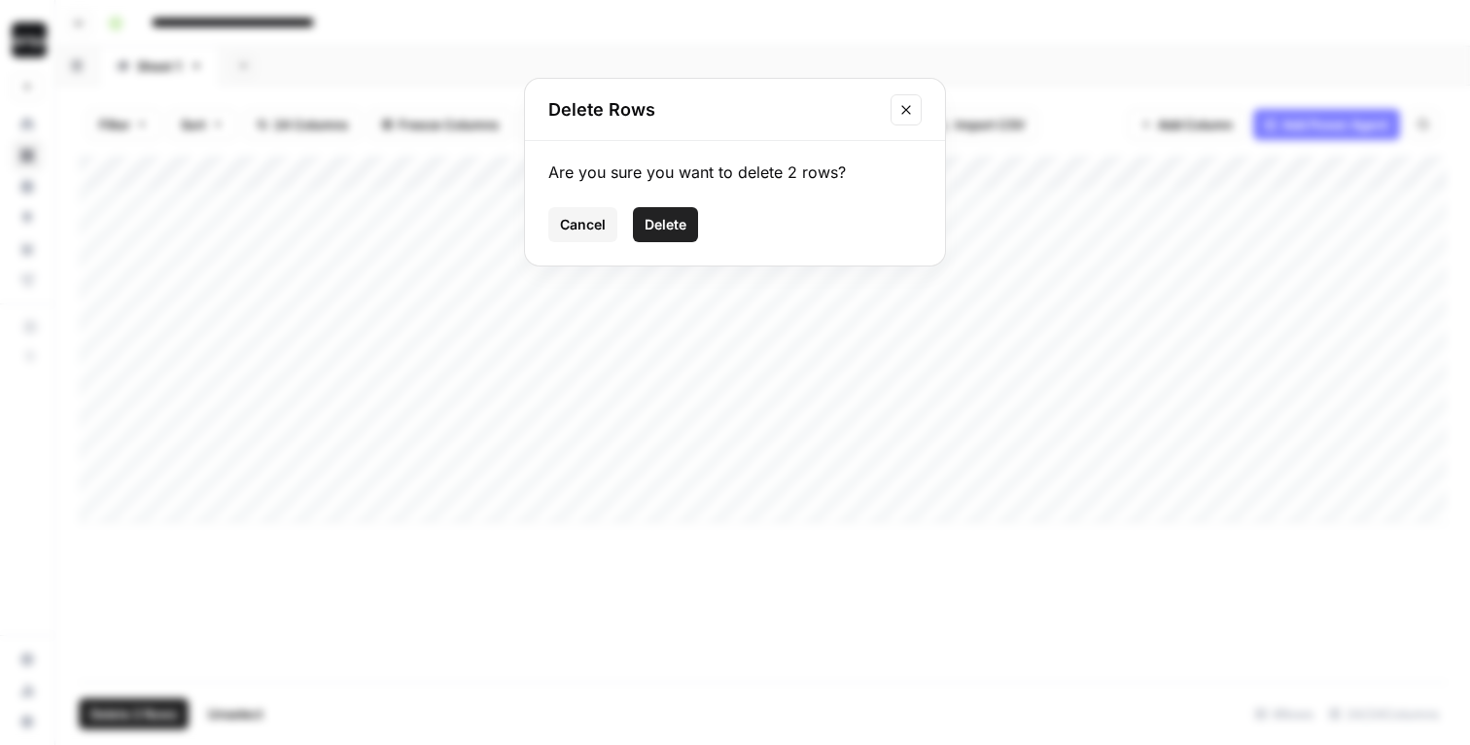
click at [666, 224] on span "Delete" at bounding box center [666, 224] width 42 height 19
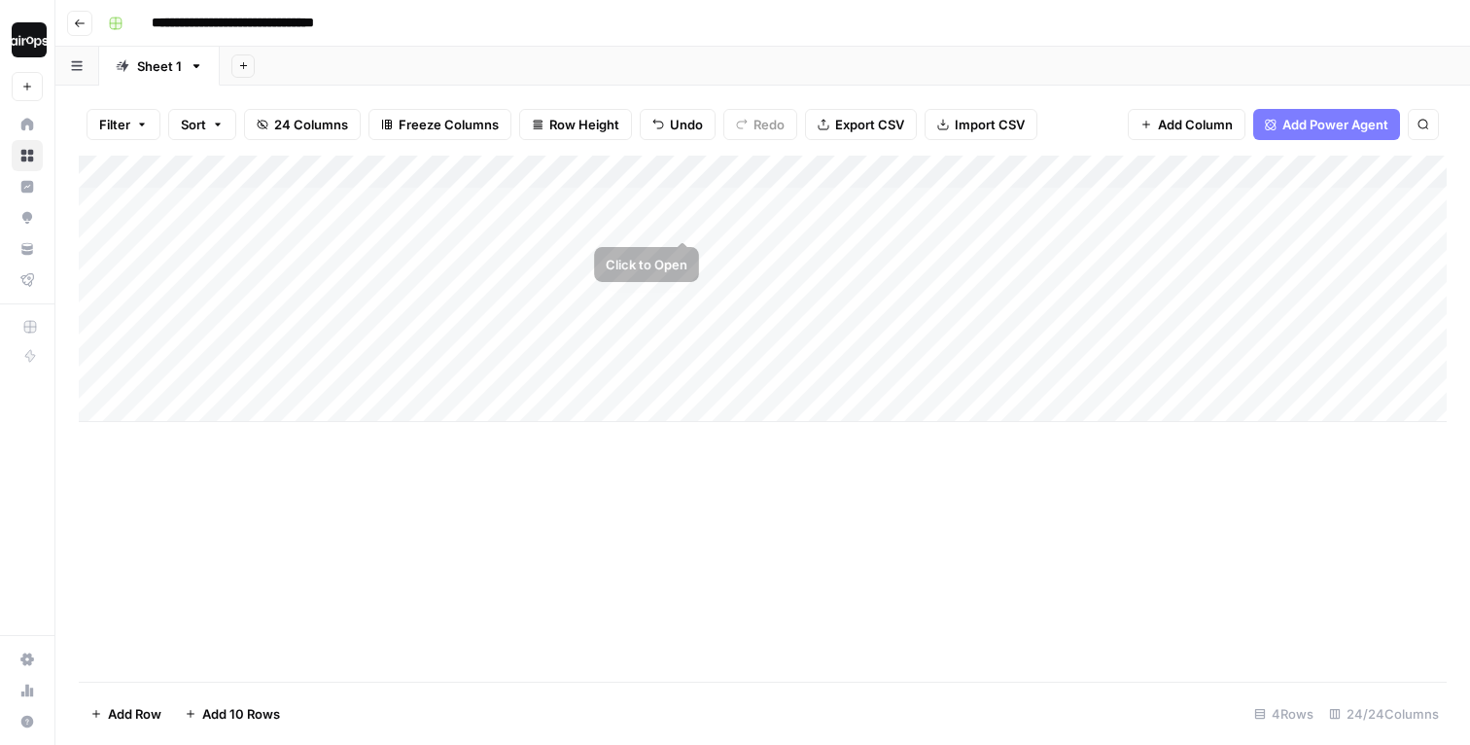
click at [770, 94] on div "Filter Sort 24 Columns Freeze Columns Row Height Undo Redo Export CSV Import CS…" at bounding box center [763, 124] width 1368 height 62
click at [796, 77] on div "Add Sheet" at bounding box center [845, 66] width 1251 height 39
click at [825, 58] on div "Add Sheet" at bounding box center [845, 66] width 1251 height 39
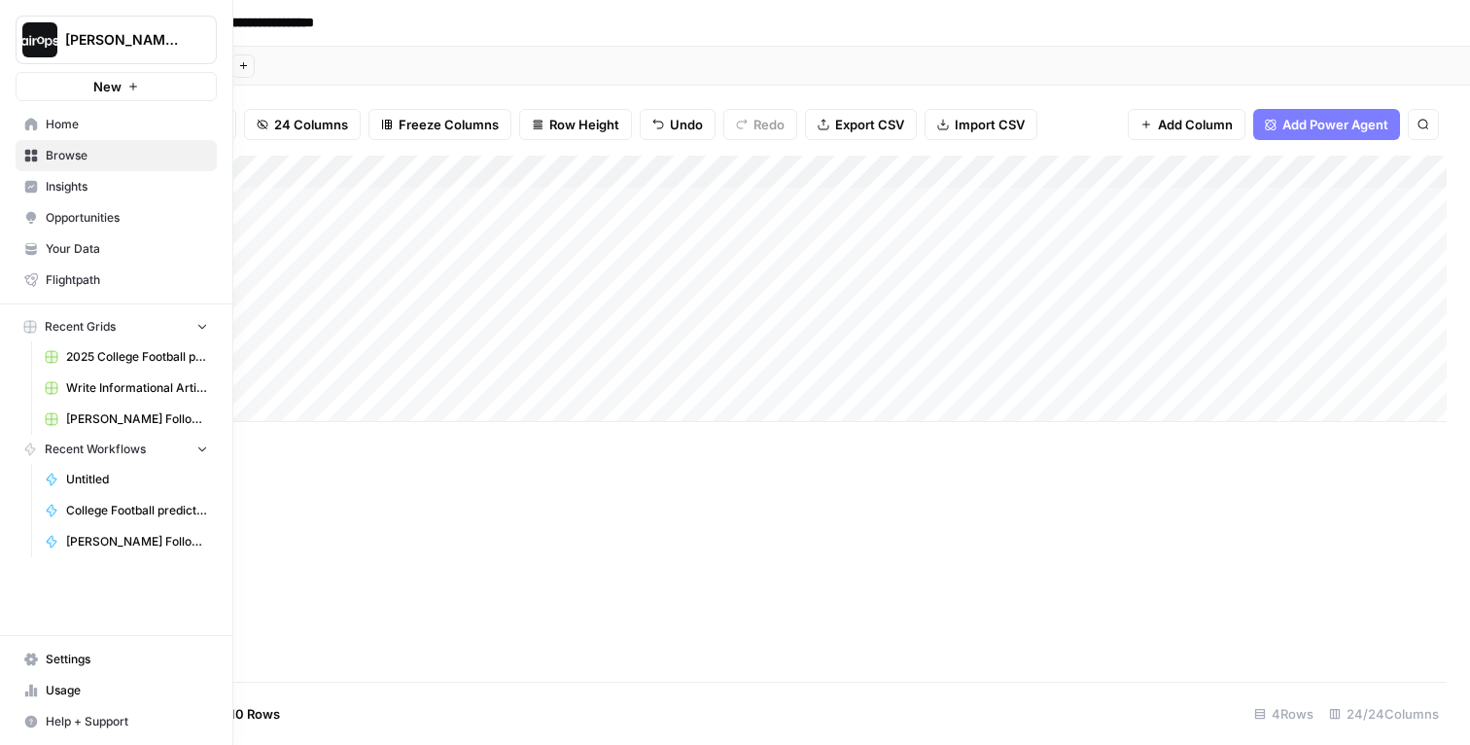
click at [104, 130] on span "Home" at bounding box center [127, 125] width 162 height 18
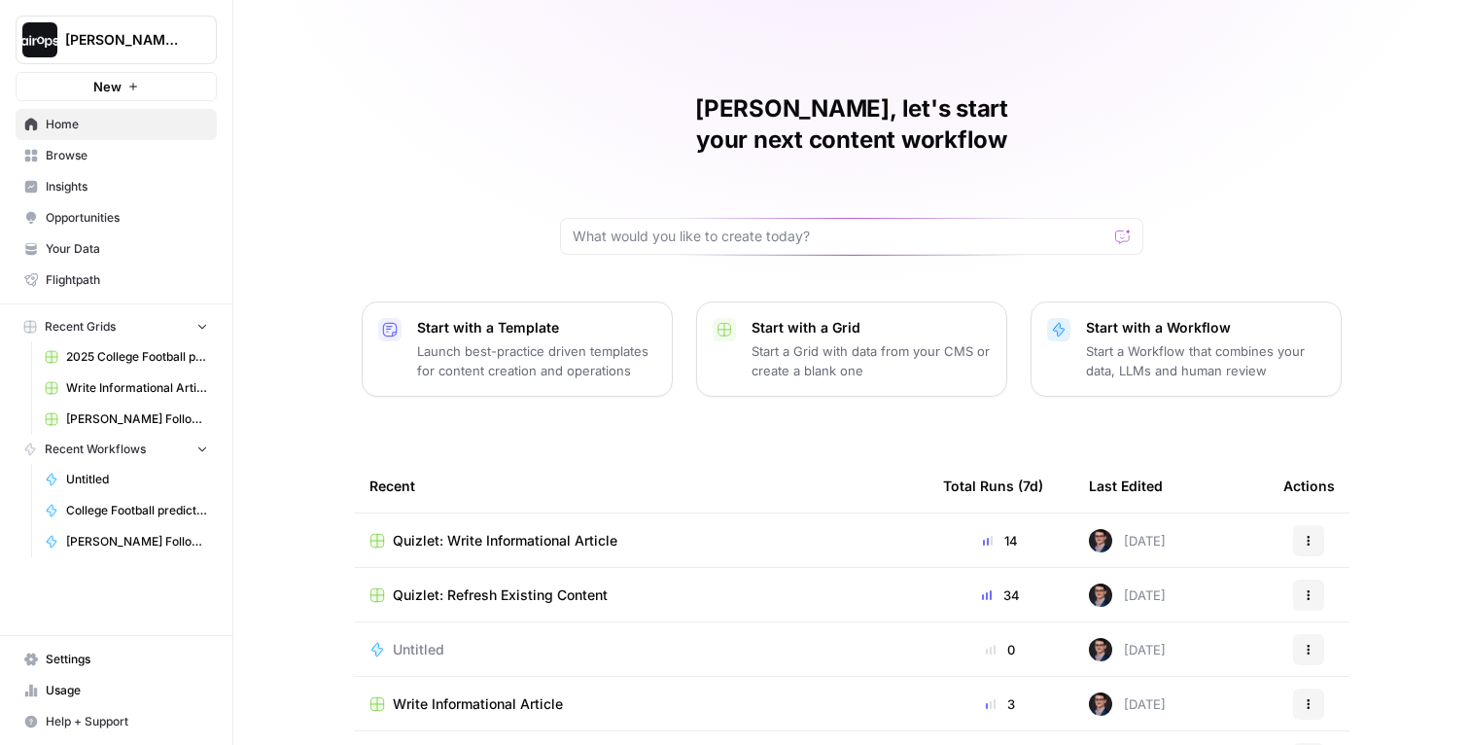
click at [545, 531] on span "Quizlet: Write Informational Article" at bounding box center [505, 540] width 225 height 19
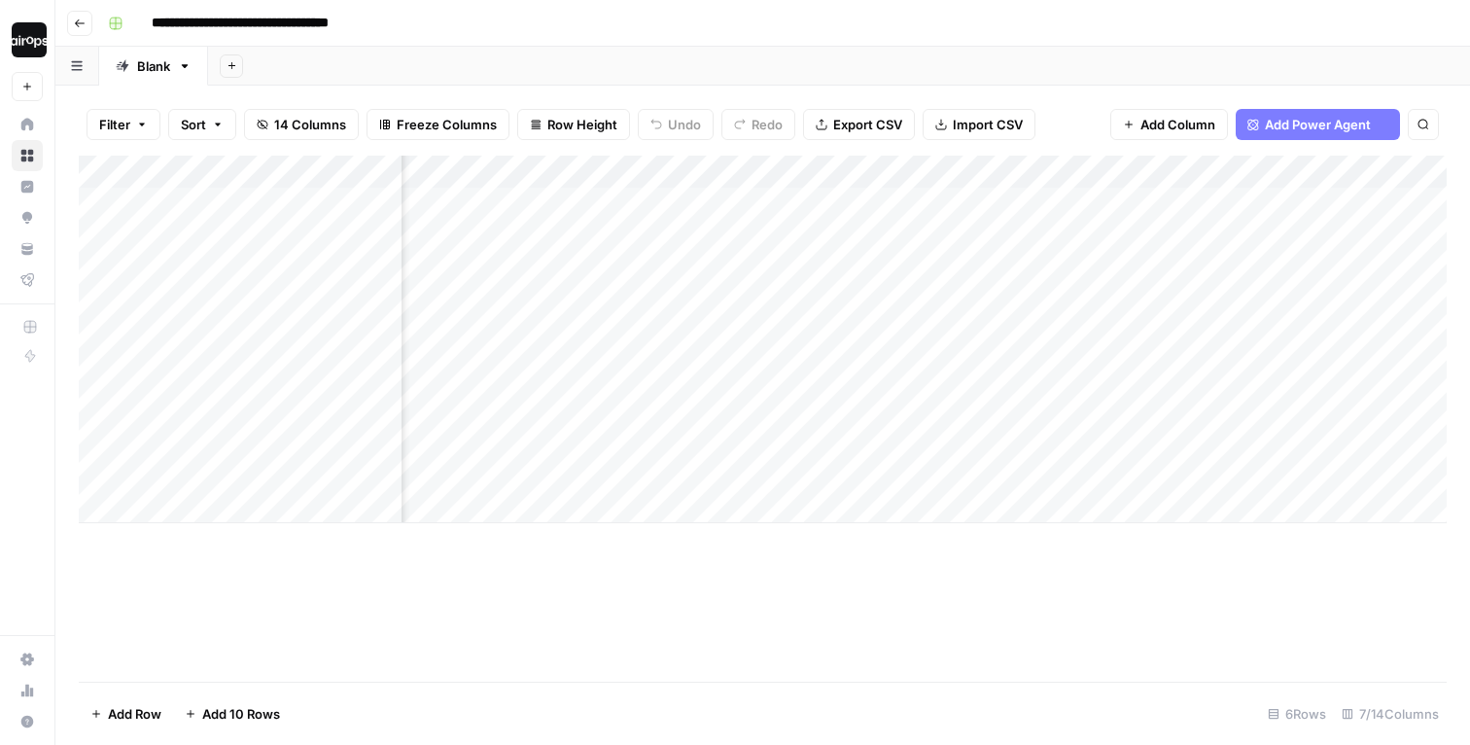
scroll to position [0, 431]
click at [1422, 165] on span "Add Column" at bounding box center [1402, 172] width 68 height 18
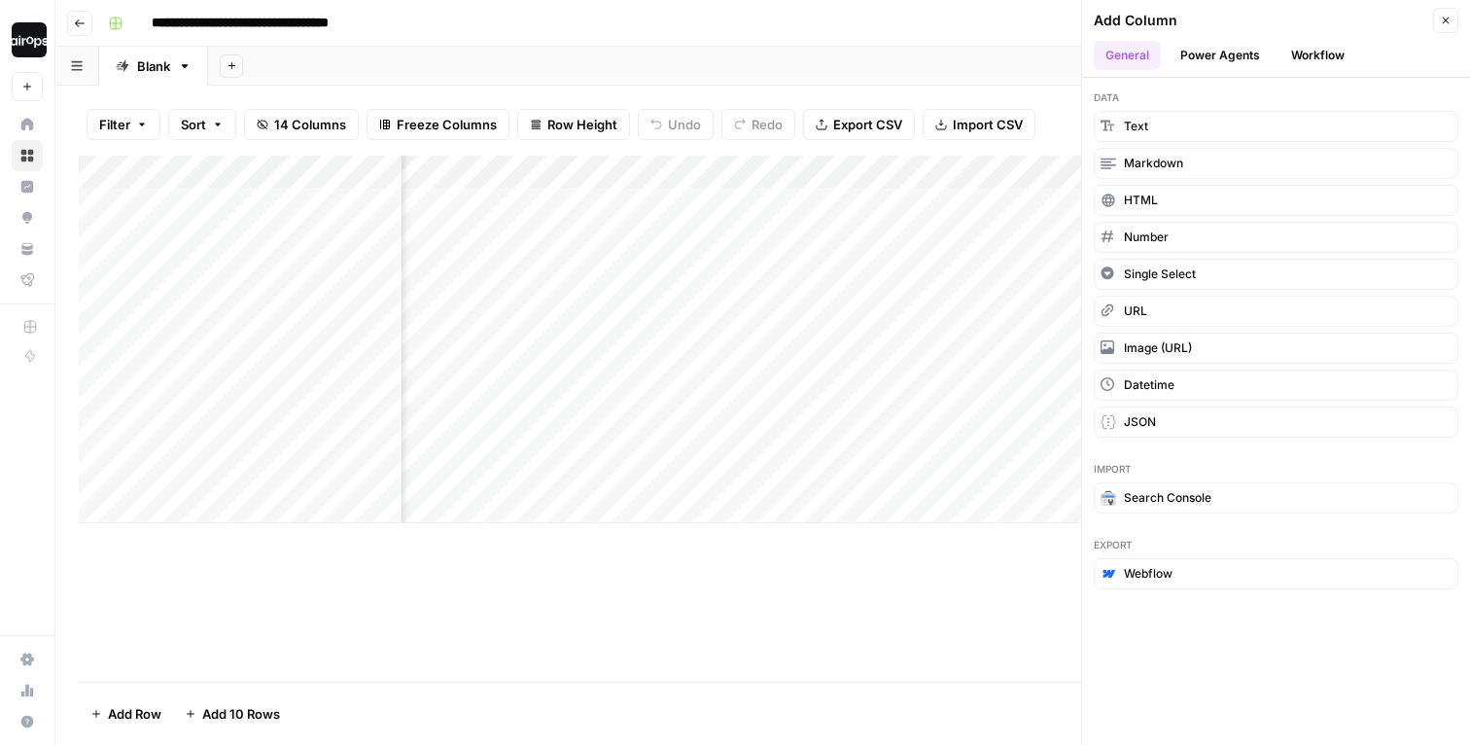
click at [1240, 57] on button "Power Agents" at bounding box center [1220, 55] width 103 height 29
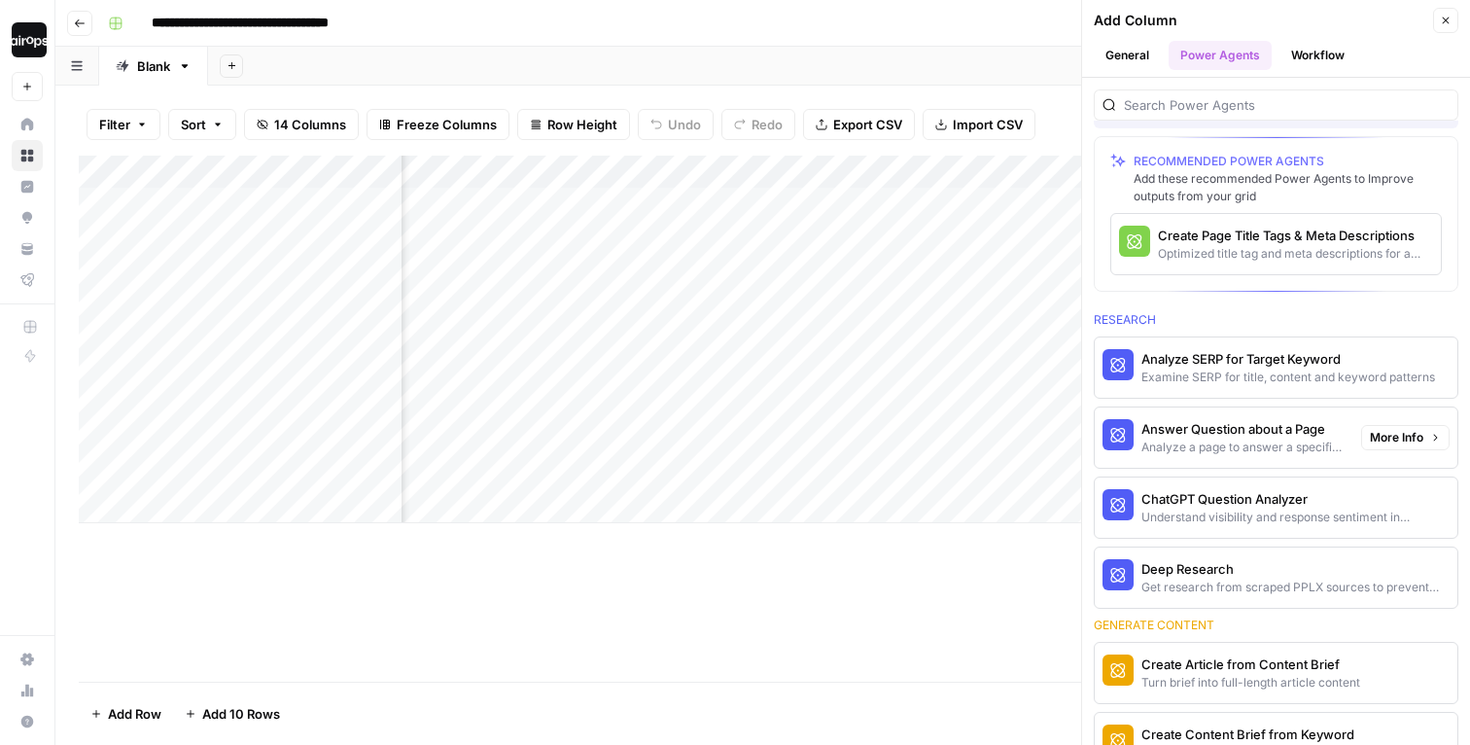
scroll to position [43, 0]
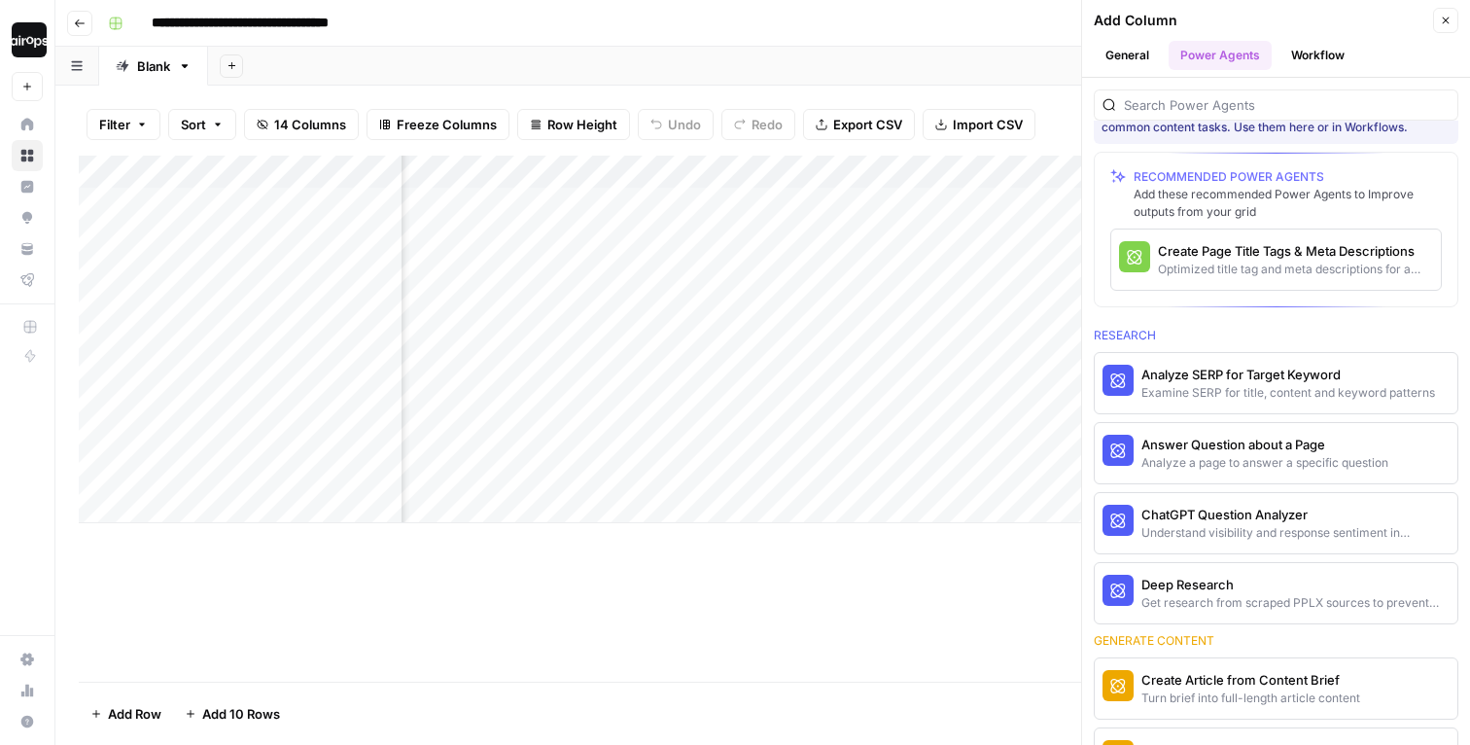
click at [1442, 15] on icon "button" at bounding box center [1446, 21] width 12 height 12
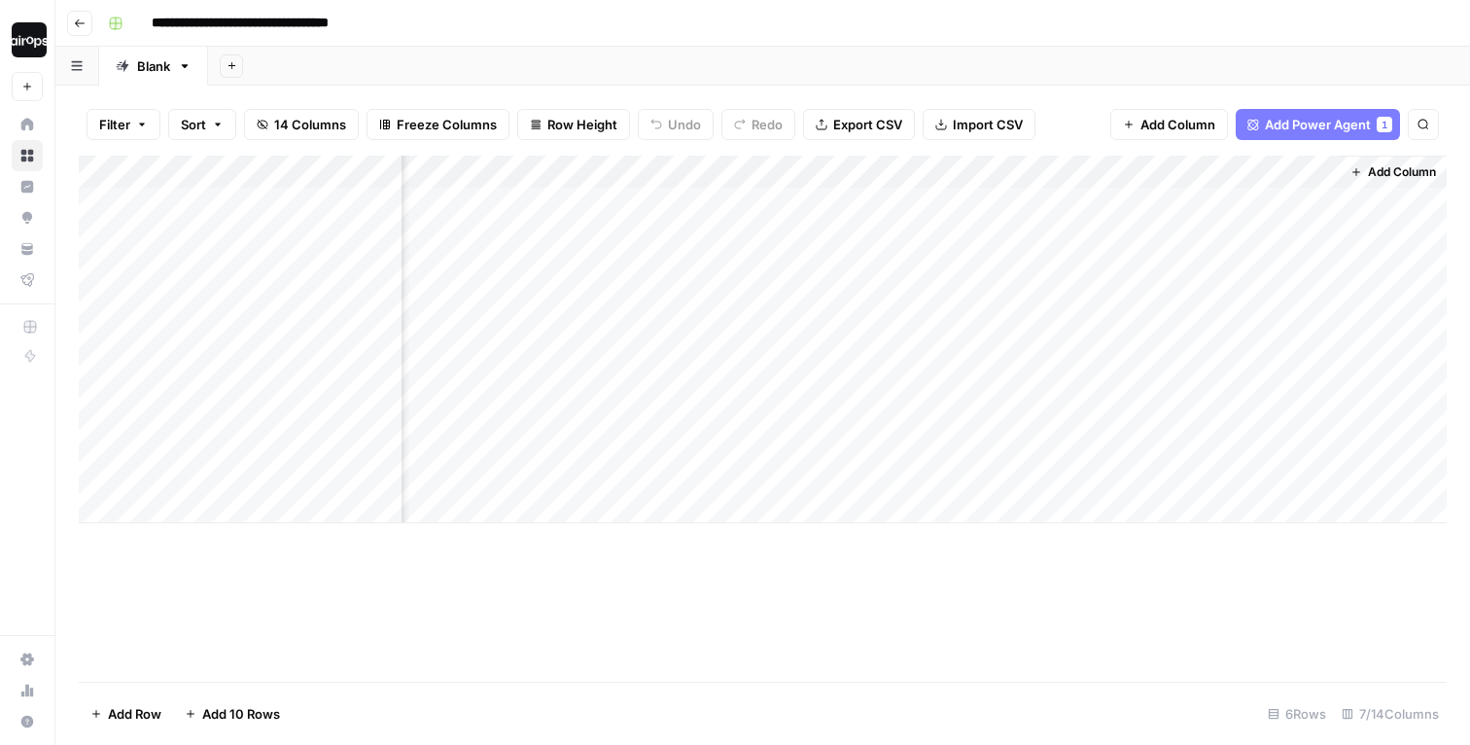
click at [1387, 176] on span "Add Column" at bounding box center [1402, 172] width 68 height 18
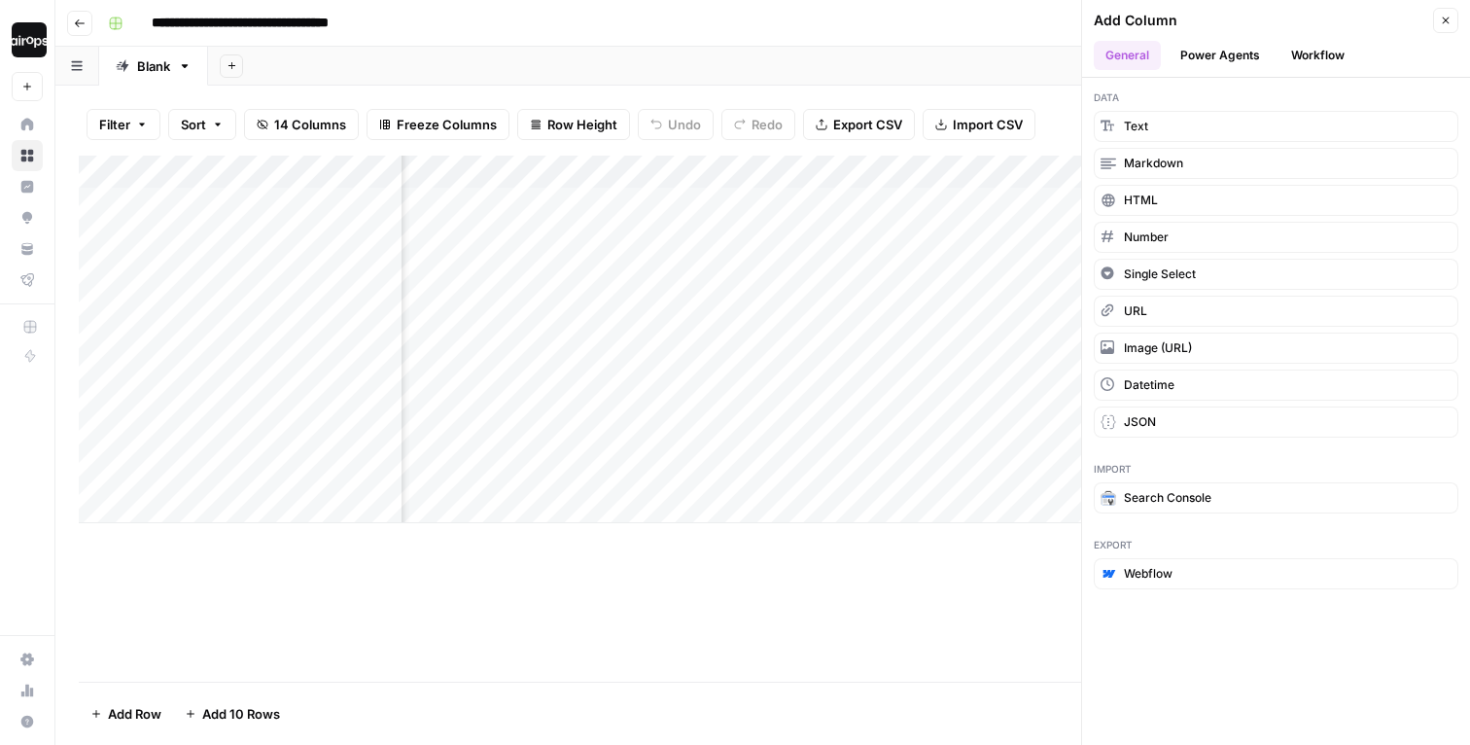
click at [1231, 50] on button "Power Agents" at bounding box center [1220, 55] width 103 height 29
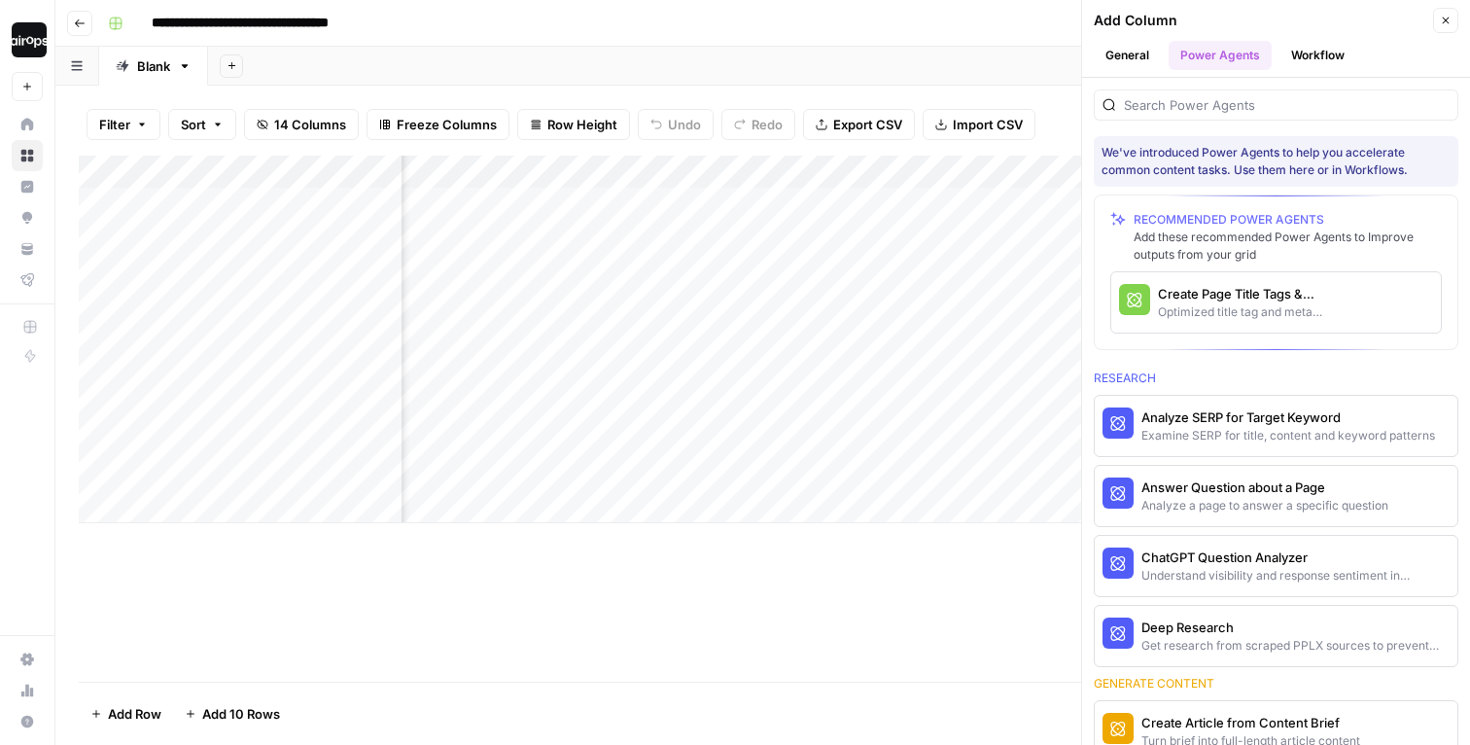
click at [1218, 310] on div "Optimized title tag and meta descriptions for a page" at bounding box center [1243, 312] width 171 height 18
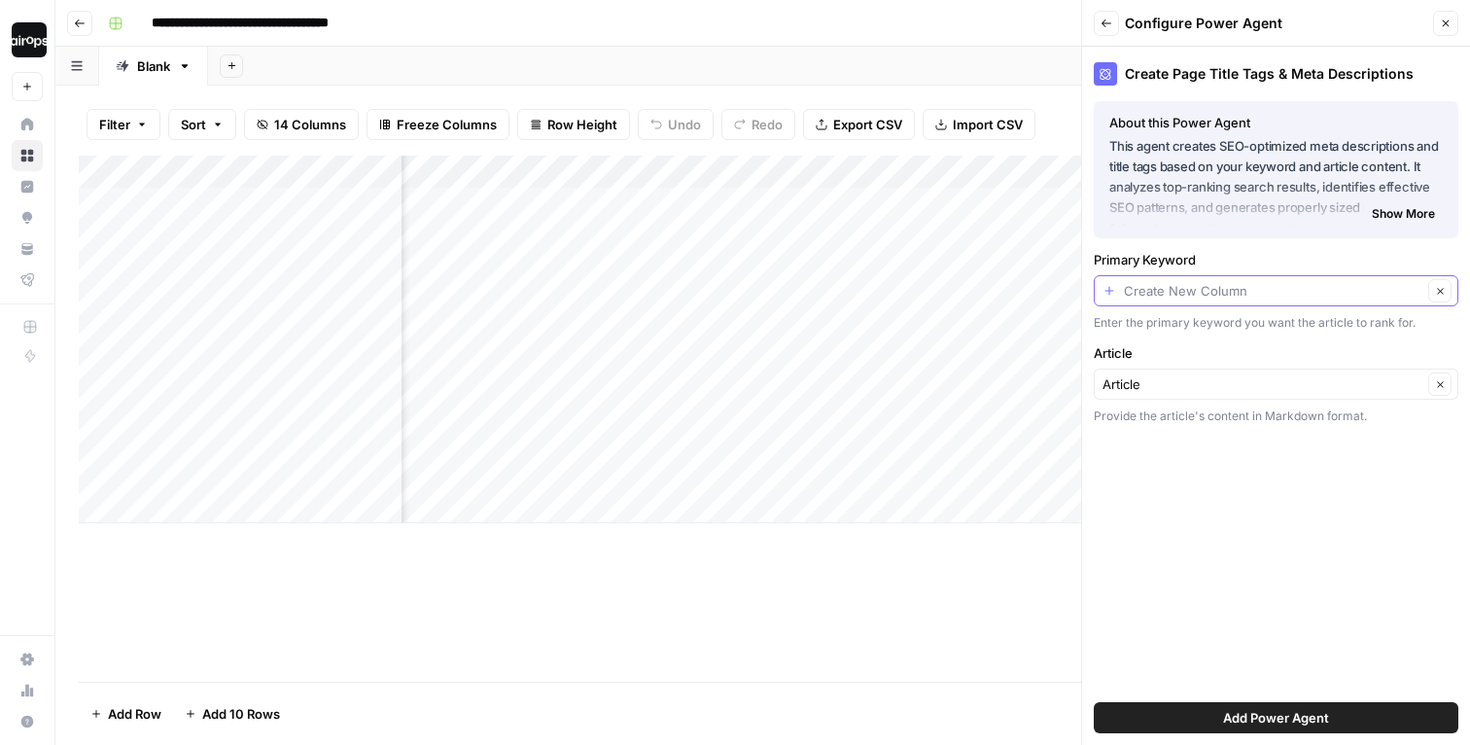
click at [1203, 293] on input "Primary Keyword" at bounding box center [1273, 290] width 299 height 19
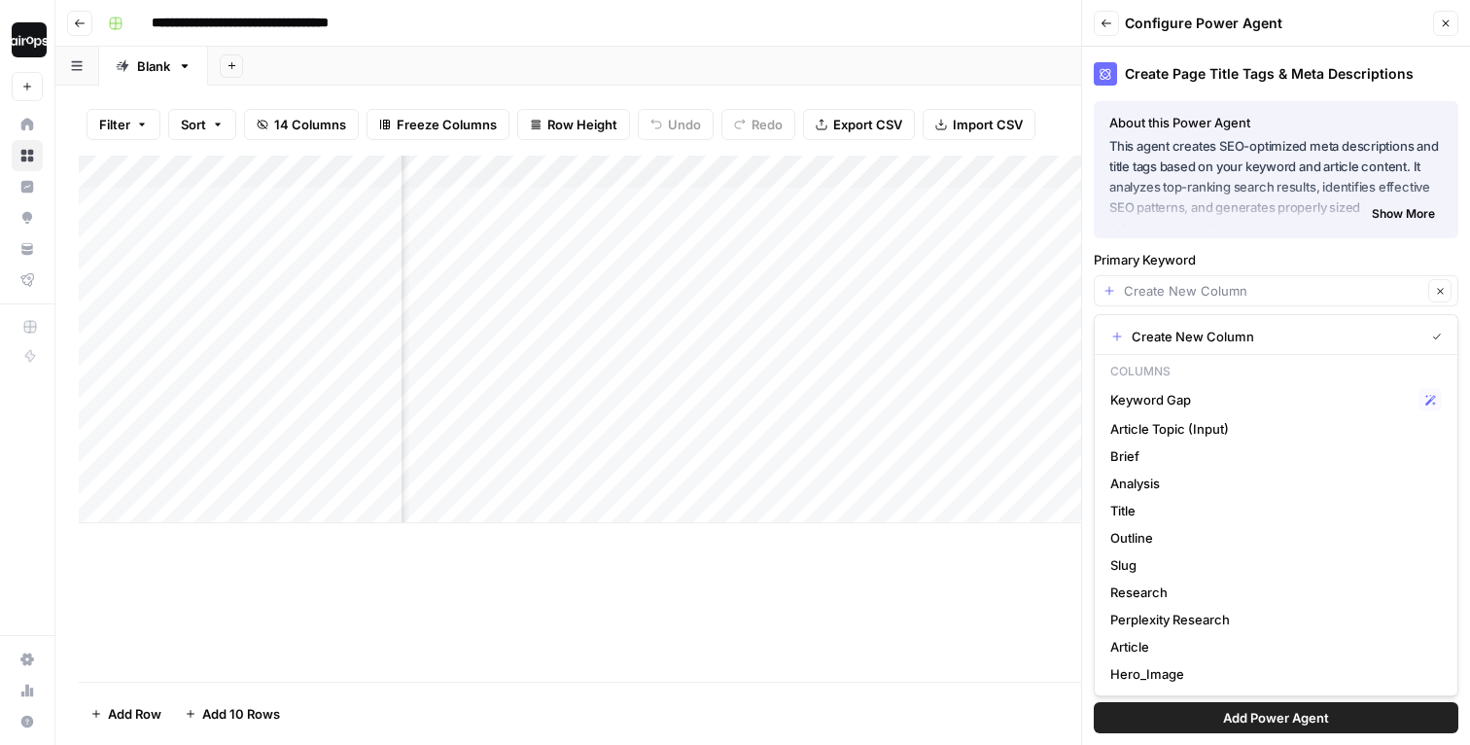
type input "Create New Column"
click at [1226, 252] on label "Primary Keyword" at bounding box center [1276, 259] width 365 height 19
click at [1226, 281] on input "Create New Column" at bounding box center [1273, 290] width 299 height 19
click at [1192, 429] on span "Article Topic (Input)" at bounding box center [1273, 428] width 324 height 19
type input "Article Topic (Input)"
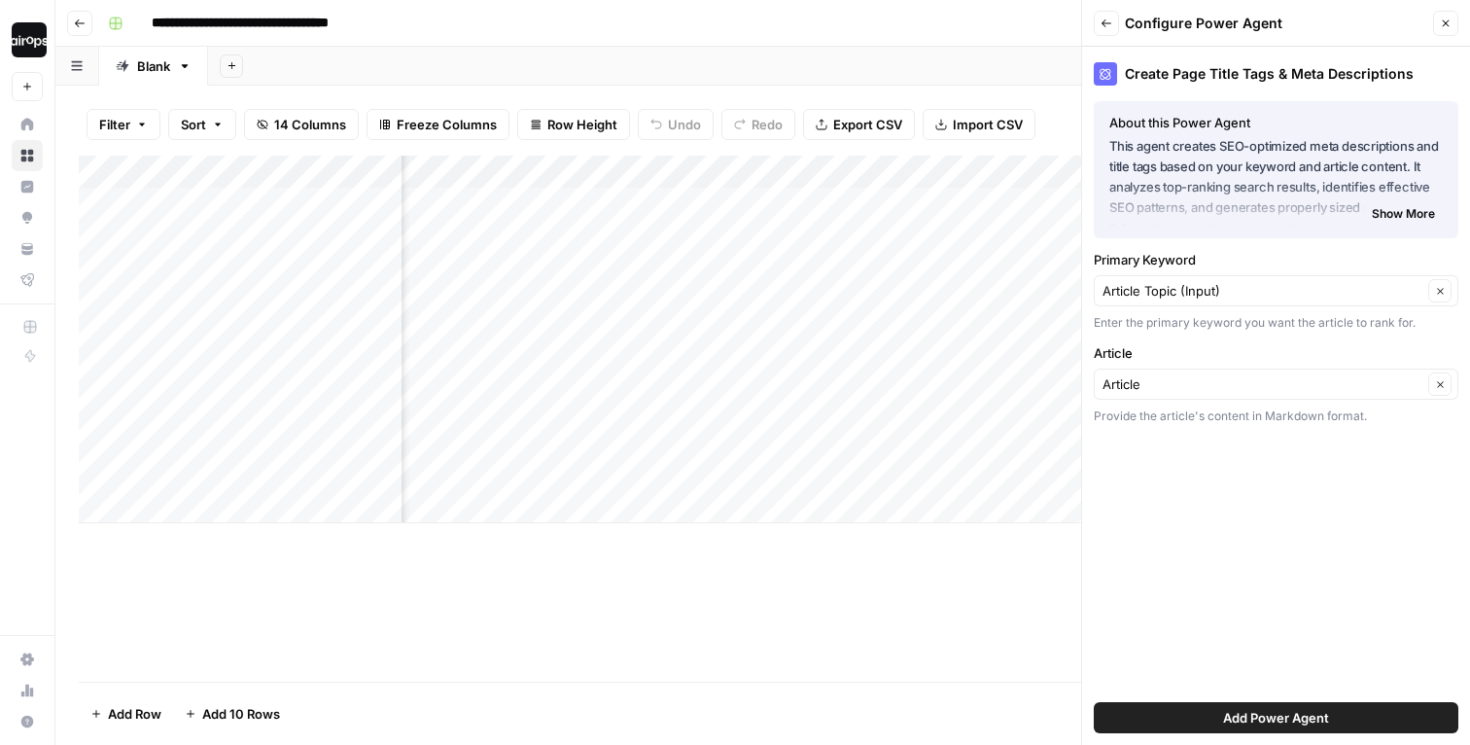
click at [1315, 717] on span "Add Power Agent" at bounding box center [1276, 717] width 106 height 19
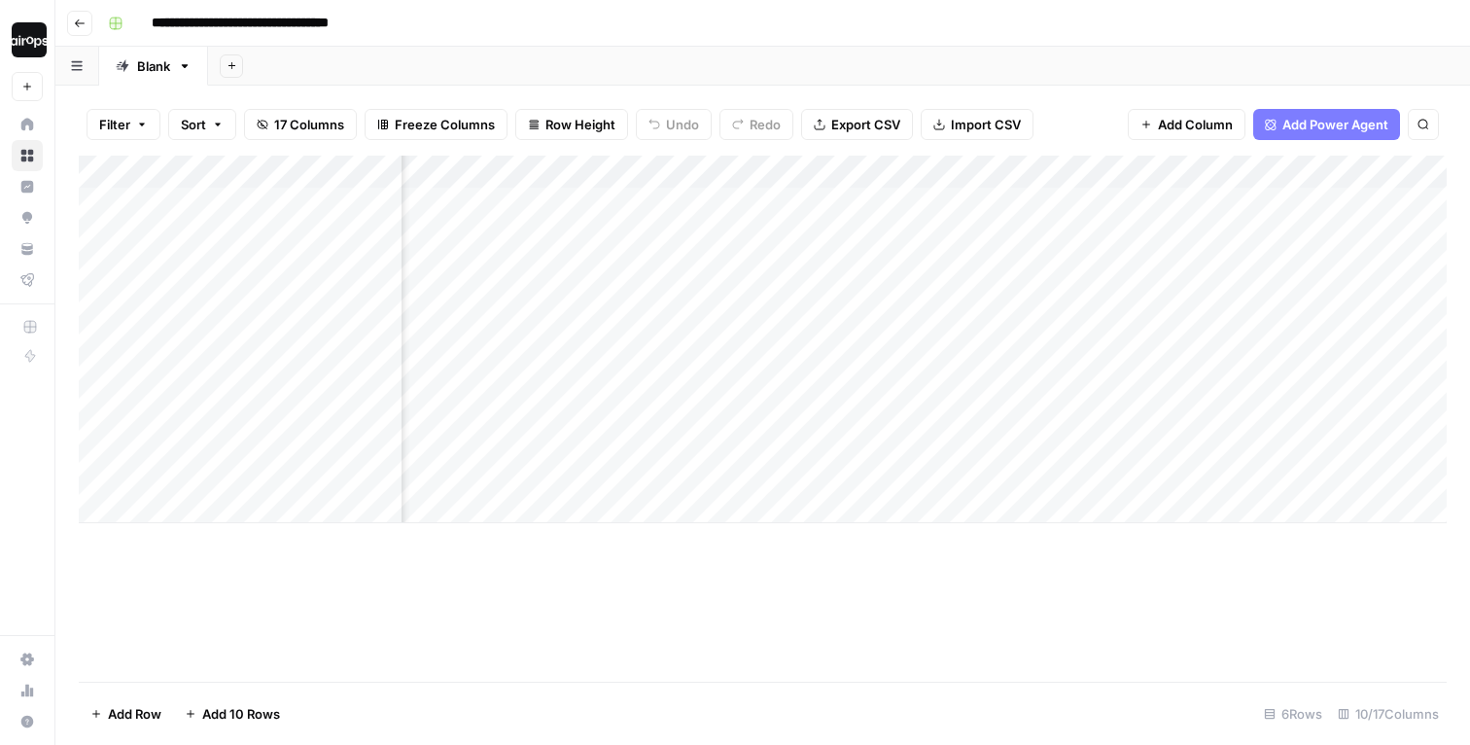
scroll to position [0, 822]
click at [1137, 65] on div "Add Sheet" at bounding box center [839, 66] width 1262 height 39
click at [1125, 356] on div "Add Column" at bounding box center [763, 340] width 1368 height 368
click at [1132, 62] on div "Add Sheet" at bounding box center [839, 66] width 1262 height 39
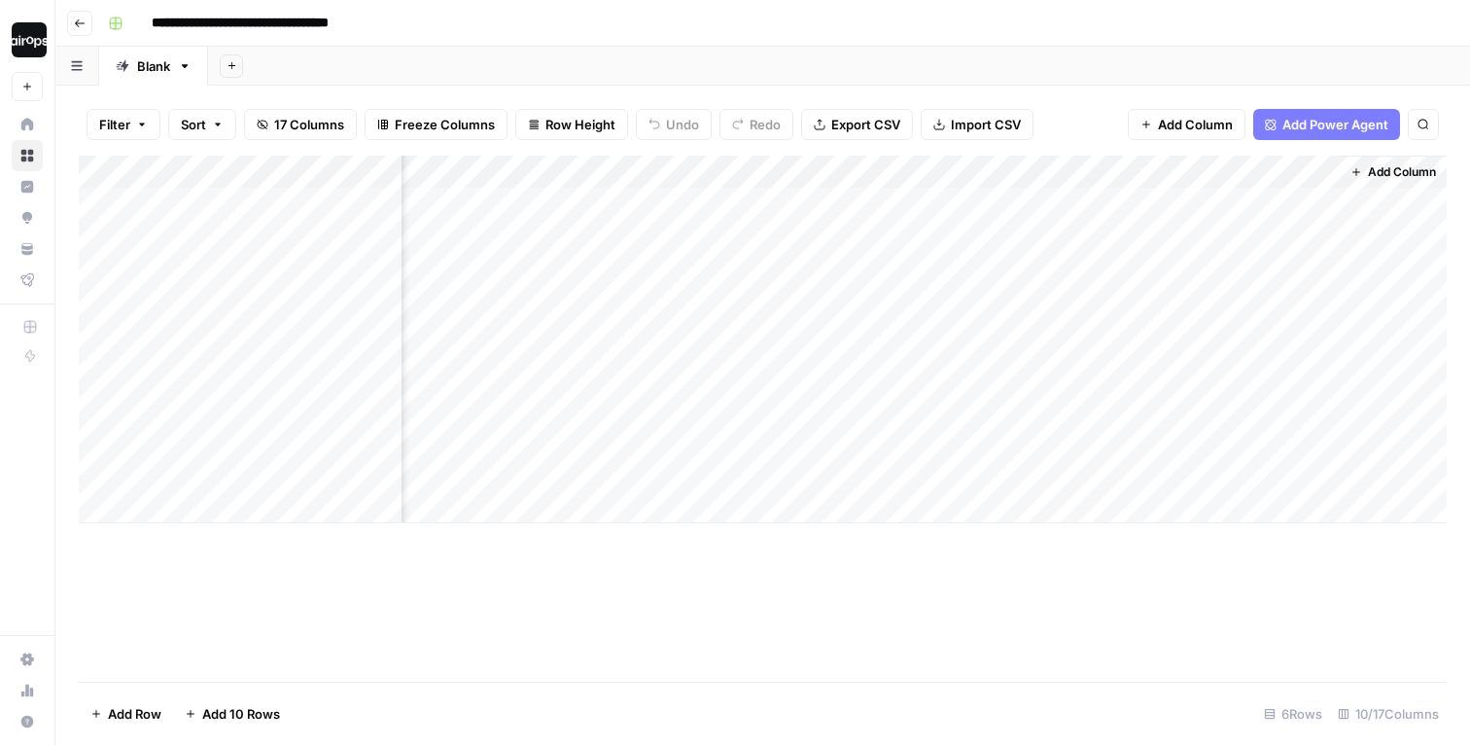
click at [1134, 53] on div "Add Sheet" at bounding box center [839, 66] width 1262 height 39
click at [839, 55] on div "Add Sheet" at bounding box center [839, 66] width 1262 height 39
click at [499, 28] on div "**********" at bounding box center [775, 23] width 1351 height 31
click at [459, 61] on div "Add Sheet" at bounding box center [839, 66] width 1262 height 39
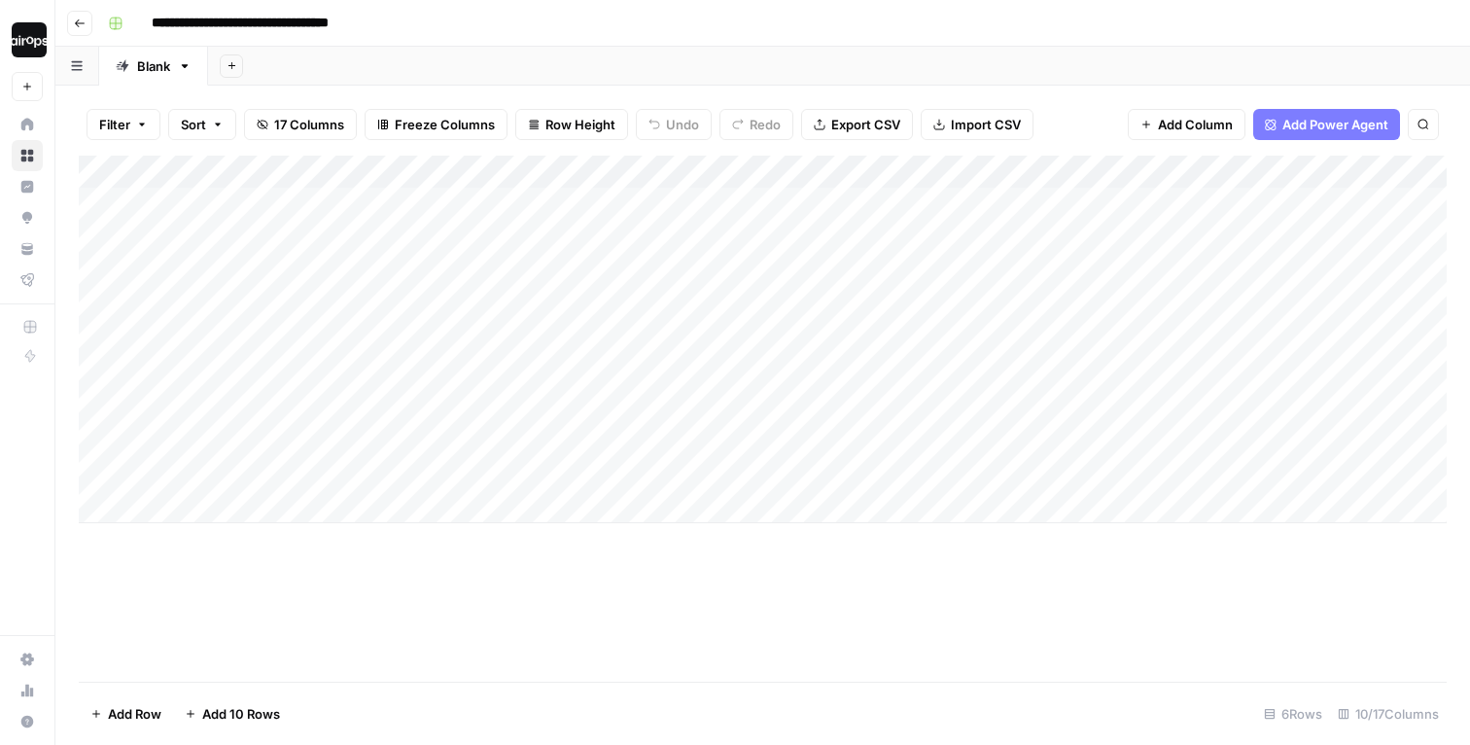
click at [732, 61] on div "Add Sheet" at bounding box center [839, 66] width 1262 height 39
